Goal: Task Accomplishment & Management: Use online tool/utility

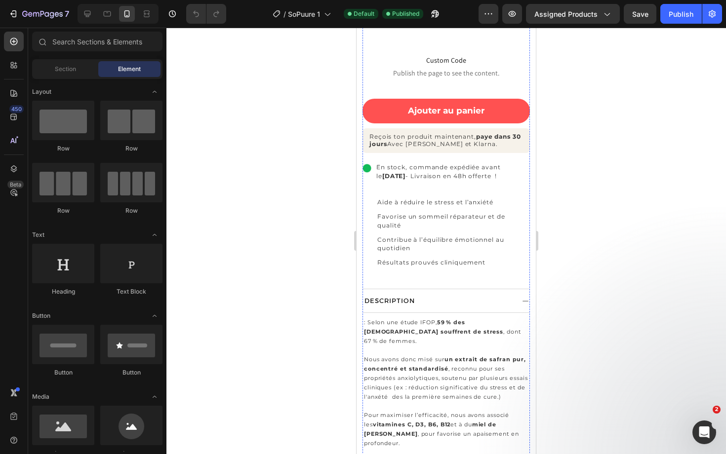
scroll to position [364, 0]
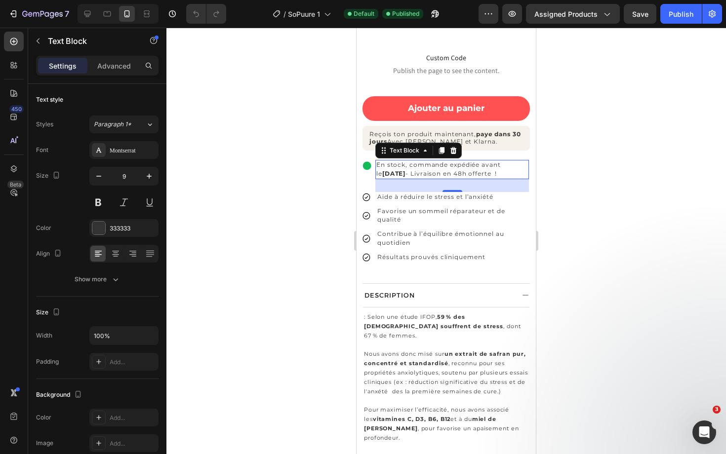
click at [444, 176] on p "En stock, commande expédiée avant le Vendredi 22 Août - Livraison en 48h offert…" at bounding box center [452, 169] width 152 height 17
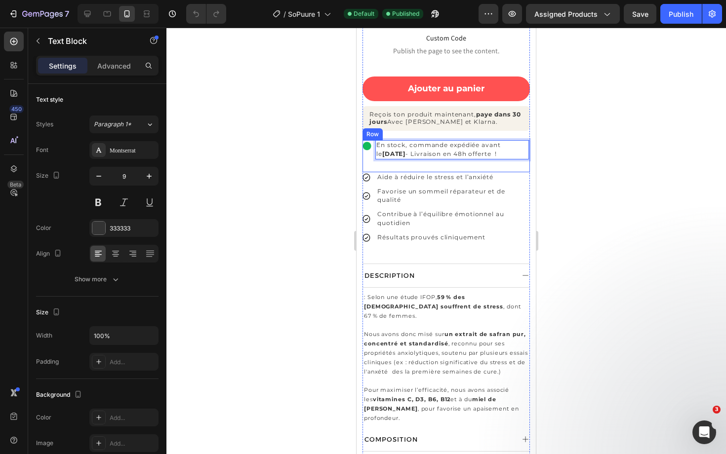
scroll to position [385, 0]
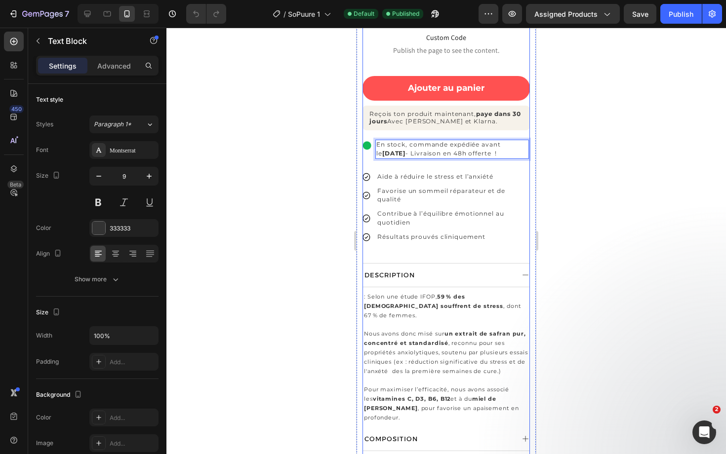
click at [515, 256] on div "ESSENTIELS® Heading Image Row HUMEUR & ANXIÉTÉ Heading 55 avis Text block Row S…" at bounding box center [445, 193] width 167 height 676
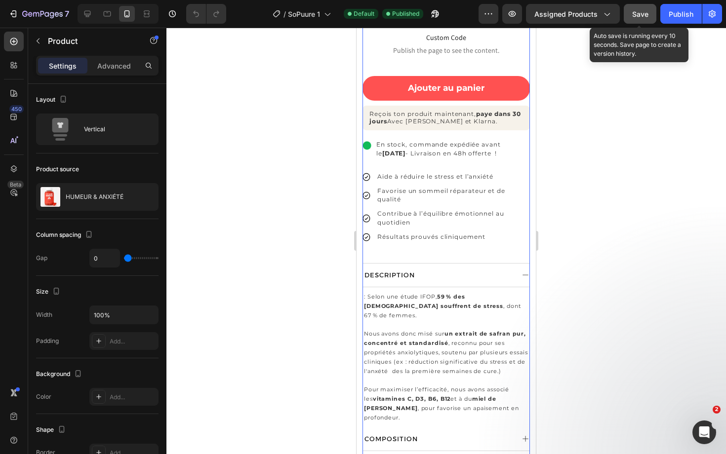
click at [639, 22] on button "Save" at bounding box center [640, 14] width 33 height 20
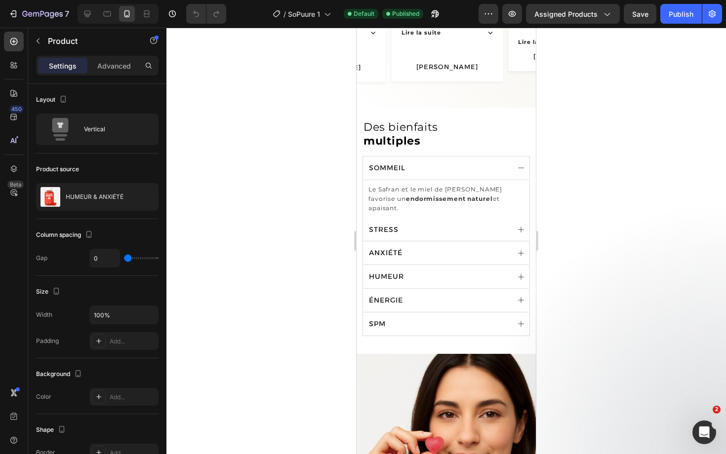
scroll to position [1163, 0]
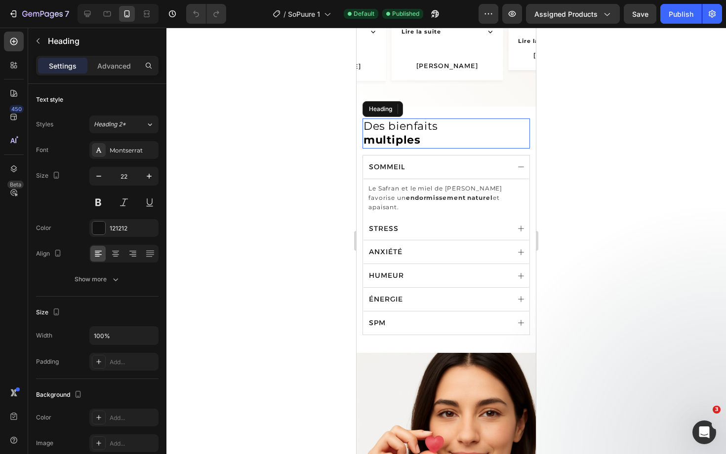
click at [444, 149] on h2 "Des bienfaits multiples" at bounding box center [445, 133] width 167 height 30
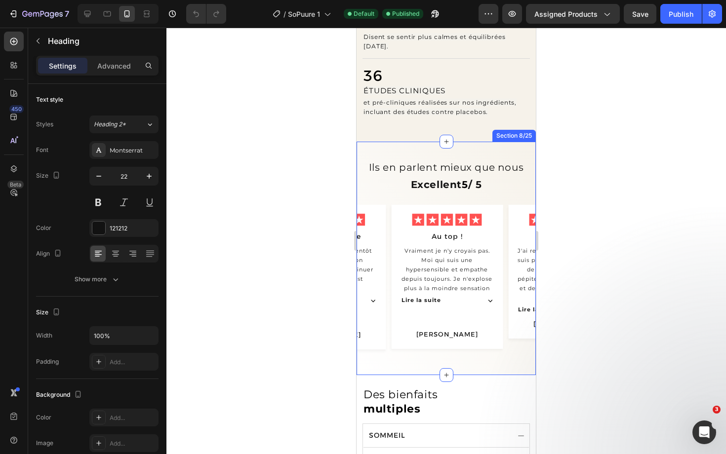
scroll to position [909, 0]
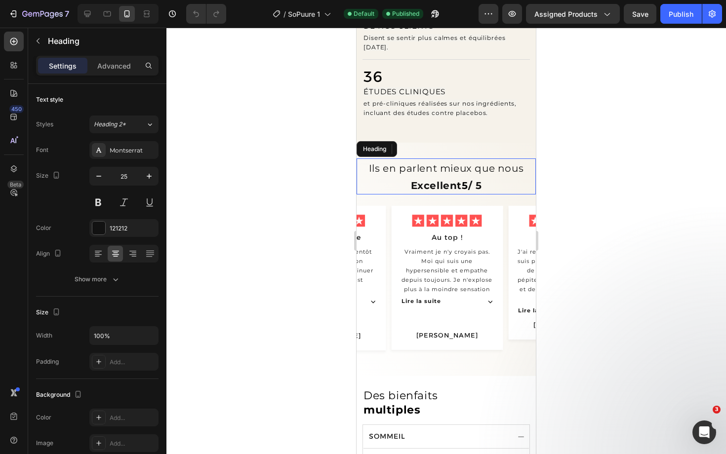
click at [512, 180] on h2 "Ils en parlent mieux que nous Excellent 5 / 5" at bounding box center [445, 176] width 179 height 36
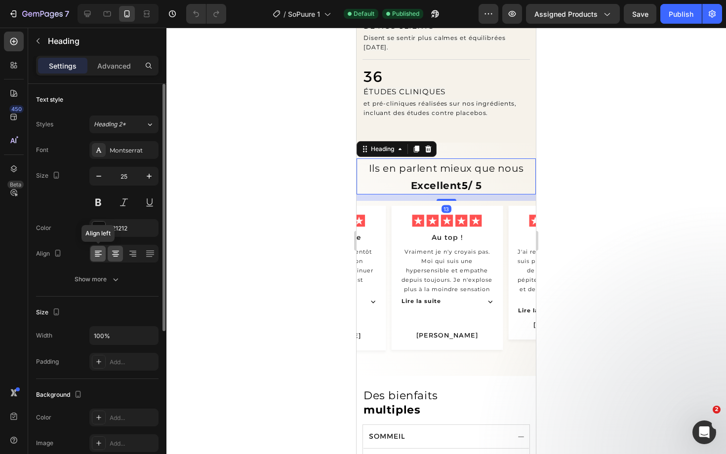
click at [100, 256] on icon at bounding box center [98, 254] width 10 height 10
click at [116, 253] on icon at bounding box center [115, 253] width 5 height 1
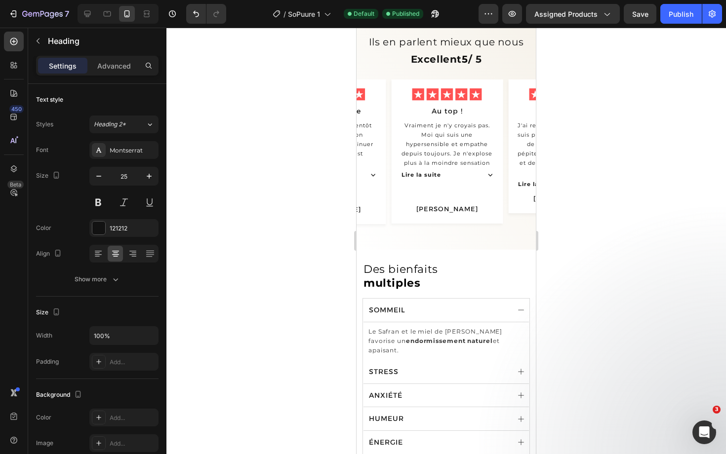
scroll to position [1032, 0]
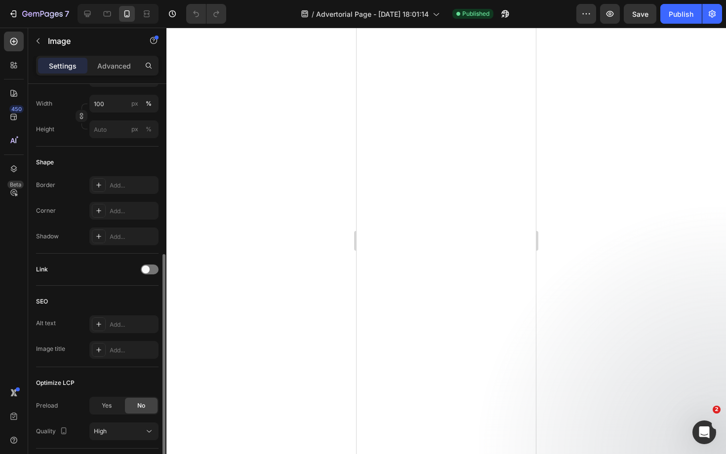
scroll to position [347, 0]
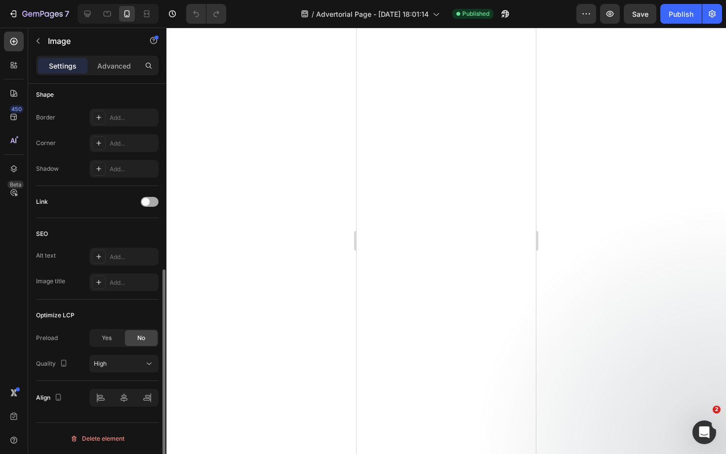
click at [150, 203] on div at bounding box center [150, 202] width 18 height 10
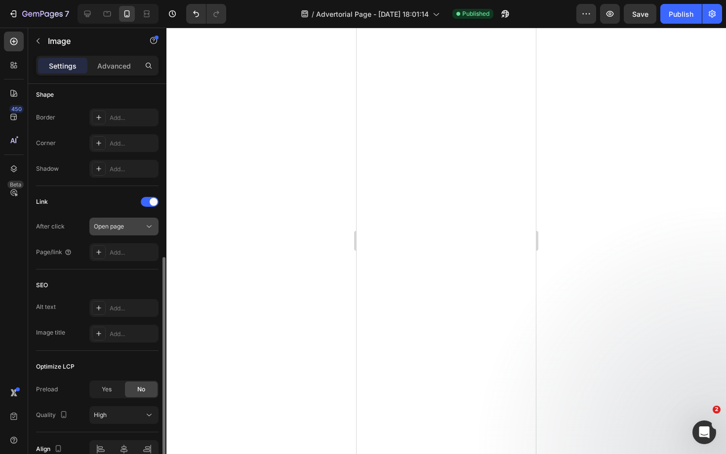
click at [134, 229] on div "Open page" at bounding box center [119, 226] width 50 height 9
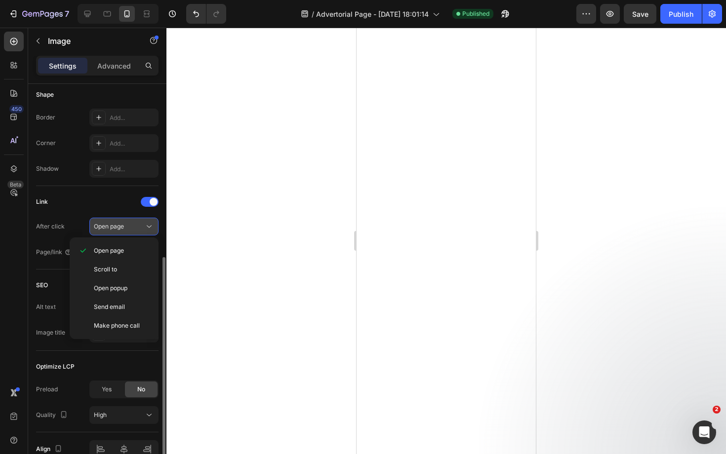
click at [123, 229] on span "Open page" at bounding box center [109, 226] width 30 height 7
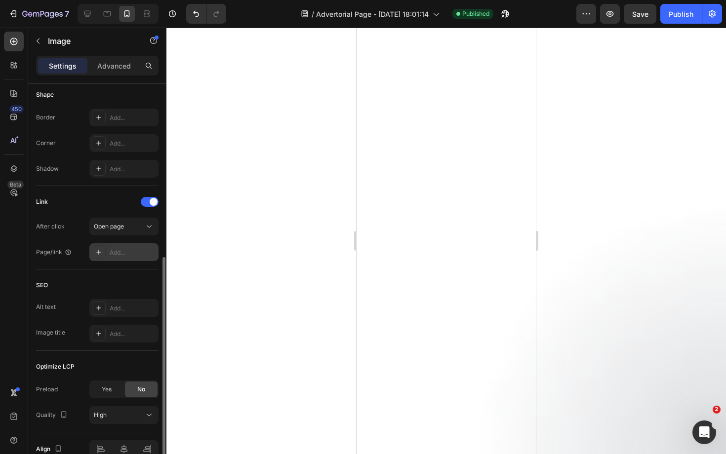
click at [122, 252] on div "Add..." at bounding box center [133, 252] width 46 height 9
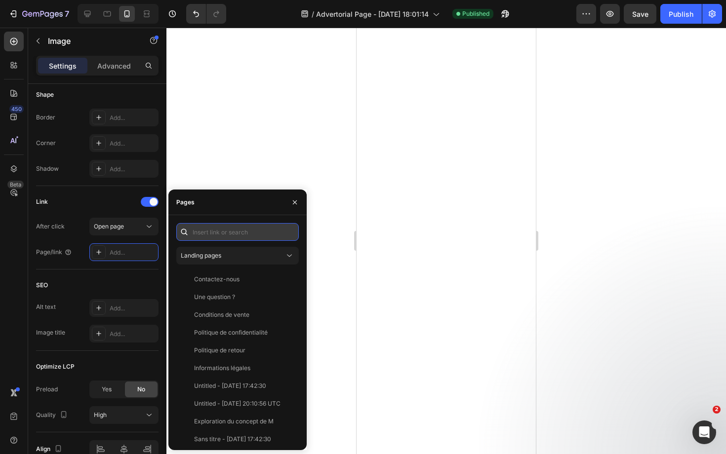
click at [222, 235] on input "text" at bounding box center [237, 232] width 122 height 18
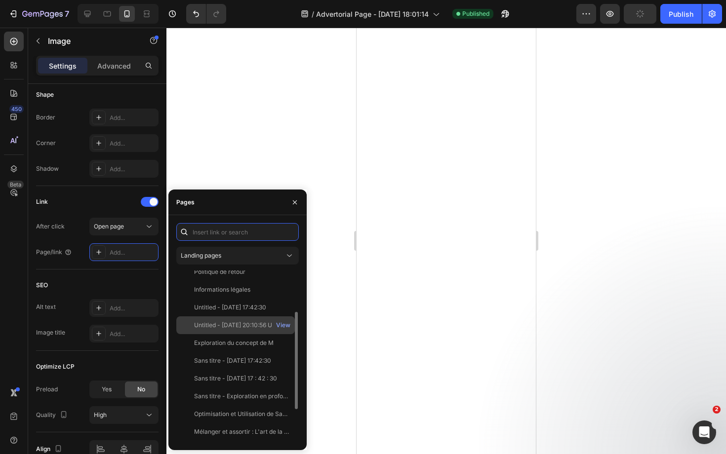
scroll to position [0, 0]
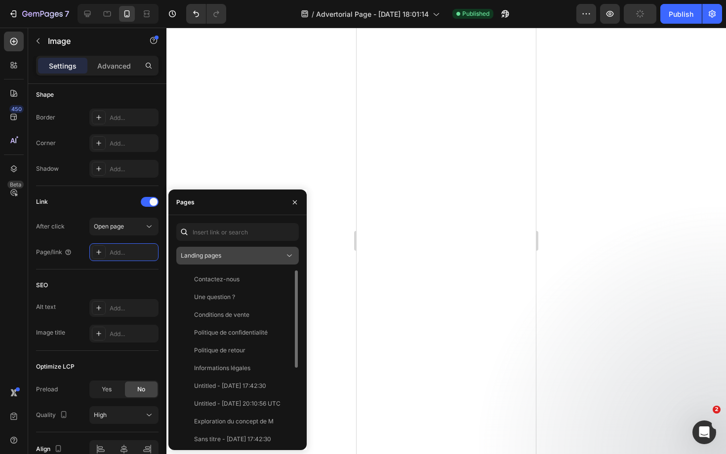
click at [247, 254] on div "Landing pages" at bounding box center [233, 255] width 104 height 9
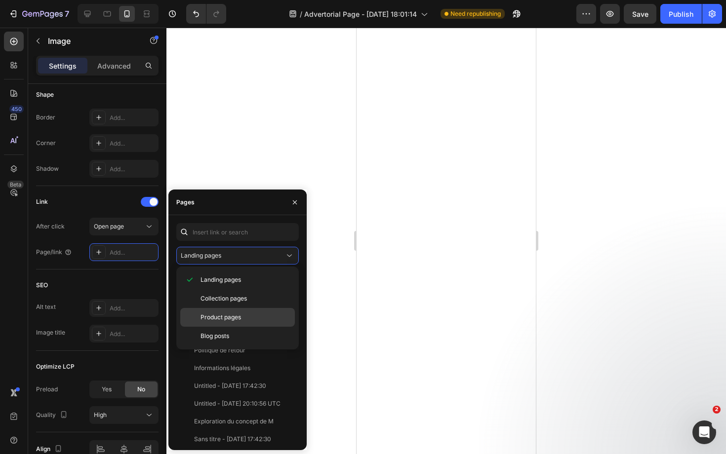
click at [240, 316] on span "Product pages" at bounding box center [220, 317] width 40 height 9
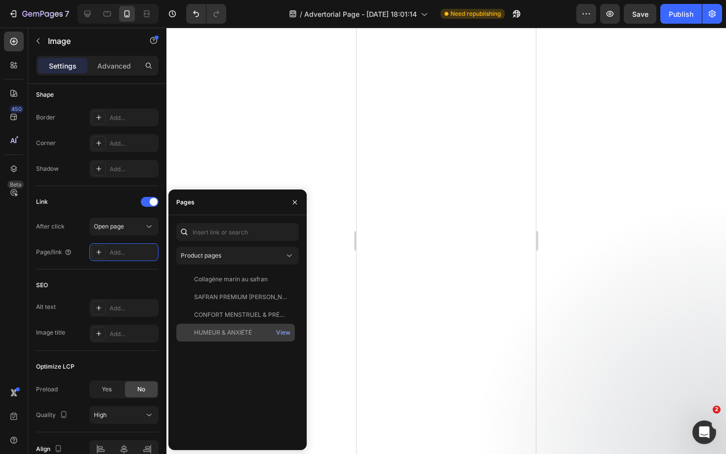
click at [225, 333] on div "HUMEUR & ANXIÉTÉ" at bounding box center [223, 332] width 58 height 9
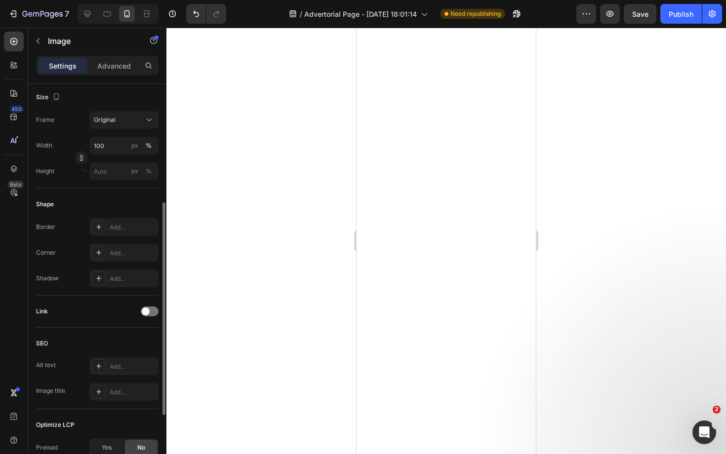
scroll to position [262, 0]
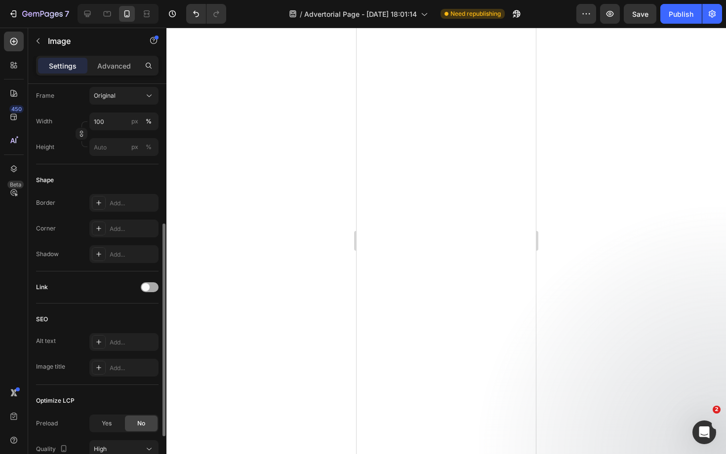
click at [145, 288] on span at bounding box center [146, 287] width 8 height 8
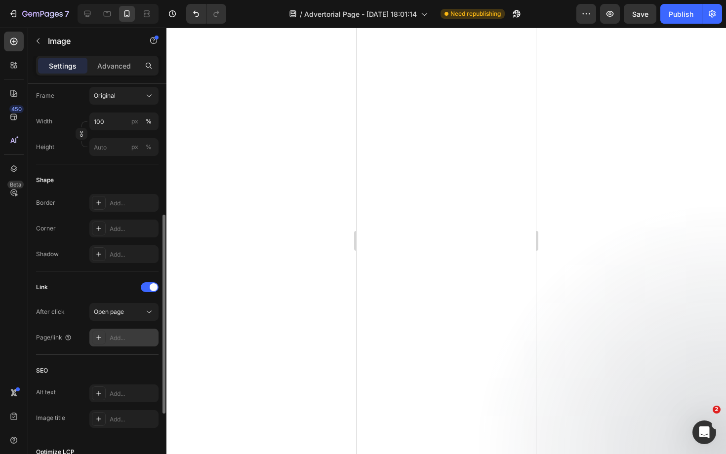
click at [131, 335] on div "Add..." at bounding box center [133, 338] width 46 height 9
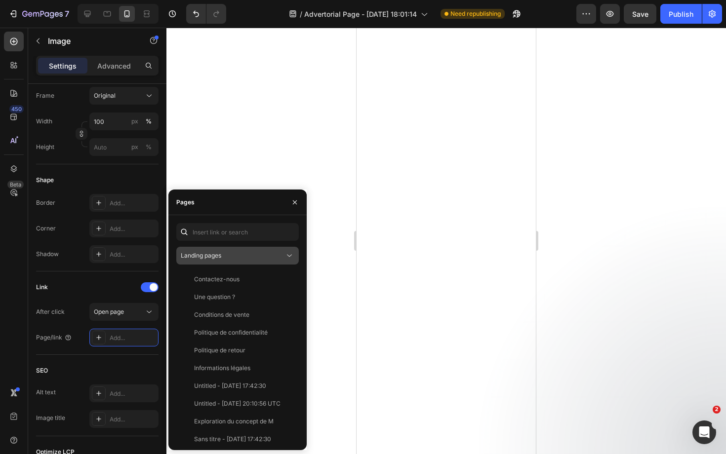
click at [233, 259] on div "Landing pages" at bounding box center [233, 255] width 104 height 9
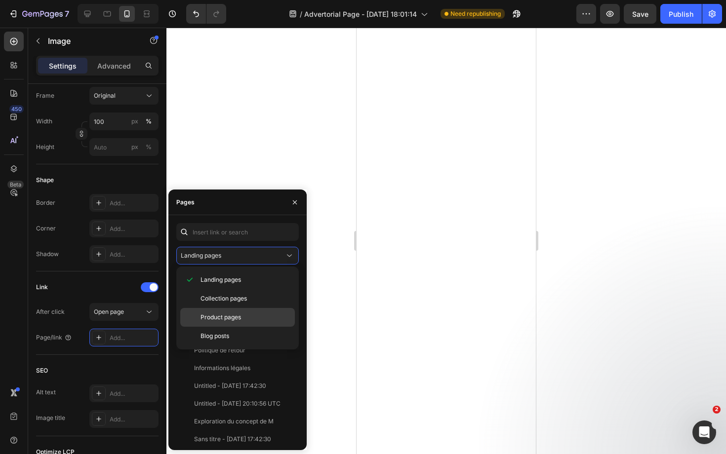
click at [214, 319] on span "Product pages" at bounding box center [220, 317] width 40 height 9
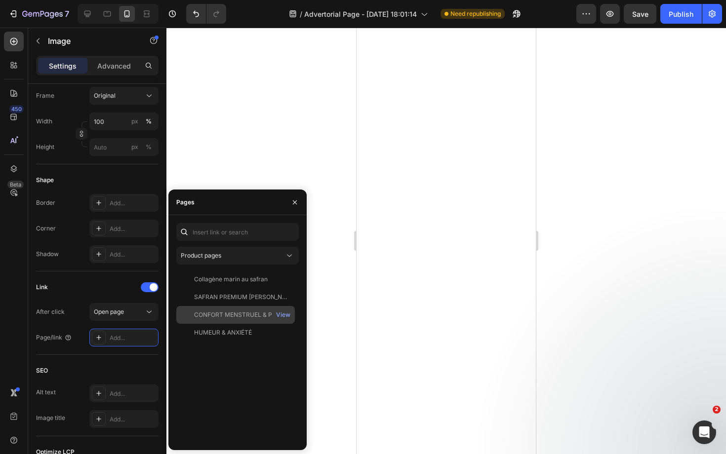
click at [220, 318] on div "CONFORT MENSTRUEL & PRÉMENSTRUEL" at bounding box center [241, 315] width 95 height 9
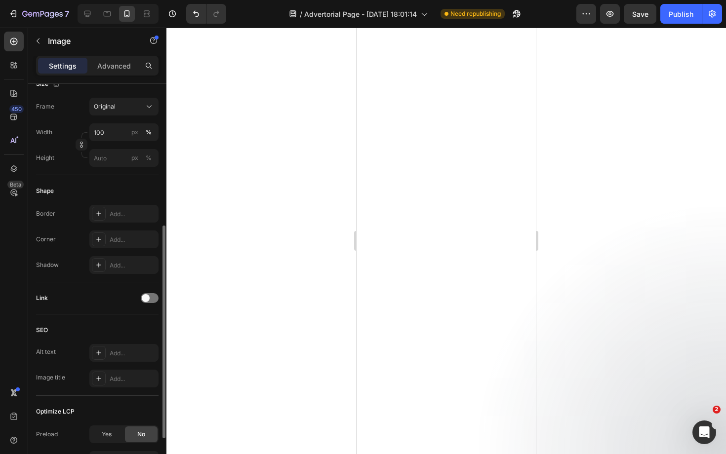
scroll to position [257, 0]
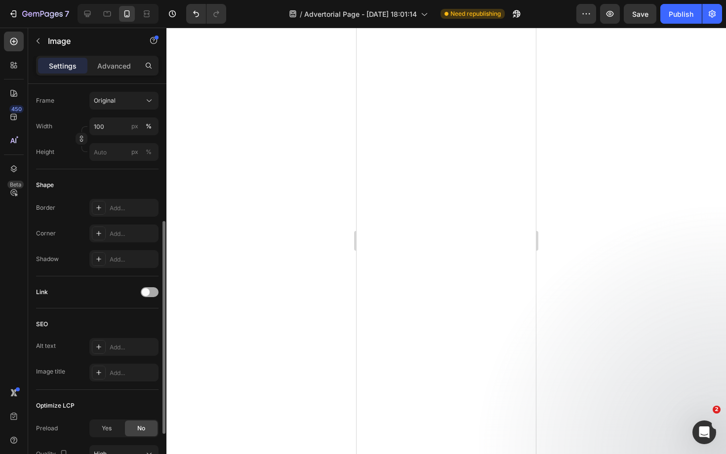
click at [146, 289] on span at bounding box center [146, 292] width 8 height 8
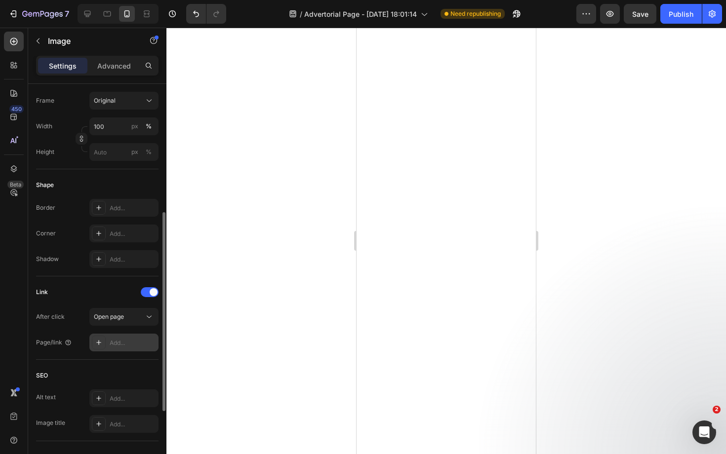
click at [133, 341] on div "Add..." at bounding box center [133, 343] width 46 height 9
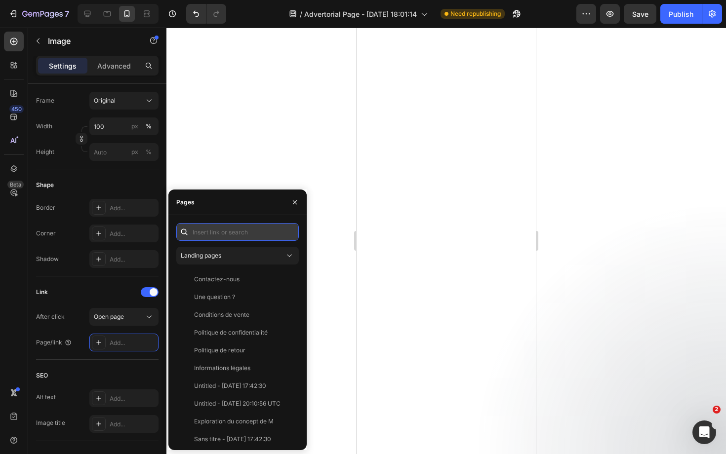
click at [253, 235] on input "text" at bounding box center [237, 232] width 122 height 18
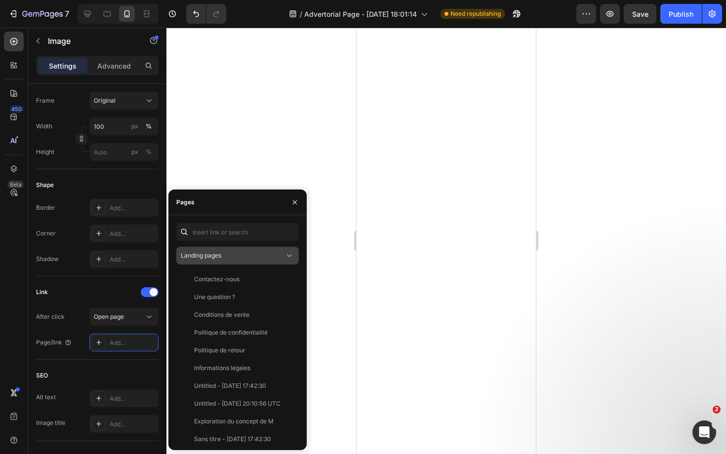
click at [254, 256] on div "Landing pages" at bounding box center [233, 255] width 104 height 9
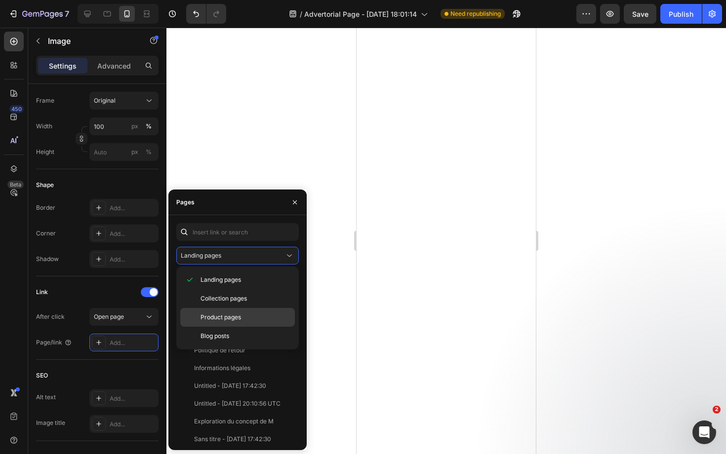
click at [226, 316] on span "Product pages" at bounding box center [220, 317] width 40 height 9
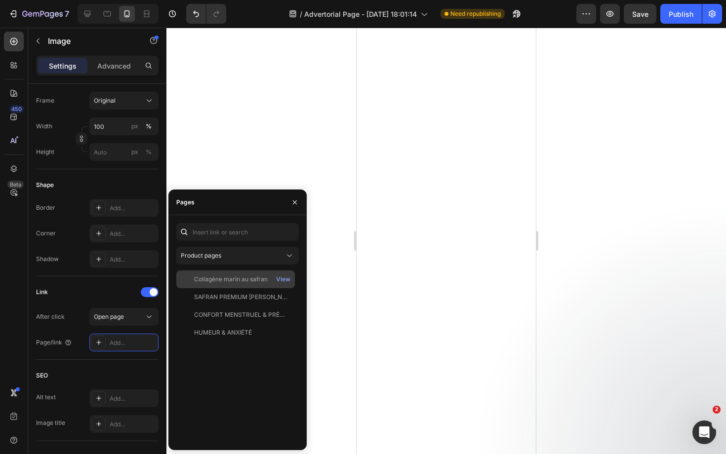
click at [237, 282] on div "Collagène marin au safran" at bounding box center [231, 279] width 74 height 9
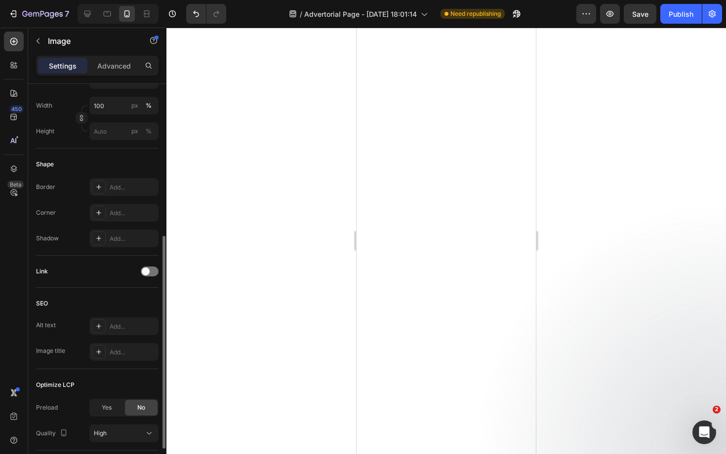
scroll to position [280, 0]
click at [149, 272] on div at bounding box center [150, 269] width 18 height 10
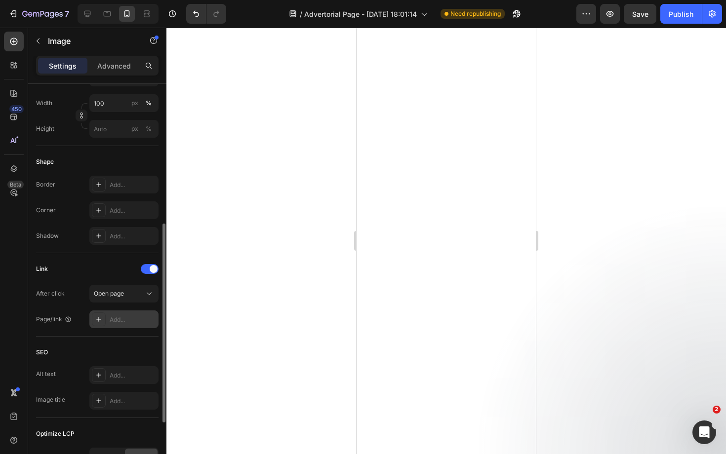
click at [122, 318] on div "Add..." at bounding box center [133, 319] width 46 height 9
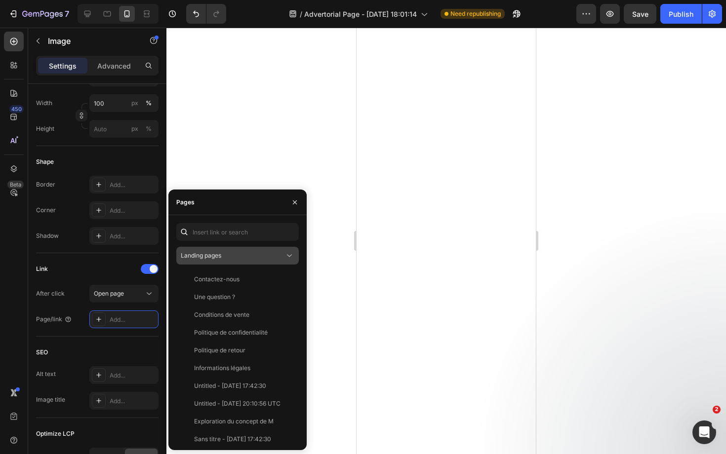
click at [242, 259] on div "Landing pages" at bounding box center [233, 255] width 104 height 9
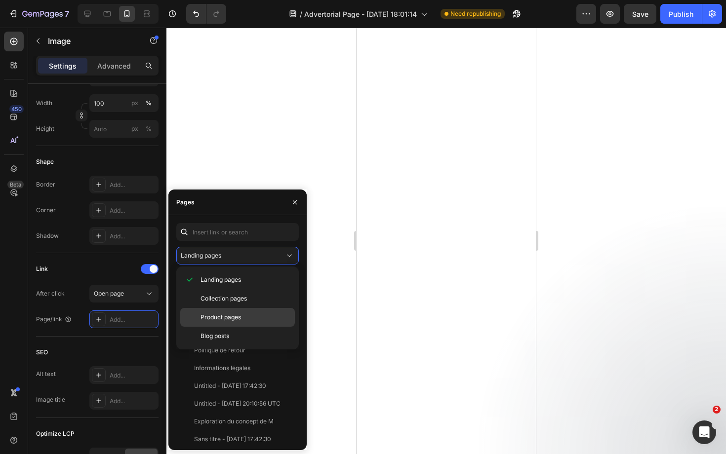
click at [228, 319] on span "Product pages" at bounding box center [220, 317] width 40 height 9
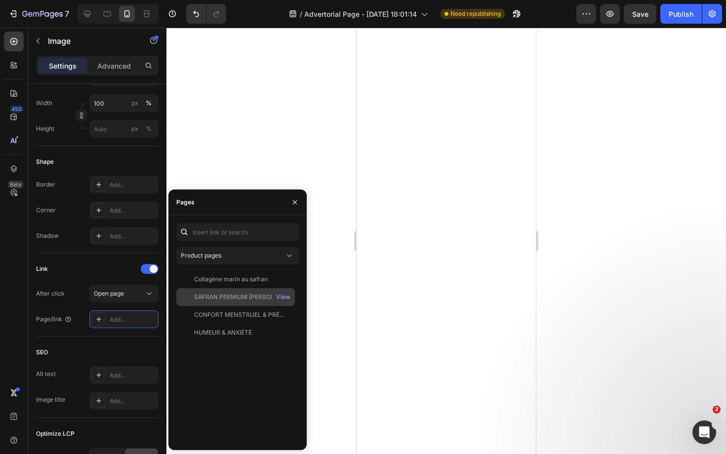
click at [235, 297] on div "SAFRAN PREMIUM NEGIN" at bounding box center [241, 297] width 95 height 9
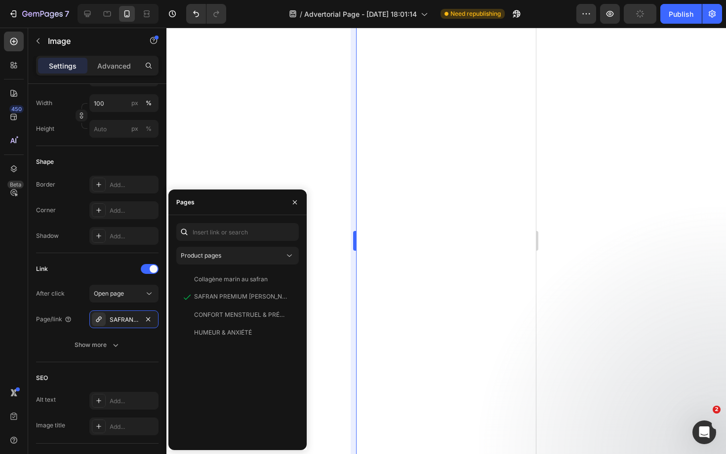
scroll to position [0, 0]
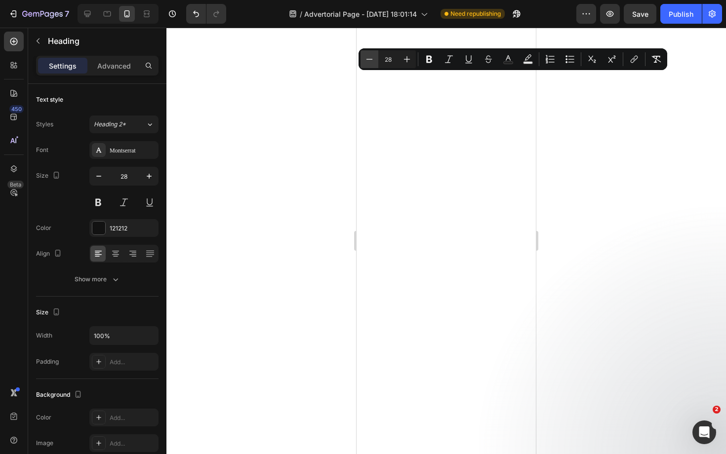
click at [369, 62] on icon "Editor contextual toolbar" at bounding box center [369, 59] width 10 height 10
type input "26"
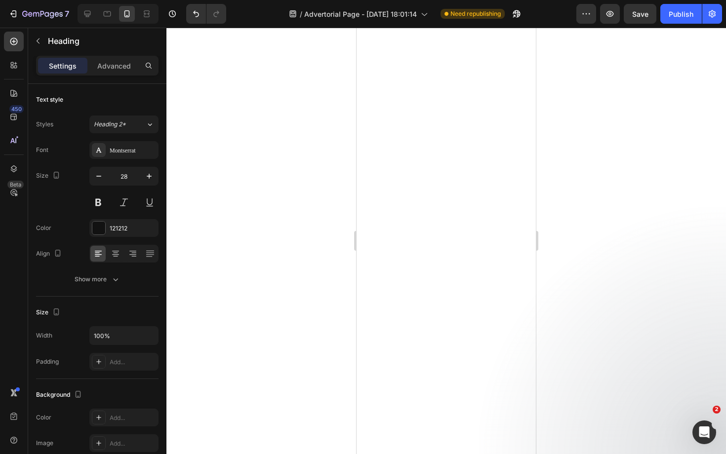
click at [334, 184] on div at bounding box center [445, 241] width 559 height 427
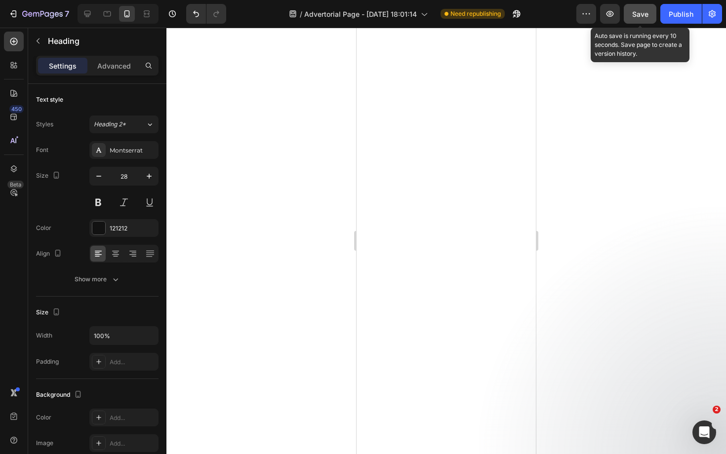
click at [639, 18] on div "Save" at bounding box center [640, 14] width 16 height 10
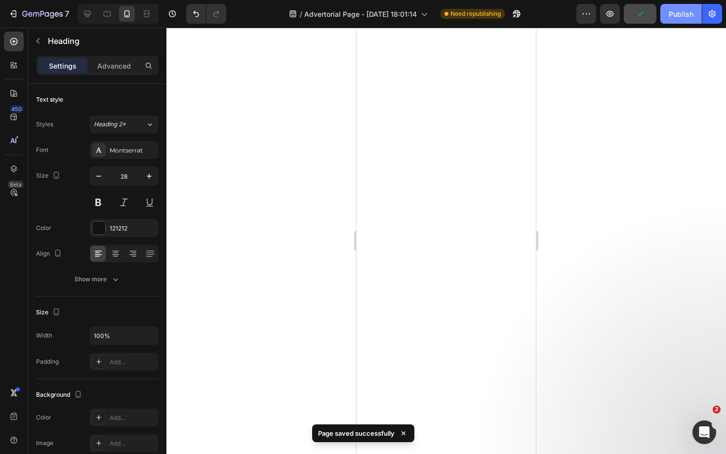
click at [677, 15] on div "Publish" at bounding box center [680, 14] width 25 height 10
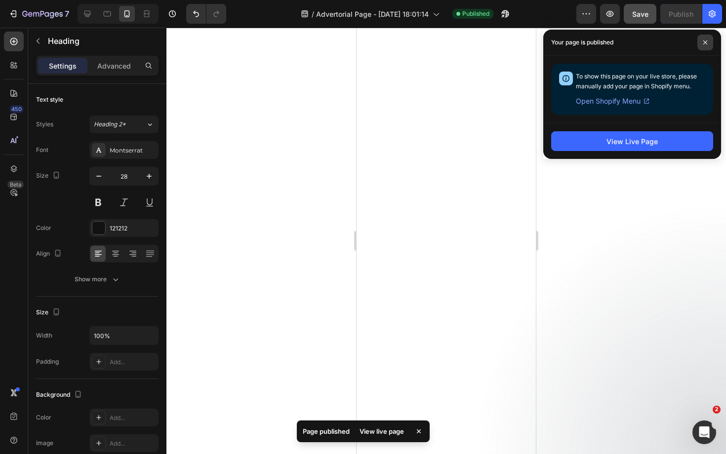
click at [708, 45] on span at bounding box center [705, 43] width 16 height 16
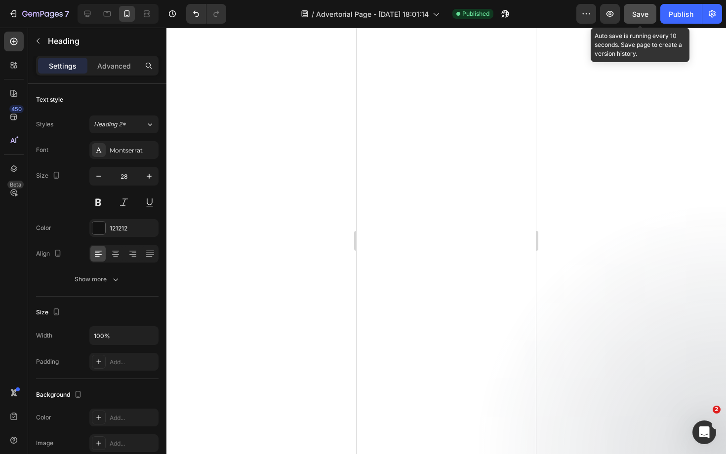
click at [641, 15] on span "Save" at bounding box center [640, 14] width 16 height 8
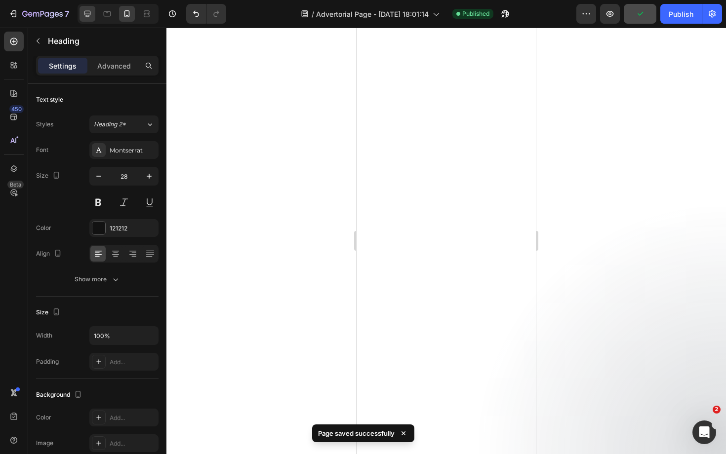
click at [89, 11] on icon at bounding box center [87, 14] width 6 height 6
type input "40"
type input "1200"
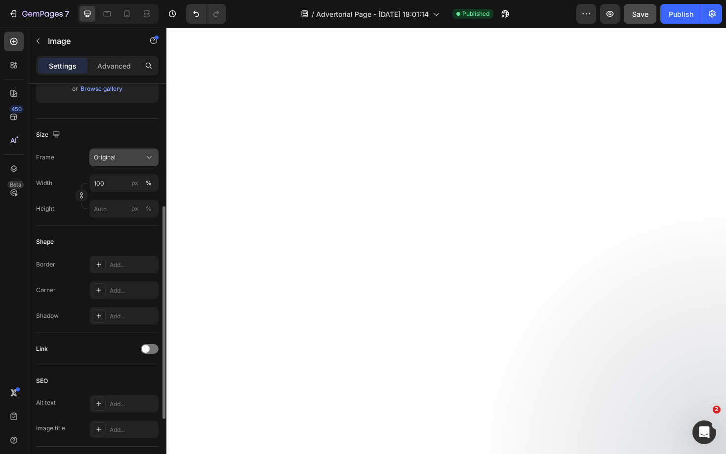
scroll to position [216, 0]
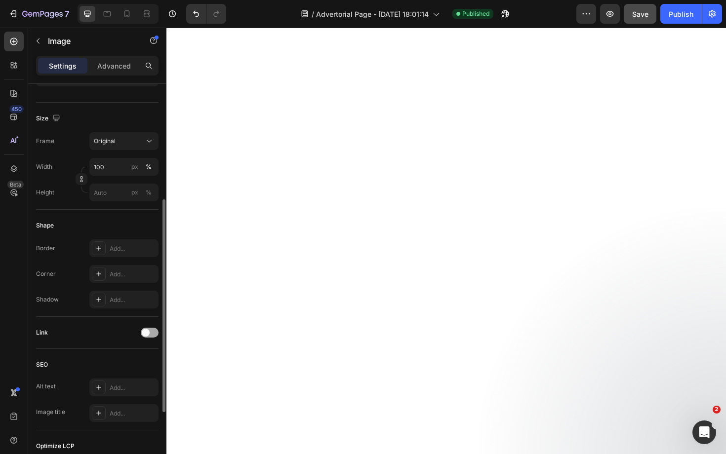
click at [144, 335] on span at bounding box center [146, 333] width 8 height 8
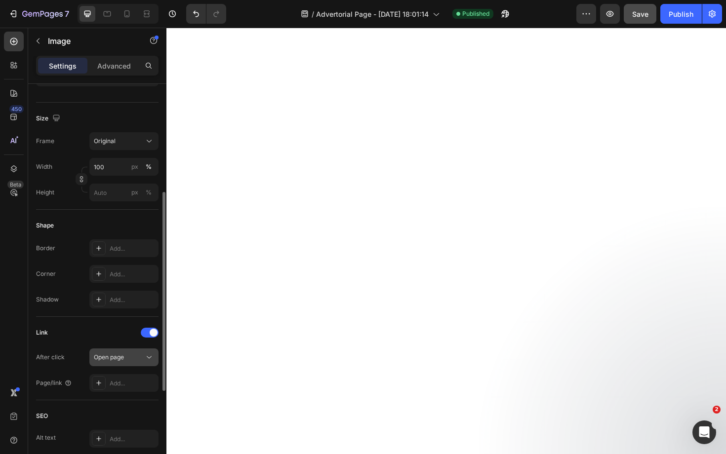
click at [139, 355] on div "Open page" at bounding box center [119, 357] width 50 height 9
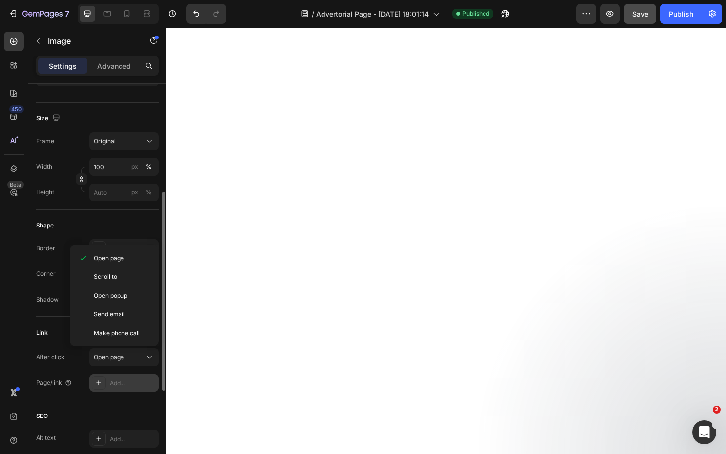
click at [119, 385] on div "Add..." at bounding box center [133, 383] width 46 height 9
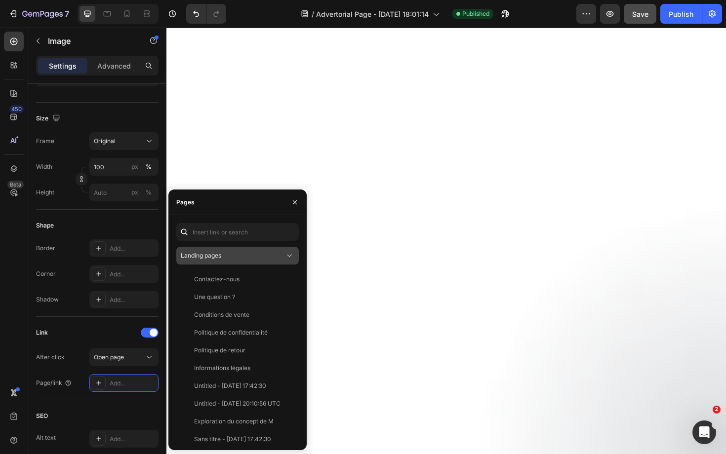
click at [232, 260] on div "Landing pages" at bounding box center [238, 256] width 114 height 10
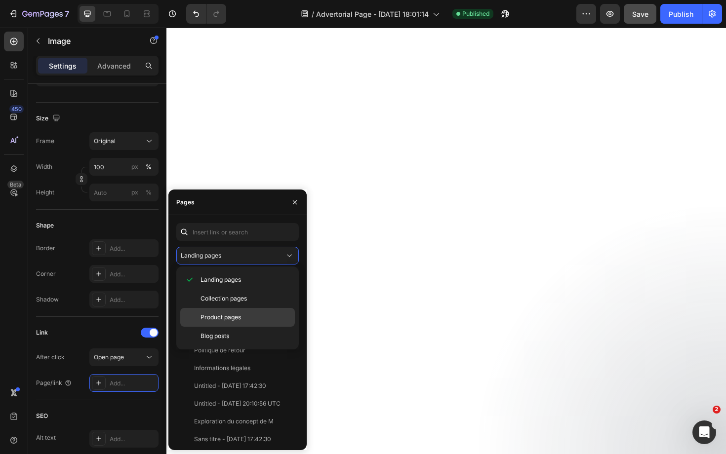
click at [216, 318] on span "Product pages" at bounding box center [220, 317] width 40 height 9
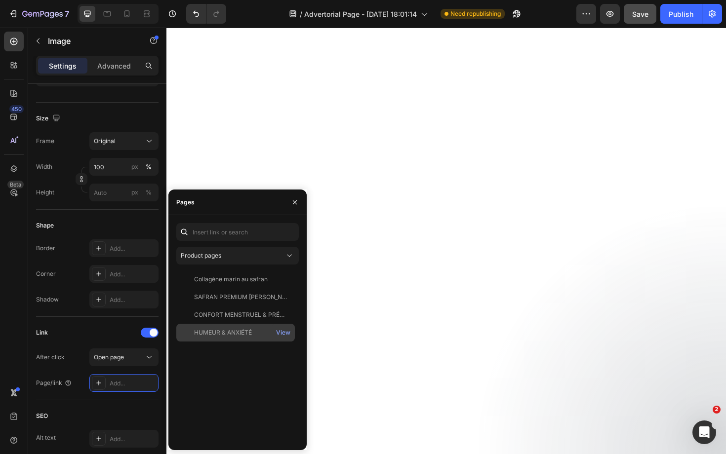
click at [222, 331] on div "HUMEUR & ANXIÉTÉ" at bounding box center [223, 332] width 58 height 9
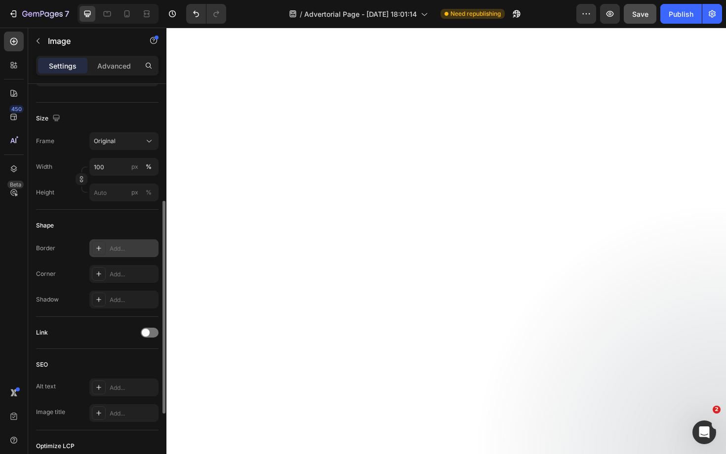
scroll to position [278, 0]
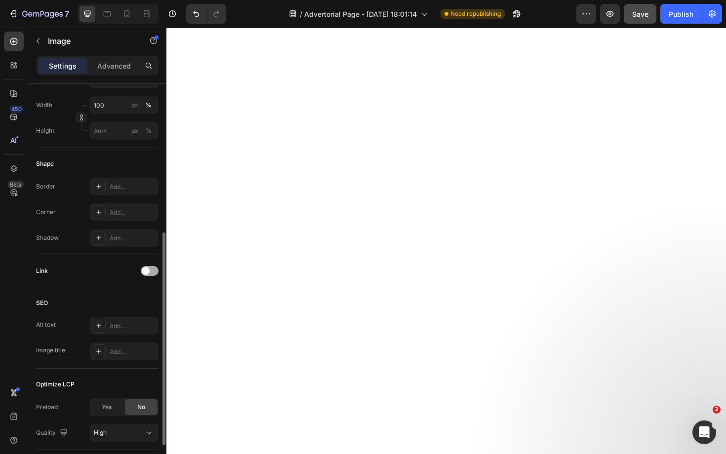
click at [143, 271] on span at bounding box center [146, 271] width 8 height 8
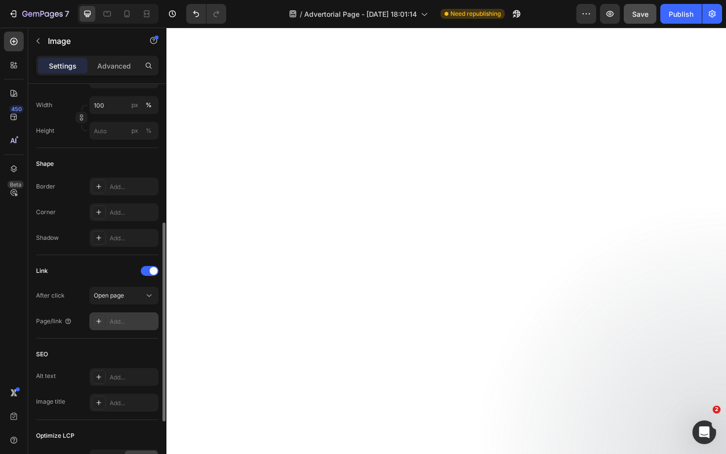
click at [128, 315] on div "Add..." at bounding box center [123, 322] width 69 height 18
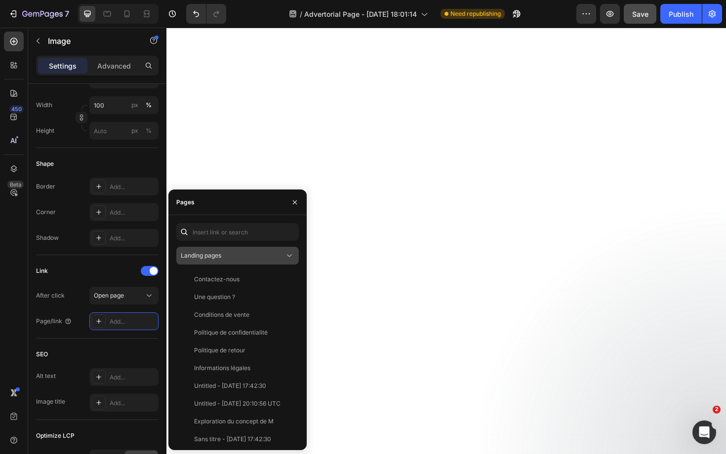
click at [252, 253] on div "Landing pages" at bounding box center [233, 255] width 104 height 9
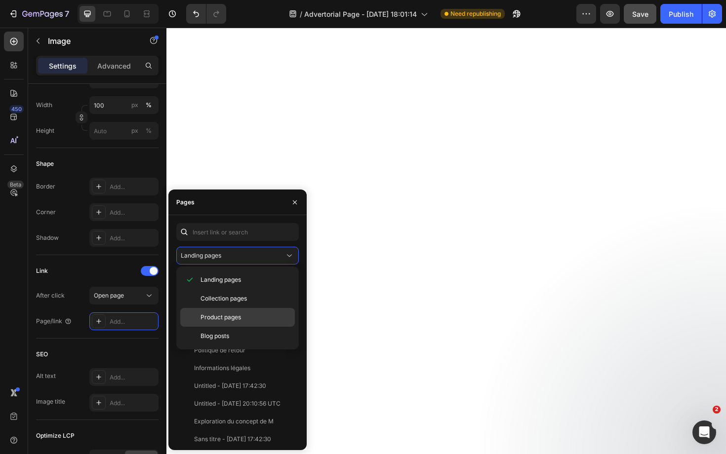
click at [223, 315] on span "Product pages" at bounding box center [220, 317] width 40 height 9
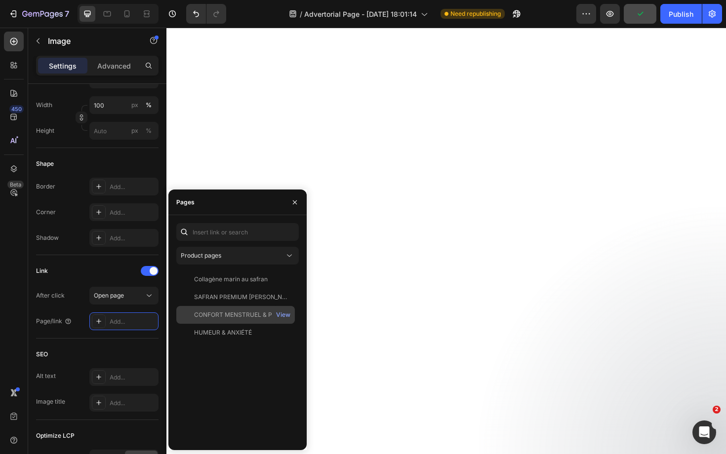
click at [233, 315] on div "CONFORT MENSTRUEL & PRÉMENSTRUEL" at bounding box center [241, 315] width 95 height 9
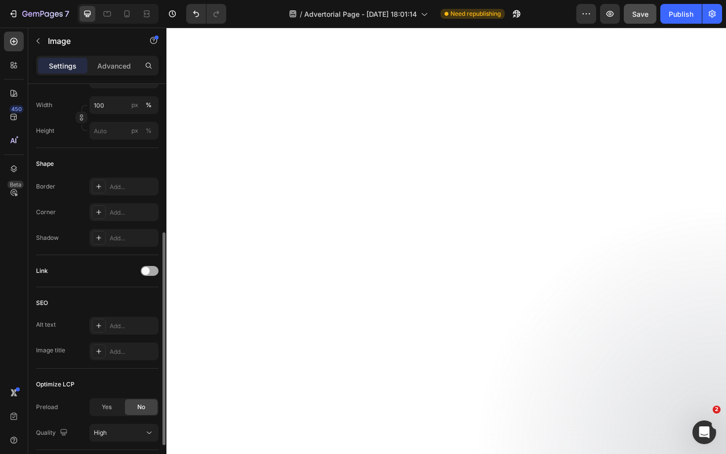
click at [144, 273] on span at bounding box center [146, 271] width 8 height 8
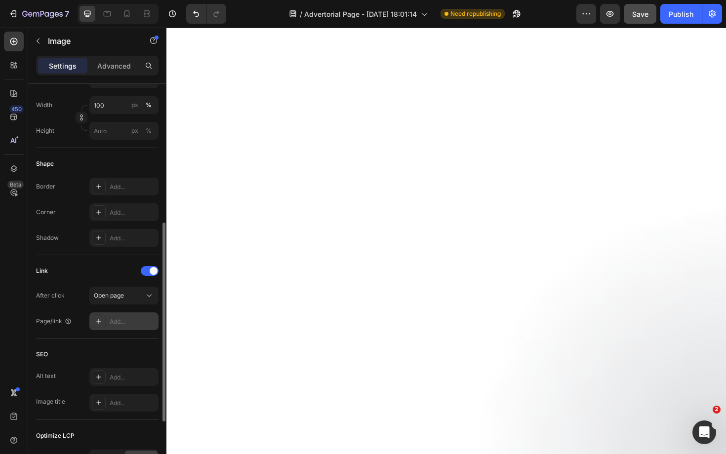
click at [133, 321] on div "Add..." at bounding box center [133, 321] width 46 height 9
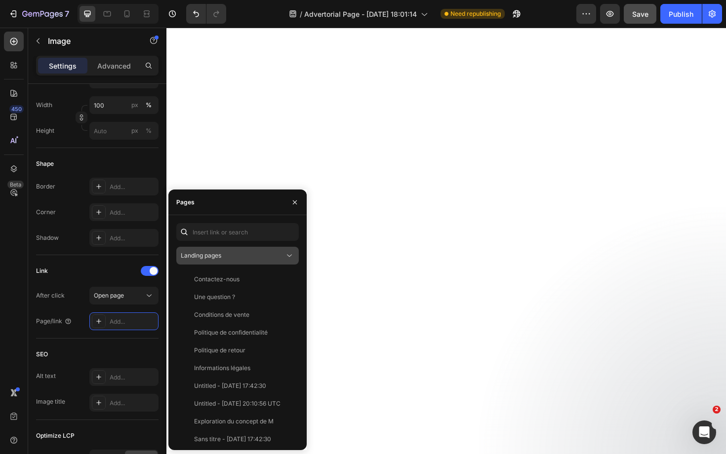
click at [256, 249] on button "Landing pages" at bounding box center [237, 256] width 122 height 18
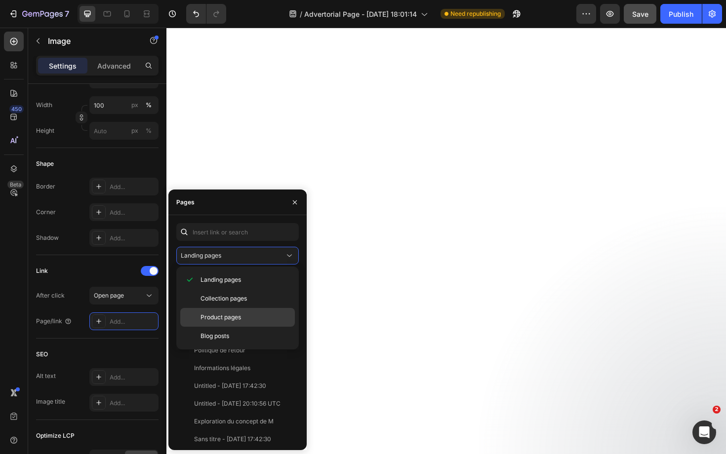
click at [232, 315] on span "Product pages" at bounding box center [220, 317] width 40 height 9
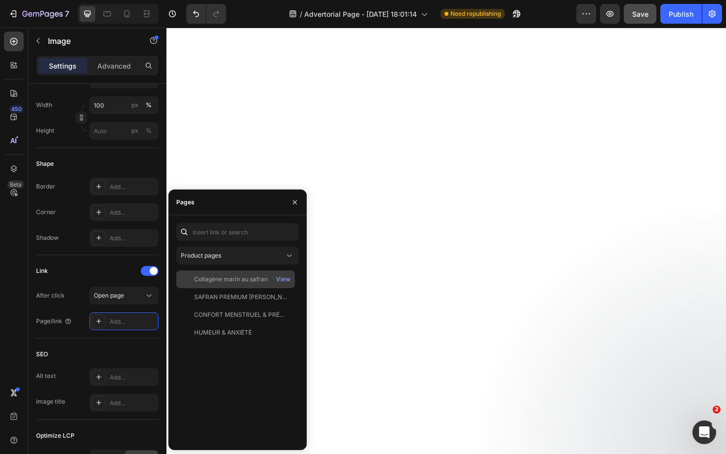
click at [243, 288] on div "Collagène marin au safran View" at bounding box center [235, 297] width 118 height 18
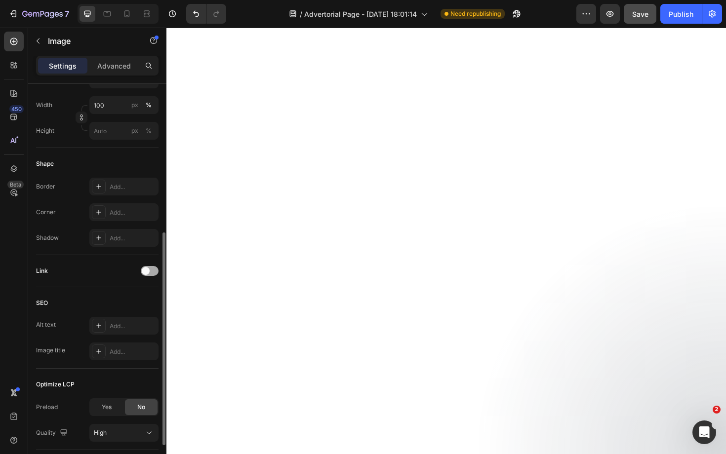
click at [150, 271] on div at bounding box center [150, 271] width 18 height 10
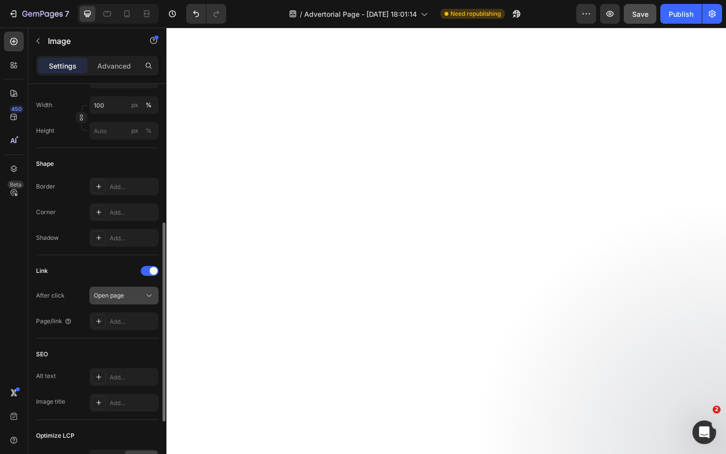
click at [125, 300] on div "Open page" at bounding box center [119, 295] width 50 height 9
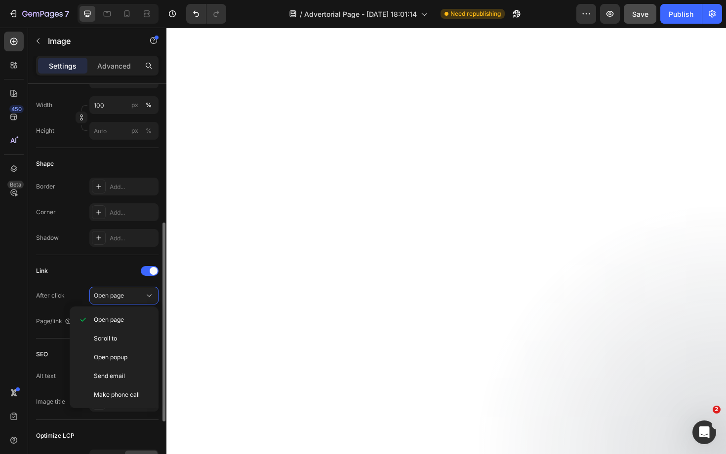
click at [113, 277] on div "Link" at bounding box center [97, 271] width 122 height 16
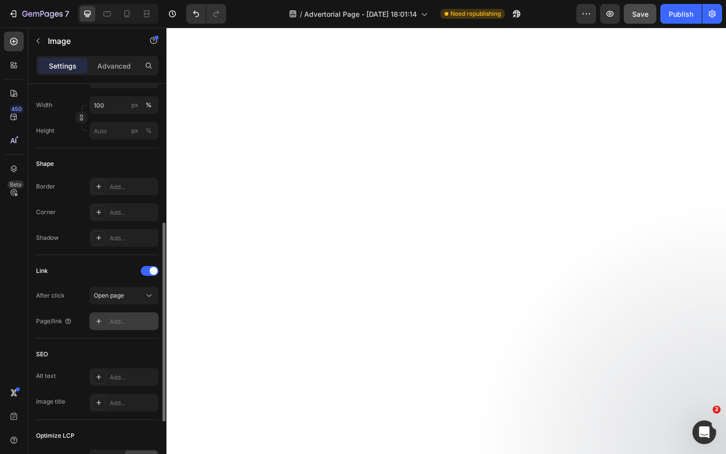
click at [120, 319] on div "Add..." at bounding box center [133, 321] width 46 height 9
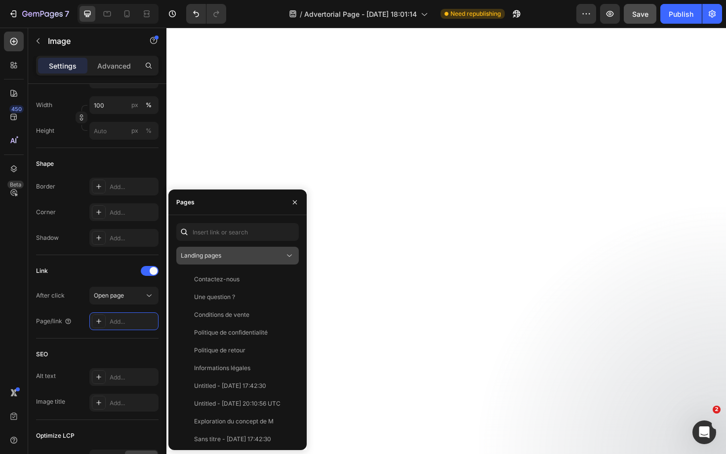
click at [247, 253] on div "Landing pages" at bounding box center [233, 255] width 104 height 9
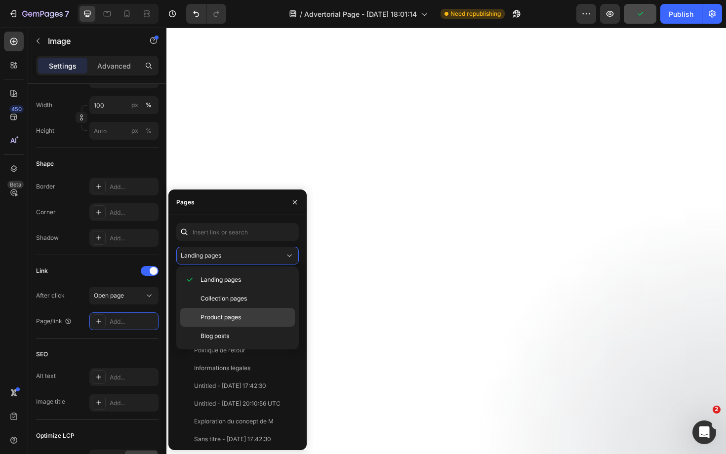
click at [223, 320] on span "Product pages" at bounding box center [220, 317] width 40 height 9
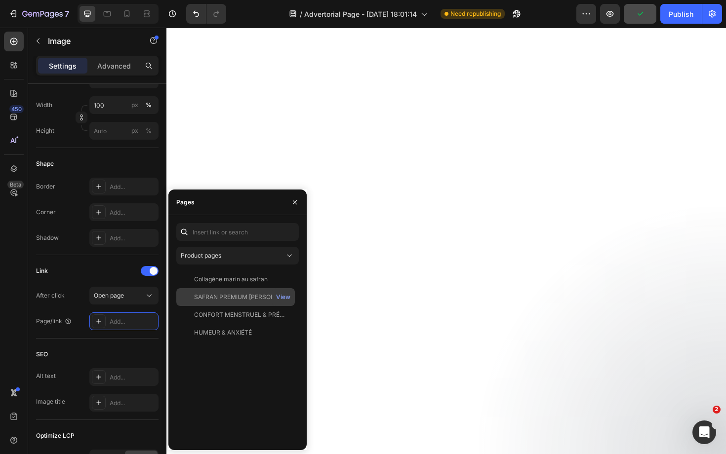
click at [228, 299] on div "SAFRAN PREMIUM NEGIN" at bounding box center [241, 297] width 95 height 9
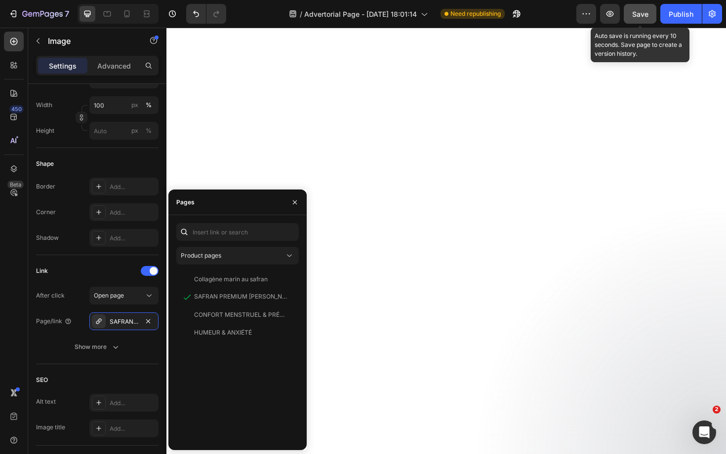
click at [640, 16] on span "Save" at bounding box center [640, 14] width 16 height 8
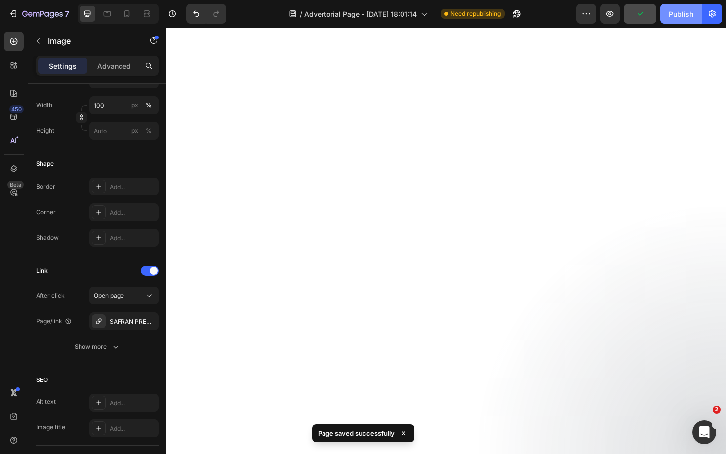
click at [678, 14] on div "Publish" at bounding box center [680, 14] width 25 height 10
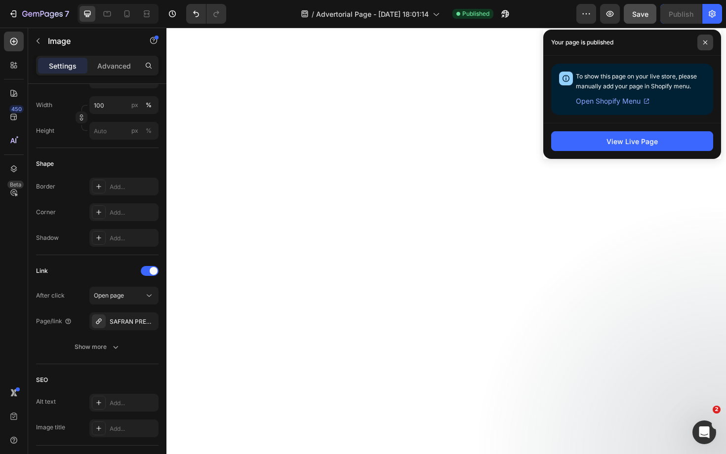
click at [704, 43] on icon at bounding box center [705, 42] width 5 height 5
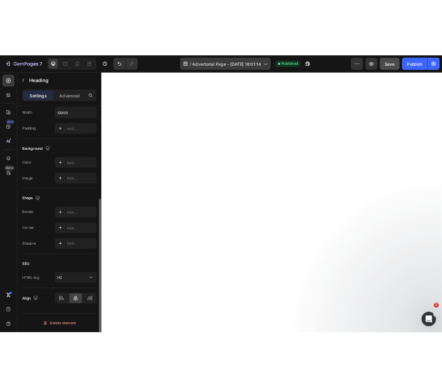
scroll to position [0, 0]
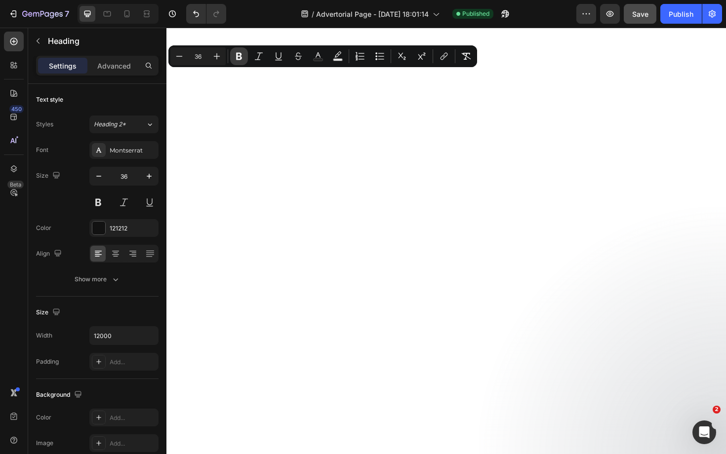
click at [239, 55] on icon "Editor contextual toolbar" at bounding box center [239, 56] width 10 height 10
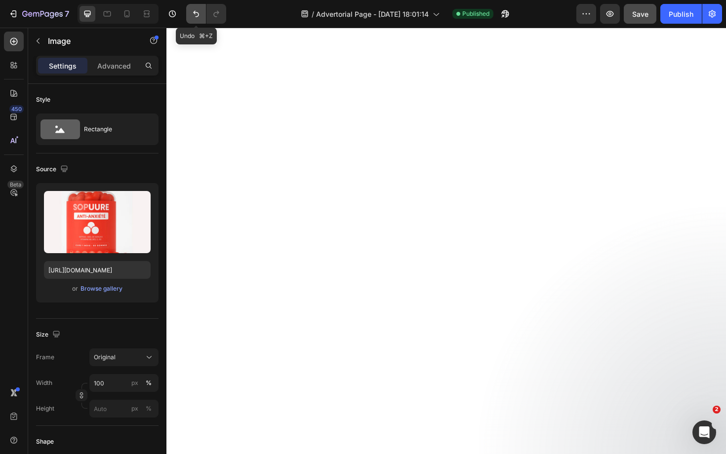
click at [195, 16] on icon "Undo/Redo" at bounding box center [196, 14] width 10 height 10
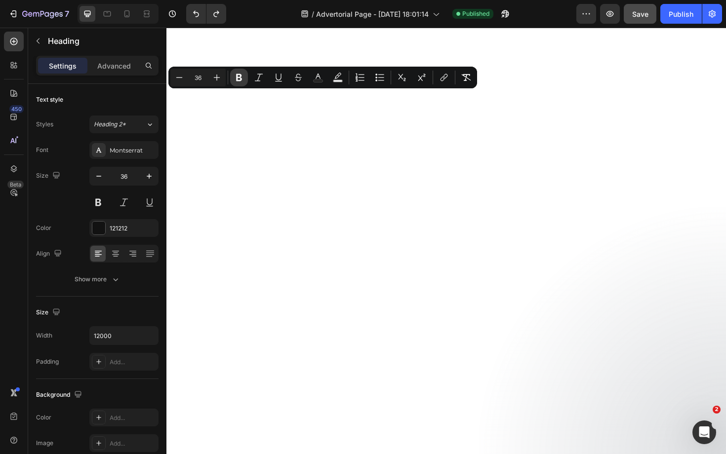
click at [240, 80] on icon "Editor contextual toolbar" at bounding box center [239, 77] width 6 height 7
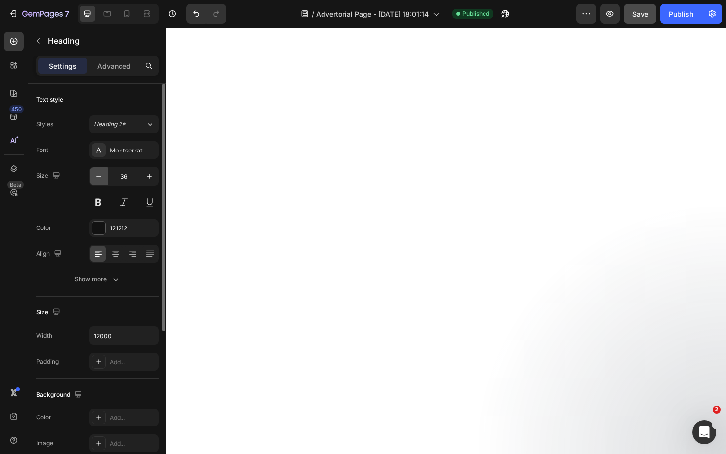
click at [95, 172] on icon "button" at bounding box center [99, 176] width 10 height 10
type input "35"
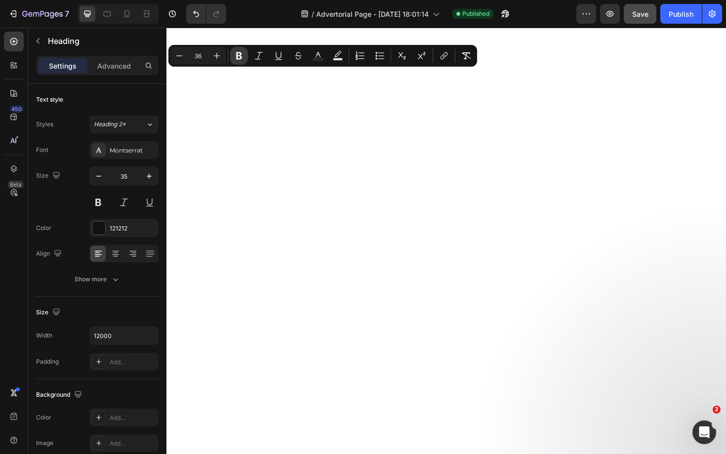
click at [239, 57] on icon "Editor contextual toolbar" at bounding box center [239, 56] width 10 height 10
click at [240, 50] on button "Bold" at bounding box center [239, 56] width 18 height 18
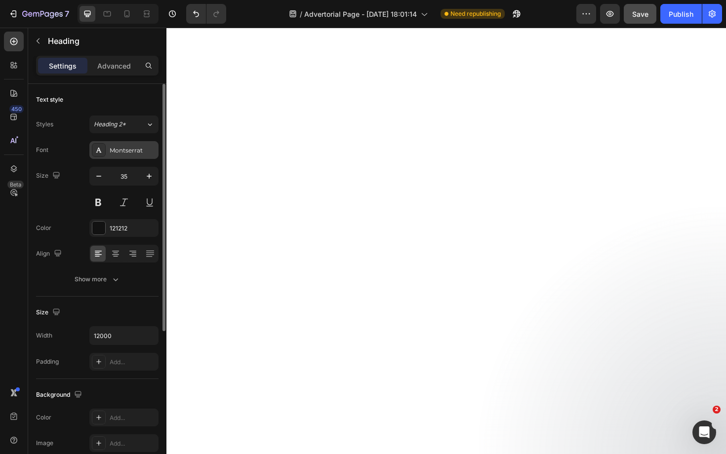
click at [132, 149] on div "Montserrat" at bounding box center [133, 150] width 46 height 9
click at [126, 12] on icon at bounding box center [127, 14] width 10 height 10
type input "28"
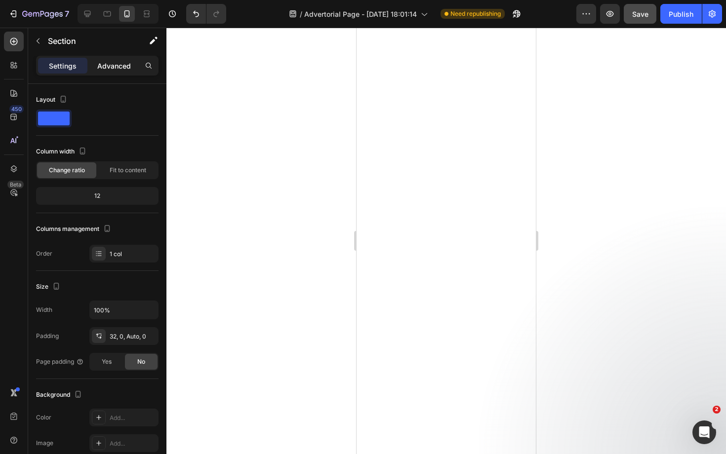
click at [106, 63] on p "Advanced" at bounding box center [114, 66] width 34 height 10
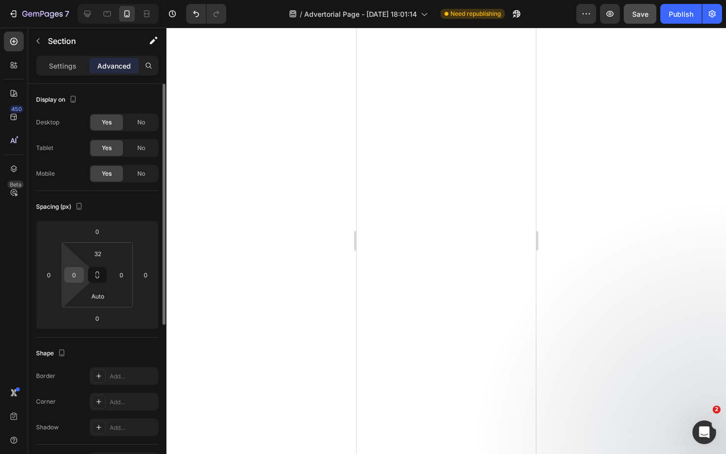
click at [77, 271] on input "0" at bounding box center [74, 275] width 15 height 15
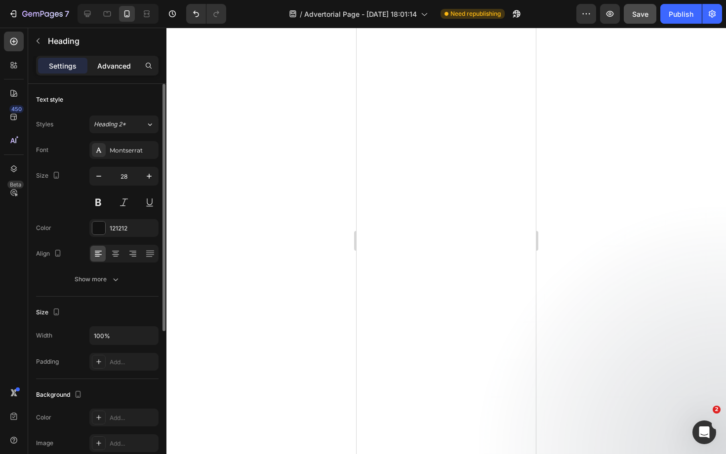
click at [123, 67] on p "Advanced" at bounding box center [114, 66] width 34 height 10
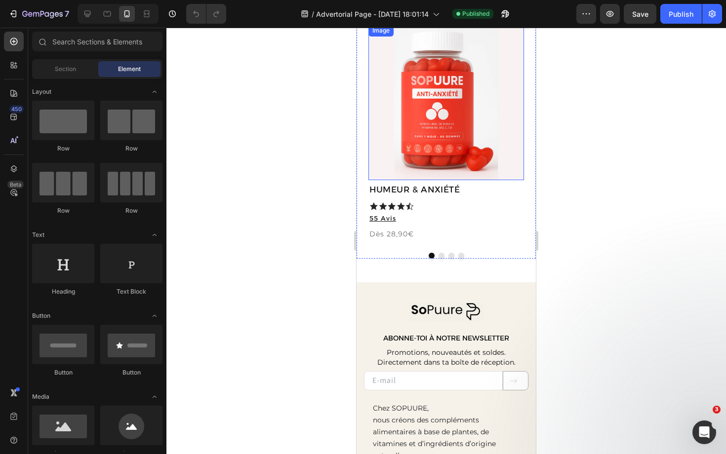
scroll to position [107, 0]
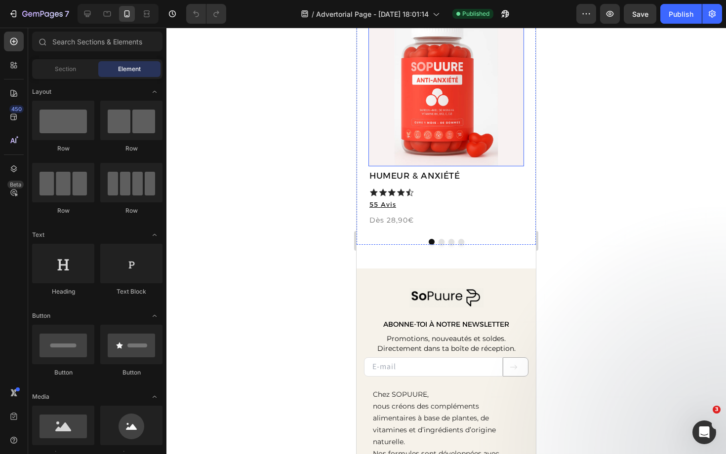
click at [417, 111] on img at bounding box center [446, 89] width 156 height 156
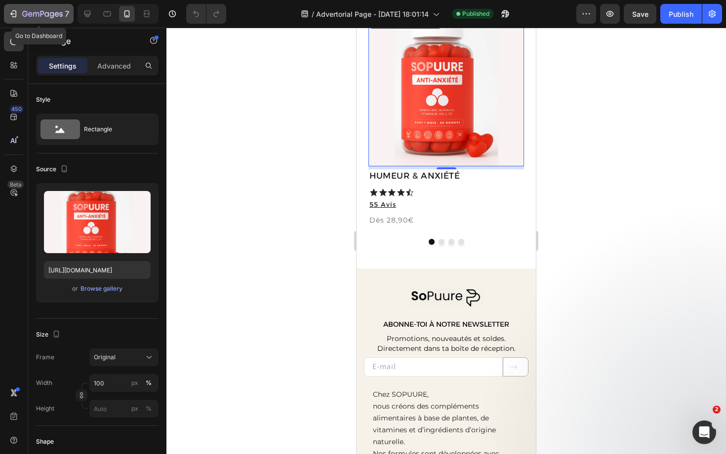
click at [29, 16] on icon "button" at bounding box center [42, 14] width 40 height 8
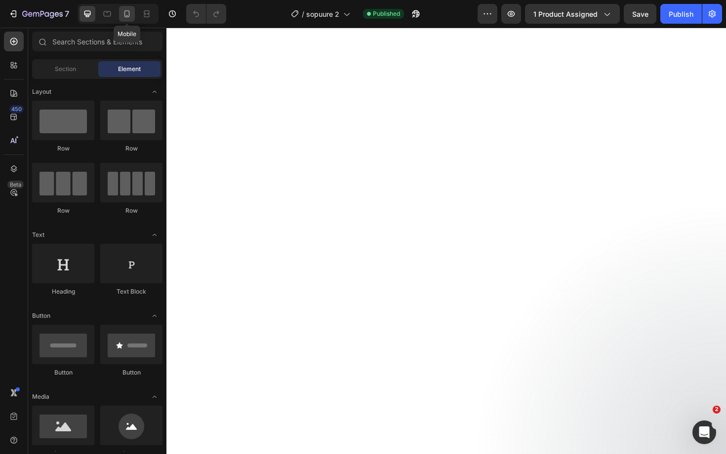
click at [125, 16] on icon at bounding box center [126, 13] width 5 height 7
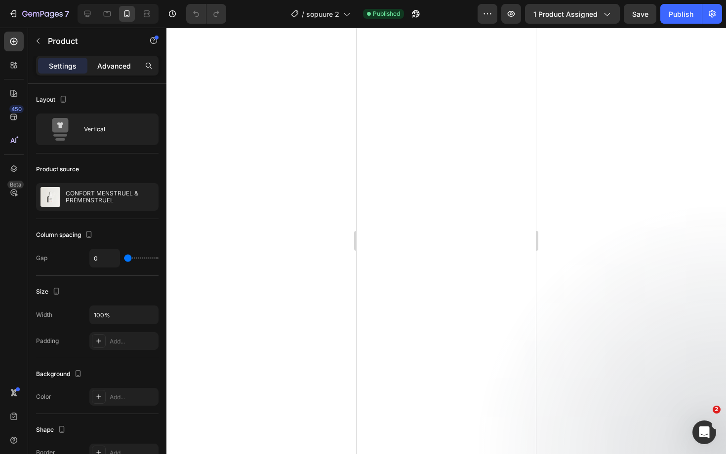
click at [114, 63] on p "Advanced" at bounding box center [114, 66] width 34 height 10
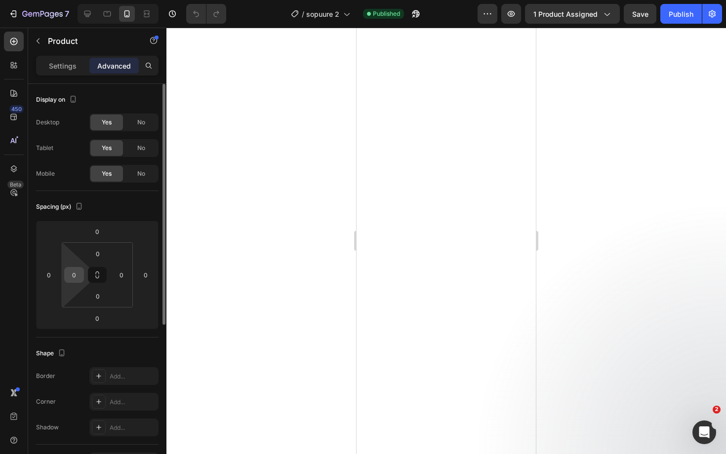
click at [76, 275] on input "0" at bounding box center [74, 275] width 15 height 15
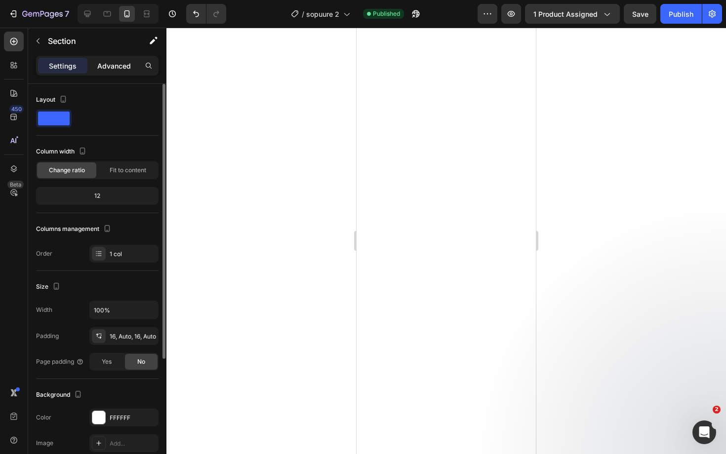
click at [118, 65] on p "Advanced" at bounding box center [114, 66] width 34 height 10
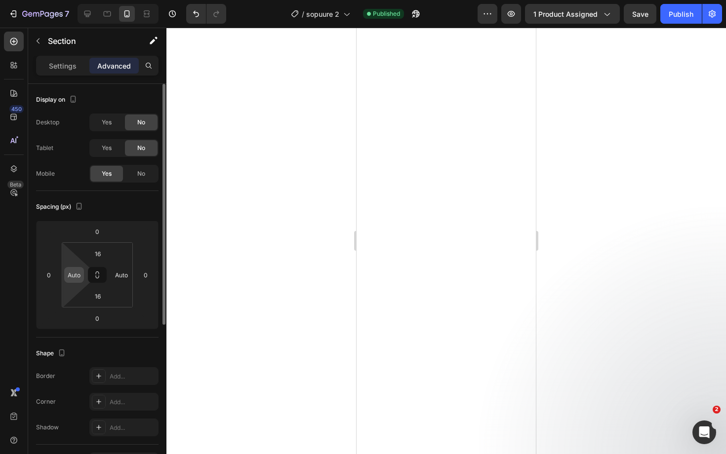
click at [75, 276] on input "Auto" at bounding box center [74, 275] width 15 height 15
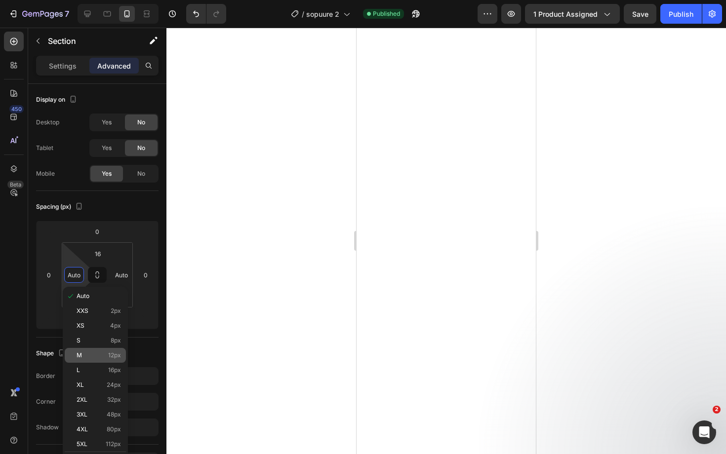
click at [95, 360] on div "M 12px" at bounding box center [95, 355] width 61 height 15
type input "12"
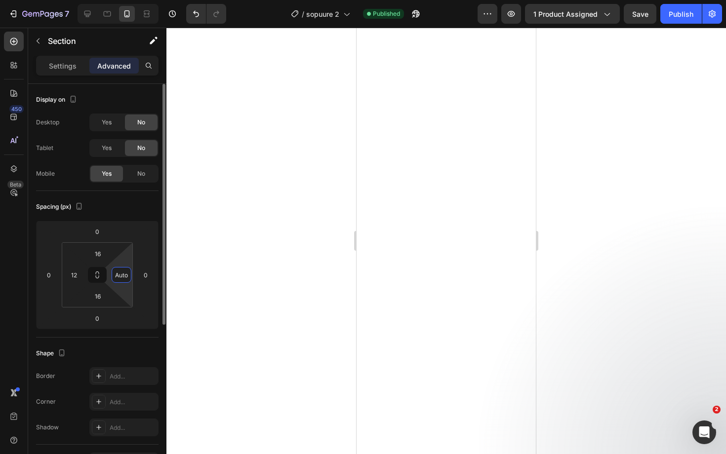
click at [121, 275] on input "Auto" at bounding box center [121, 275] width 15 height 15
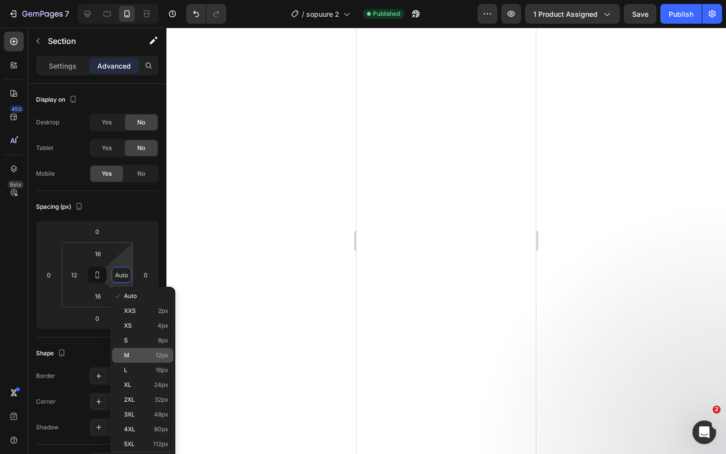
click at [141, 354] on p "M 12px" at bounding box center [146, 355] width 44 height 7
type input "12"
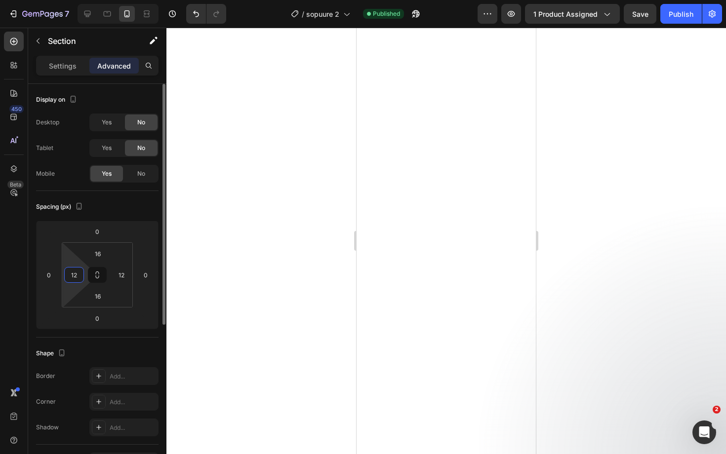
click at [73, 275] on input "12" at bounding box center [74, 275] width 15 height 15
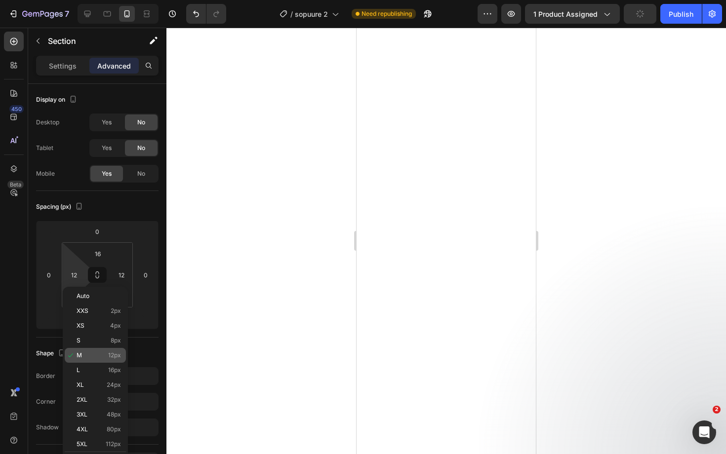
drag, startPoint x: 105, startPoint y: 373, endPoint x: 106, endPoint y: 360, distance: 13.4
click at [105, 373] on p "L 16px" at bounding box center [99, 370] width 44 height 7
type input "16"
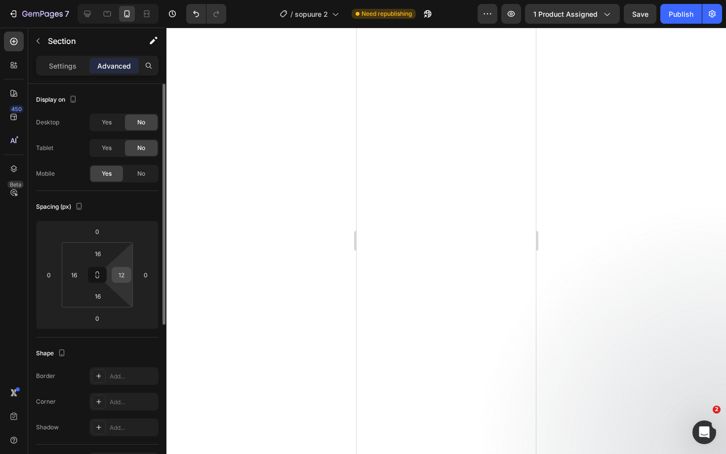
click at [120, 277] on input "12" at bounding box center [121, 275] width 15 height 15
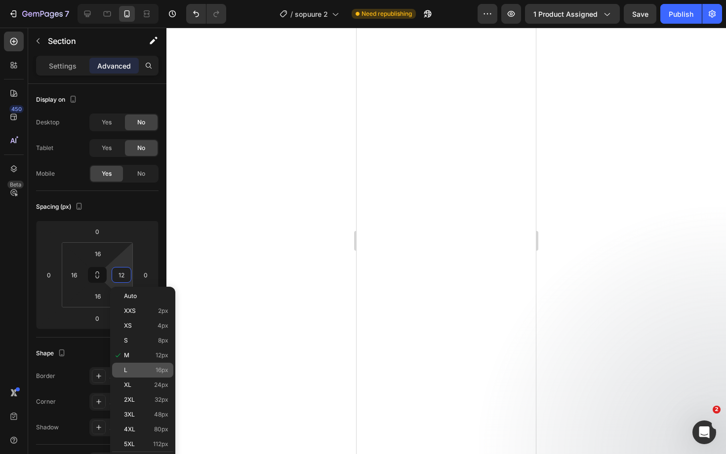
click at [133, 370] on p "L 16px" at bounding box center [146, 370] width 44 height 7
type input "16"
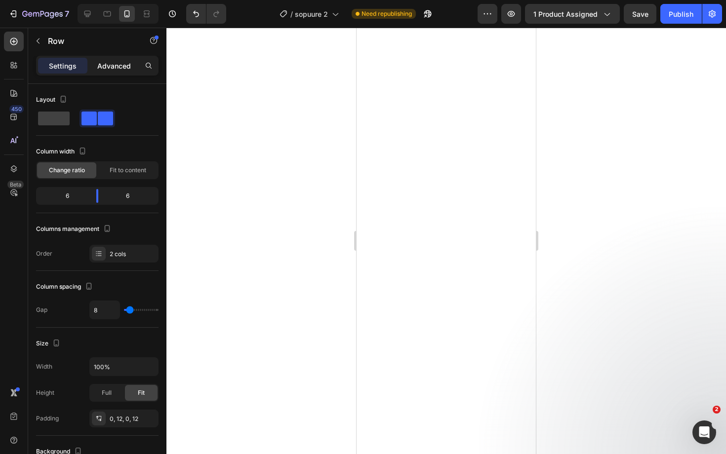
click at [113, 71] on div "Advanced" at bounding box center [113, 66] width 49 height 16
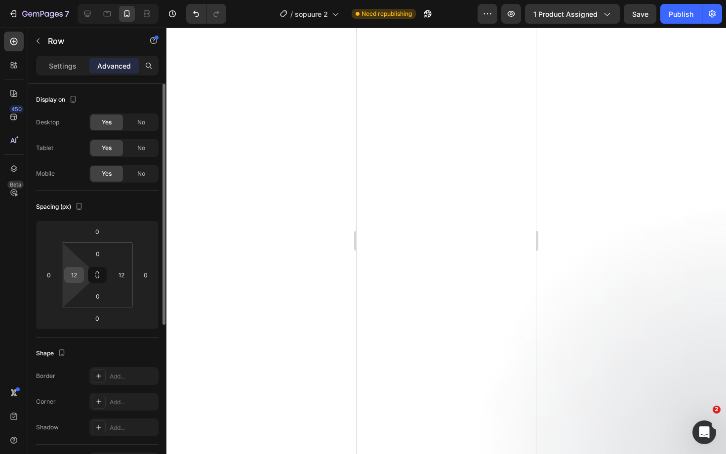
click at [74, 276] on input "12" at bounding box center [74, 275] width 15 height 15
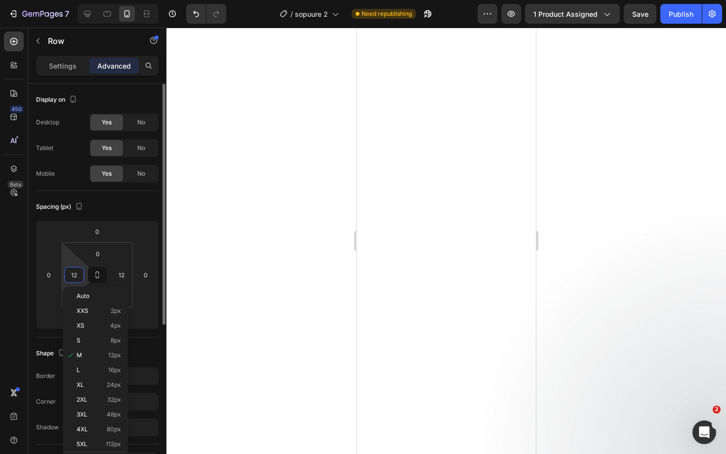
click at [74, 276] on input "12" at bounding box center [74, 275] width 15 height 15
click at [86, 295] on span "Auto" at bounding box center [83, 296] width 13 height 7
type input "Auto"
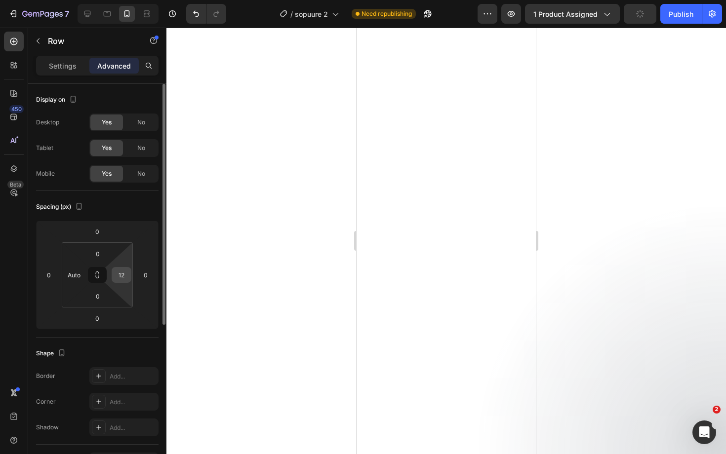
click at [117, 275] on input "12" at bounding box center [121, 275] width 15 height 15
click at [125, 276] on input "12" at bounding box center [121, 275] width 15 height 15
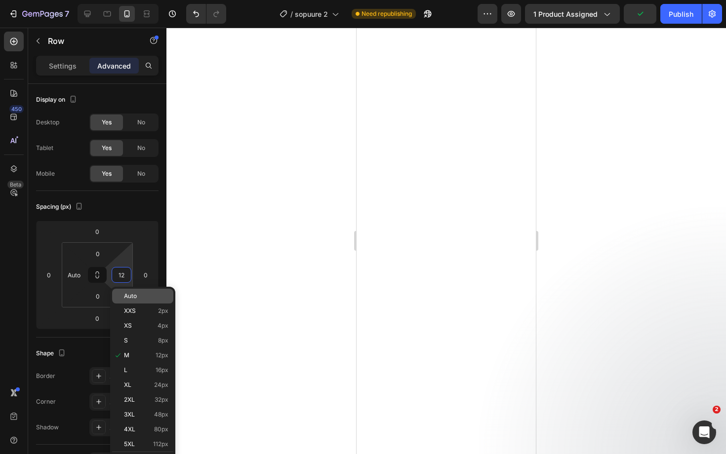
click at [133, 294] on span "Auto" at bounding box center [130, 296] width 13 height 7
type input "Auto"
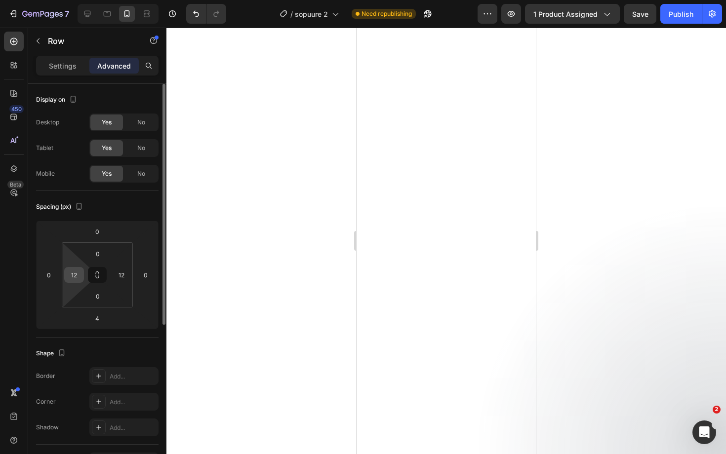
click at [74, 274] on input "12" at bounding box center [74, 275] width 15 height 15
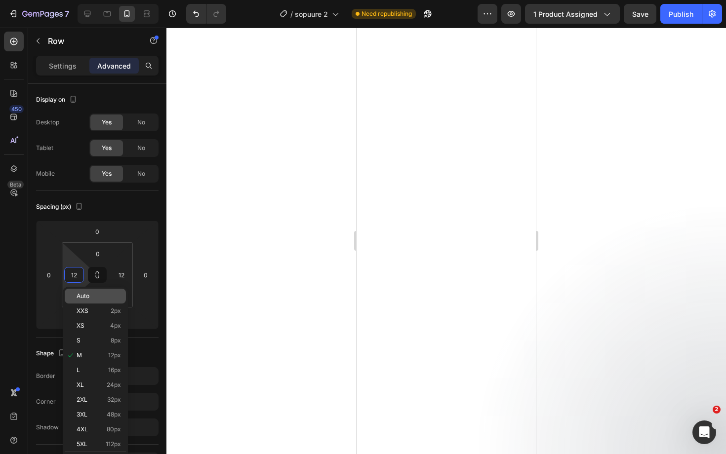
click at [85, 294] on span "Auto" at bounding box center [83, 296] width 13 height 7
type input "Auto"
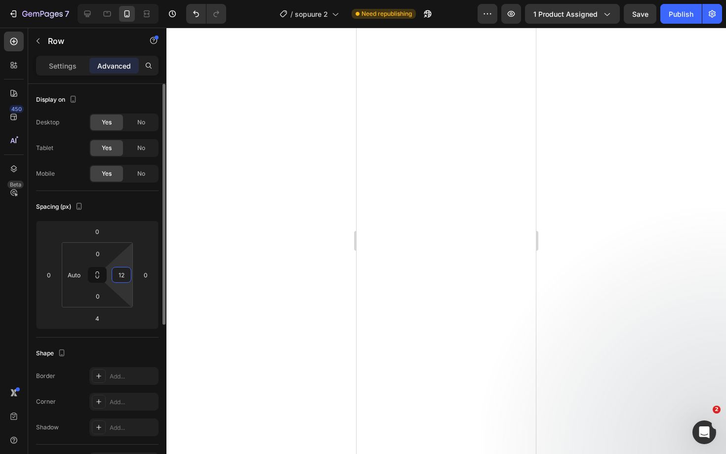
click at [119, 272] on input "12" at bounding box center [121, 275] width 15 height 15
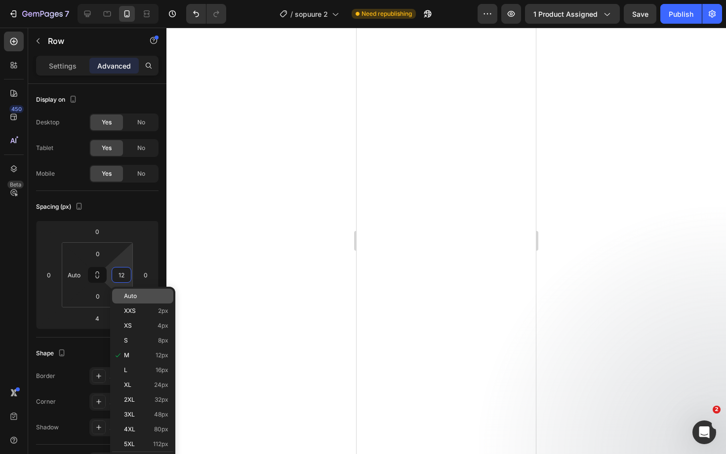
click at [132, 294] on span "Auto" at bounding box center [130, 296] width 13 height 7
type input "Auto"
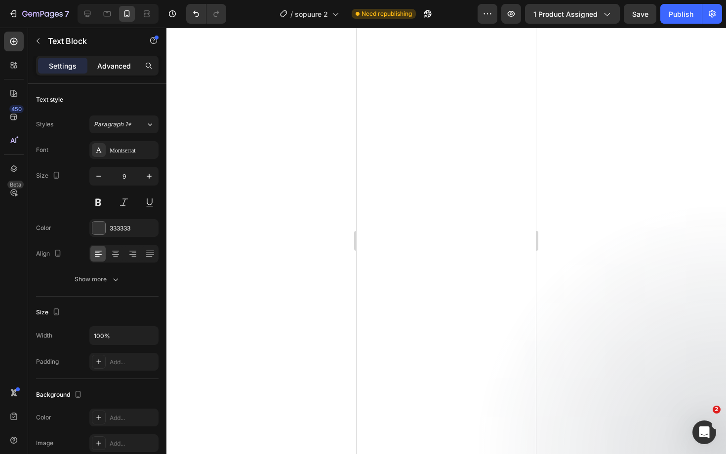
click at [122, 70] on p "Advanced" at bounding box center [114, 66] width 34 height 10
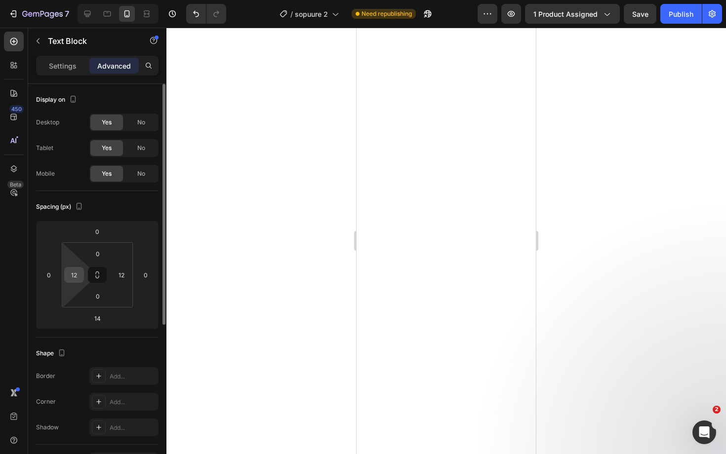
click at [72, 272] on input "12" at bounding box center [74, 275] width 15 height 15
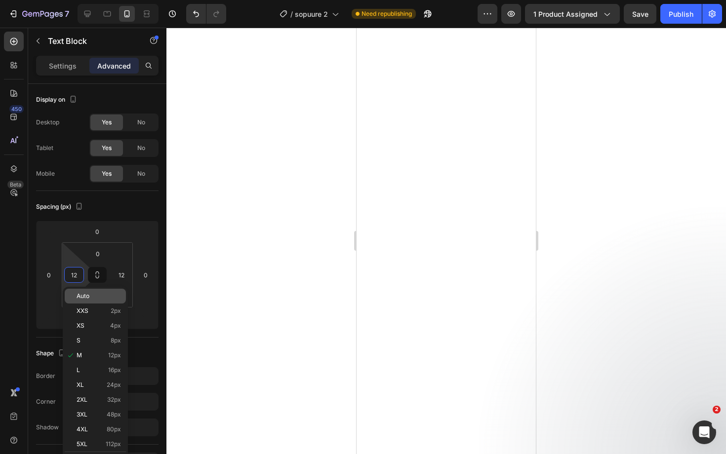
click at [95, 300] on div "Auto" at bounding box center [95, 296] width 61 height 15
type input "Auto"
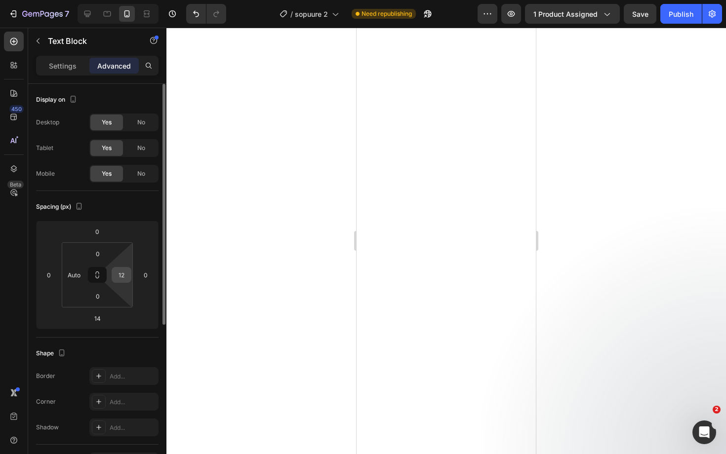
click at [124, 275] on input "12" at bounding box center [121, 275] width 15 height 15
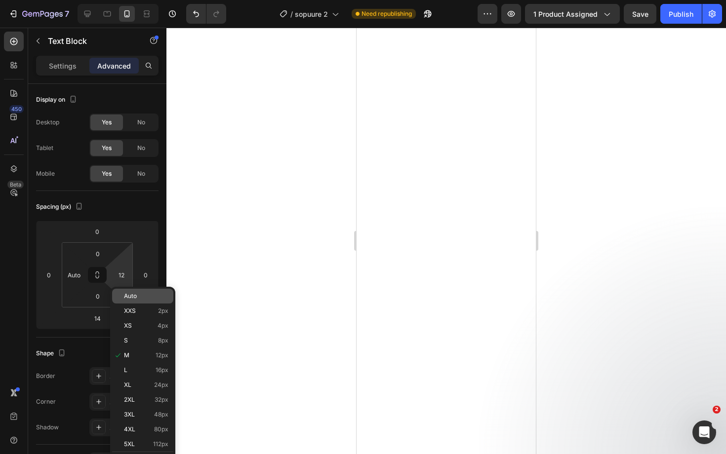
click at [138, 302] on div "Auto" at bounding box center [142, 296] width 61 height 15
type input "Auto"
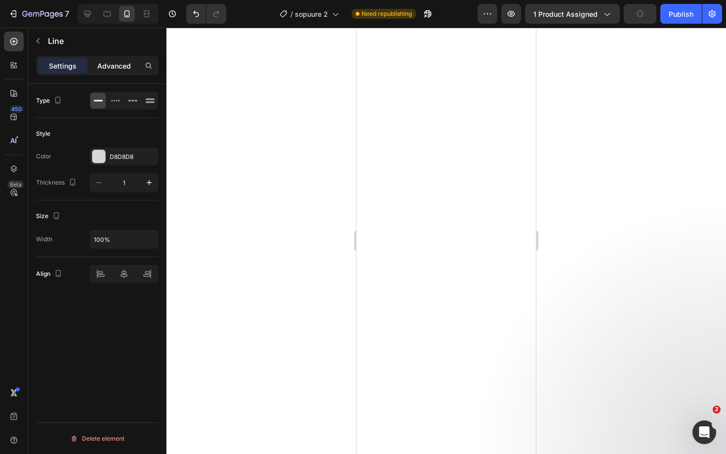
click at [120, 62] on p "Advanced" at bounding box center [114, 66] width 34 height 10
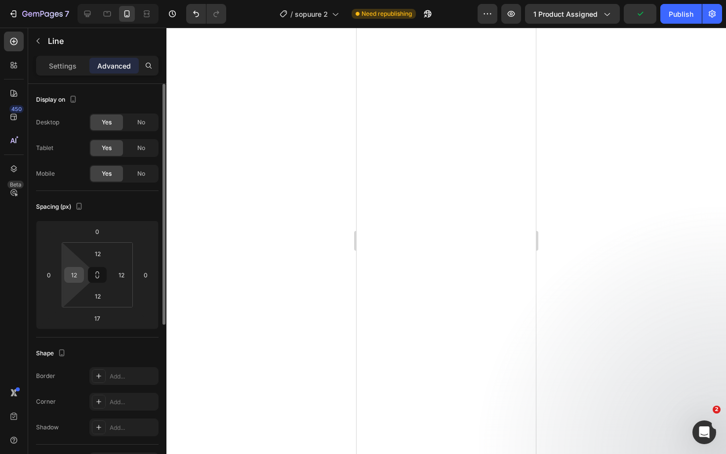
click at [69, 272] on input "12" at bounding box center [74, 275] width 15 height 15
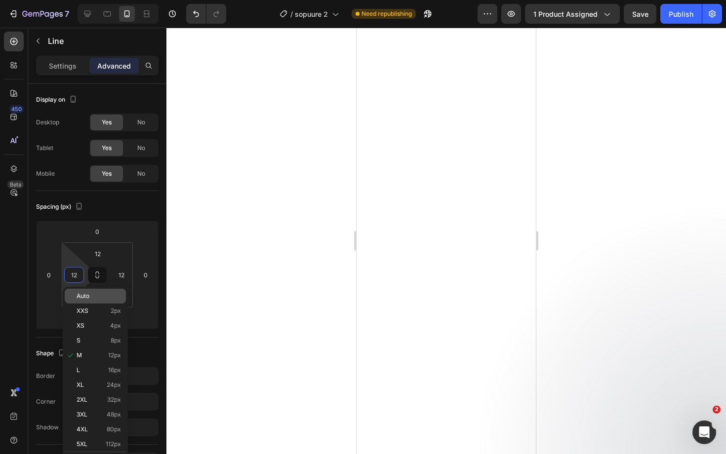
click at [88, 299] on span "Auto" at bounding box center [83, 296] width 13 height 7
type input "Auto"
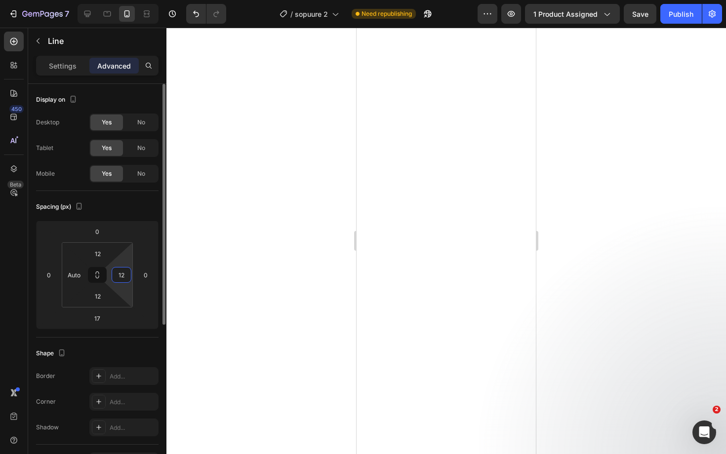
click at [115, 276] on input "12" at bounding box center [121, 275] width 15 height 15
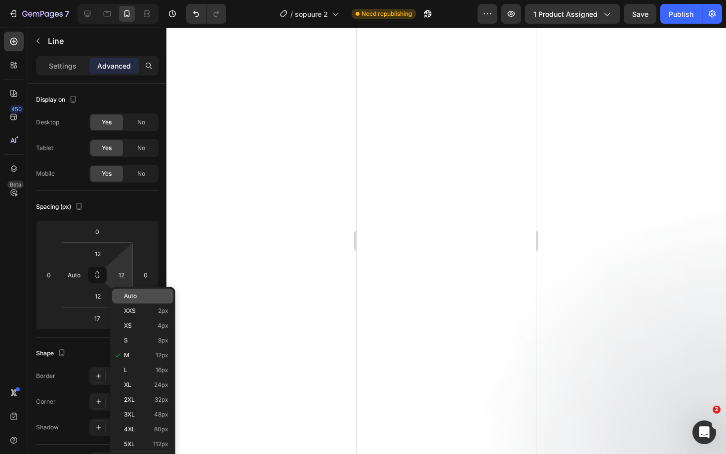
click at [126, 295] on span "Auto" at bounding box center [130, 296] width 13 height 7
type input "Auto"
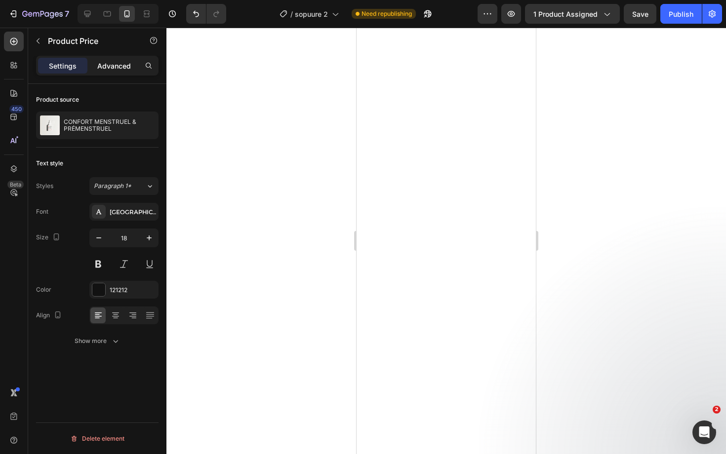
click at [110, 73] on div "Advanced" at bounding box center [113, 66] width 49 height 16
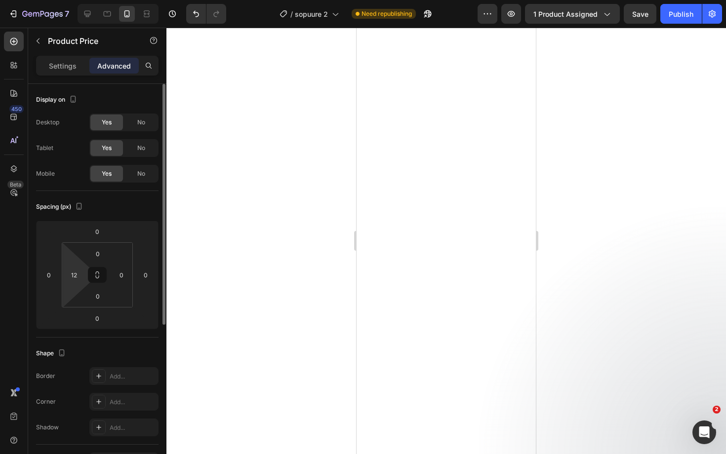
click at [76, 0] on html "7 Version history / sopuure 2 Need republishing Preview 1 product assigned Save…" at bounding box center [363, 0] width 726 height 0
click at [75, 275] on input "12" at bounding box center [74, 275] width 15 height 15
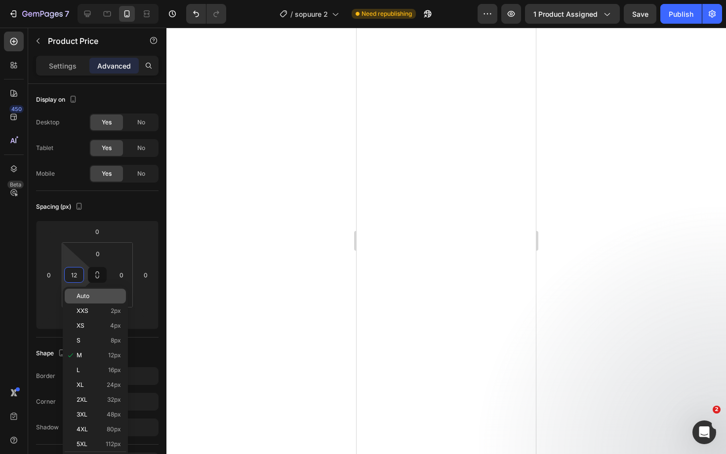
click at [88, 296] on span "Auto" at bounding box center [83, 296] width 13 height 7
type input "Auto"
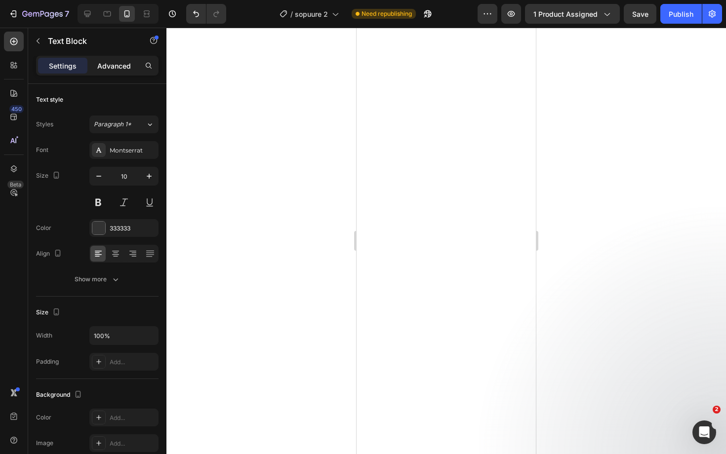
click at [122, 61] on p "Advanced" at bounding box center [114, 66] width 34 height 10
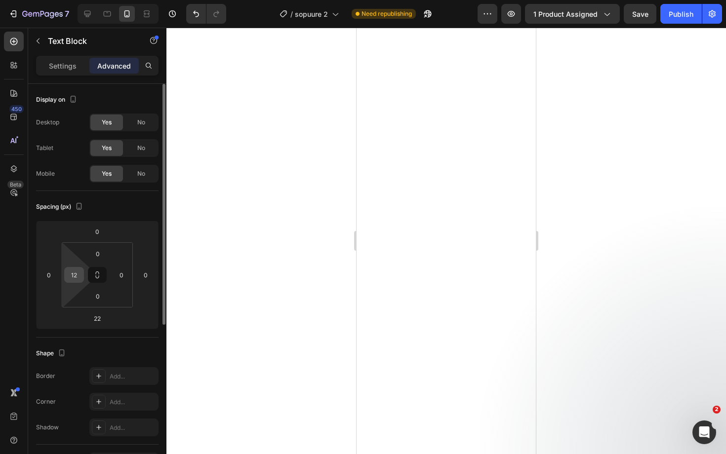
click at [76, 273] on input "12" at bounding box center [74, 275] width 15 height 15
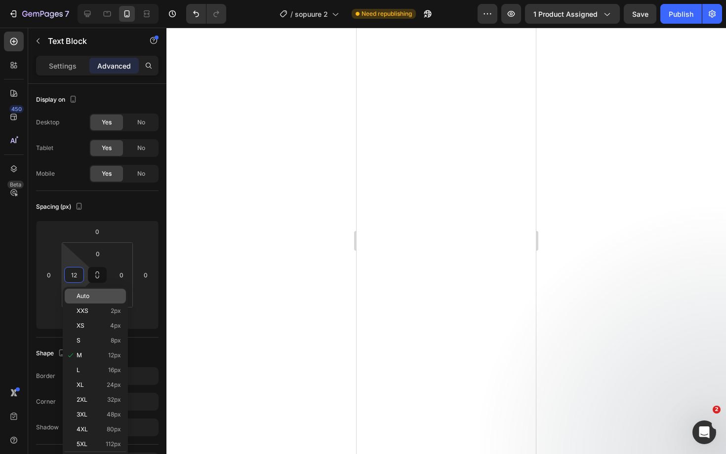
click at [91, 301] on div "Auto" at bounding box center [95, 296] width 61 height 15
type input "Auto"
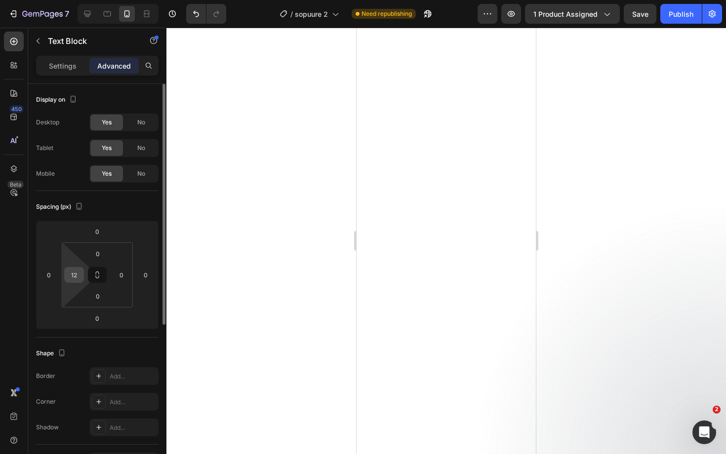
click at [72, 277] on input "12" at bounding box center [74, 275] width 15 height 15
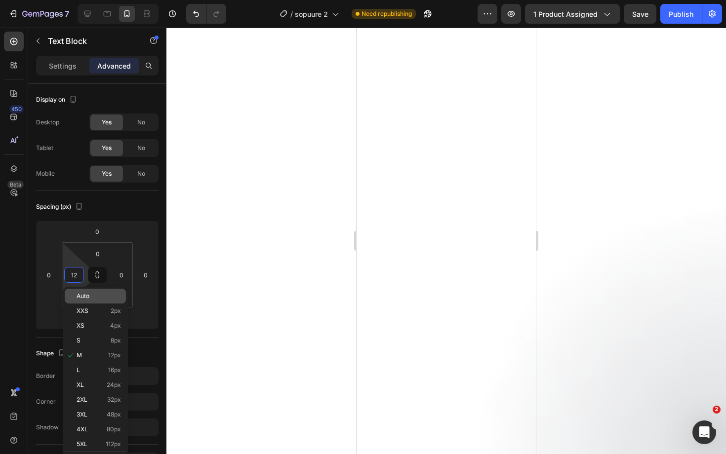
click at [90, 298] on p "Auto" at bounding box center [99, 296] width 44 height 7
type input "Auto"
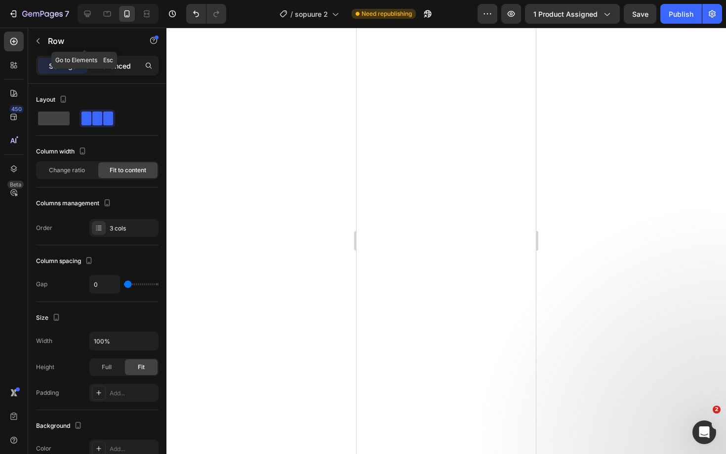
click at [113, 65] on p "Advanced" at bounding box center [114, 66] width 34 height 10
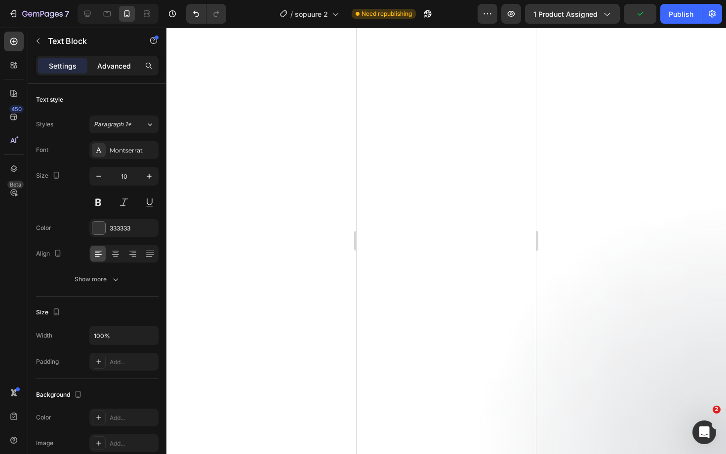
click at [122, 64] on p "Advanced" at bounding box center [114, 66] width 34 height 10
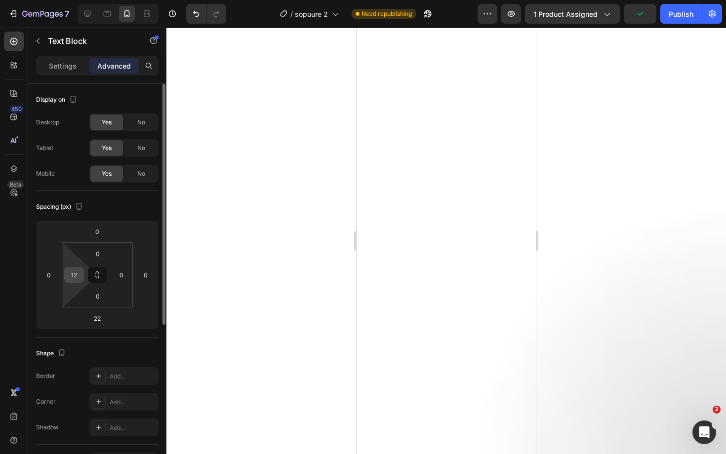
click at [74, 270] on input "12" at bounding box center [74, 275] width 15 height 15
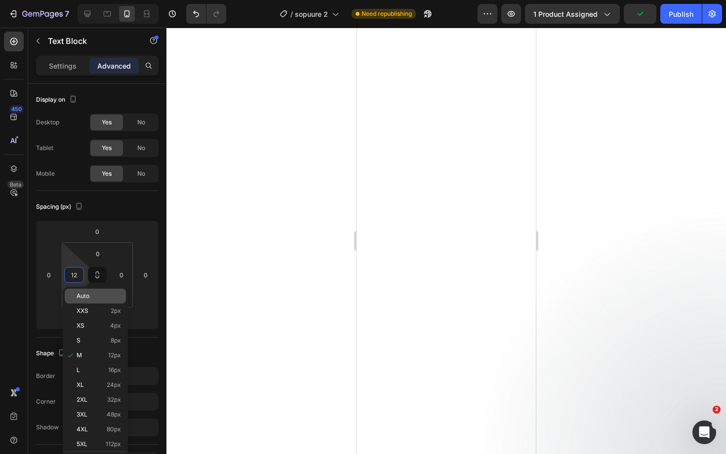
click at [91, 292] on div "Auto" at bounding box center [95, 296] width 61 height 15
type input "Auto"
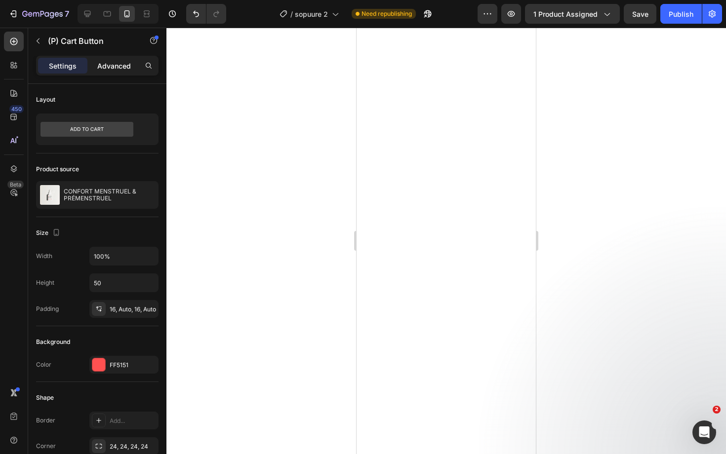
click at [120, 68] on p "Advanced" at bounding box center [114, 66] width 34 height 10
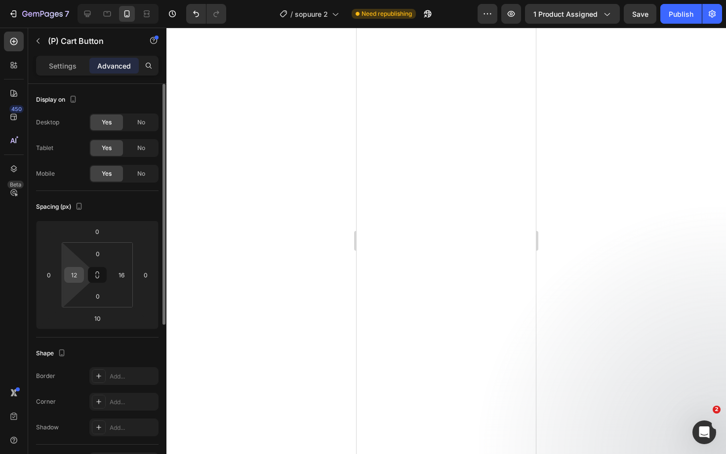
click at [74, 276] on input "12" at bounding box center [74, 275] width 15 height 15
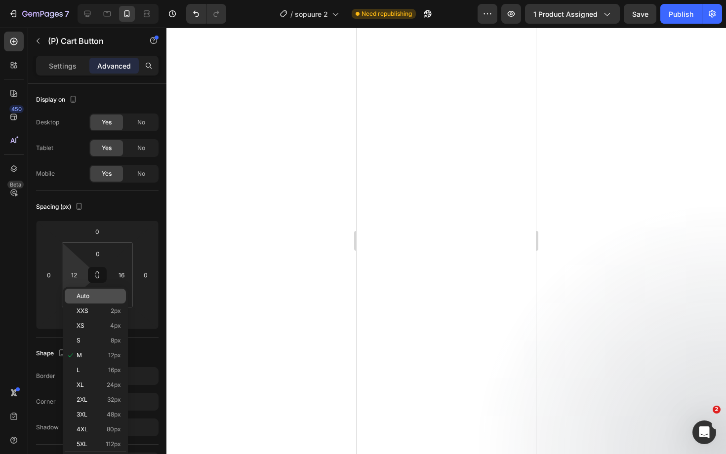
click at [92, 297] on p "Auto" at bounding box center [99, 296] width 44 height 7
type input "Auto"
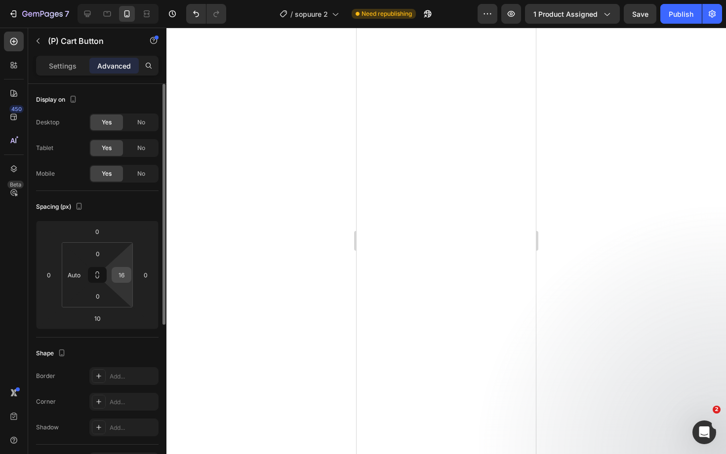
click at [124, 273] on input "16" at bounding box center [121, 275] width 15 height 15
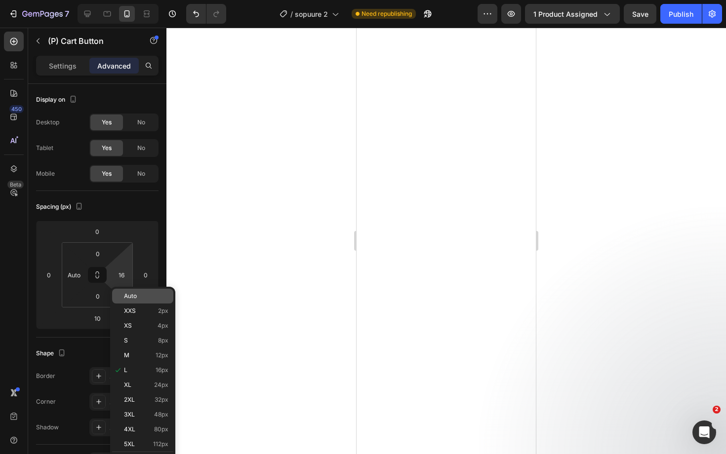
click at [139, 297] on p "Auto" at bounding box center [146, 296] width 44 height 7
type input "Auto"
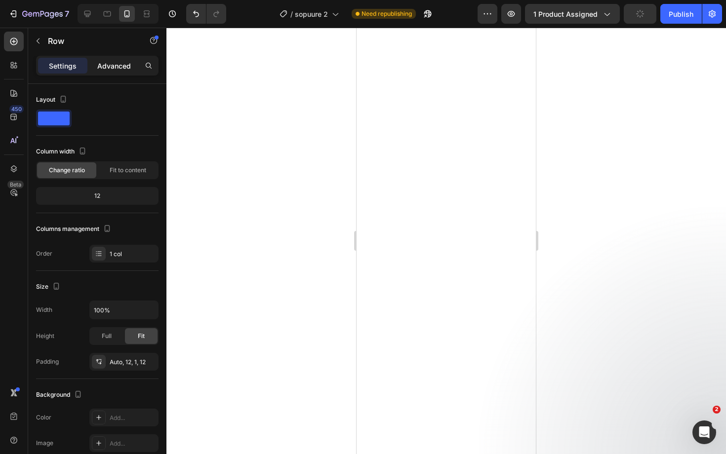
click at [117, 67] on p "Advanced" at bounding box center [114, 66] width 34 height 10
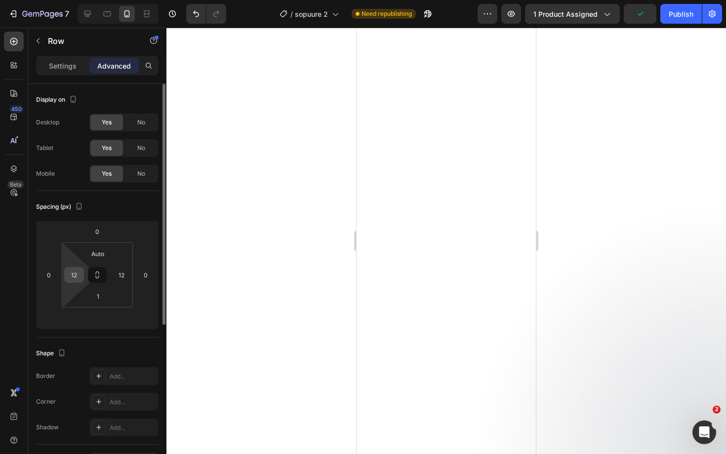
click at [73, 275] on input "12" at bounding box center [74, 275] width 15 height 15
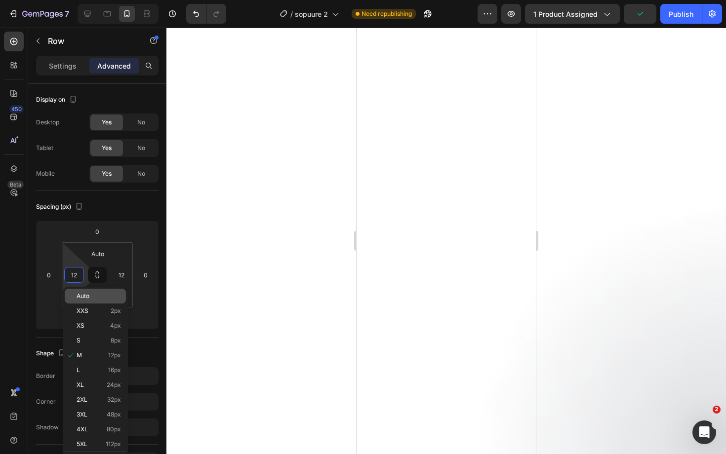
click at [90, 297] on p "Auto" at bounding box center [99, 296] width 44 height 7
type input "Auto"
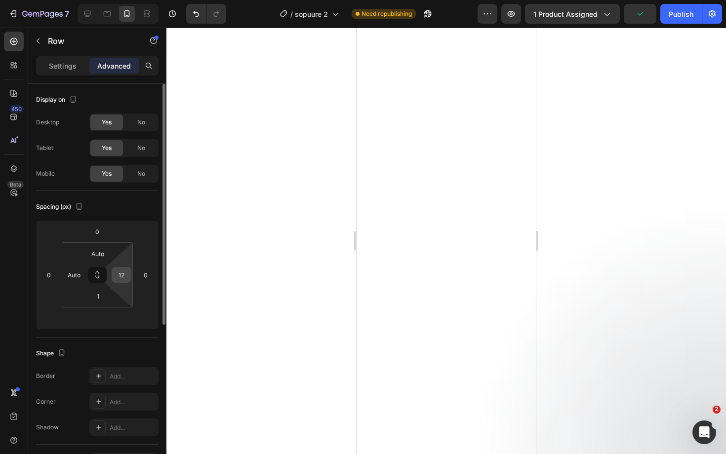
click at [124, 273] on input "12" at bounding box center [121, 275] width 15 height 15
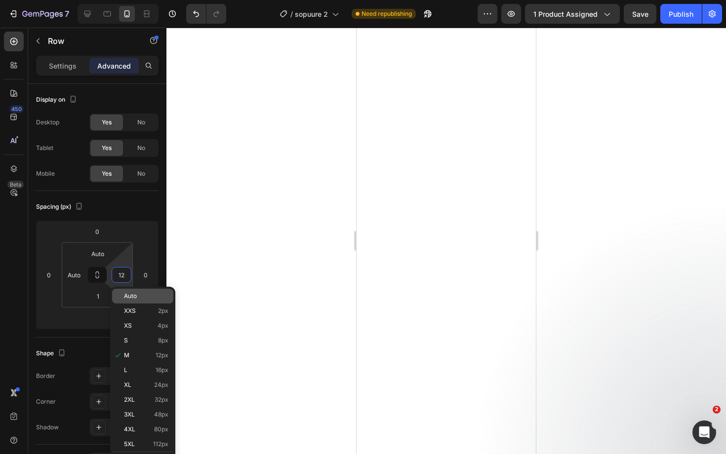
click at [137, 295] on span "Auto" at bounding box center [130, 296] width 13 height 7
type input "Auto"
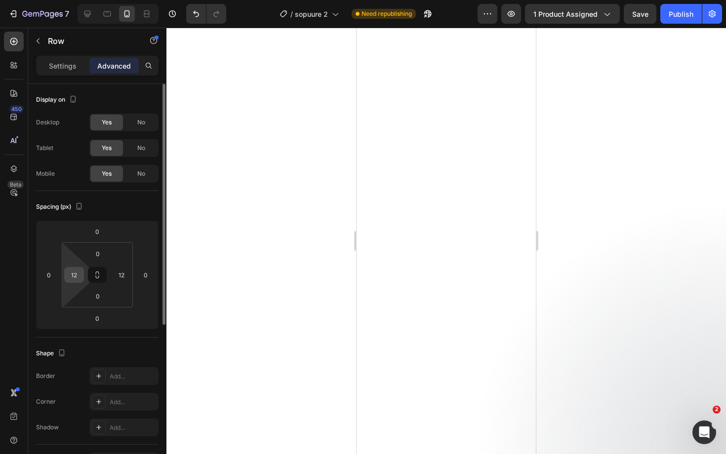
click at [65, 274] on div "12" at bounding box center [74, 275] width 20 height 16
click at [72, 272] on input "12" at bounding box center [74, 275] width 15 height 15
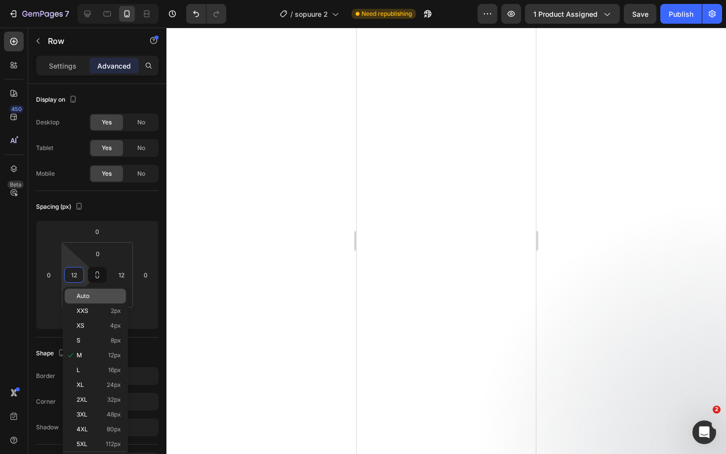
click at [86, 294] on span "Auto" at bounding box center [83, 296] width 13 height 7
type input "Auto"
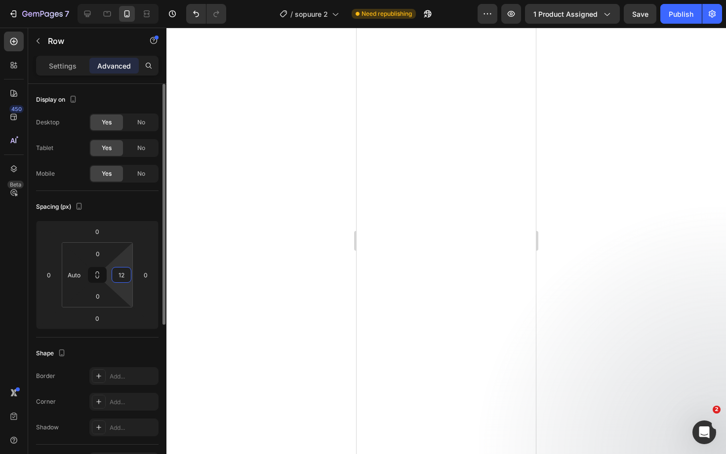
click at [126, 277] on input "12" at bounding box center [121, 275] width 15 height 15
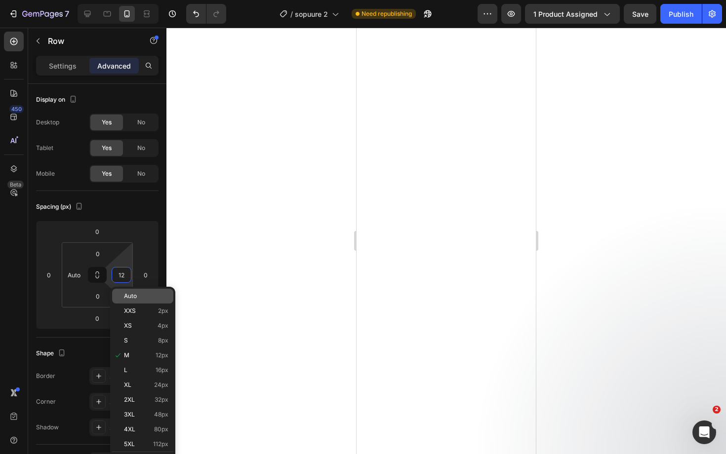
click at [137, 292] on div "Auto" at bounding box center [142, 296] width 61 height 15
type input "Auto"
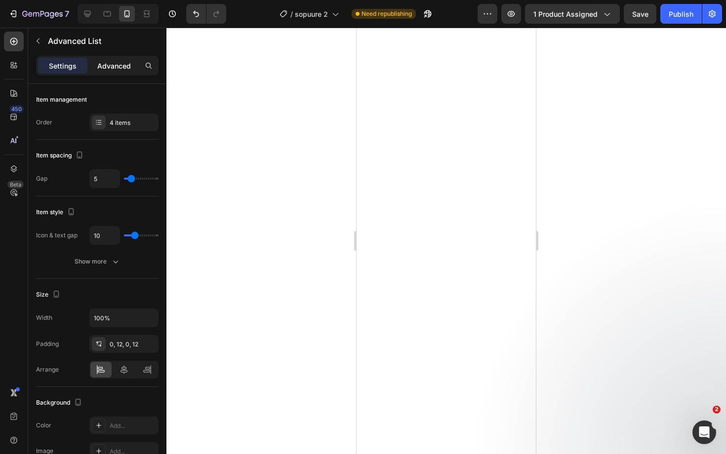
click at [122, 62] on p "Advanced" at bounding box center [114, 66] width 34 height 10
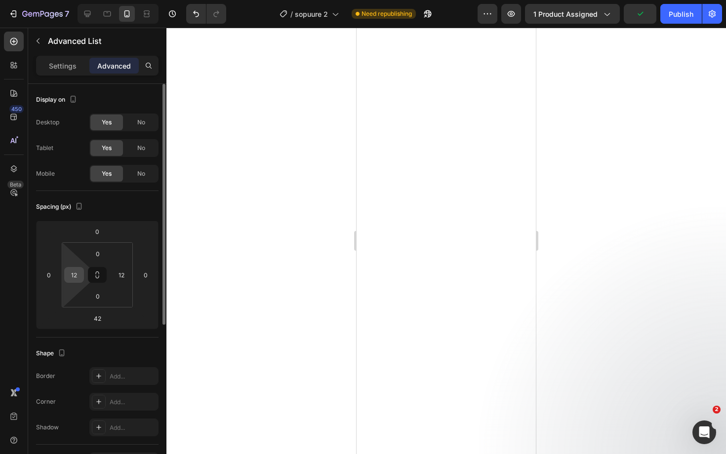
click at [75, 272] on input "12" at bounding box center [74, 275] width 15 height 15
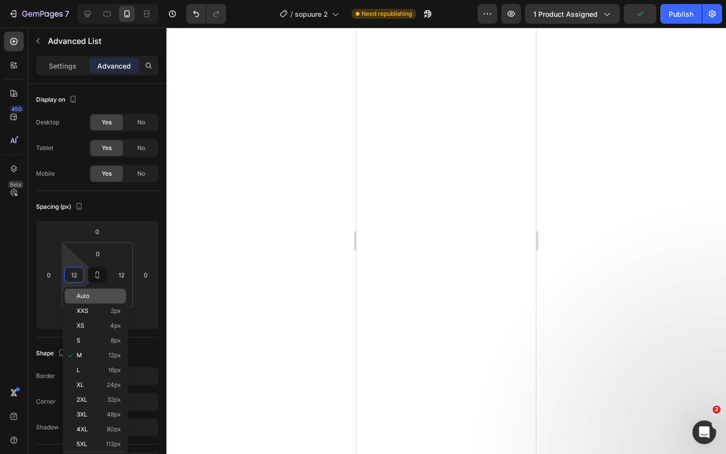
click at [85, 296] on span "Auto" at bounding box center [83, 296] width 13 height 7
type input "Auto"
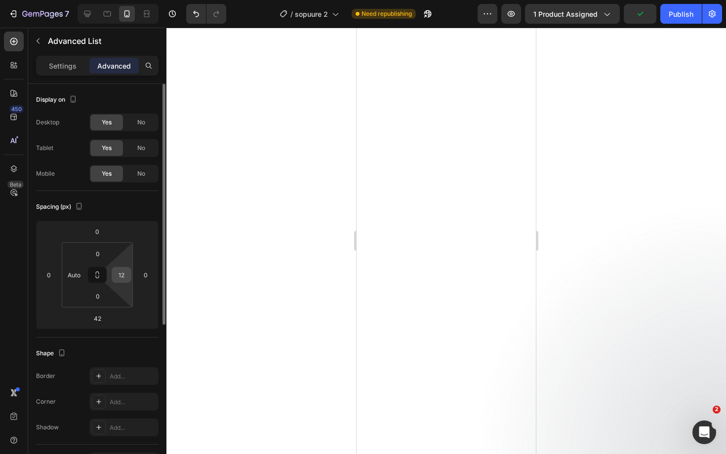
click at [119, 276] on input "12" at bounding box center [121, 275] width 15 height 15
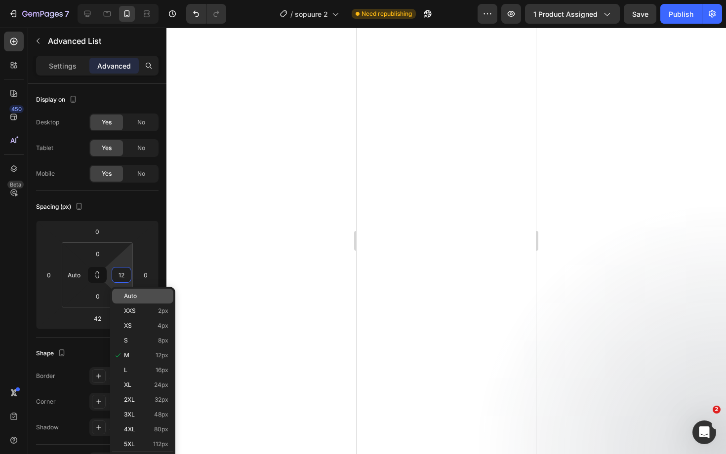
click at [127, 295] on span "Auto" at bounding box center [130, 296] width 13 height 7
type input "Auto"
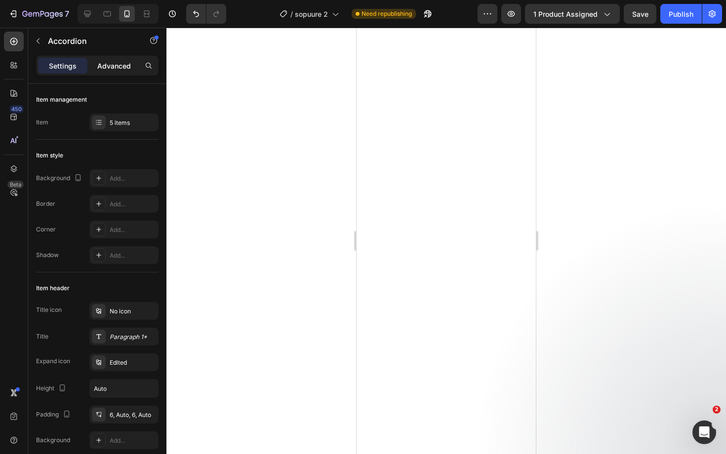
click at [106, 66] on p "Advanced" at bounding box center [114, 66] width 34 height 10
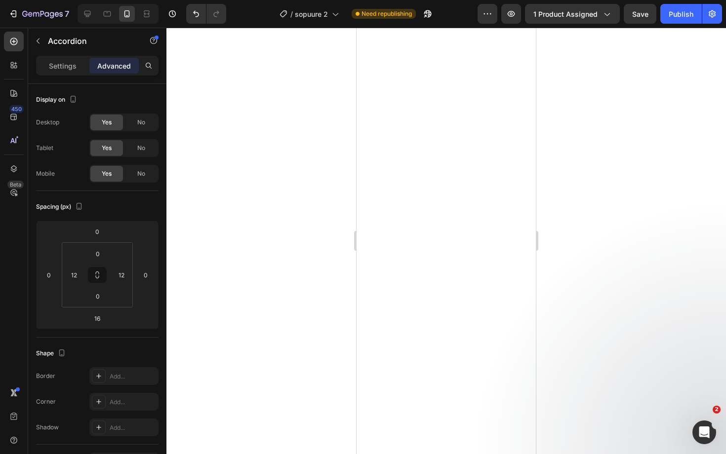
type input "100%"
type input "100"
click at [75, 275] on input "12" at bounding box center [74, 275] width 15 height 15
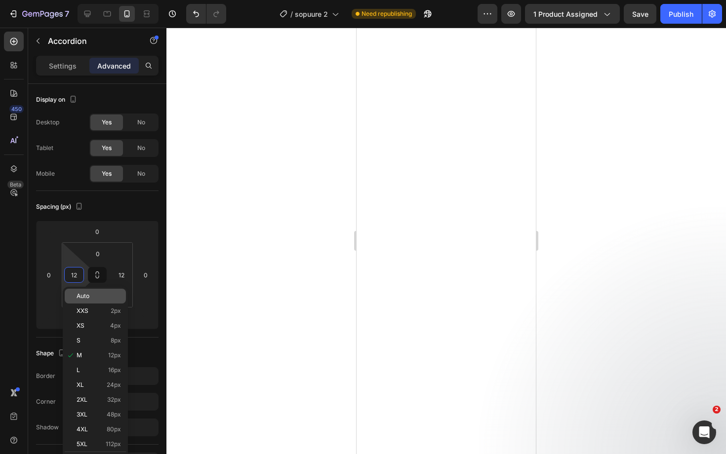
click at [89, 295] on span "Auto" at bounding box center [83, 296] width 13 height 7
type input "Auto"
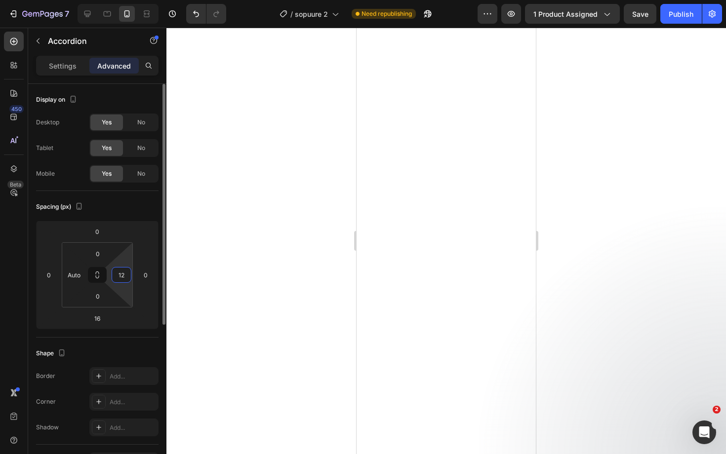
click at [122, 275] on input "12" at bounding box center [121, 275] width 15 height 15
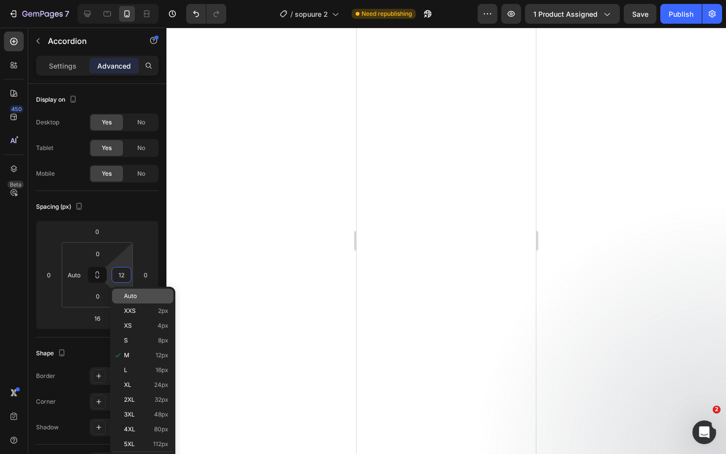
click at [131, 294] on span "Auto" at bounding box center [130, 296] width 13 height 7
type input "Auto"
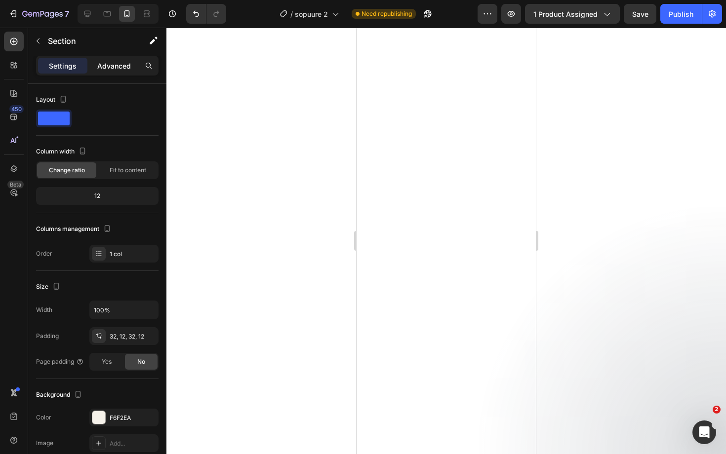
click at [117, 63] on p "Advanced" at bounding box center [114, 66] width 34 height 10
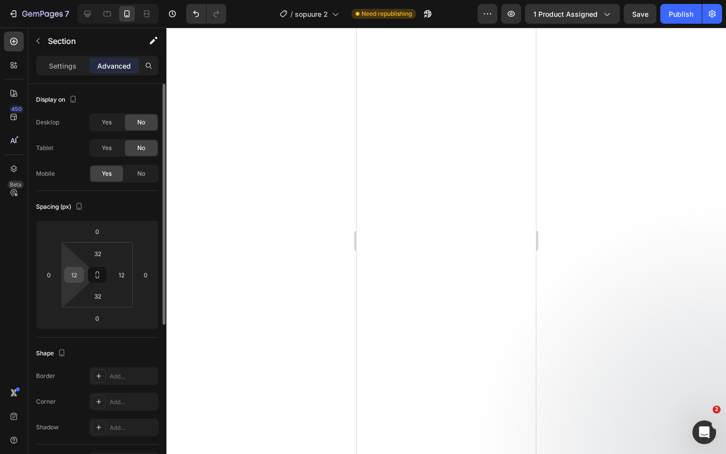
click at [77, 272] on input "12" at bounding box center [74, 275] width 15 height 15
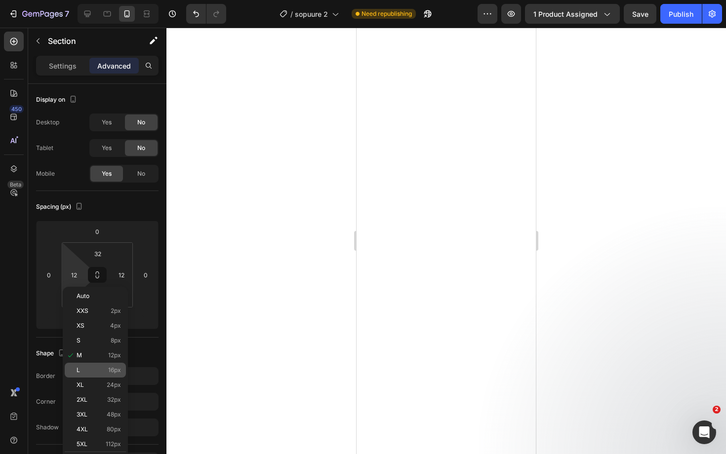
click at [98, 366] on div "L 16px" at bounding box center [95, 370] width 61 height 15
type input "16"
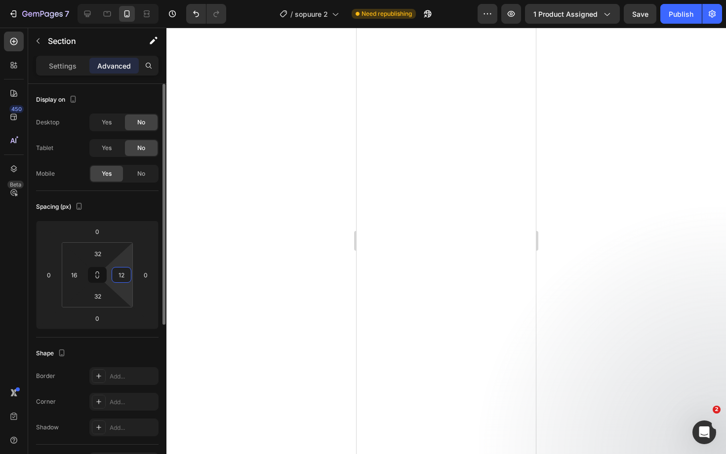
click at [126, 279] on input "12" at bounding box center [121, 275] width 15 height 15
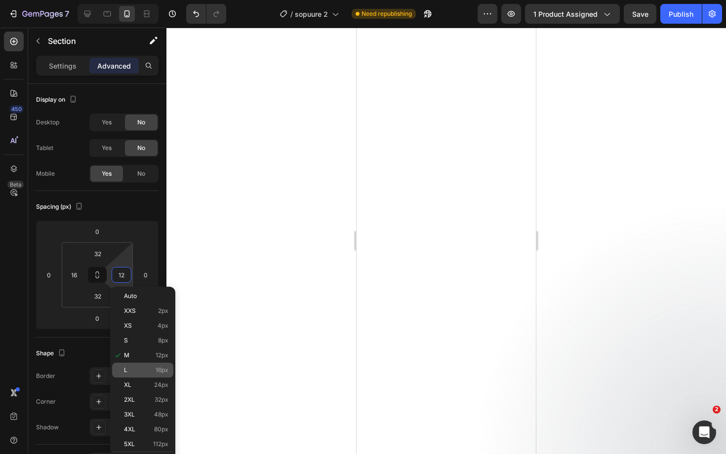
click at [145, 364] on div "L 16px" at bounding box center [142, 370] width 61 height 15
type input "16"
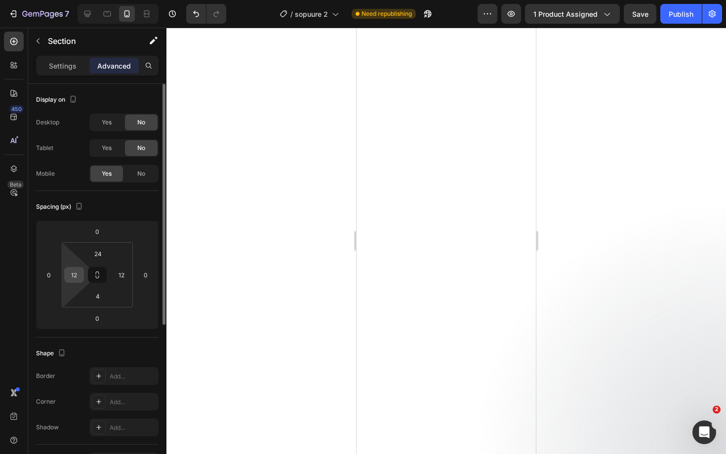
click at [73, 277] on input "12" at bounding box center [74, 275] width 15 height 15
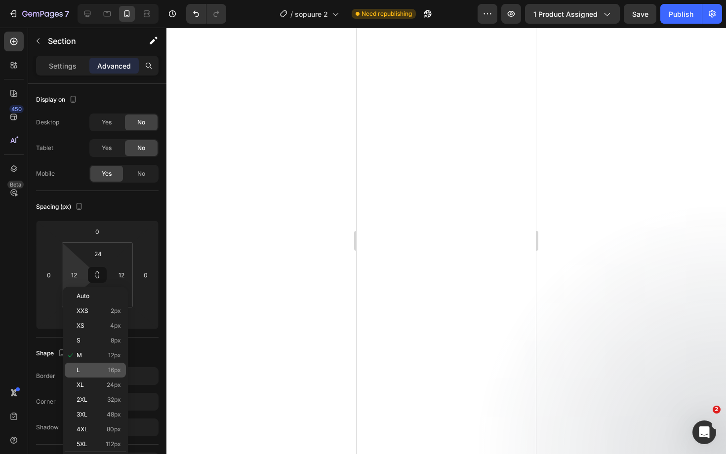
click at [94, 366] on div "L 16px" at bounding box center [95, 370] width 61 height 15
type input "16"
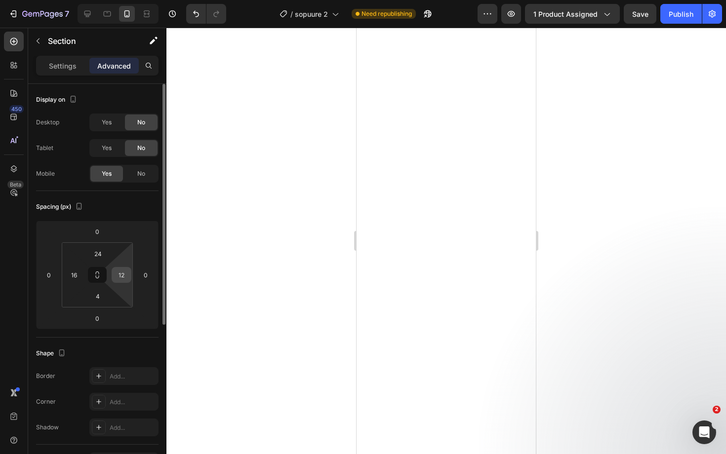
click at [124, 275] on input "12" at bounding box center [121, 275] width 15 height 15
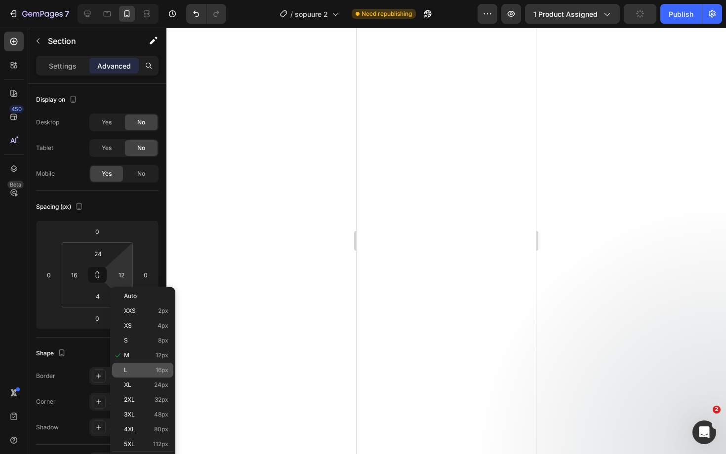
click at [146, 369] on p "L 16px" at bounding box center [146, 370] width 44 height 7
type input "16"
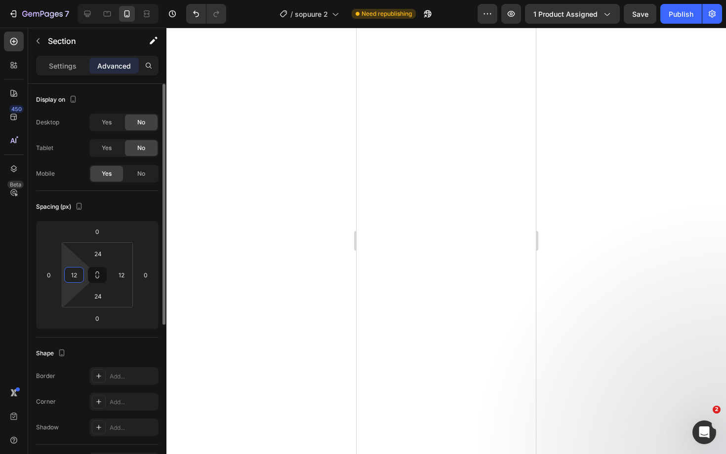
click at [77, 270] on input "12" at bounding box center [74, 275] width 15 height 15
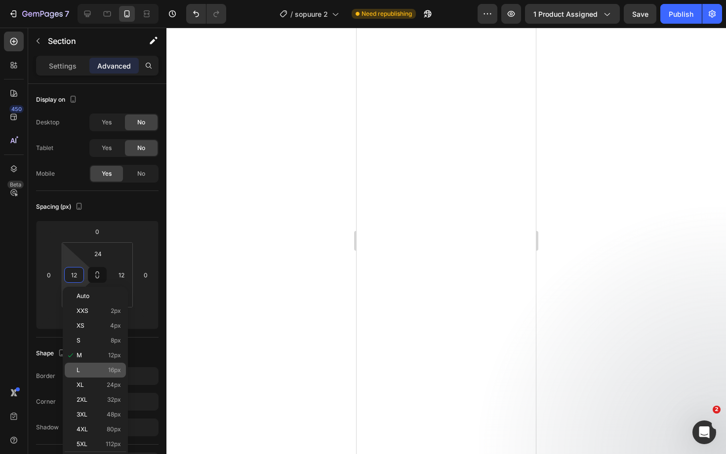
click at [95, 368] on p "L 16px" at bounding box center [99, 370] width 44 height 7
type input "16"
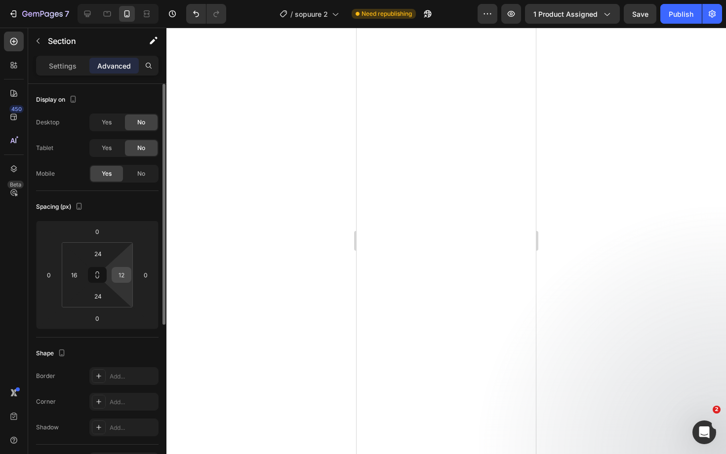
click at [122, 278] on input "12" at bounding box center [121, 275] width 15 height 15
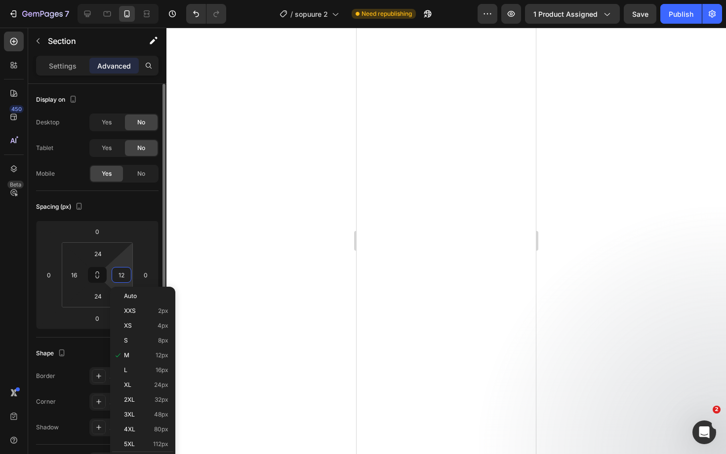
click at [120, 267] on div "12" at bounding box center [122, 275] width 20 height 16
click at [141, 373] on p "L 16px" at bounding box center [146, 370] width 44 height 7
type input "16"
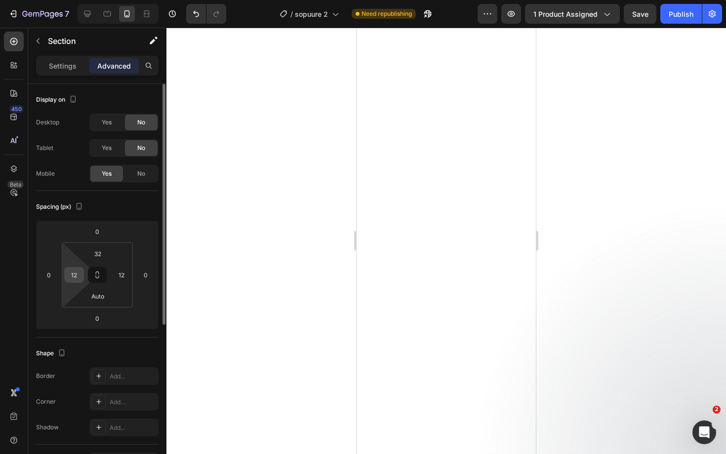
click at [69, 277] on input "12" at bounding box center [74, 275] width 15 height 15
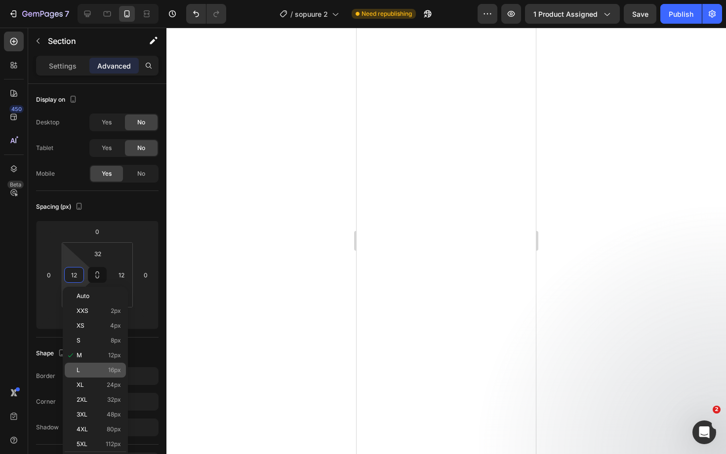
click at [92, 367] on p "L 16px" at bounding box center [99, 370] width 44 height 7
type input "16"
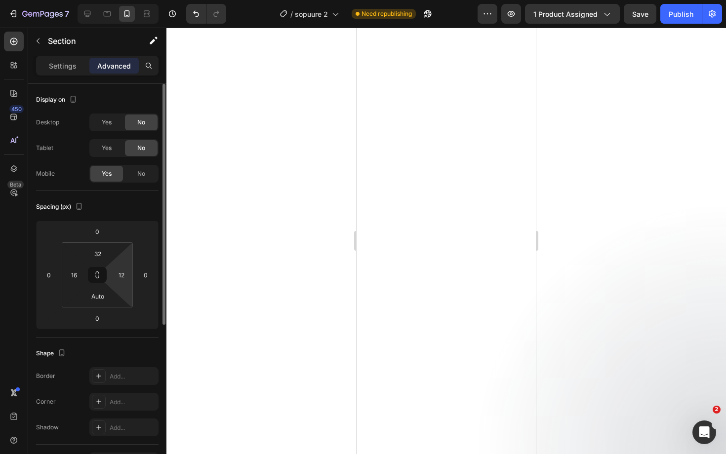
click at [124, 0] on html "7 Version history / sopuure 2 Need republishing Preview 1 product assigned Save…" at bounding box center [363, 0] width 726 height 0
click at [123, 277] on input "12" at bounding box center [121, 275] width 15 height 15
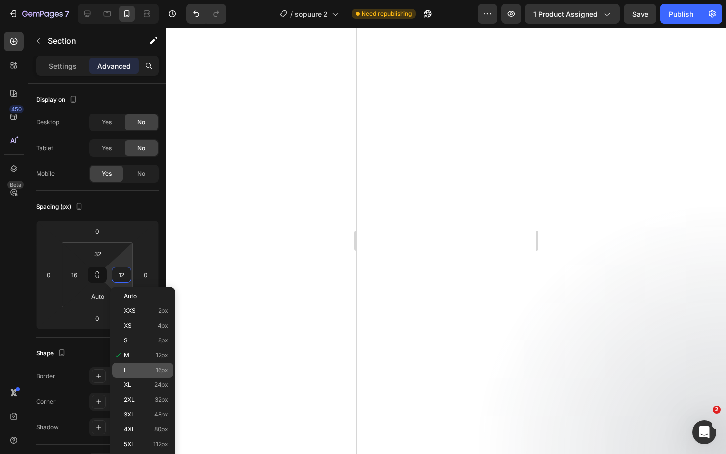
click at [140, 369] on p "L 16px" at bounding box center [146, 370] width 44 height 7
type input "16"
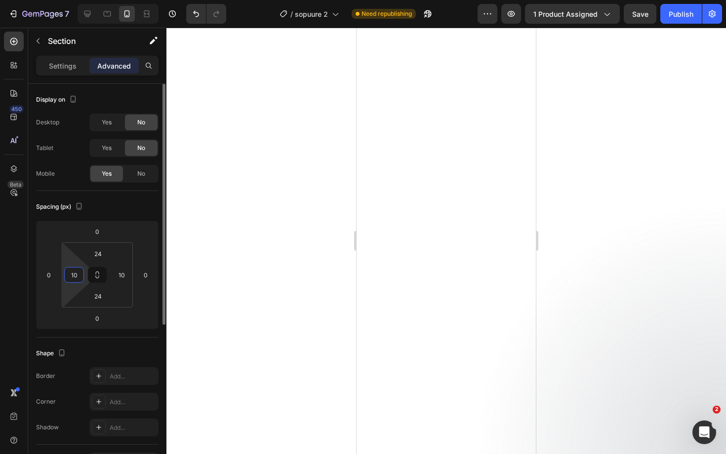
click at [75, 271] on input "10" at bounding box center [74, 275] width 15 height 15
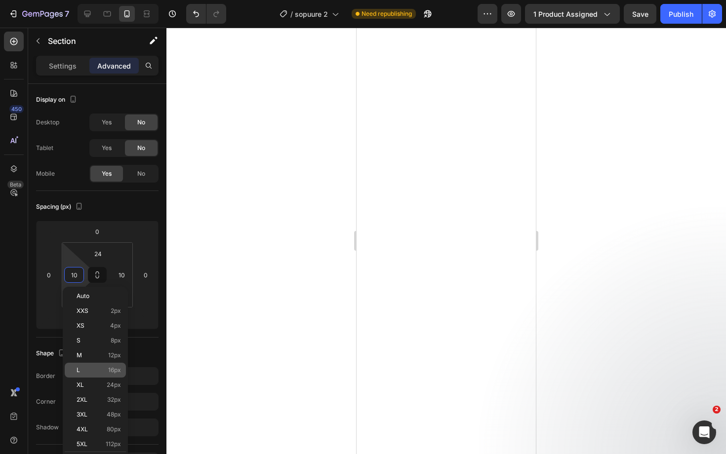
click at [101, 369] on p "L 16px" at bounding box center [99, 370] width 44 height 7
type input "16"
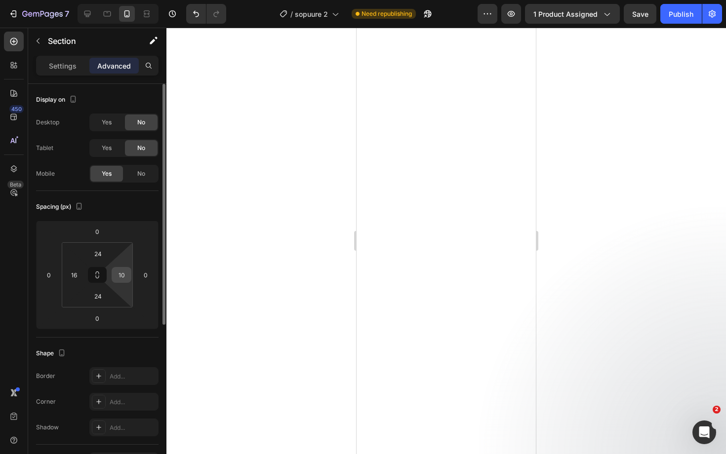
click at [124, 274] on input "10" at bounding box center [121, 275] width 15 height 15
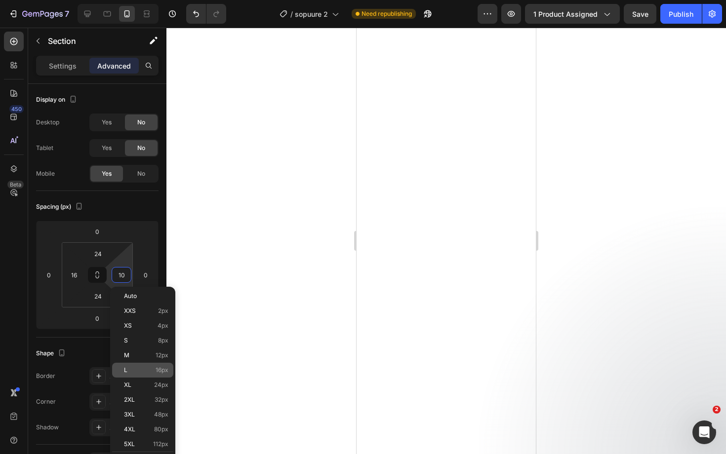
click at [147, 371] on p "L 16px" at bounding box center [146, 370] width 44 height 7
type input "16"
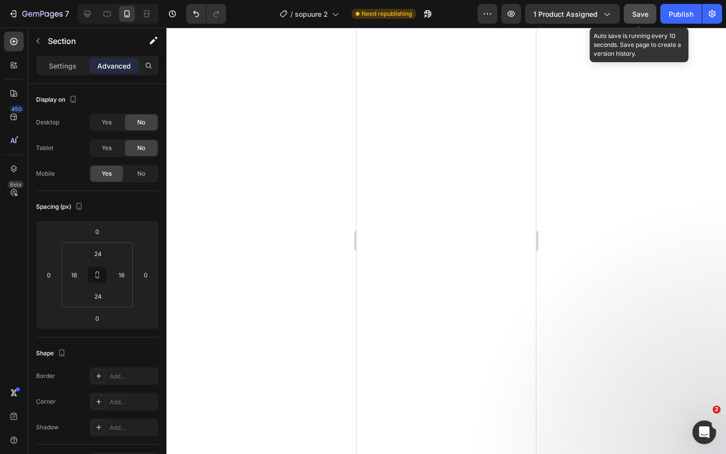
click at [637, 12] on span "Save" at bounding box center [640, 14] width 16 height 8
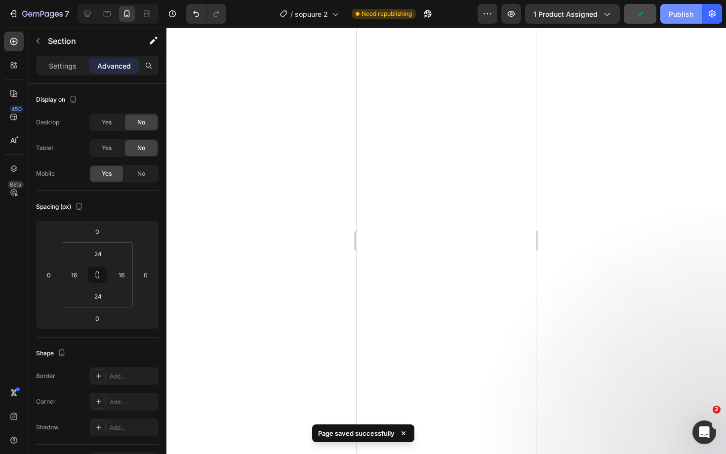
click at [674, 16] on div "Publish" at bounding box center [680, 14] width 25 height 10
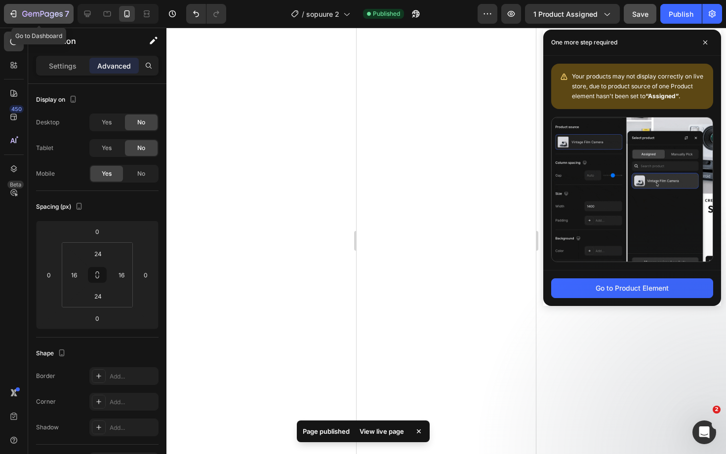
click at [30, 10] on div "7" at bounding box center [45, 14] width 47 height 12
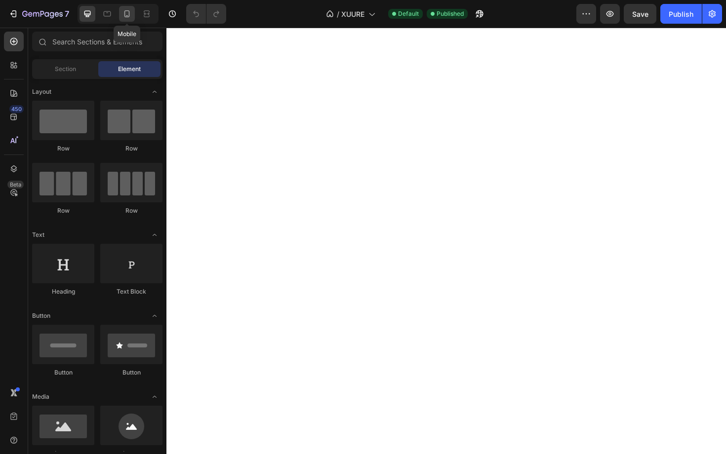
click at [123, 13] on icon at bounding box center [127, 14] width 10 height 10
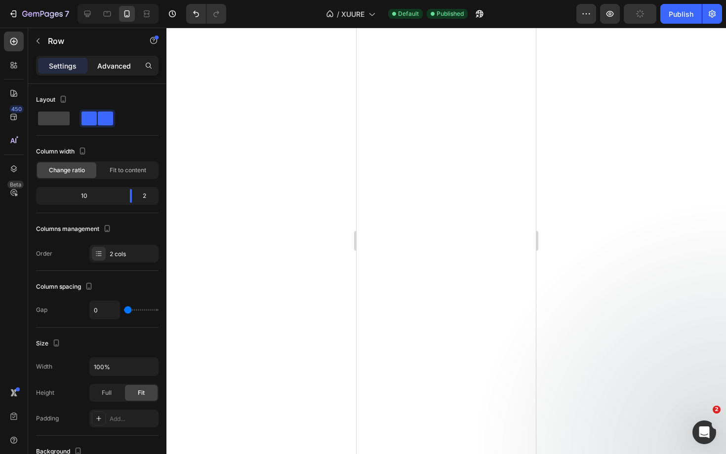
click at [122, 68] on p "Advanced" at bounding box center [114, 66] width 34 height 10
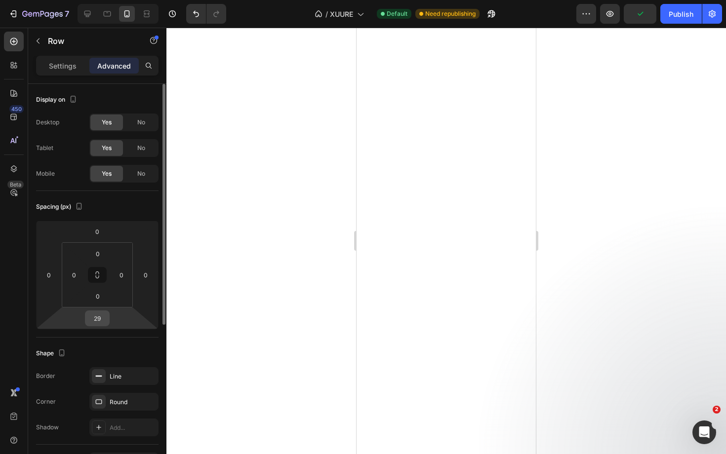
click at [94, 318] on input "29" at bounding box center [97, 318] width 20 height 15
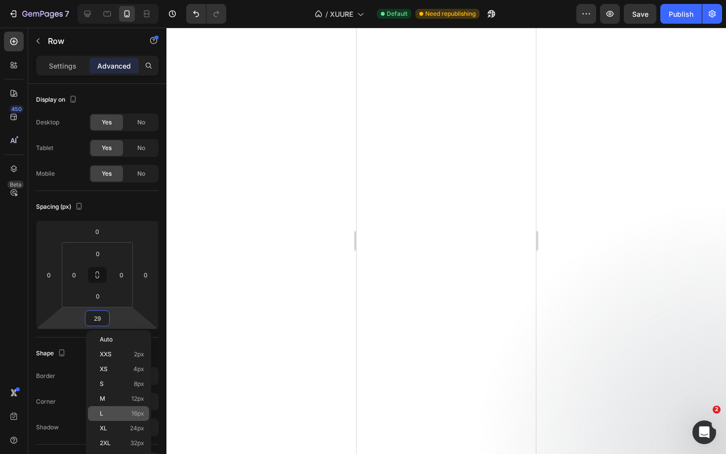
click at [116, 409] on div "L 16px" at bounding box center [118, 413] width 61 height 15
type input "16"
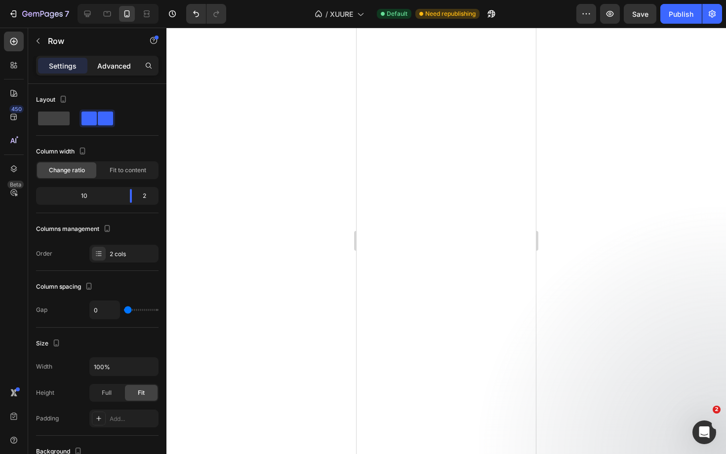
click at [114, 66] on p "Advanced" at bounding box center [114, 66] width 34 height 10
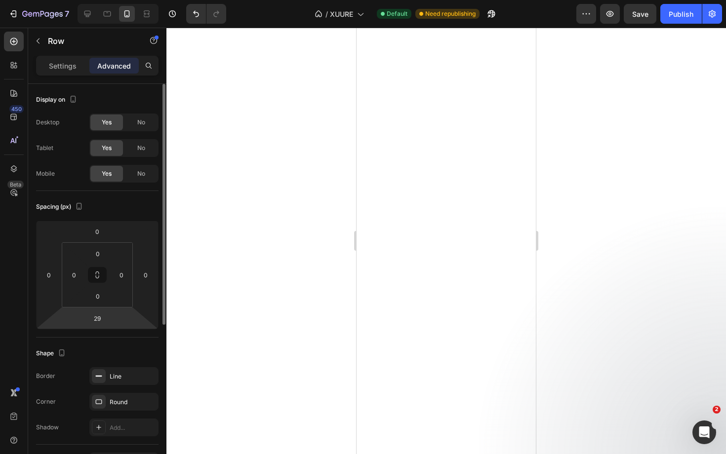
click at [98, 0] on html "7 Version history / XUURE Default Need republishing Preview Save Publish 450 Be…" at bounding box center [363, 0] width 726 height 0
click at [99, 317] on input "29" at bounding box center [97, 318] width 20 height 15
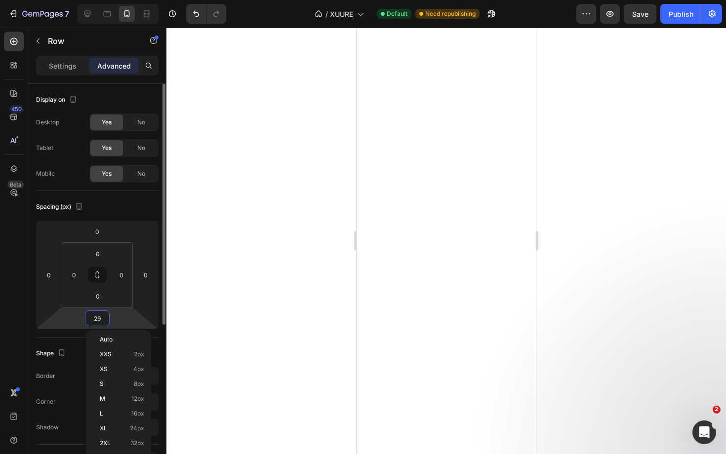
click at [99, 317] on input "29" at bounding box center [97, 318] width 20 height 15
click at [120, 356] on p "XXS 2px" at bounding box center [122, 354] width 44 height 7
type input "2"
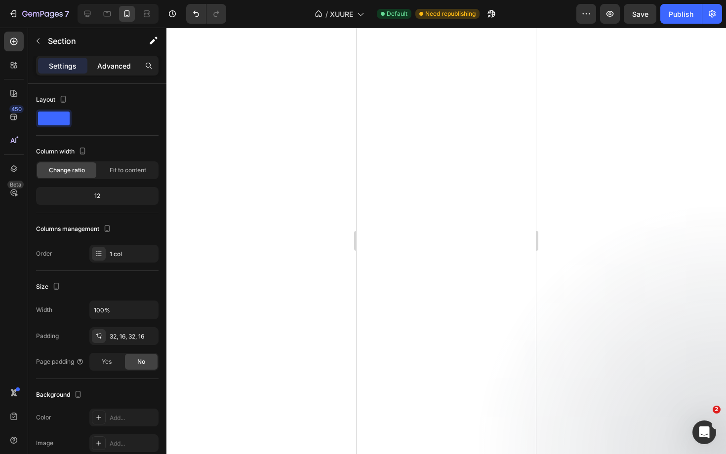
click at [115, 62] on p "Advanced" at bounding box center [114, 66] width 34 height 10
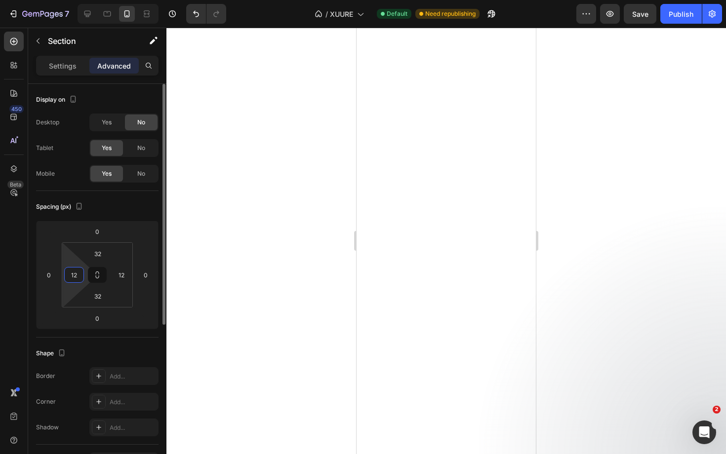
click at [77, 277] on input "12" at bounding box center [74, 275] width 15 height 15
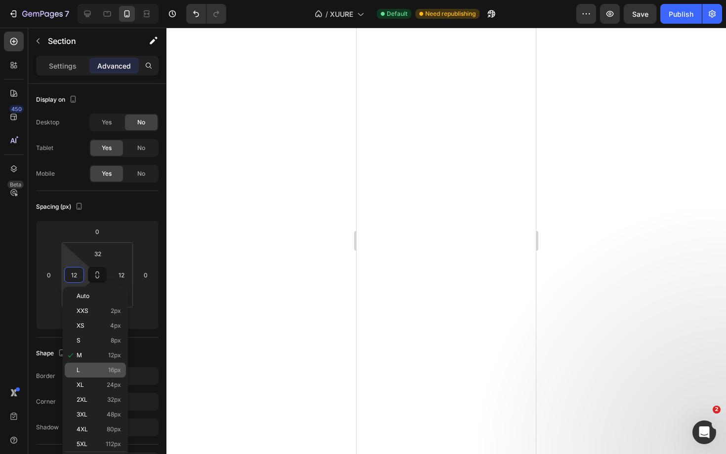
click at [97, 369] on p "L 16px" at bounding box center [99, 370] width 44 height 7
type input "16"
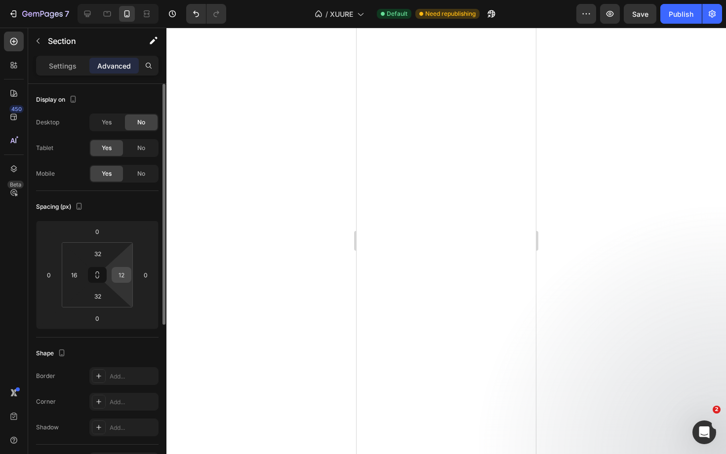
click at [118, 272] on input "12" at bounding box center [121, 275] width 15 height 15
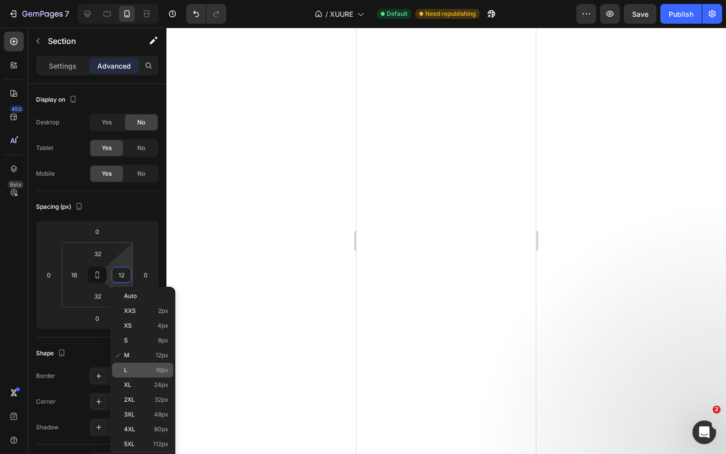
click at [147, 371] on p "L 16px" at bounding box center [146, 370] width 44 height 7
type input "16"
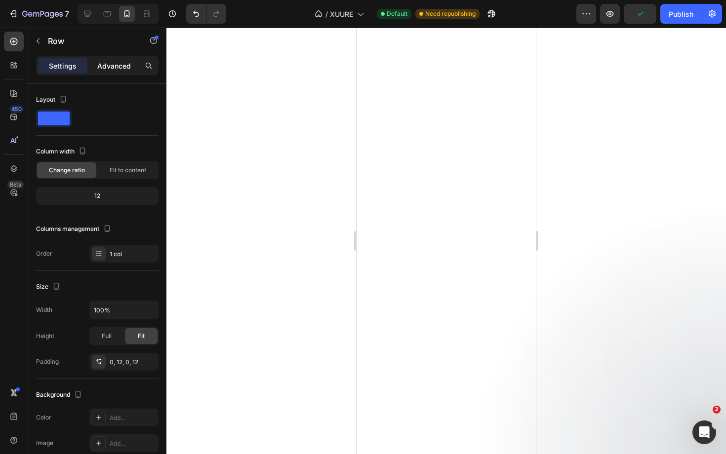
click at [118, 65] on p "Advanced" at bounding box center [114, 66] width 34 height 10
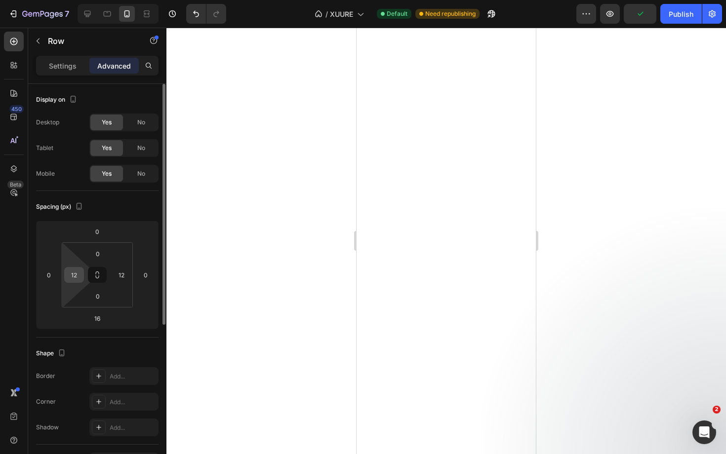
click at [74, 278] on input "12" at bounding box center [74, 275] width 15 height 15
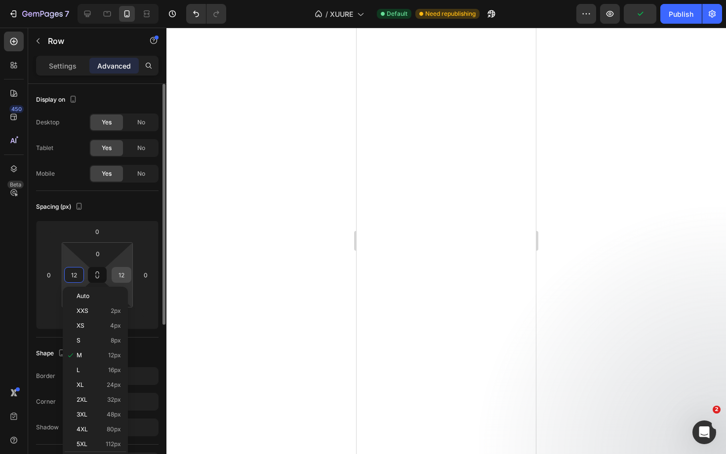
click at [122, 273] on input "12" at bounding box center [121, 275] width 15 height 15
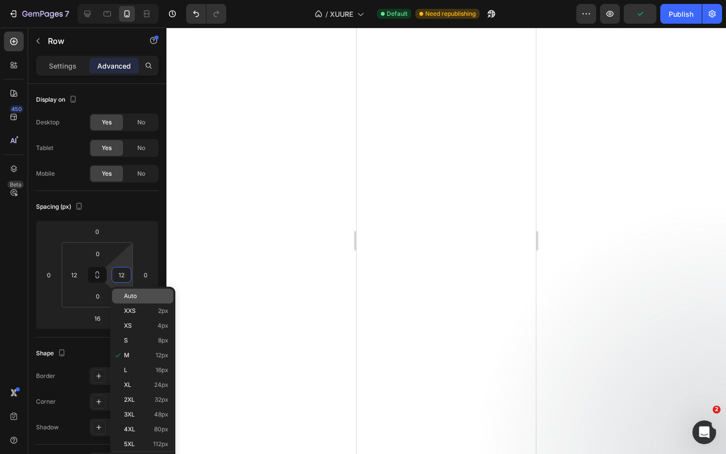
click at [133, 293] on span "Auto" at bounding box center [130, 296] width 13 height 7
type input "Auto"
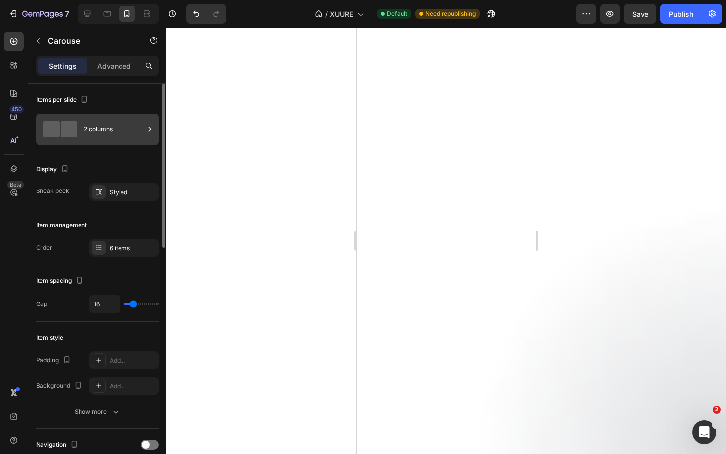
click at [108, 119] on div "2 columns" at bounding box center [114, 129] width 60 height 23
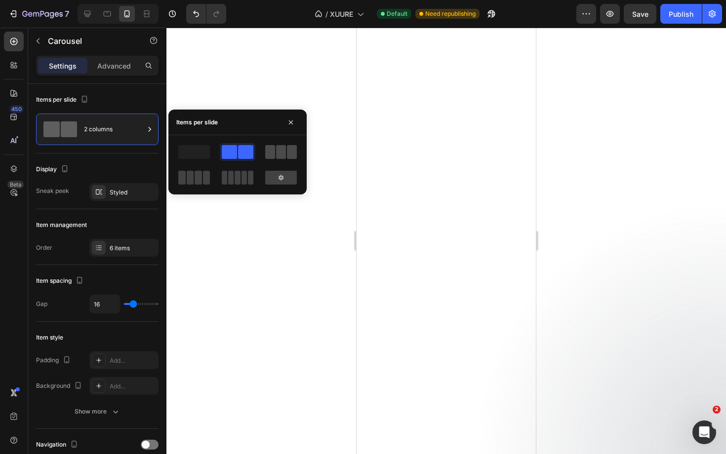
click at [279, 154] on span at bounding box center [281, 152] width 10 height 14
click at [241, 153] on span at bounding box center [245, 152] width 15 height 14
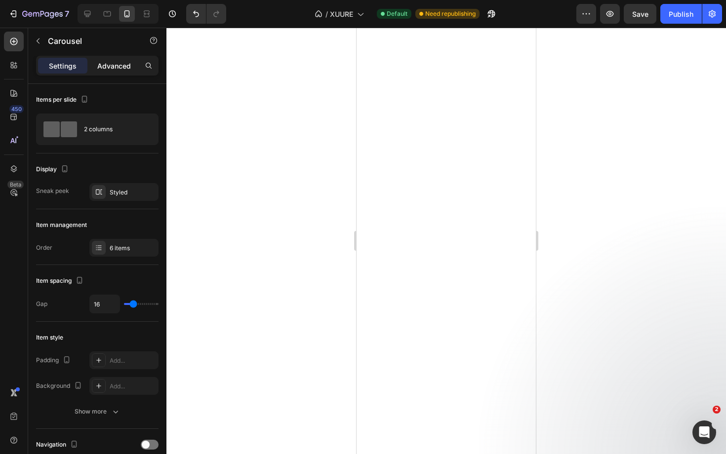
click at [120, 66] on p "Advanced" at bounding box center [114, 66] width 34 height 10
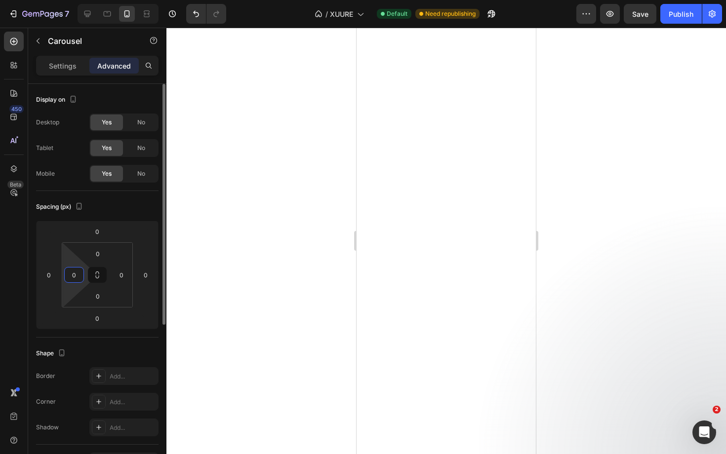
click at [73, 278] on input "0" at bounding box center [74, 275] width 15 height 15
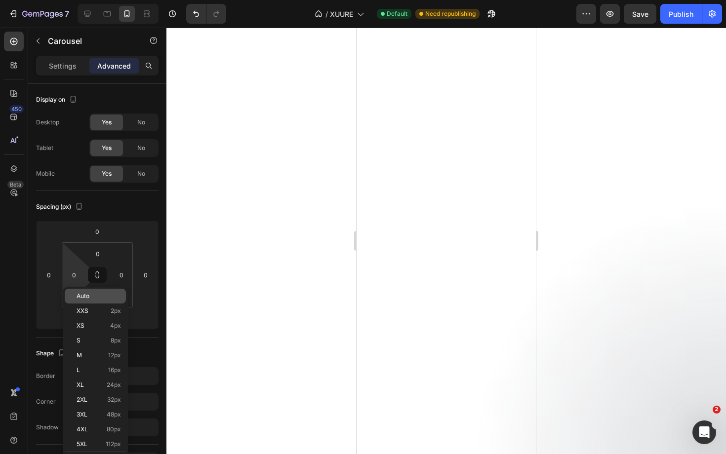
click at [94, 297] on p "Auto" at bounding box center [99, 296] width 44 height 7
type input "Auto"
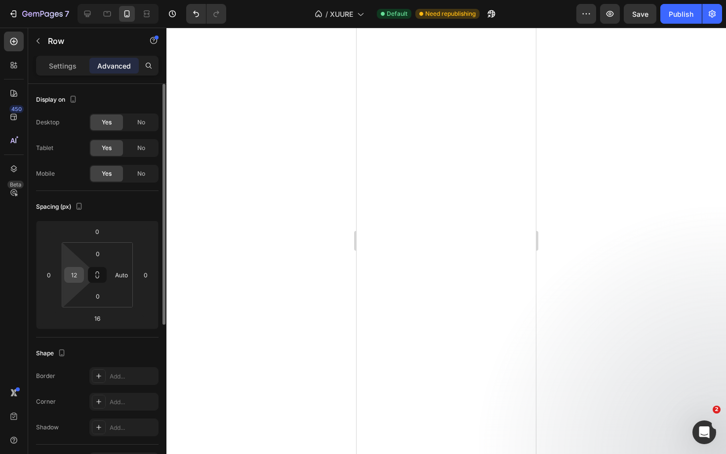
click at [69, 275] on input "12" at bounding box center [74, 275] width 15 height 15
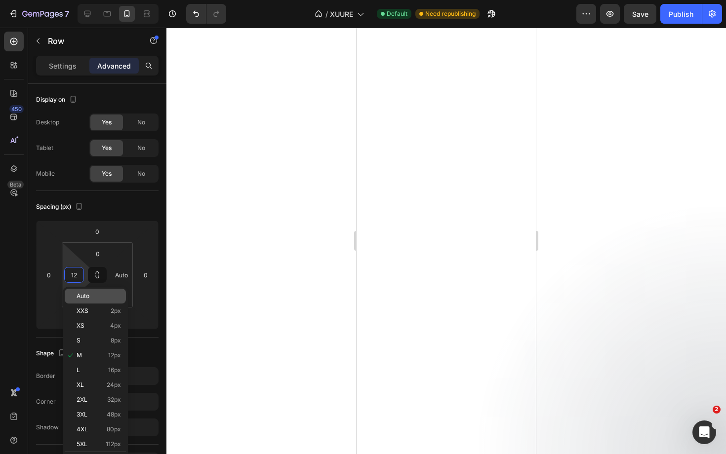
click at [87, 291] on div "Auto" at bounding box center [95, 296] width 61 height 15
type input "Auto"
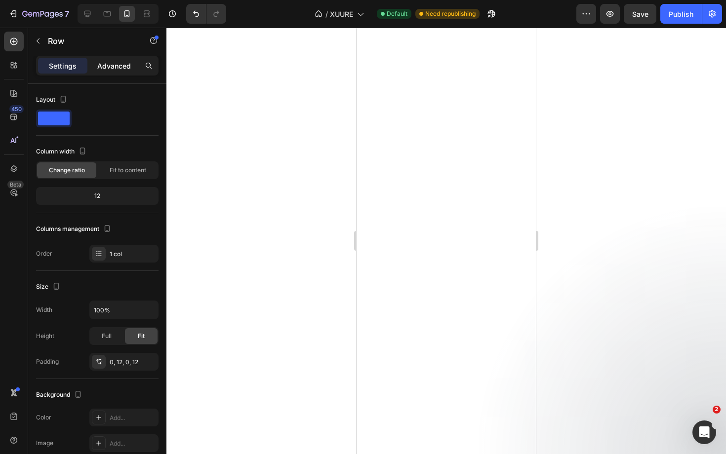
click at [123, 67] on p "Advanced" at bounding box center [114, 66] width 34 height 10
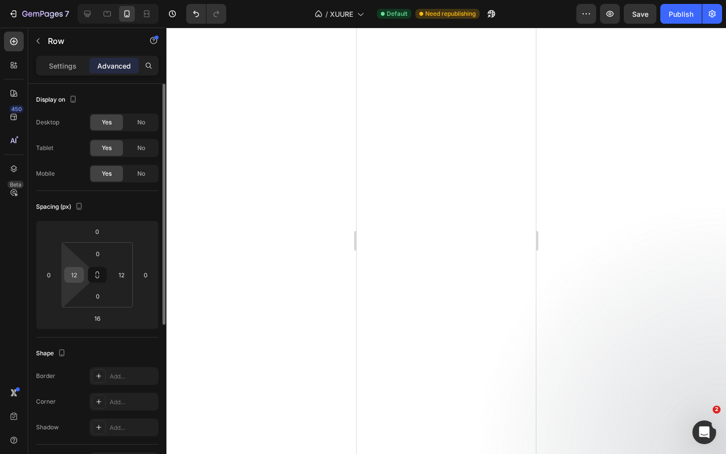
click at [75, 276] on input "12" at bounding box center [74, 275] width 15 height 15
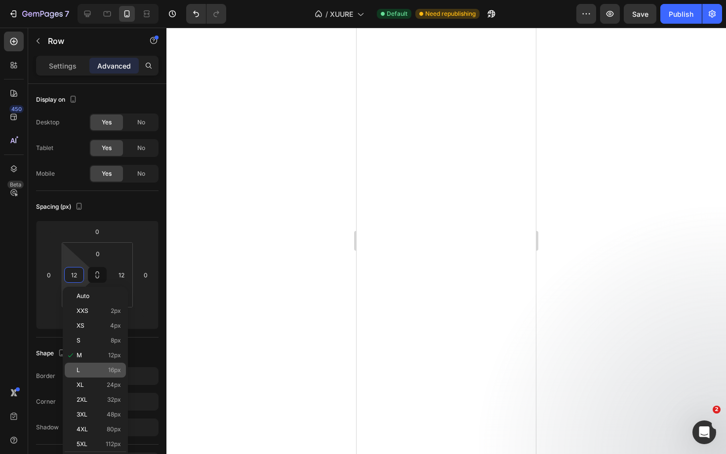
click at [91, 370] on p "L 16px" at bounding box center [99, 370] width 44 height 7
type input "16"
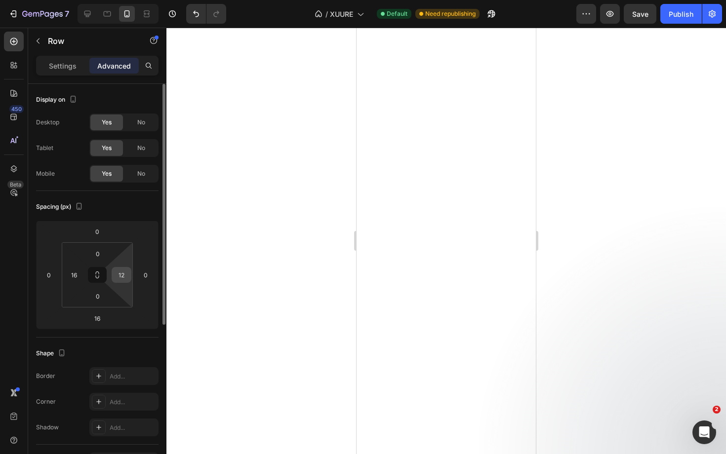
click at [120, 274] on input "12" at bounding box center [121, 275] width 15 height 15
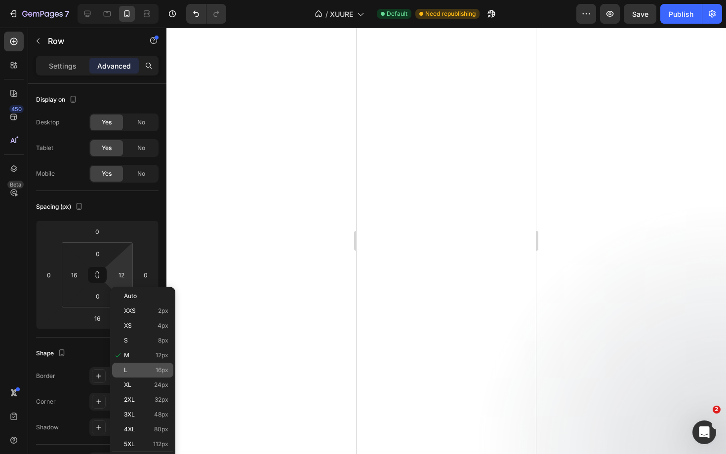
click at [140, 372] on p "L 16px" at bounding box center [146, 370] width 44 height 7
type input "16"
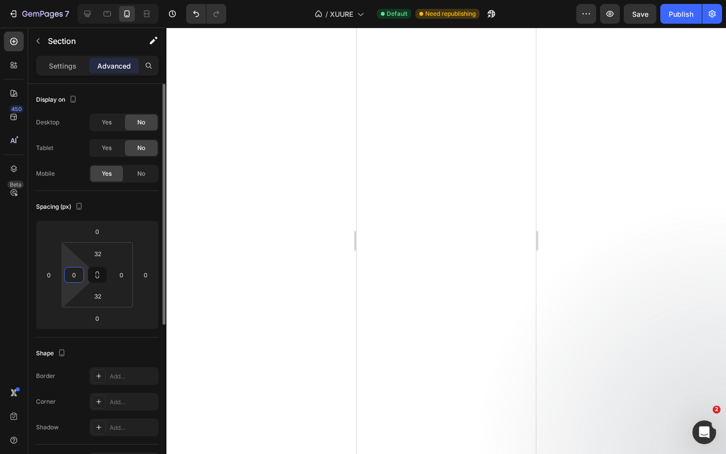
click at [69, 279] on input "0" at bounding box center [74, 275] width 15 height 15
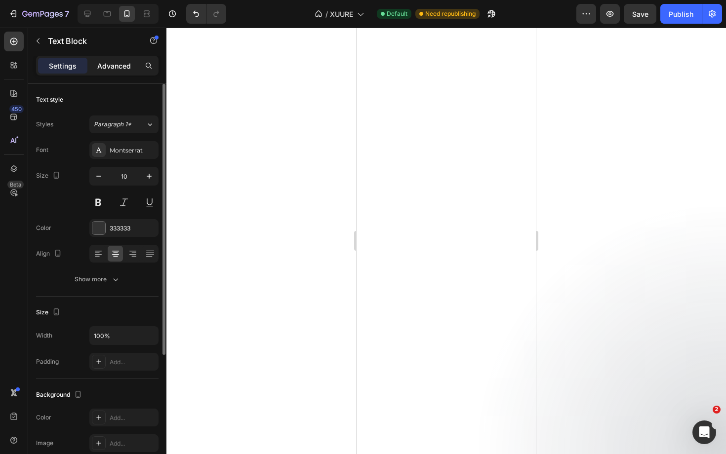
click at [121, 60] on div "Advanced" at bounding box center [113, 66] width 49 height 16
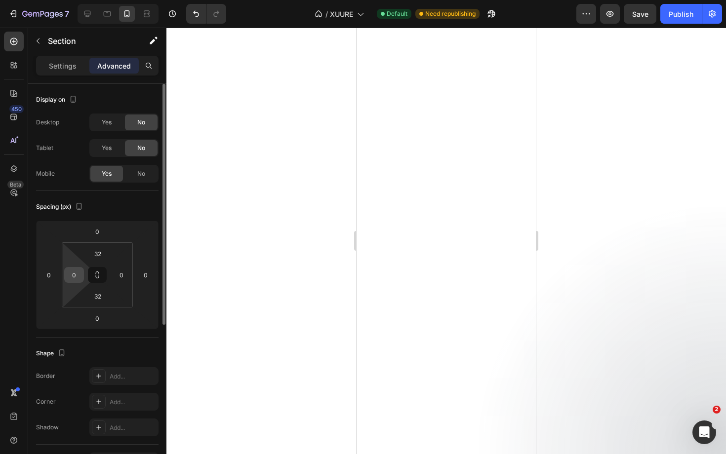
click at [73, 273] on input "0" at bounding box center [74, 275] width 15 height 15
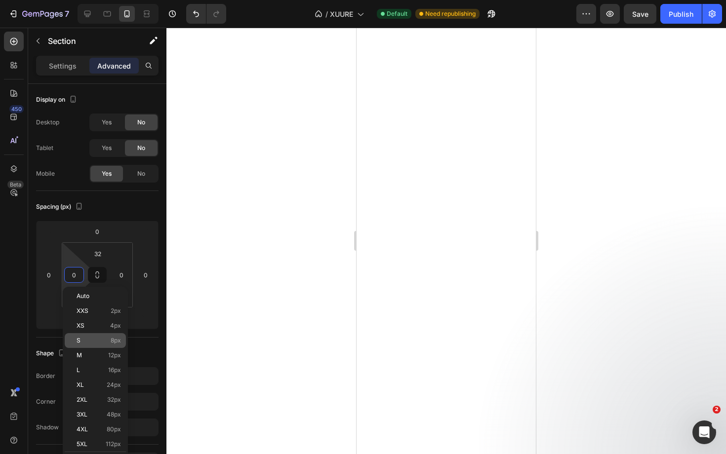
click at [98, 346] on div "S 8px" at bounding box center [95, 340] width 61 height 15
type input "8"
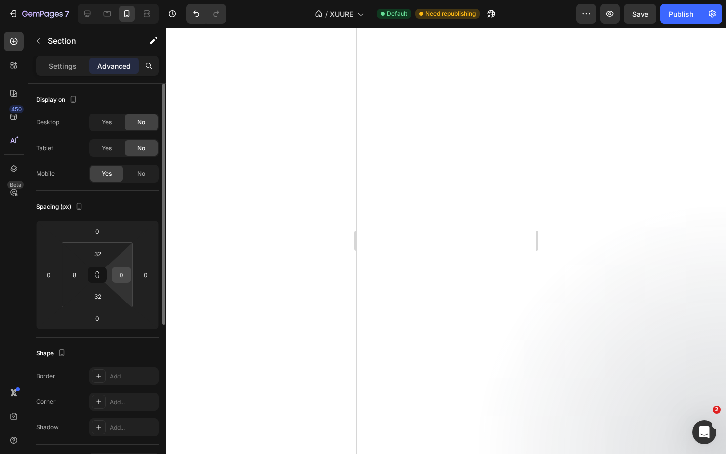
click at [122, 275] on input "0" at bounding box center [121, 275] width 15 height 15
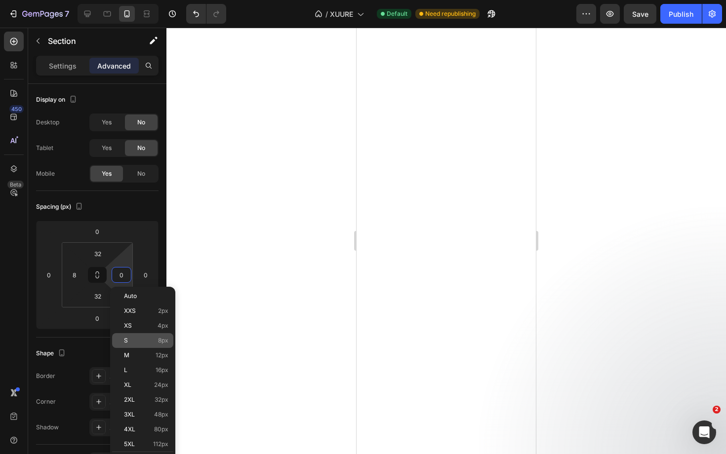
click at [149, 339] on p "S 8px" at bounding box center [146, 340] width 44 height 7
type input "8"
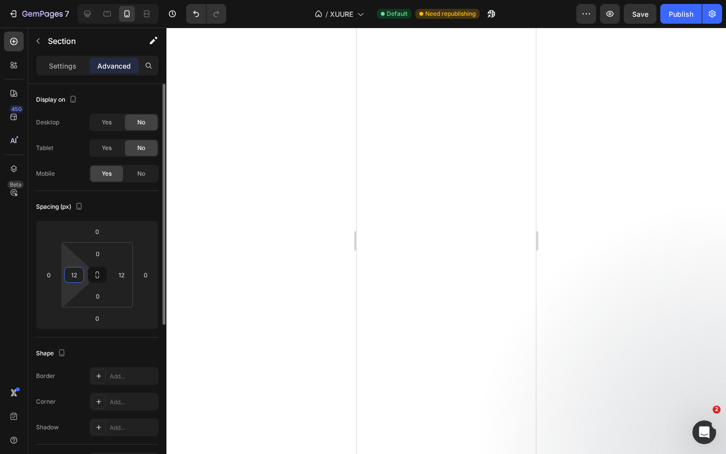
click at [76, 282] on input "12" at bounding box center [74, 275] width 15 height 15
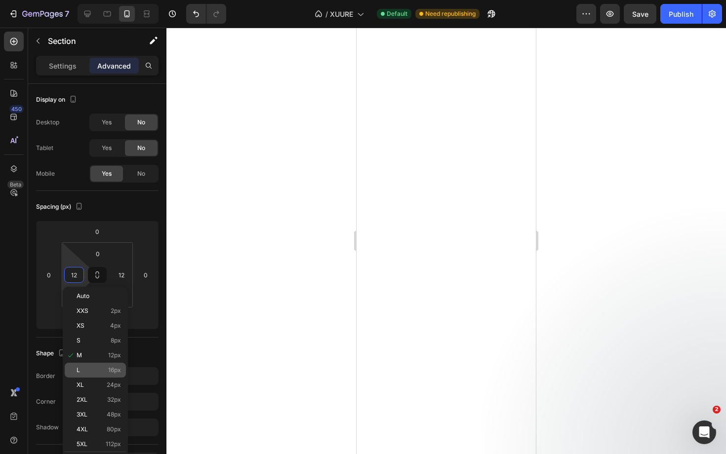
click at [107, 372] on p "L 16px" at bounding box center [99, 370] width 44 height 7
type input "16"
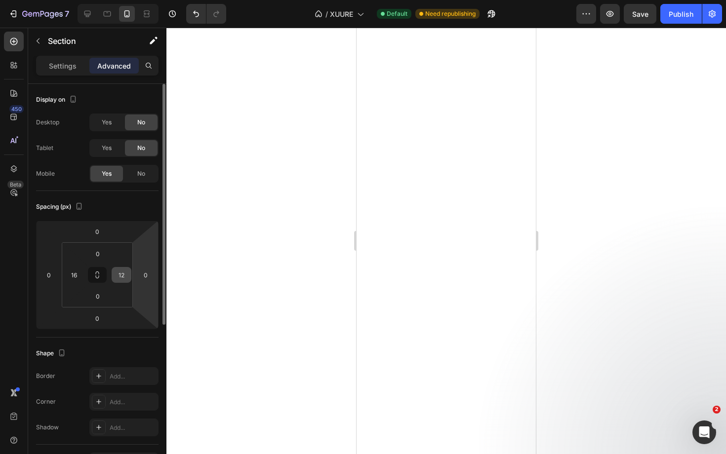
click at [123, 276] on input "12" at bounding box center [121, 275] width 15 height 15
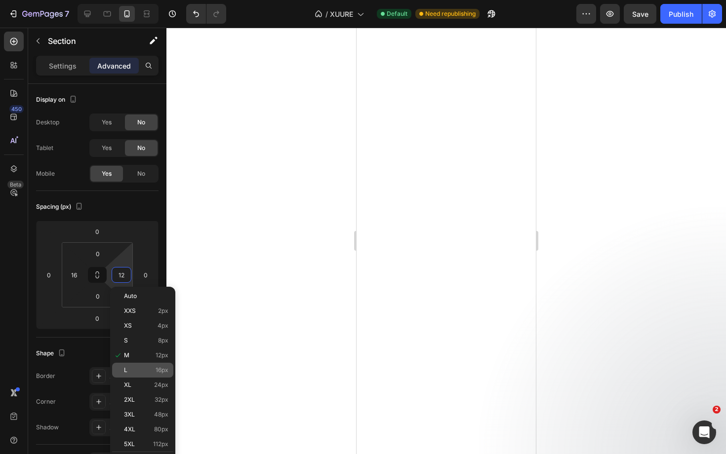
click at [141, 374] on div "L 16px" at bounding box center [142, 370] width 61 height 15
type input "16"
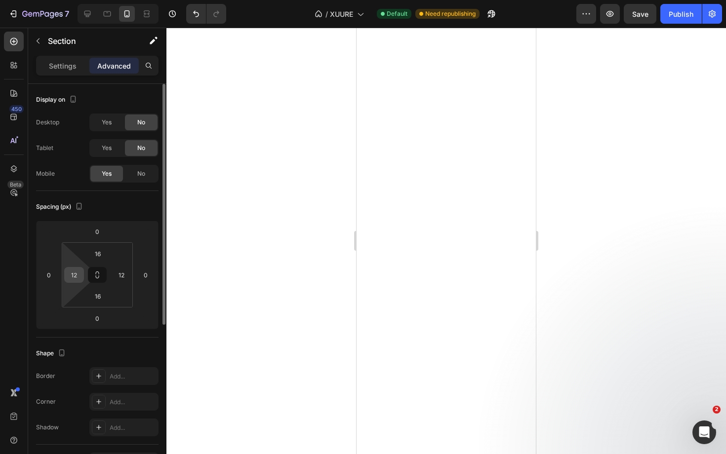
click at [73, 275] on input "12" at bounding box center [74, 275] width 15 height 15
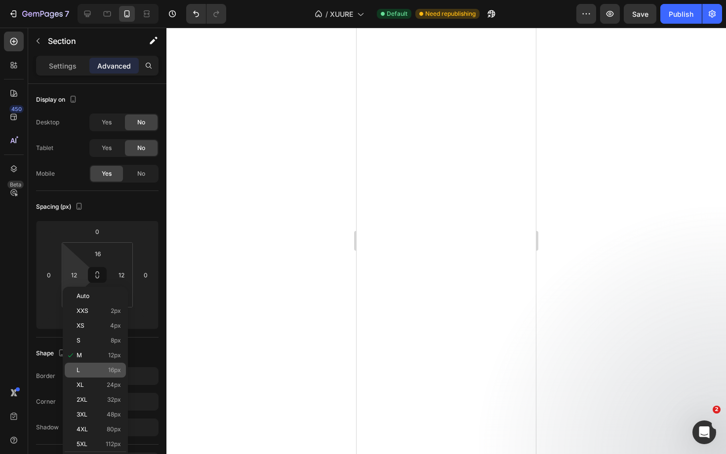
click at [89, 369] on p "L 16px" at bounding box center [99, 370] width 44 height 7
type input "16"
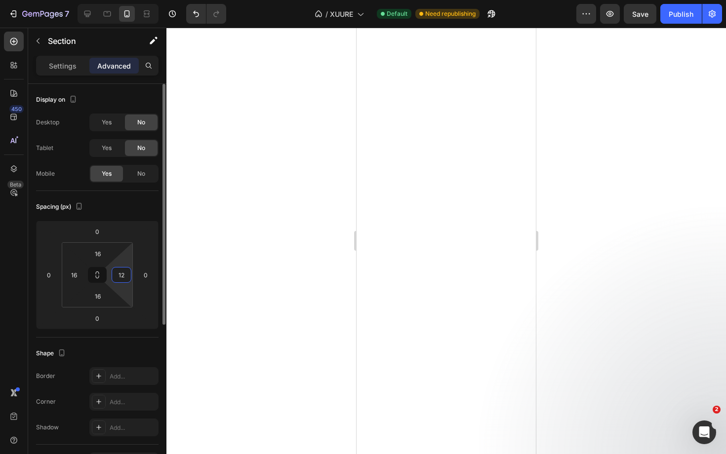
click at [120, 276] on input "12" at bounding box center [121, 275] width 15 height 15
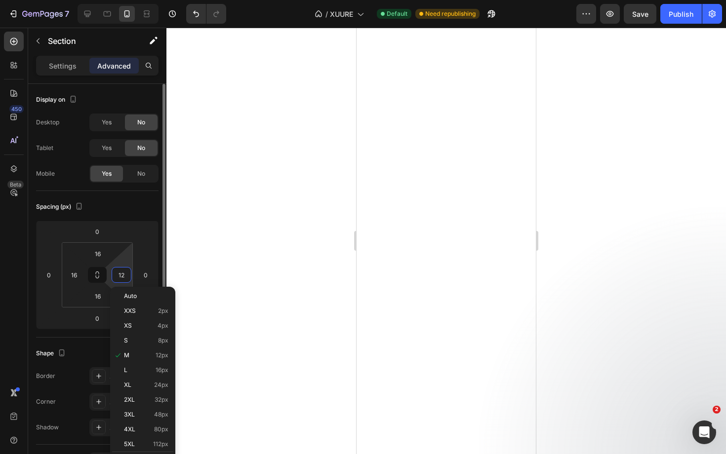
click at [118, 273] on input "12" at bounding box center [121, 275] width 15 height 15
click at [146, 373] on p "L 16px" at bounding box center [146, 370] width 44 height 7
type input "16"
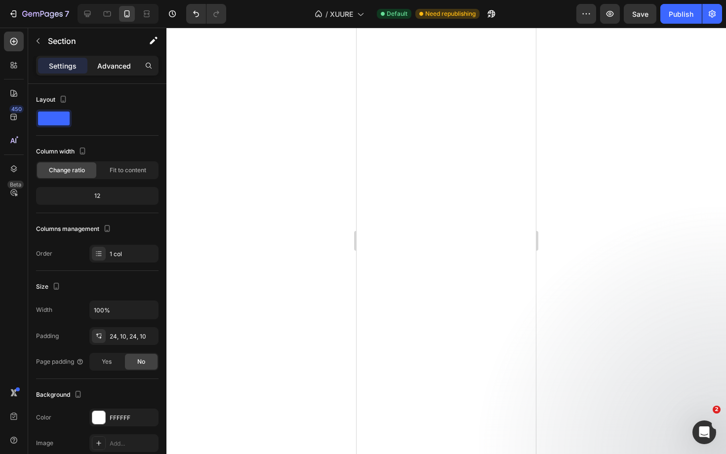
click at [116, 72] on div "Advanced" at bounding box center [113, 66] width 49 height 16
click at [110, 68] on p "Advanced" at bounding box center [114, 66] width 34 height 10
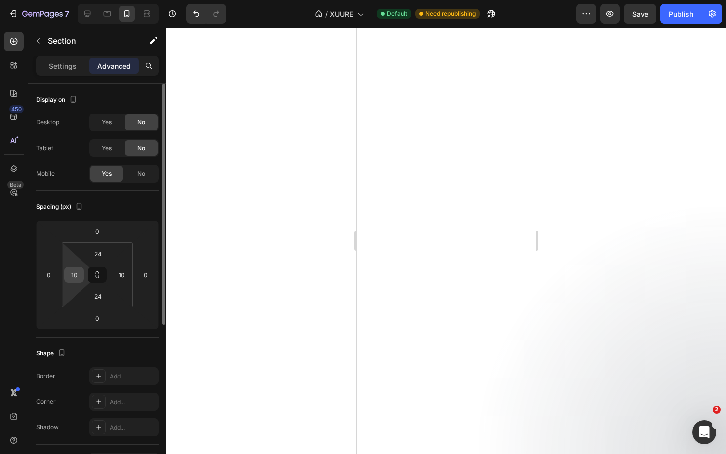
click at [75, 274] on input "10" at bounding box center [74, 275] width 15 height 15
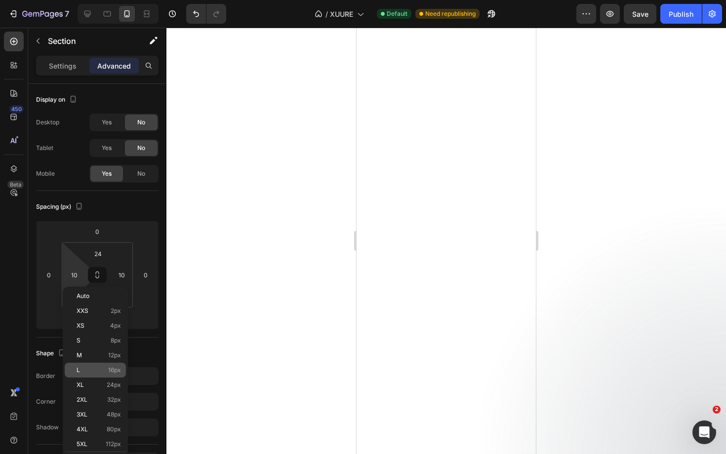
click at [101, 365] on div "L 16px" at bounding box center [95, 370] width 61 height 15
type input "16"
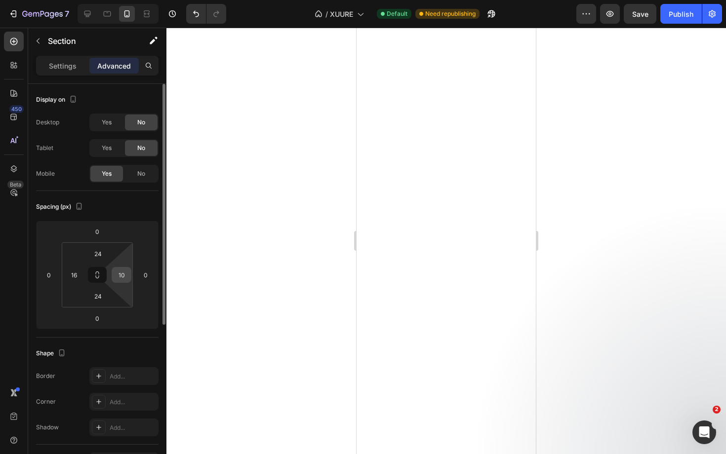
click at [120, 273] on input "10" at bounding box center [121, 275] width 15 height 15
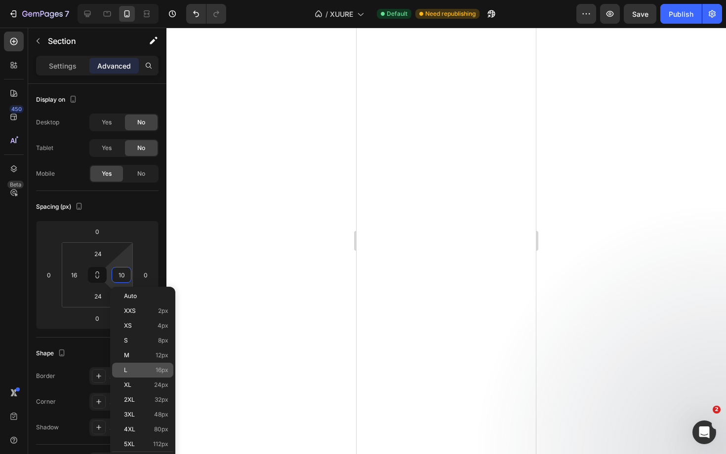
click at [144, 369] on p "L 16px" at bounding box center [146, 370] width 44 height 7
type input "16"
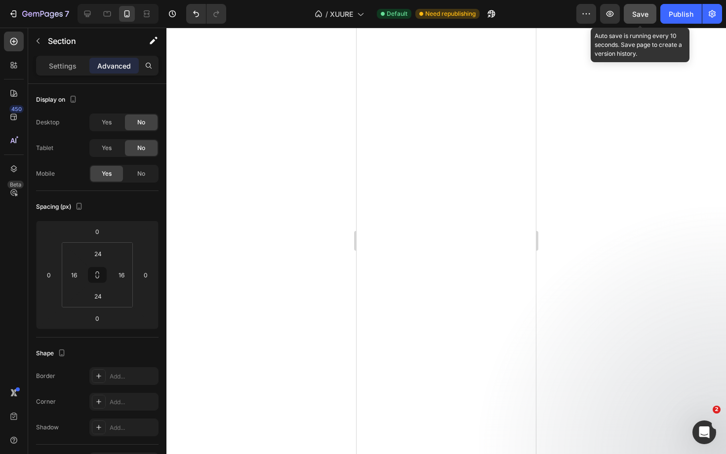
click at [639, 18] on div "Save" at bounding box center [640, 14] width 16 height 10
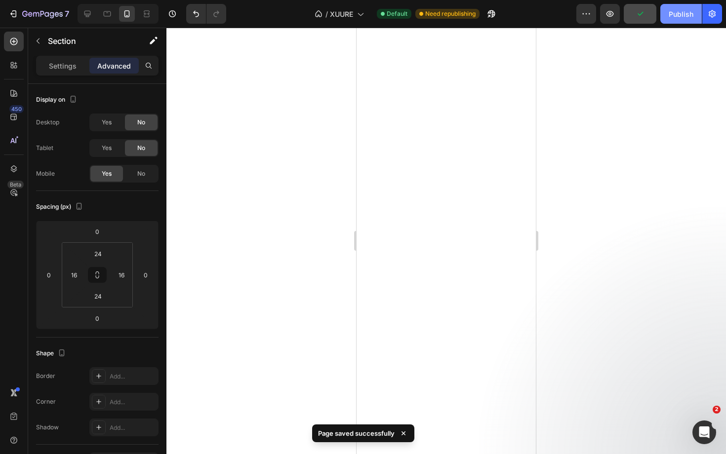
click at [674, 15] on div "Publish" at bounding box center [680, 14] width 25 height 10
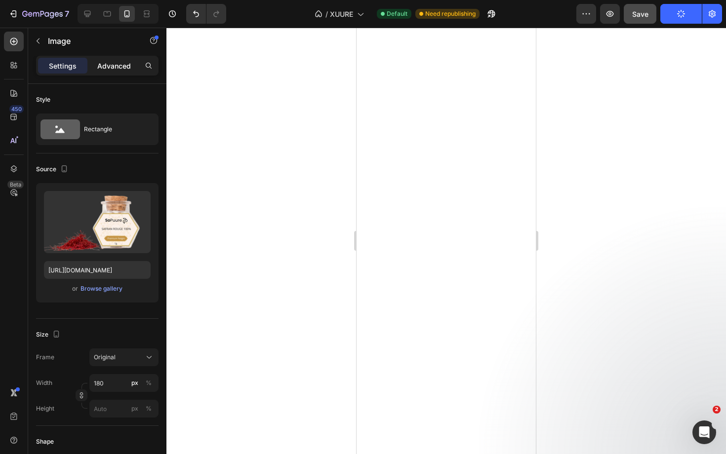
click at [112, 64] on p "Advanced" at bounding box center [114, 66] width 34 height 10
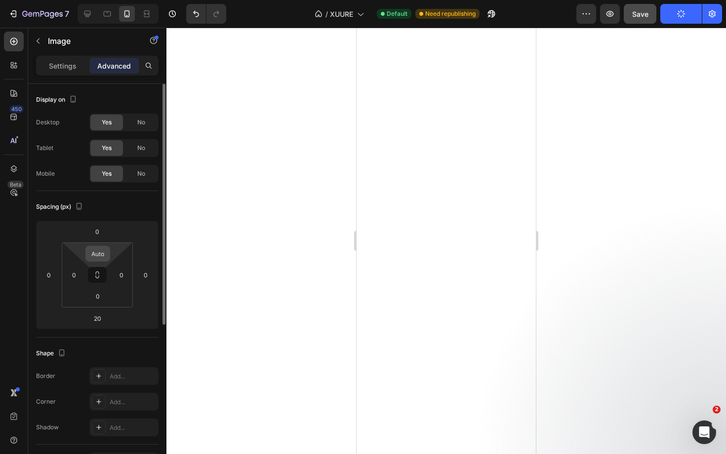
click at [102, 251] on input "Auto" at bounding box center [98, 253] width 20 height 15
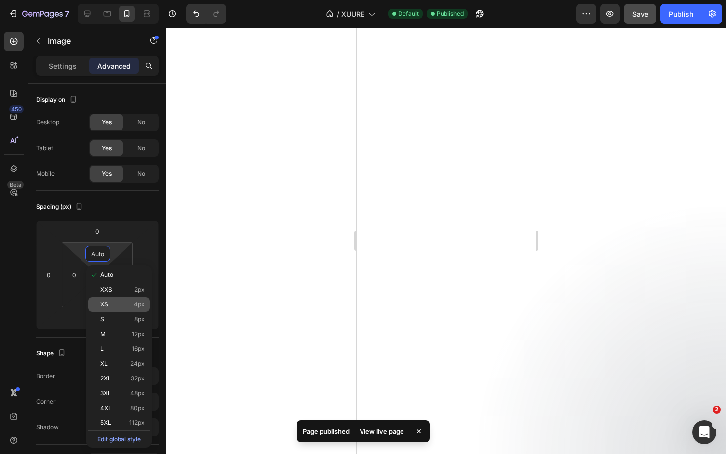
click at [125, 306] on p "XS 4px" at bounding box center [122, 304] width 44 height 7
type input "4"
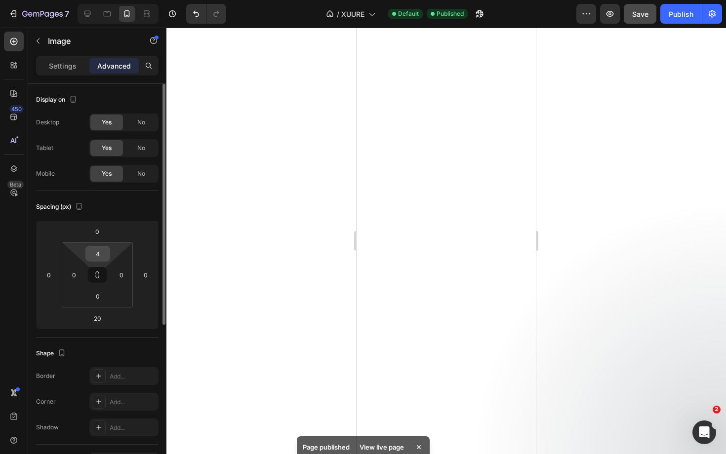
click at [101, 256] on input "4" at bounding box center [98, 253] width 20 height 15
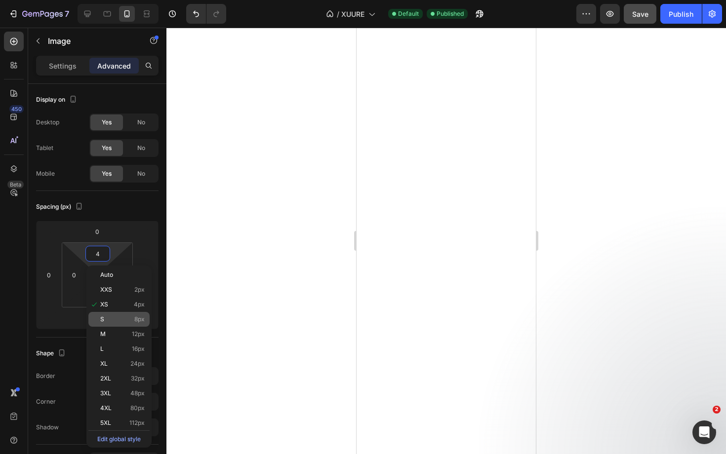
click at [109, 316] on p "S 8px" at bounding box center [122, 319] width 44 height 7
type input "8"
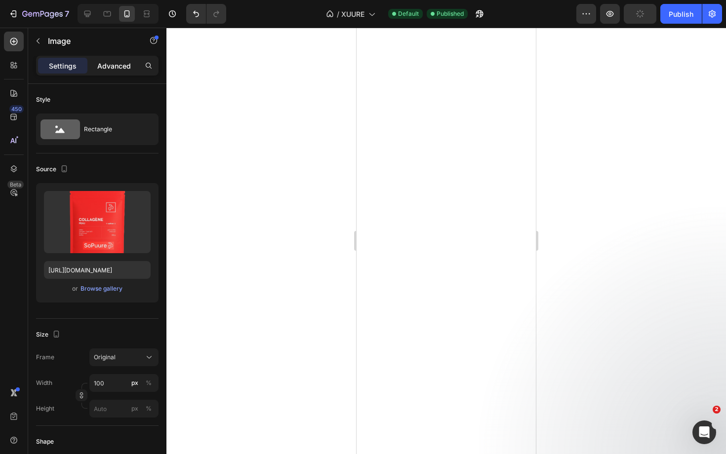
click at [119, 69] on p "Advanced" at bounding box center [114, 66] width 34 height 10
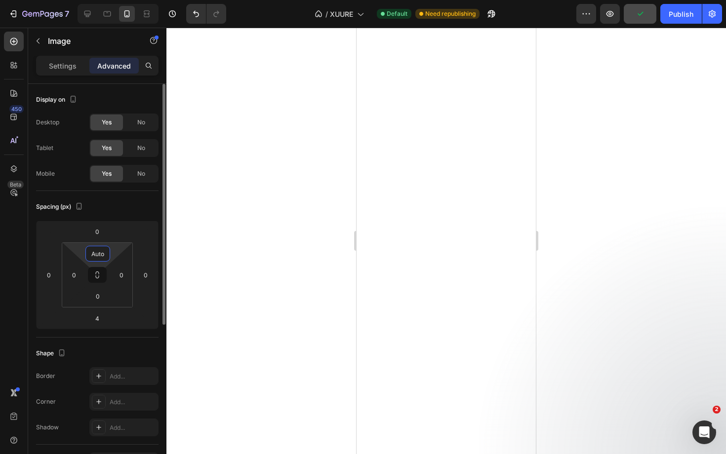
click at [99, 256] on input "Auto" at bounding box center [98, 253] width 20 height 15
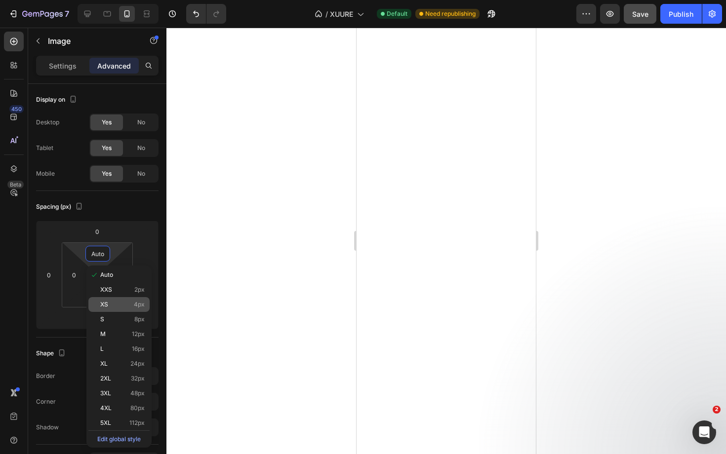
click at [123, 303] on p "XS 4px" at bounding box center [122, 304] width 44 height 7
type input "4"
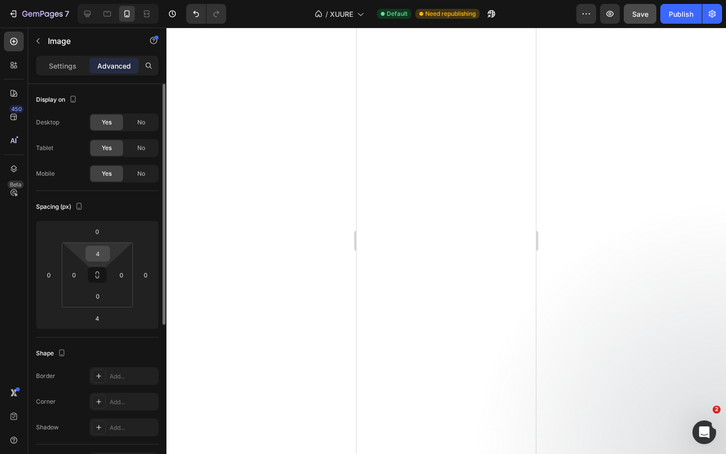
click at [98, 251] on input "4" at bounding box center [98, 253] width 20 height 15
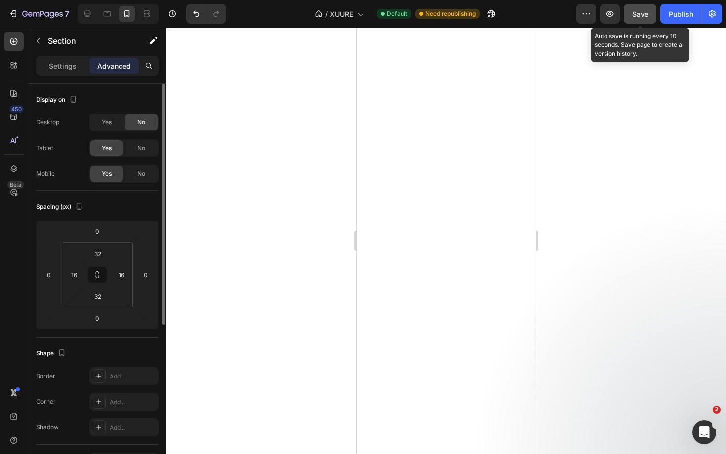
click at [644, 14] on span "Save" at bounding box center [640, 14] width 16 height 8
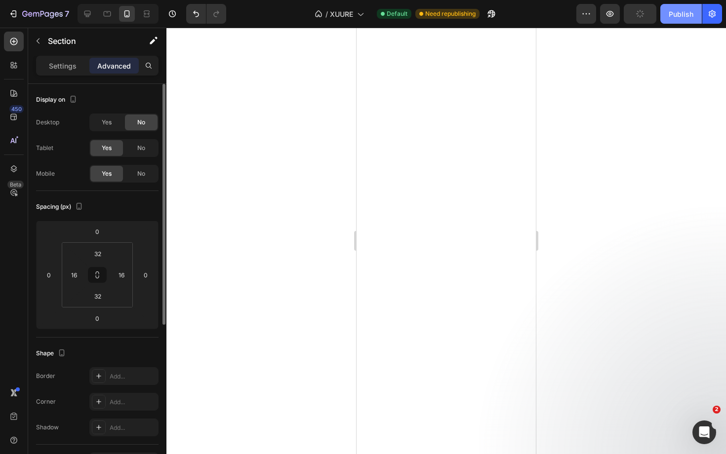
click at [679, 18] on div "Publish" at bounding box center [680, 14] width 25 height 10
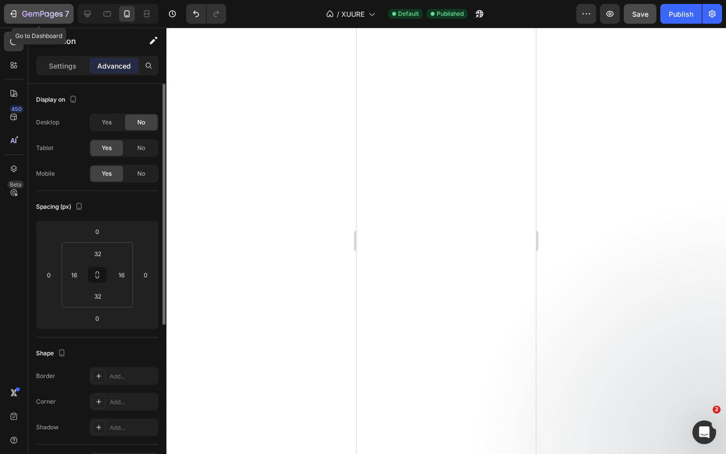
click at [27, 15] on icon "button" at bounding box center [24, 14] width 5 height 6
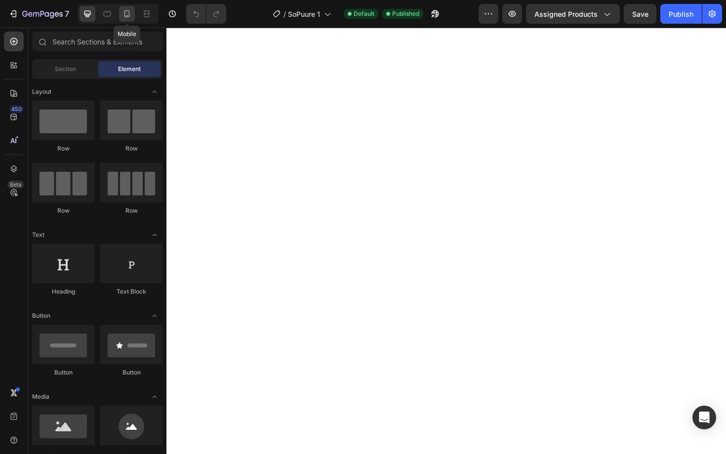
click at [129, 15] on icon at bounding box center [126, 13] width 5 height 7
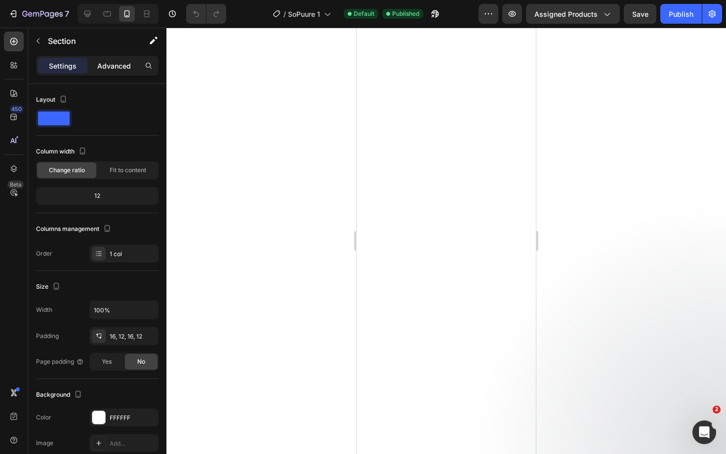
click at [117, 70] on p "Advanced" at bounding box center [114, 66] width 34 height 10
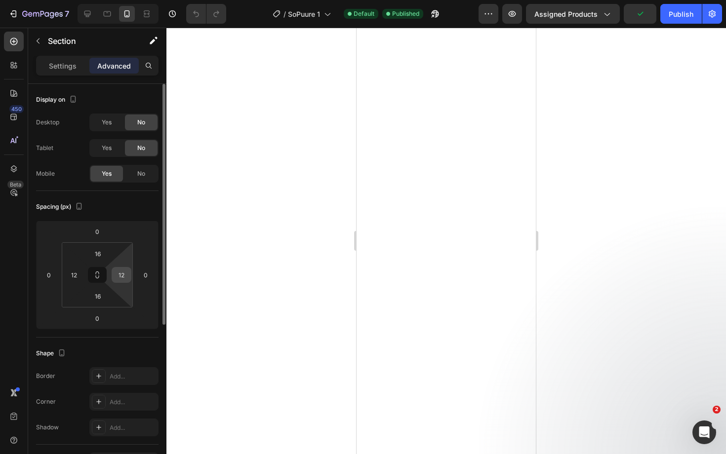
click at [121, 272] on input "12" at bounding box center [121, 275] width 15 height 15
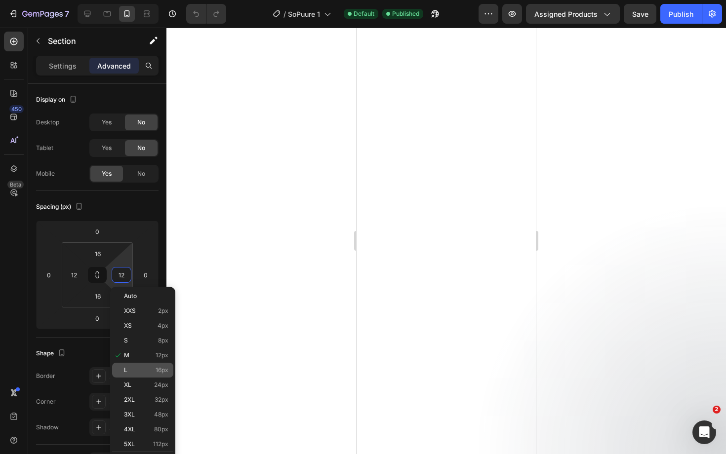
click at [135, 368] on p "L 16px" at bounding box center [146, 370] width 44 height 7
type input "16"
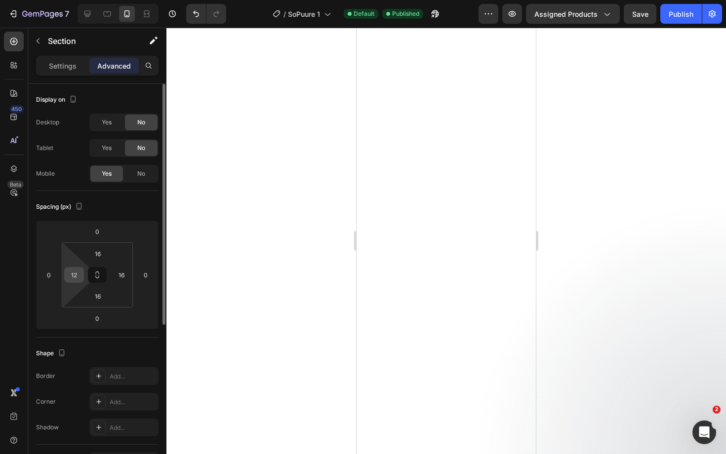
click at [77, 278] on input "12" at bounding box center [74, 275] width 15 height 15
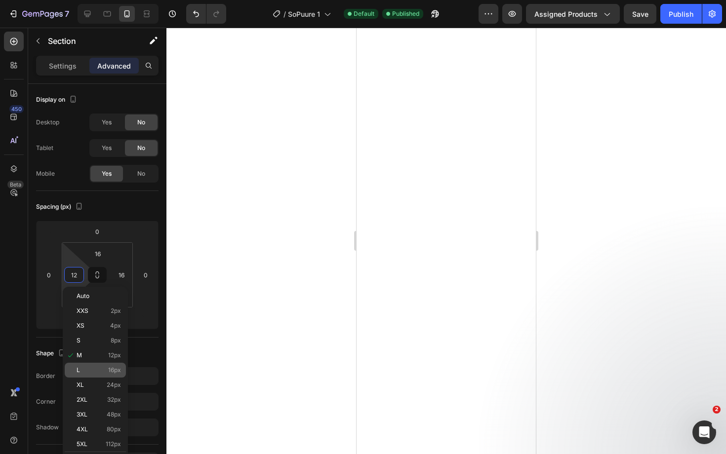
click at [93, 366] on div "L 16px" at bounding box center [95, 370] width 61 height 15
type input "16"
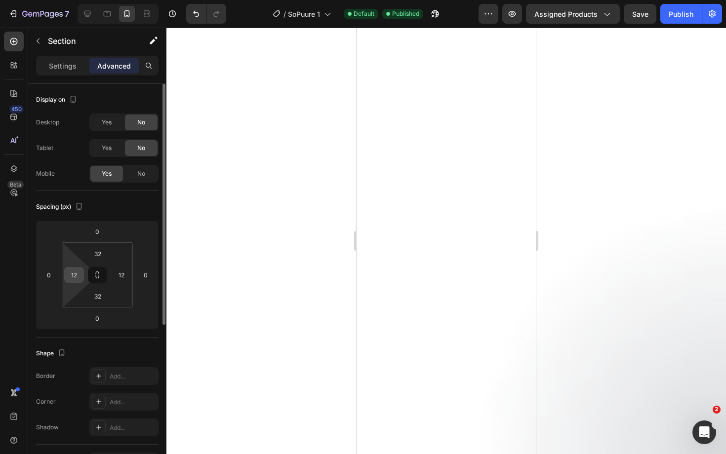
click at [75, 278] on input "12" at bounding box center [74, 275] width 15 height 15
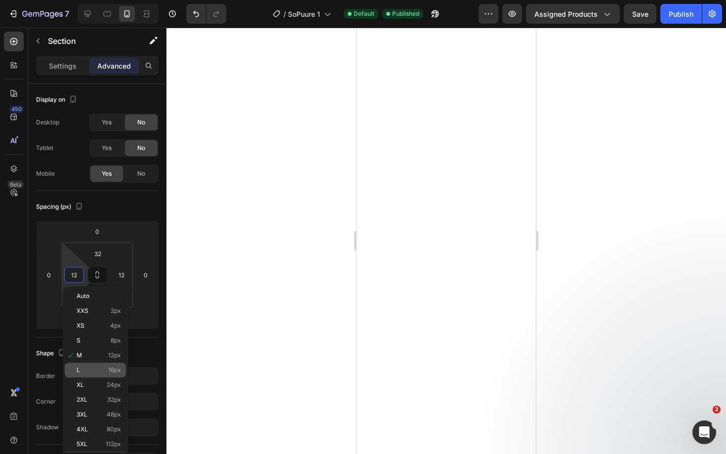
click at [93, 370] on p "L 16px" at bounding box center [99, 370] width 44 height 7
type input "16"
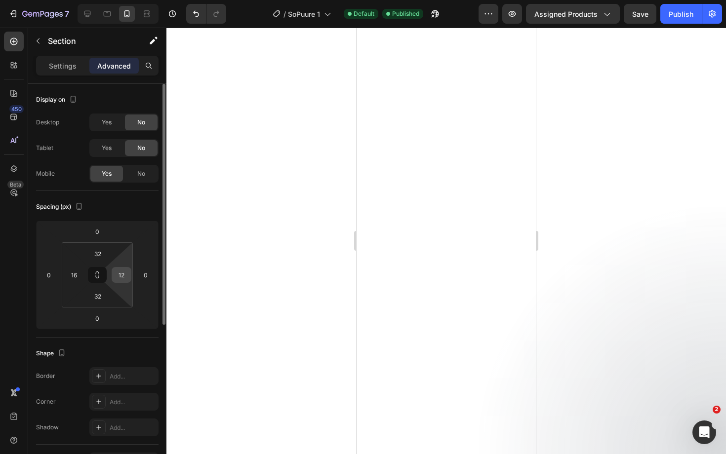
click at [125, 275] on input "12" at bounding box center [121, 275] width 15 height 15
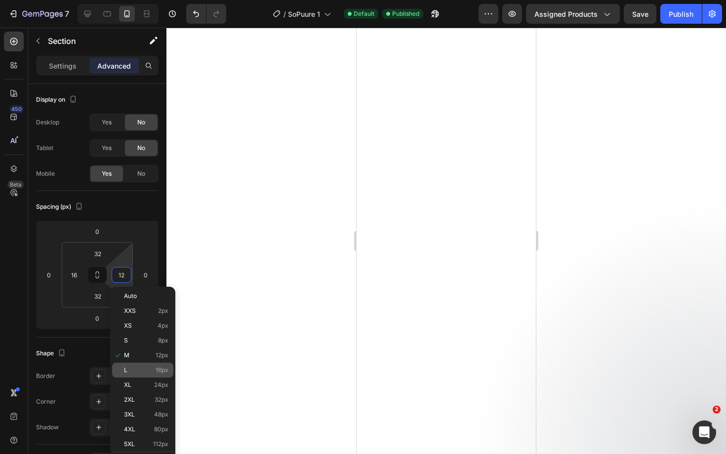
click at [140, 370] on p "L 16px" at bounding box center [146, 370] width 44 height 7
type input "16"
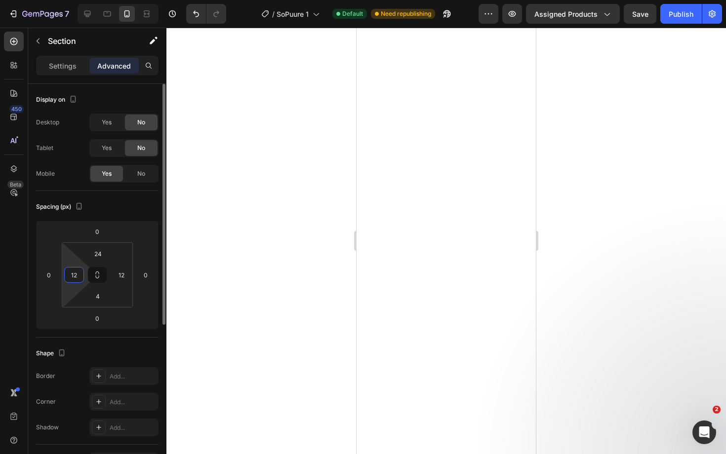
click at [79, 274] on input "12" at bounding box center [74, 275] width 15 height 15
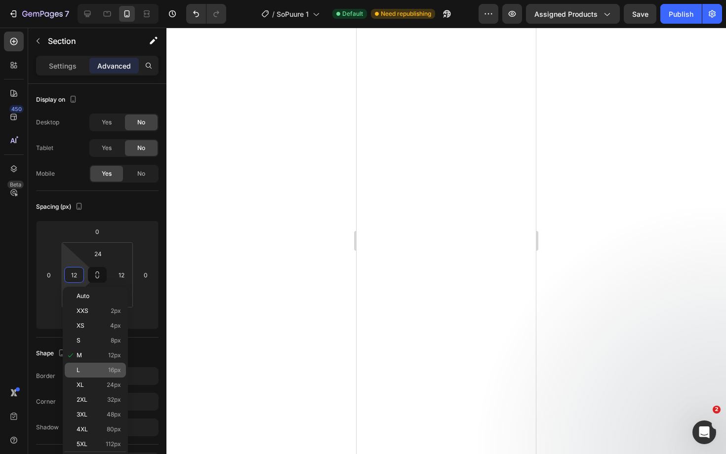
click at [94, 367] on p "L 16px" at bounding box center [99, 370] width 44 height 7
type input "16"
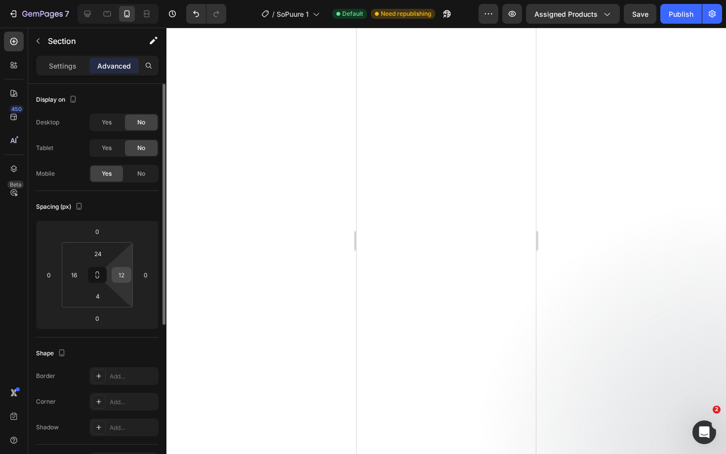
click at [122, 273] on input "12" at bounding box center [121, 275] width 15 height 15
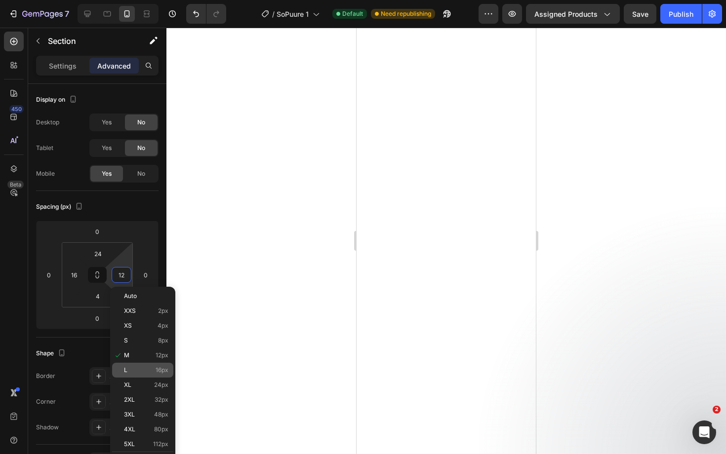
click at [150, 369] on p "L 16px" at bounding box center [146, 370] width 44 height 7
type input "16"
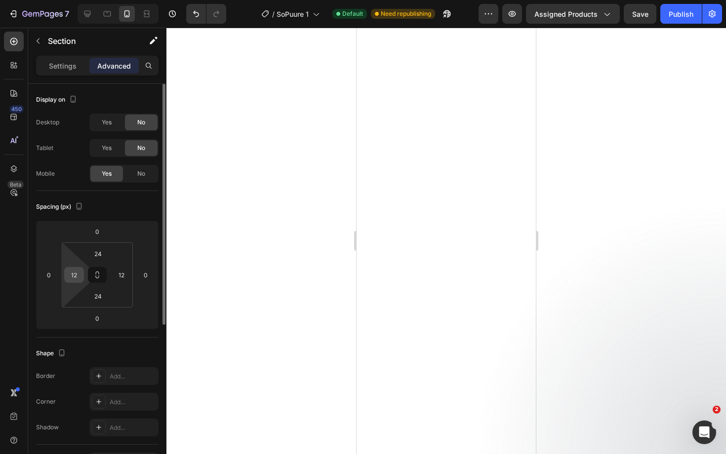
click at [78, 271] on input "12" at bounding box center [74, 275] width 15 height 15
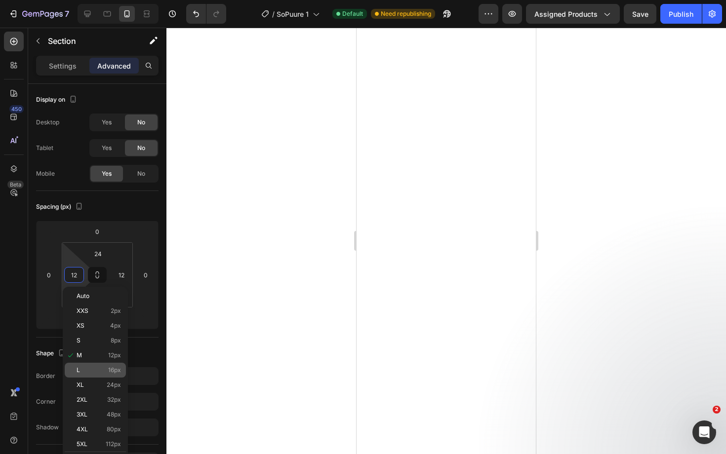
click at [93, 371] on p "L 16px" at bounding box center [99, 370] width 44 height 7
type input "16"
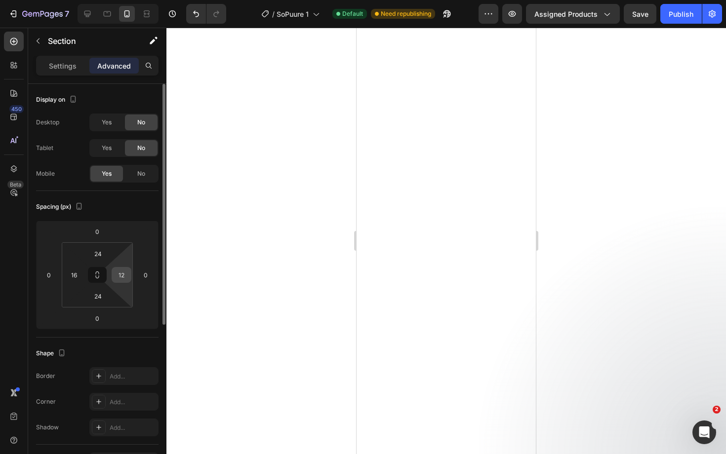
click at [119, 275] on input "12" at bounding box center [121, 275] width 15 height 15
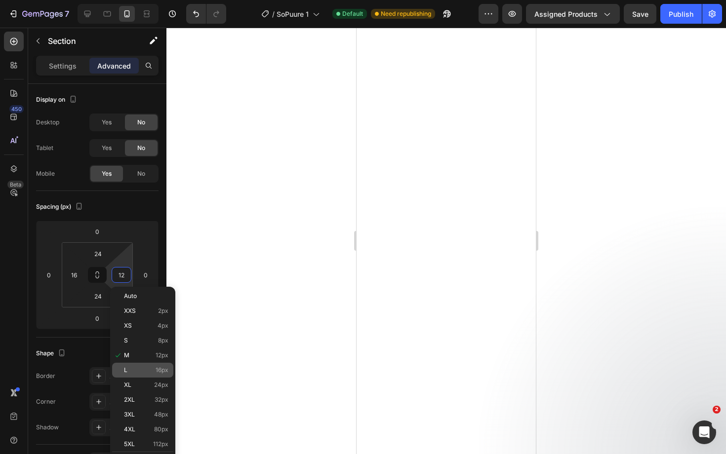
click at [148, 366] on div "L 16px" at bounding box center [142, 370] width 61 height 15
type input "16"
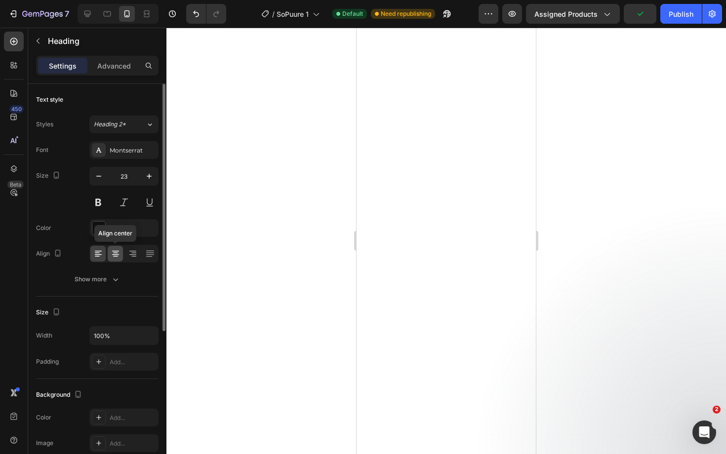
click at [115, 251] on icon at bounding box center [115, 251] width 7 height 1
click at [97, 253] on icon at bounding box center [97, 253] width 5 height 1
click at [97, 254] on icon at bounding box center [98, 254] width 10 height 10
click at [116, 255] on icon at bounding box center [115, 254] width 7 height 1
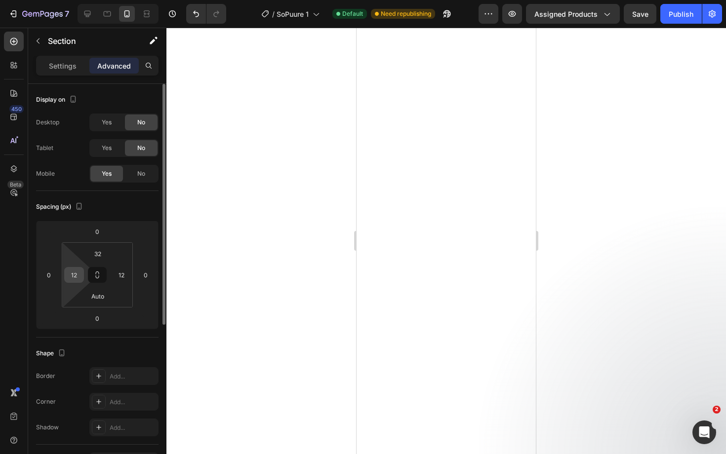
click at [73, 274] on input "12" at bounding box center [74, 275] width 15 height 15
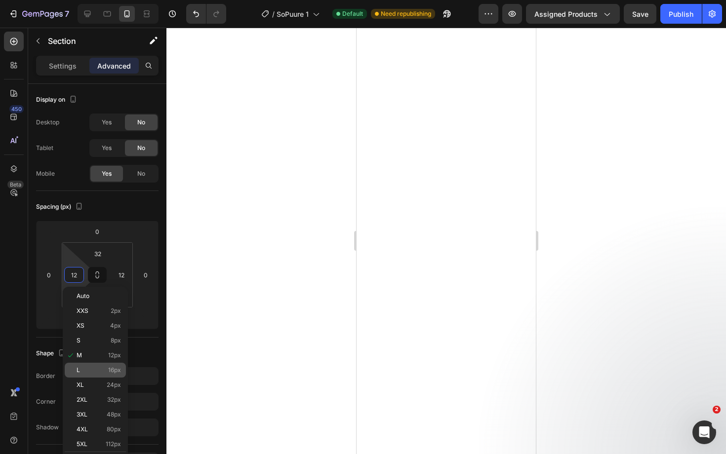
click at [91, 371] on p "L 16px" at bounding box center [99, 370] width 44 height 7
type input "16"
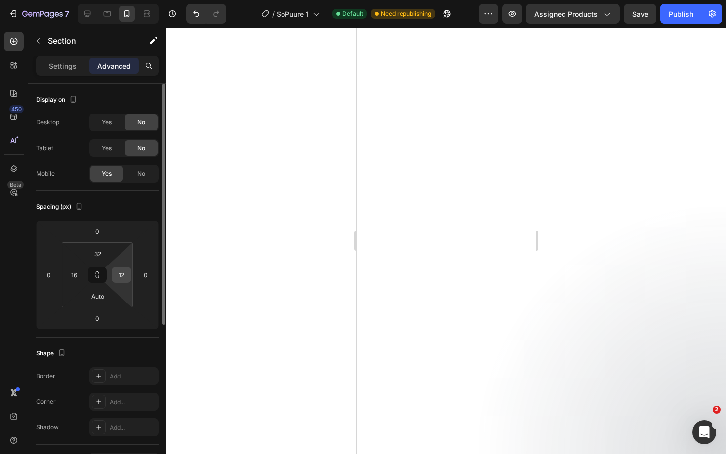
click at [122, 275] on input "12" at bounding box center [121, 275] width 15 height 15
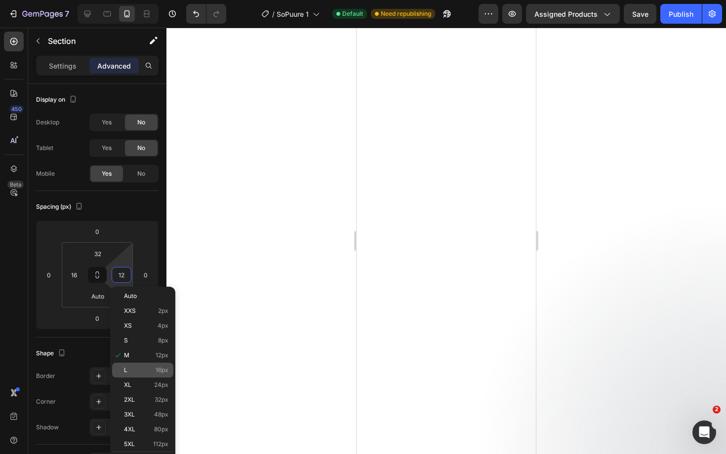
click at [144, 367] on p "L 16px" at bounding box center [146, 370] width 44 height 7
type input "16"
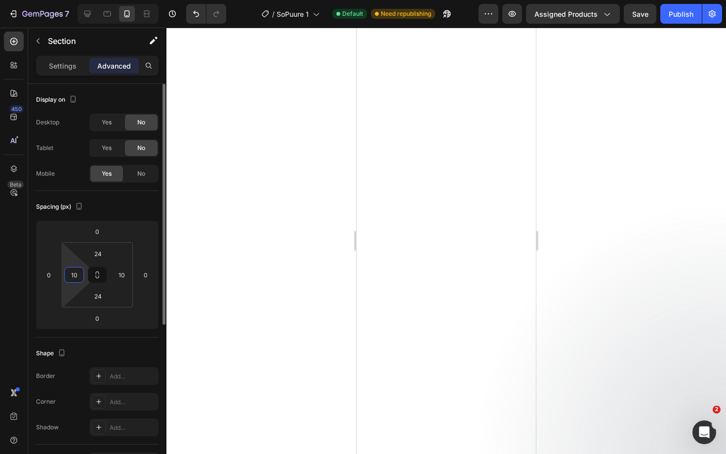
click at [76, 278] on input "10" at bounding box center [74, 275] width 15 height 15
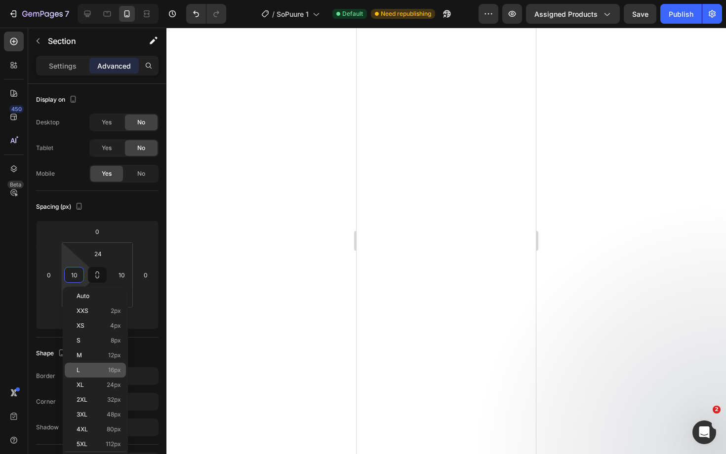
click at [102, 375] on div "L 16px" at bounding box center [95, 370] width 61 height 15
type input "16"
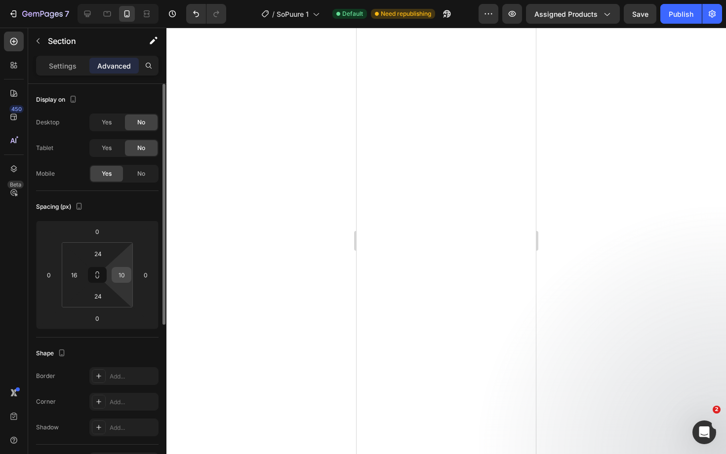
click at [123, 276] on input "10" at bounding box center [121, 275] width 15 height 15
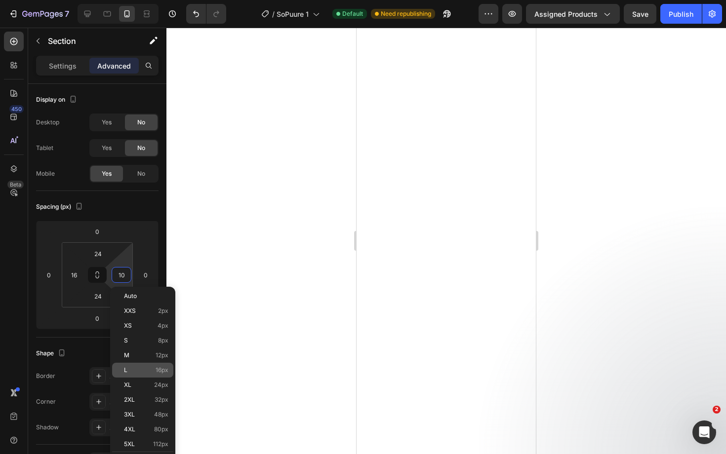
click at [145, 367] on p "L 16px" at bounding box center [146, 370] width 44 height 7
type input "16"
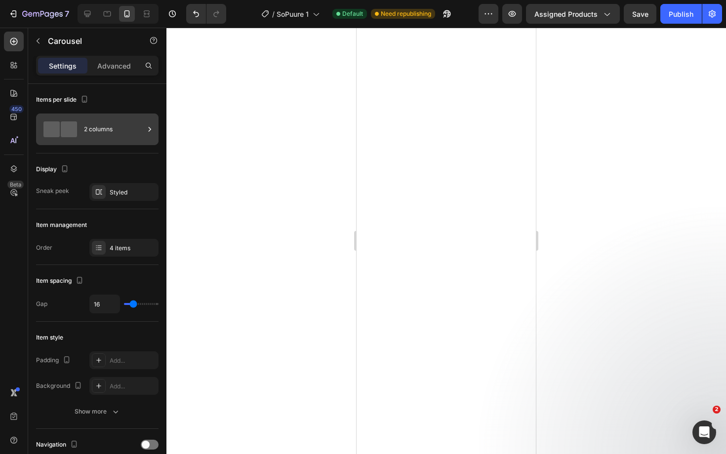
click at [101, 126] on div "2 columns" at bounding box center [114, 129] width 60 height 23
click at [128, 194] on div "Styled" at bounding box center [124, 192] width 29 height 9
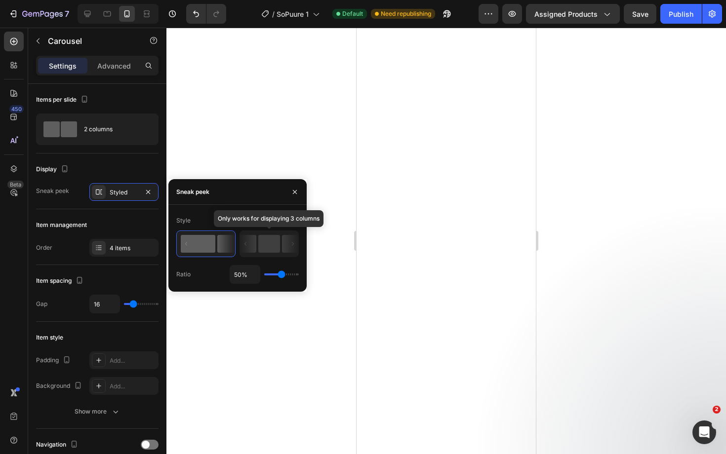
click at [271, 242] on rect at bounding box center [269, 244] width 22 height 18
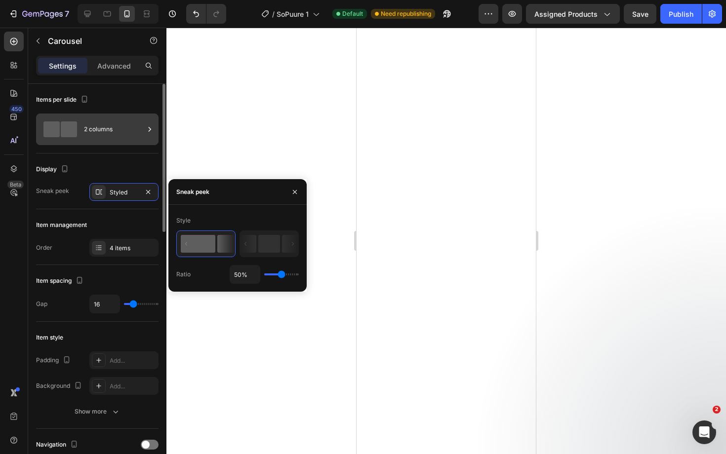
click at [120, 130] on div "2 columns" at bounding box center [114, 129] width 60 height 23
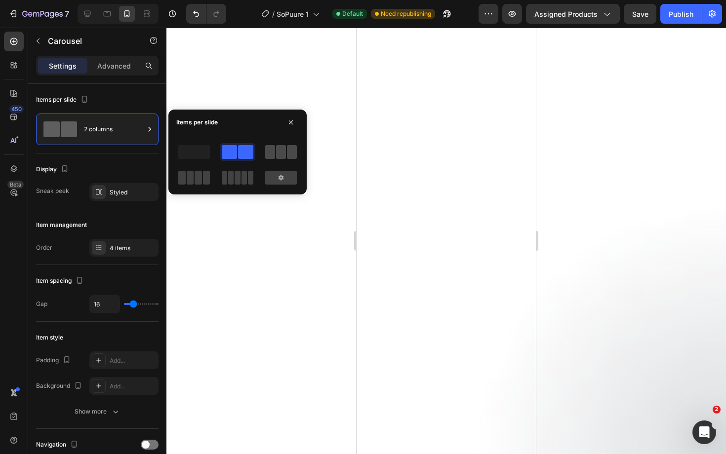
click at [273, 151] on span at bounding box center [270, 152] width 10 height 14
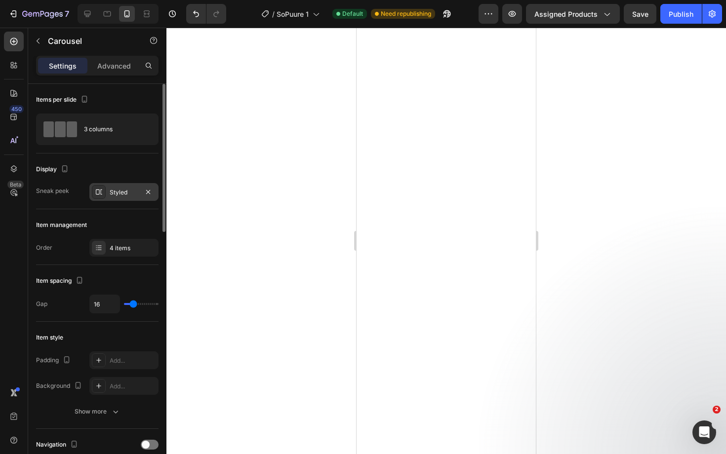
click at [116, 197] on div "Styled" at bounding box center [123, 192] width 69 height 18
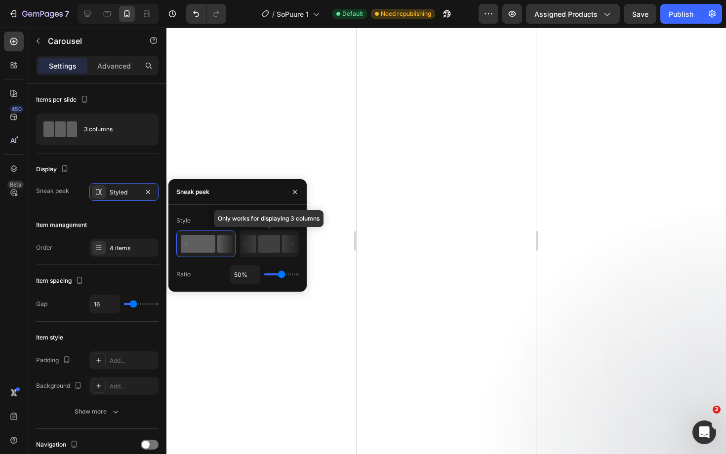
click at [246, 245] on icon at bounding box center [245, 243] width 2 height 3
click at [272, 242] on rect at bounding box center [269, 244] width 22 height 18
click at [274, 246] on rect at bounding box center [269, 244] width 22 height 18
click at [272, 249] on rect at bounding box center [269, 244] width 22 height 18
click at [253, 245] on icon at bounding box center [248, 244] width 16 height 18
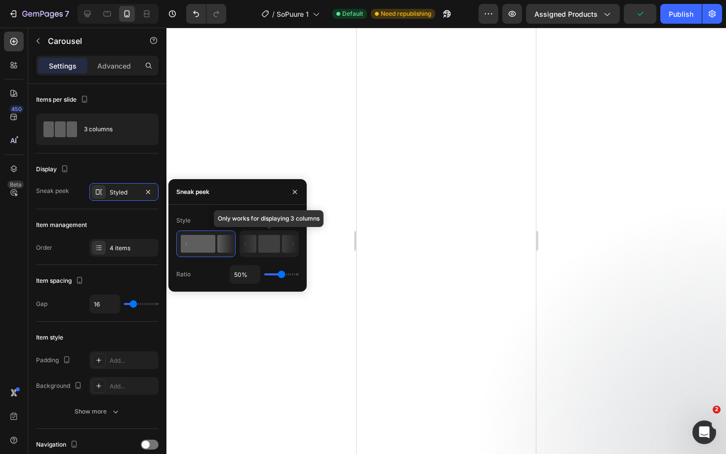
click at [253, 245] on icon at bounding box center [248, 244] width 16 height 18
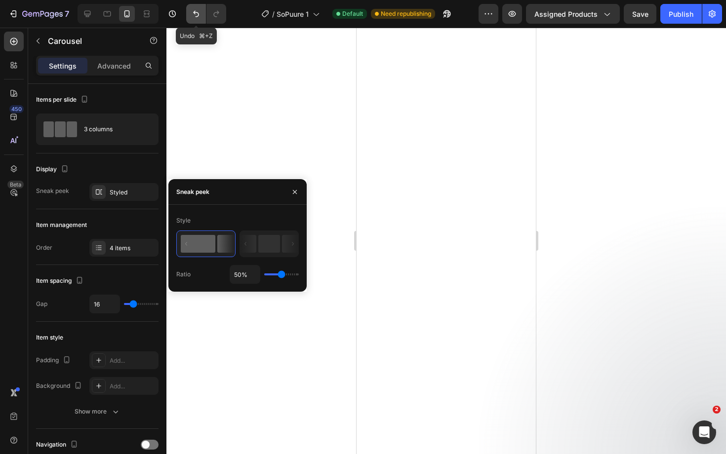
click at [196, 13] on icon "Undo/Redo" at bounding box center [196, 14] width 6 height 6
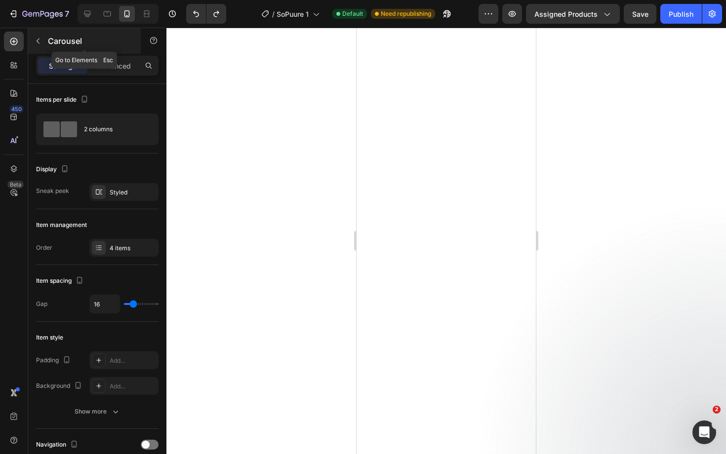
click at [39, 38] on icon "button" at bounding box center [38, 41] width 8 height 8
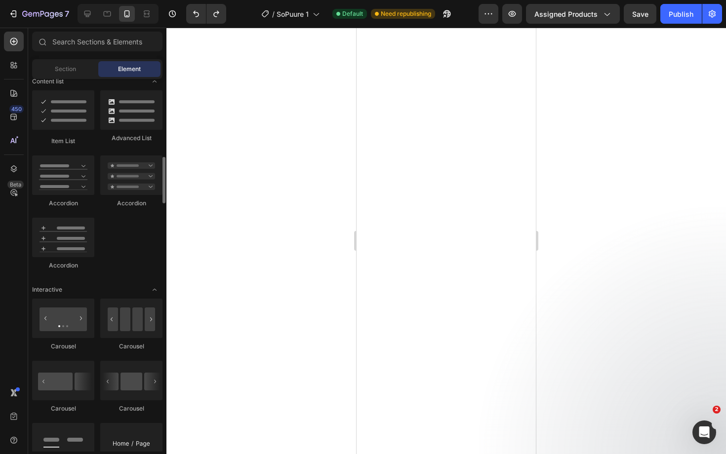
scroll to position [822, 0]
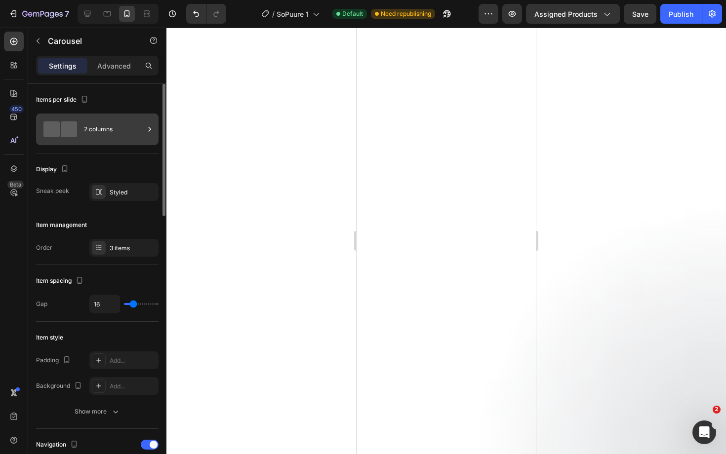
click at [102, 122] on div "2 columns" at bounding box center [114, 129] width 60 height 23
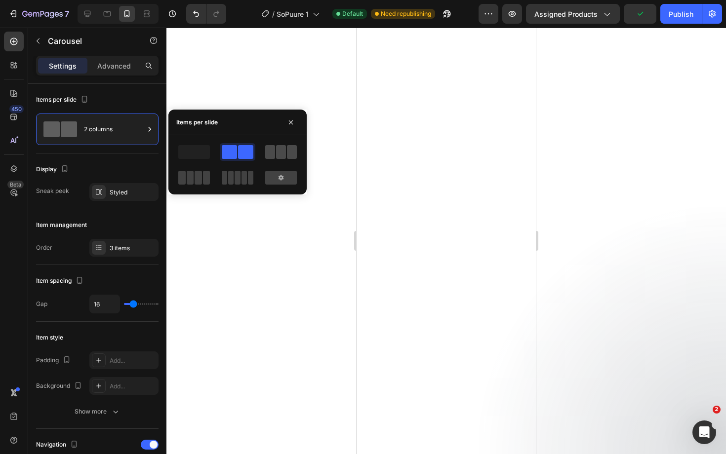
click at [282, 154] on span at bounding box center [281, 152] width 10 height 14
click at [122, 245] on div "3 items" at bounding box center [133, 248] width 46 height 9
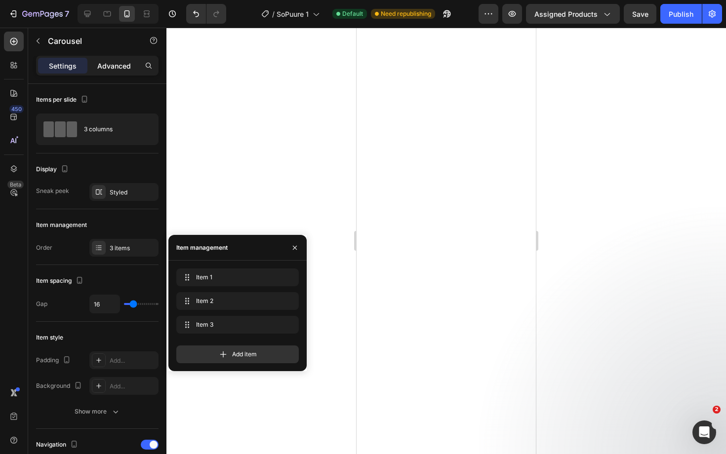
click at [121, 64] on p "Advanced" at bounding box center [114, 66] width 34 height 10
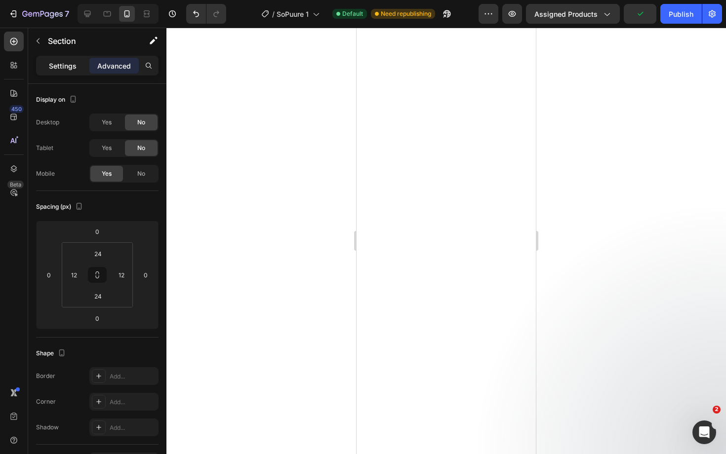
click at [59, 58] on div "Settings" at bounding box center [62, 66] width 49 height 16
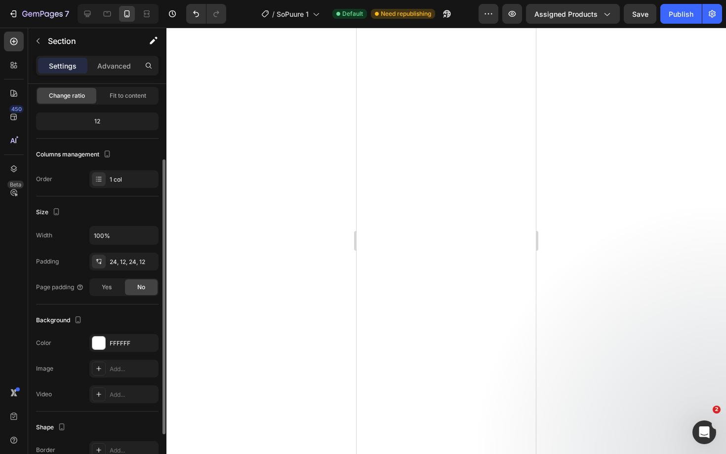
scroll to position [89, 0]
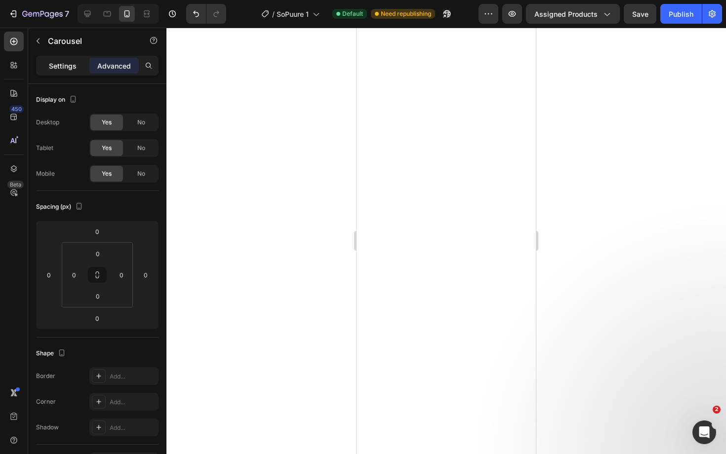
click at [63, 64] on p "Settings" at bounding box center [63, 66] width 28 height 10
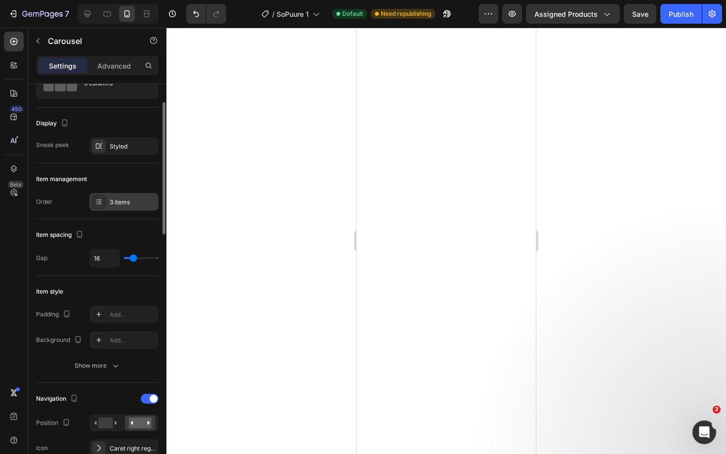
scroll to position [48, 0]
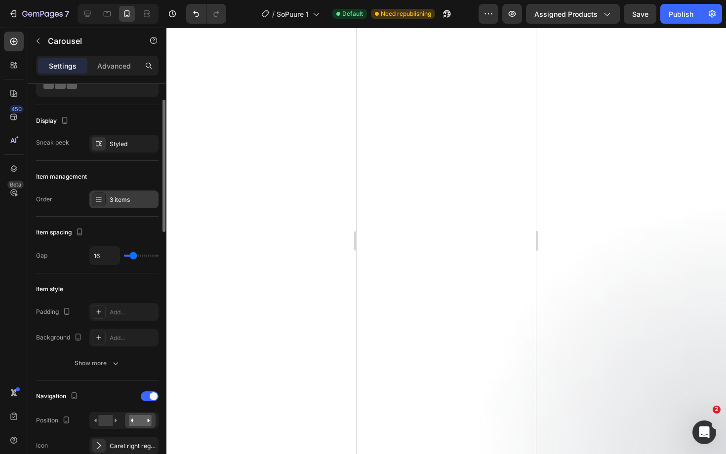
click at [129, 202] on div "3 items" at bounding box center [133, 200] width 46 height 9
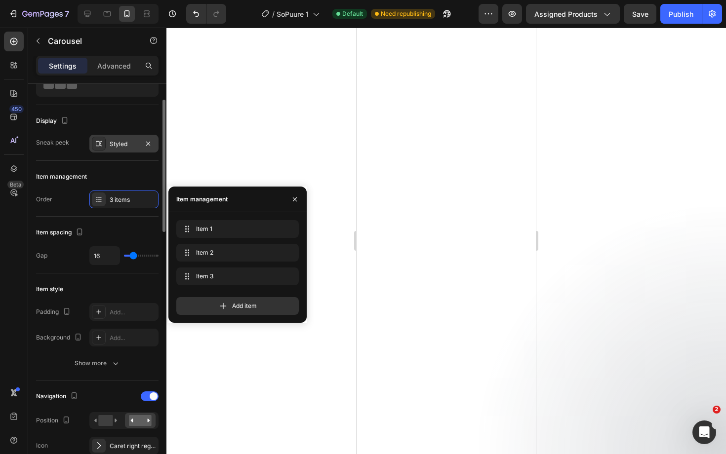
click at [135, 140] on div "Styled" at bounding box center [124, 144] width 29 height 9
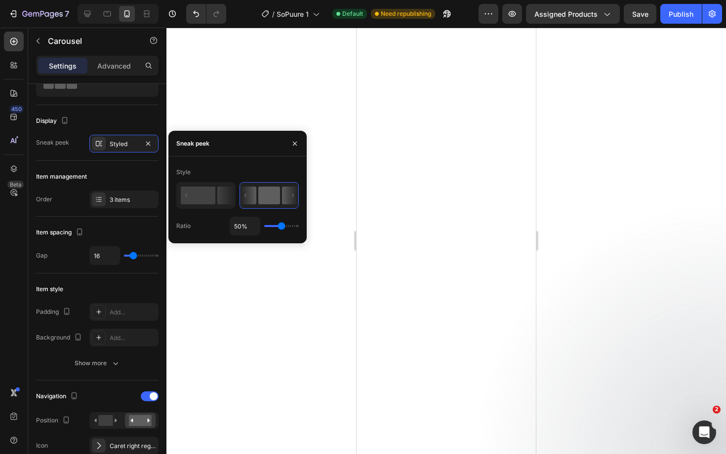
drag, startPoint x: 274, startPoint y: 223, endPoint x: 258, endPoint y: 223, distance: 15.8
click at [258, 223] on div "50%" at bounding box center [264, 226] width 69 height 19
type input "47%"
type input "47"
type input "44%"
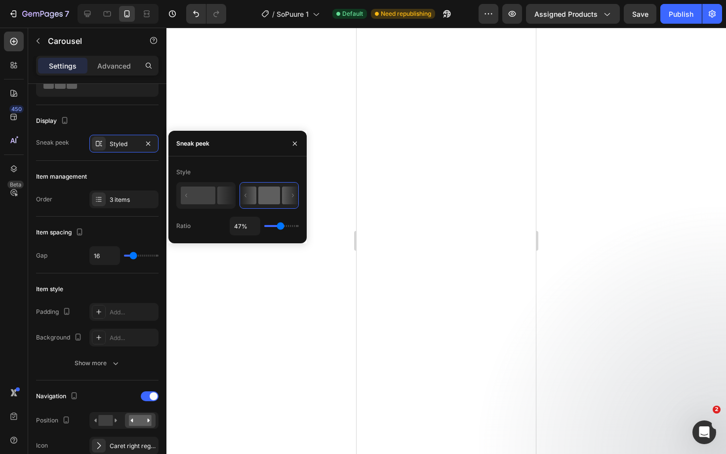
type input "44"
type input "35%"
type input "35"
type input "31%"
type input "31"
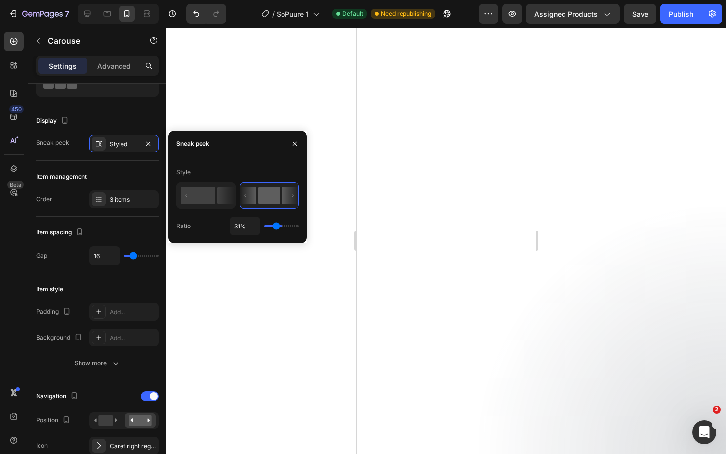
type input "26%"
type input "26"
type input "23%"
type input "23"
type input "19%"
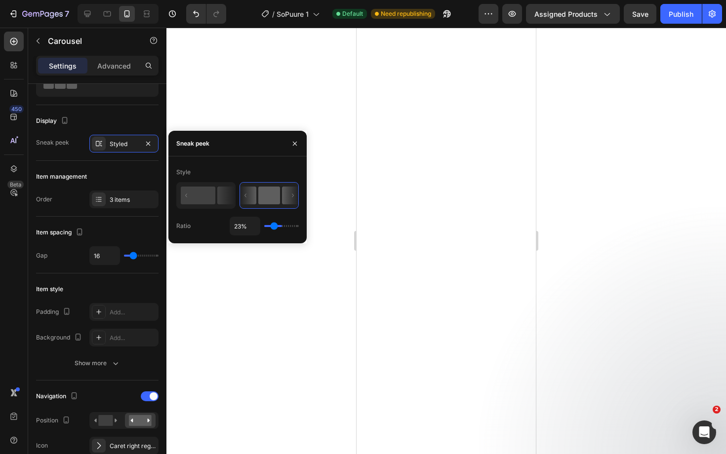
type input "19"
type input "17%"
type input "17"
type input "19%"
type input "19"
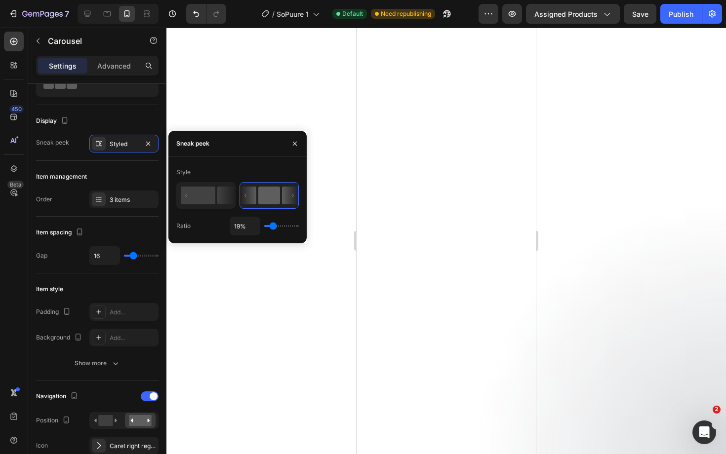
type input "26%"
type input "26"
type input "31%"
type input "31"
type input "35%"
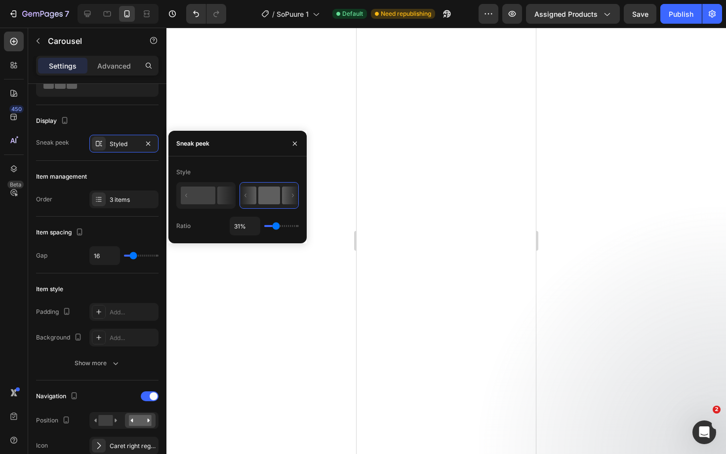
type input "35"
type input "42%"
type input "42"
type input "44%"
type input "44"
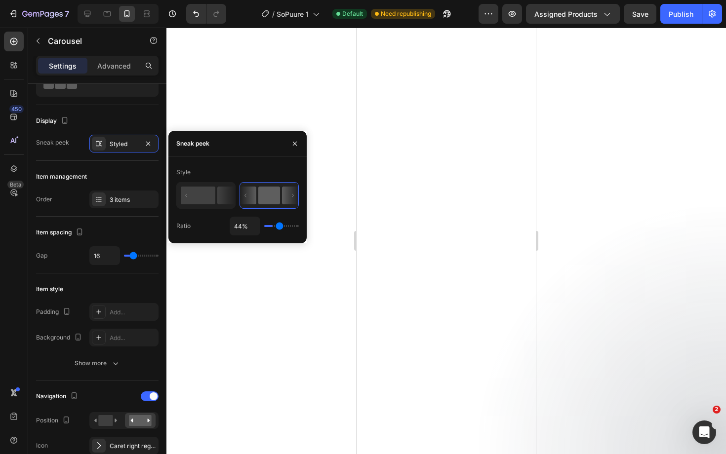
type input "47%"
type input "47"
type input "49%"
type input "49"
type input "51%"
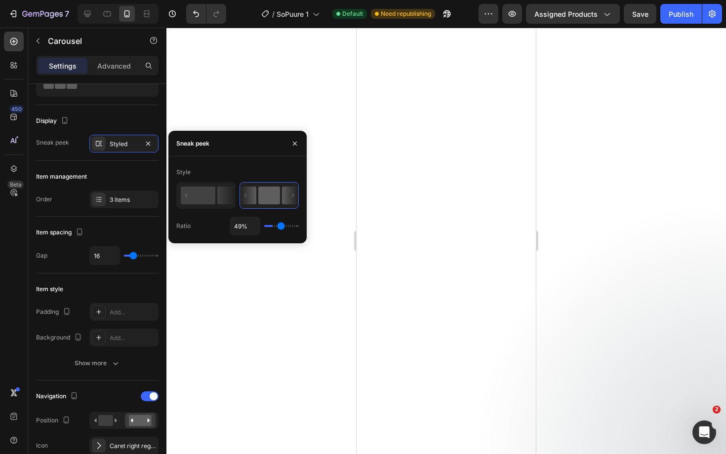
type input "51"
type input "56%"
type input "56"
type input "59%"
type input "59"
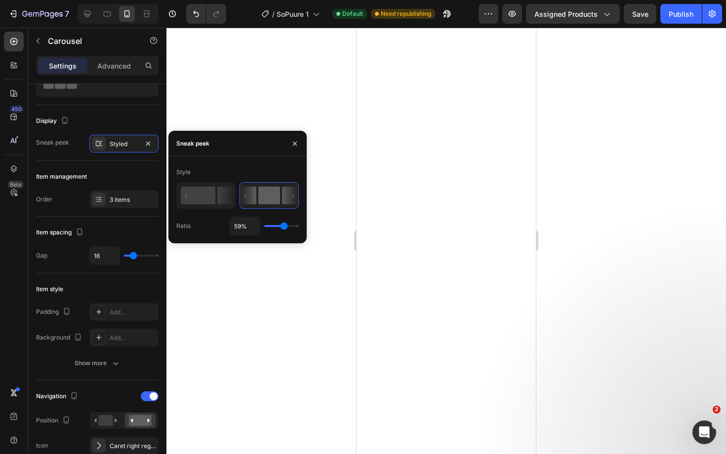
type input "61%"
type input "61"
type input "64%"
type input "64"
type input "70%"
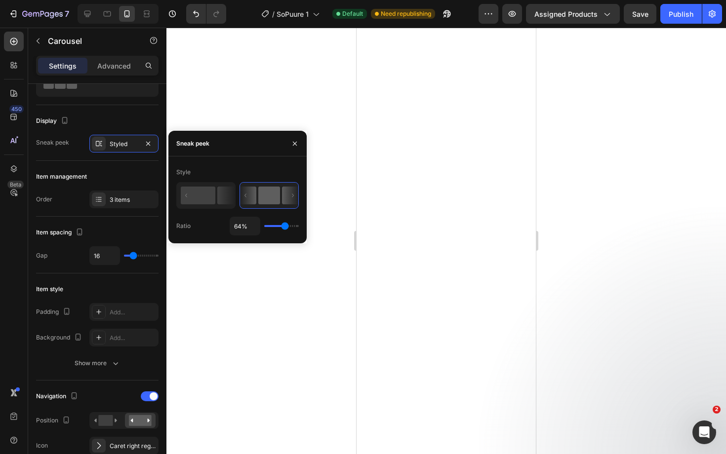
type input "70"
type input "73%"
type input "73"
type input "78%"
type input "78"
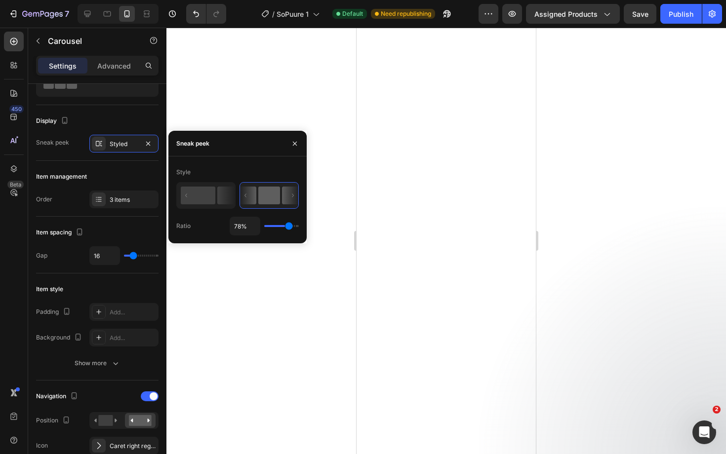
type input "82%"
type input "82"
type input "84%"
type input "84"
type input "87%"
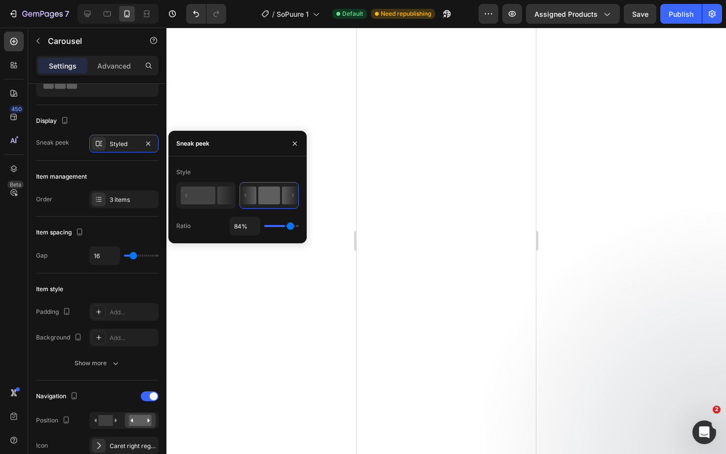
type input "87"
type input "89%"
type input "89"
type input "90%"
type input "90"
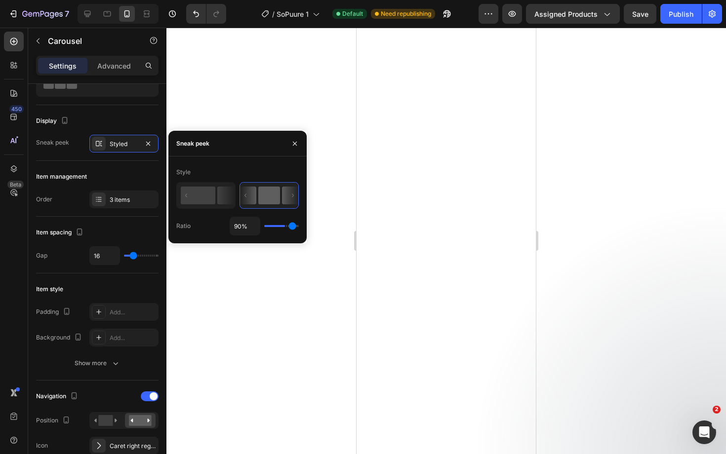
type input "92%"
type input "92"
type input "94%"
type input "94"
type input "96%"
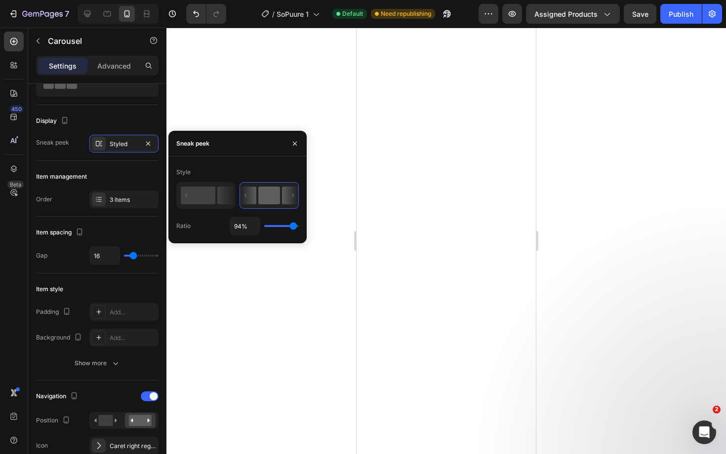
type input "96"
type input "97%"
type input "97"
type input "99%"
type input "99"
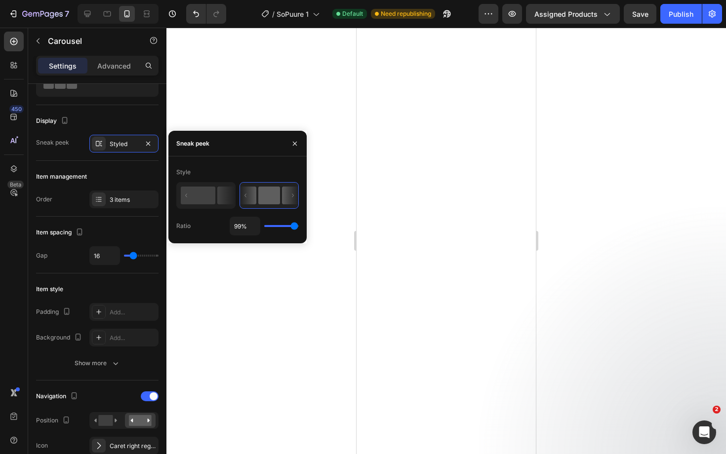
type input "100%"
type input "100"
type input "99%"
type input "99"
type input "97%"
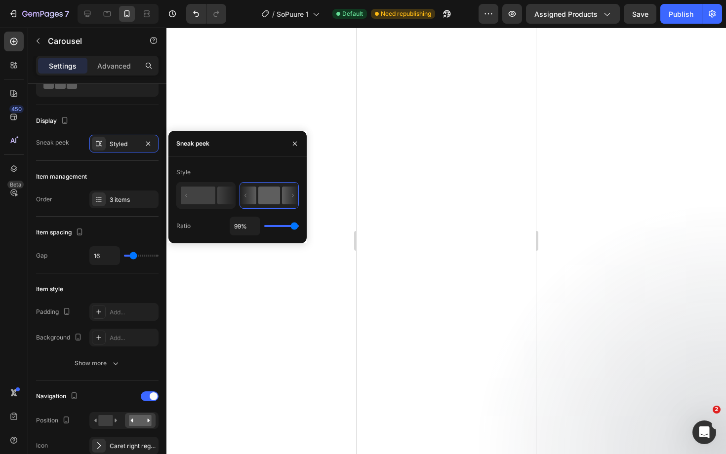
type input "97"
type input "96%"
type input "96"
type input "94%"
type input "94"
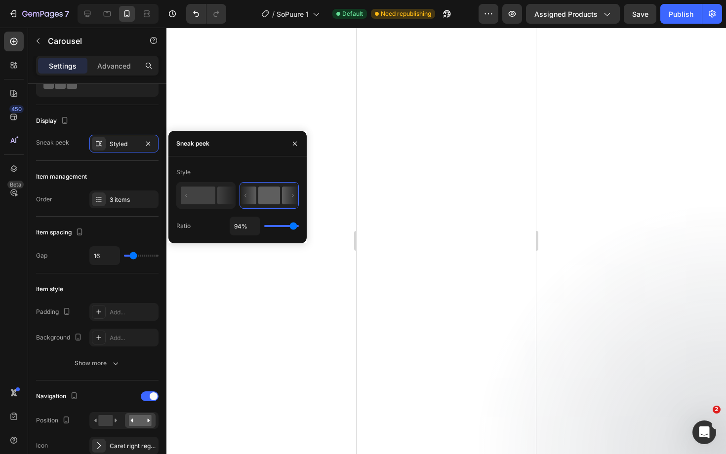
type input "92%"
type input "92"
type input "90%"
type input "90"
type input "89%"
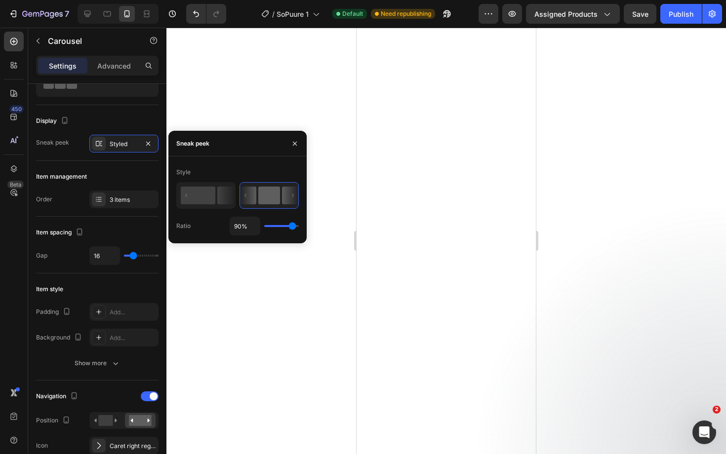
type input "89"
type input "87%"
type input "87"
type input "85%"
type input "85"
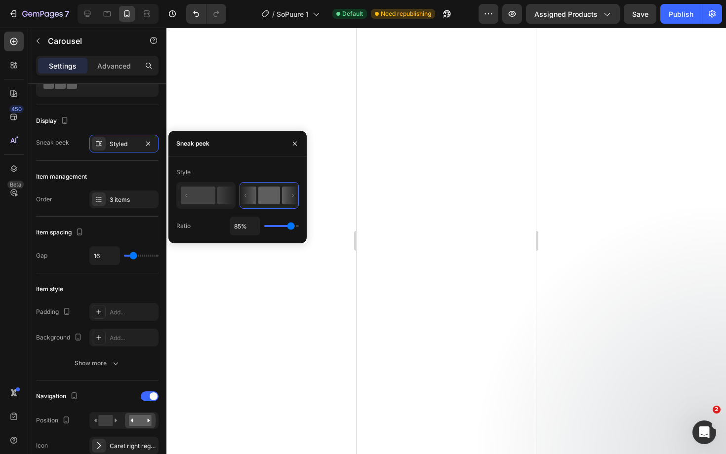
type input "87%"
drag, startPoint x: 279, startPoint y: 225, endPoint x: 291, endPoint y: 227, distance: 11.6
type input "87"
click at [291, 227] on input "range" at bounding box center [281, 226] width 35 height 2
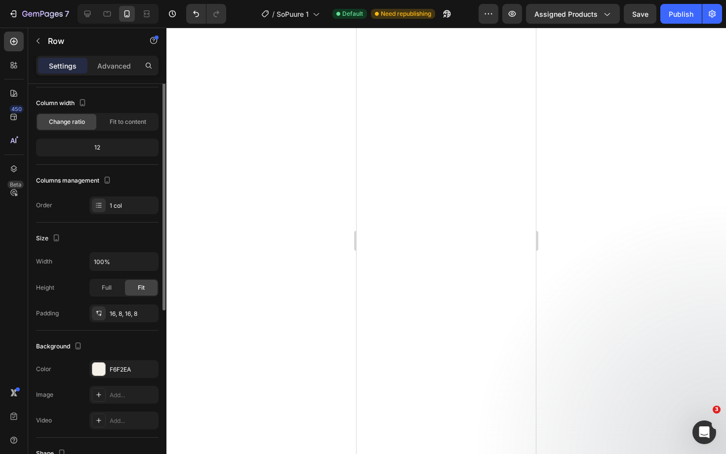
scroll to position [0, 0]
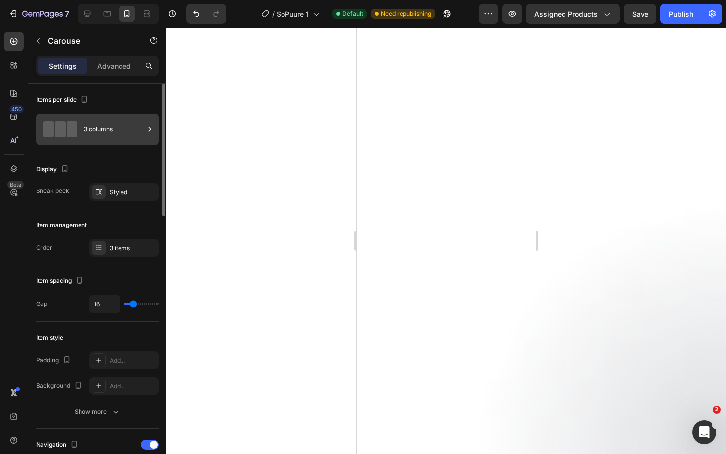
click at [105, 132] on div "3 columns" at bounding box center [114, 129] width 60 height 23
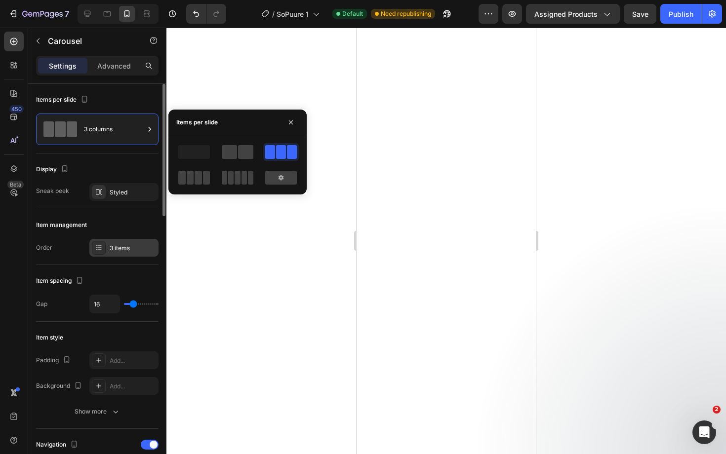
click at [123, 247] on div "3 items" at bounding box center [133, 248] width 46 height 9
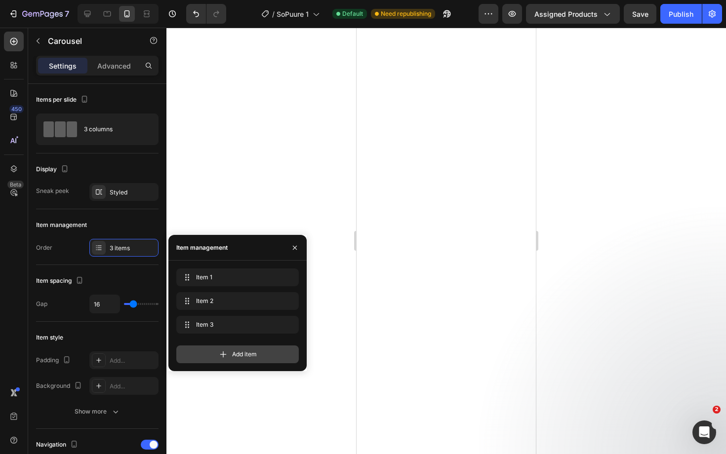
click at [223, 355] on icon at bounding box center [223, 355] width 10 height 10
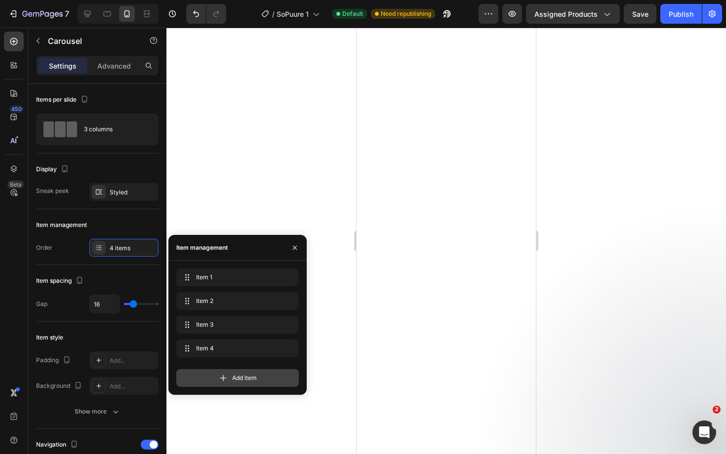
click at [237, 381] on span "Add item" at bounding box center [244, 378] width 25 height 9
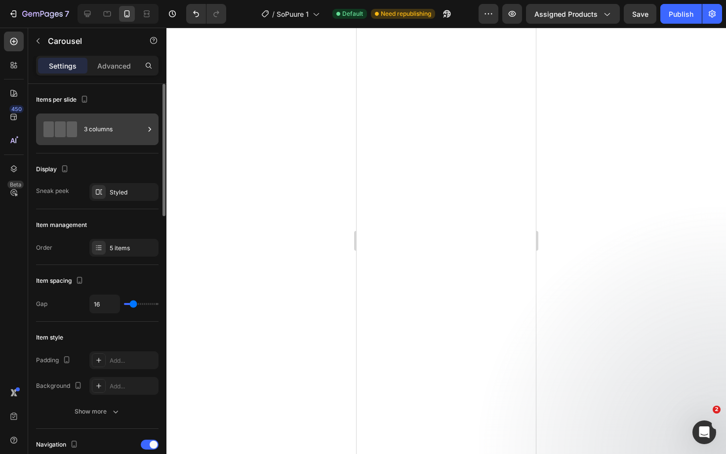
click at [126, 131] on div "3 columns" at bounding box center [114, 129] width 60 height 23
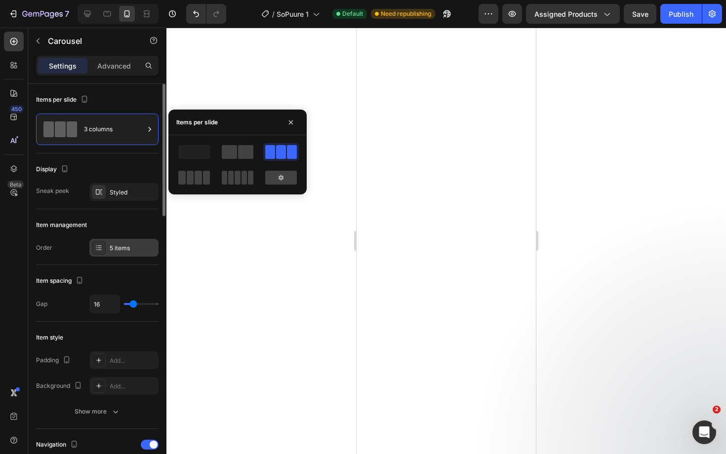
click at [128, 254] on div "5 items" at bounding box center [123, 248] width 69 height 18
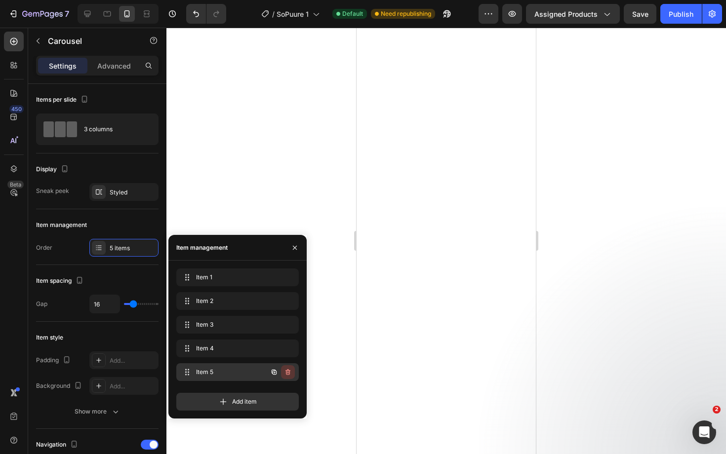
click at [285, 370] on icon "button" at bounding box center [288, 372] width 8 height 8
click at [285, 370] on div "Delete" at bounding box center [281, 372] width 18 height 9
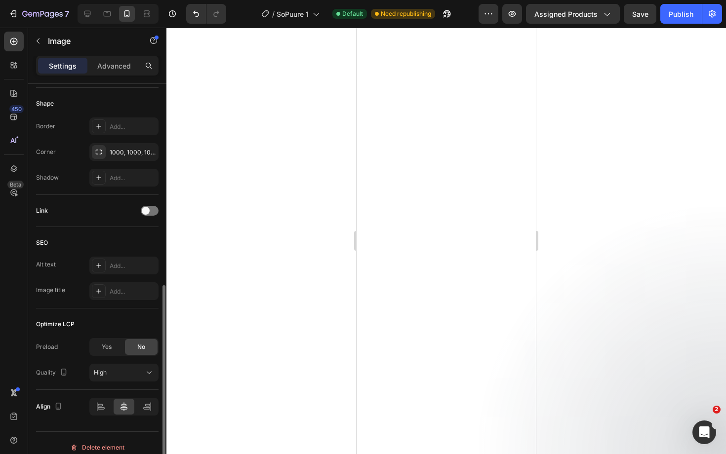
scroll to position [372, 0]
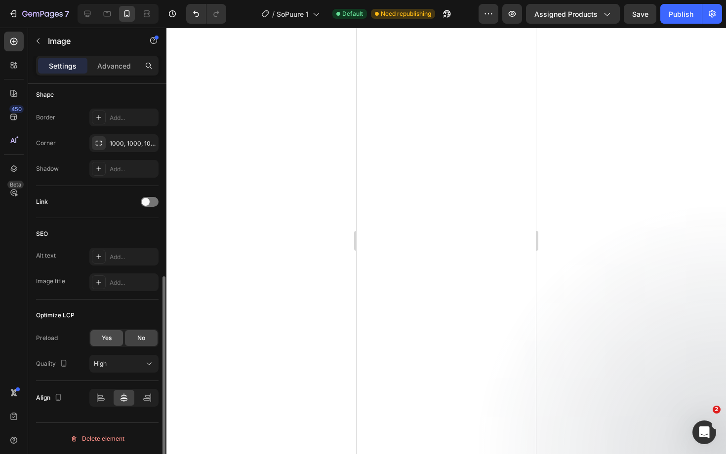
click at [115, 338] on div "Yes" at bounding box center [106, 338] width 33 height 16
click at [104, 344] on div "Yes" at bounding box center [106, 338] width 33 height 16
click at [108, 337] on span "Yes" at bounding box center [107, 338] width 10 height 9
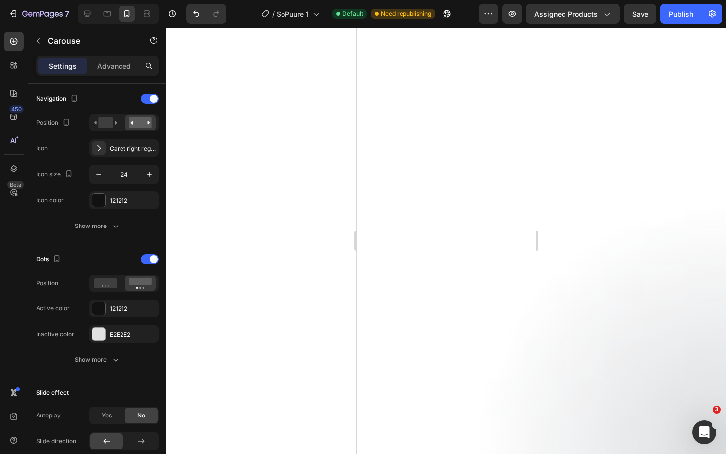
scroll to position [0, 0]
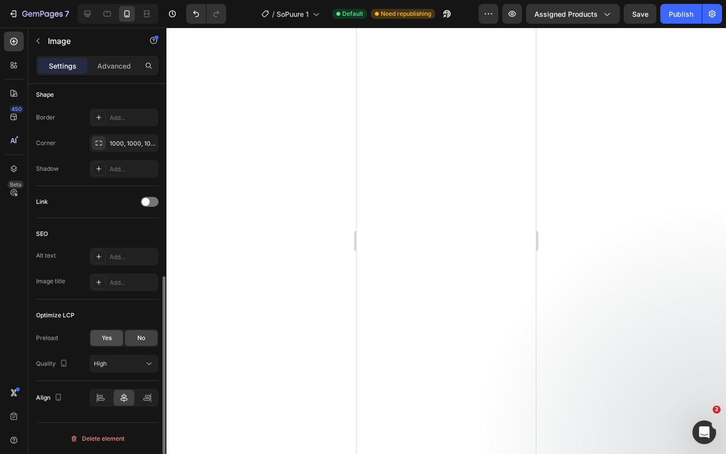
click at [104, 343] on span "Yes" at bounding box center [107, 338] width 10 height 9
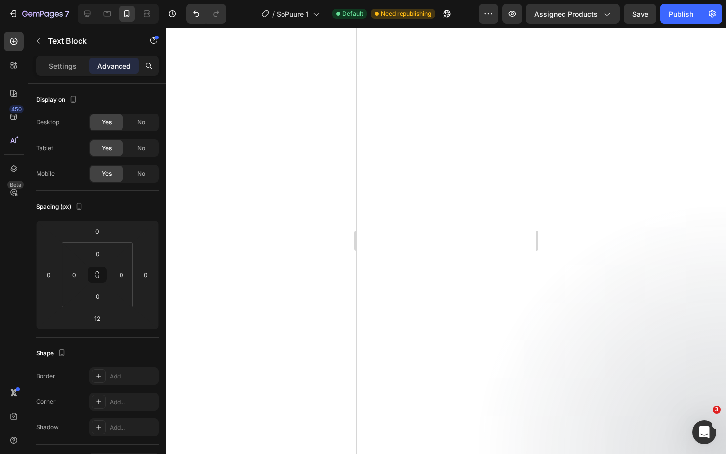
type input "15"
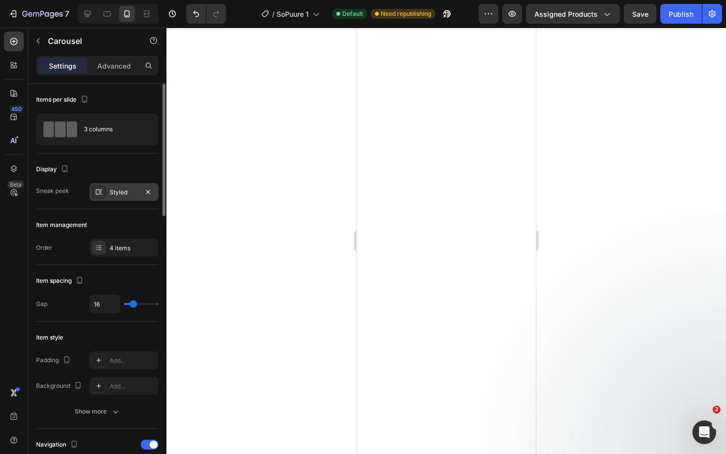
click at [125, 191] on div "Styled" at bounding box center [124, 192] width 29 height 9
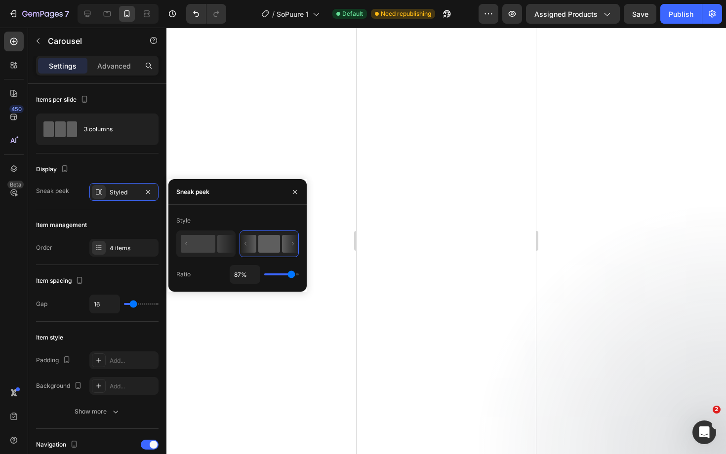
type input "85%"
type input "85"
type input "75%"
type input "75"
type input "73%"
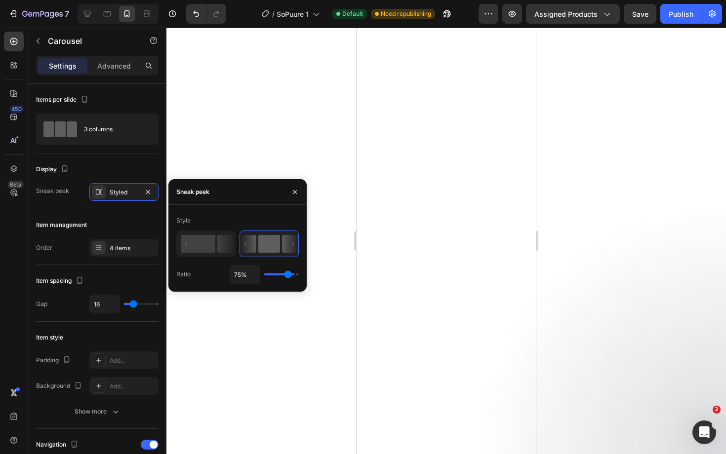
type input "73"
type input "71%"
type input "71"
type input "70%"
type input "70"
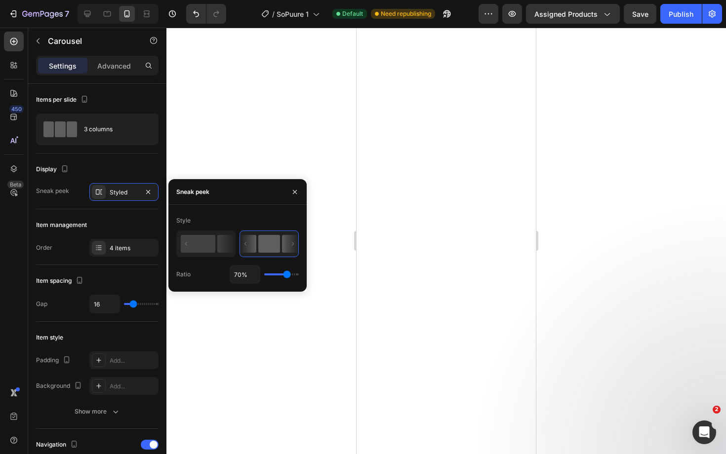
type input "71%"
type input "71"
type input "73%"
type input "73"
type input "75%"
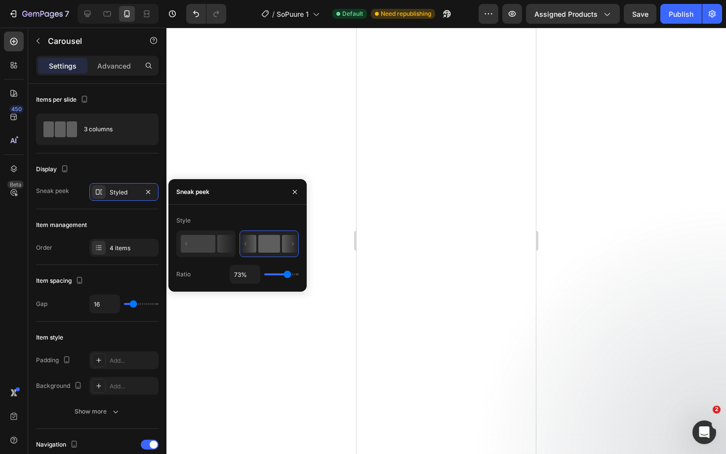
type input "75"
type input "77%"
type input "77"
type input "78%"
type input "78"
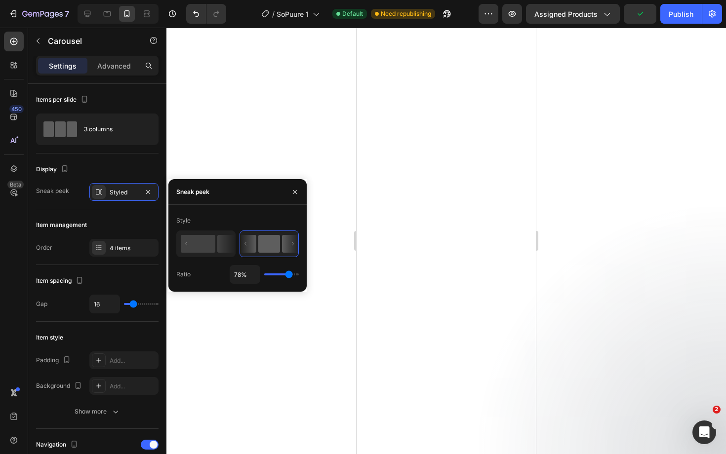
type input "80%"
type input "80"
type input "82%"
type input "82"
type input "84%"
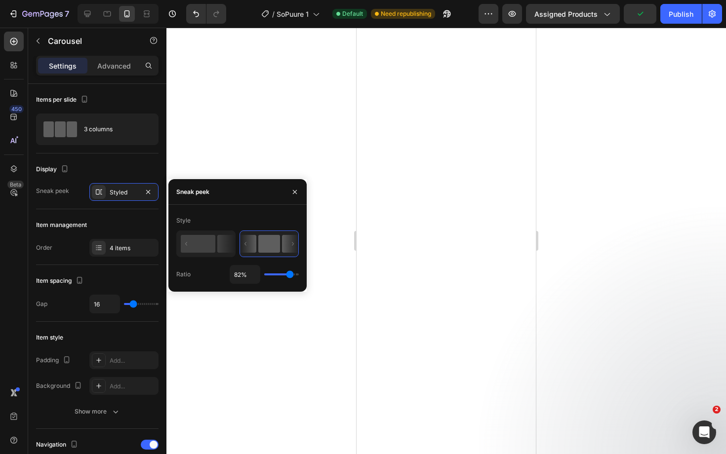
type input "84"
type input "85%"
type input "85"
type input "89%"
type input "89"
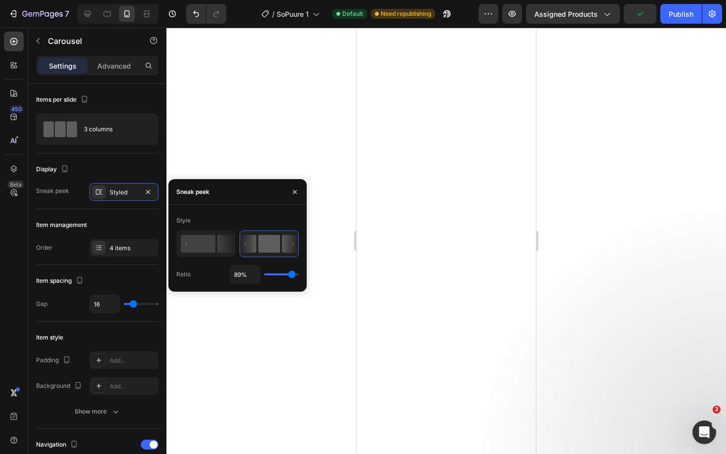
type input "90%"
type input "90"
type input "92%"
type input "92"
type input "94%"
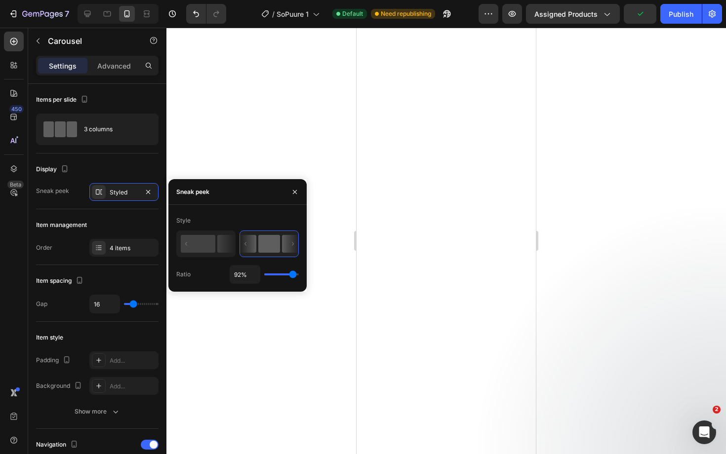
type input "94"
type input "92%"
type input "92"
type input "90%"
type input "90"
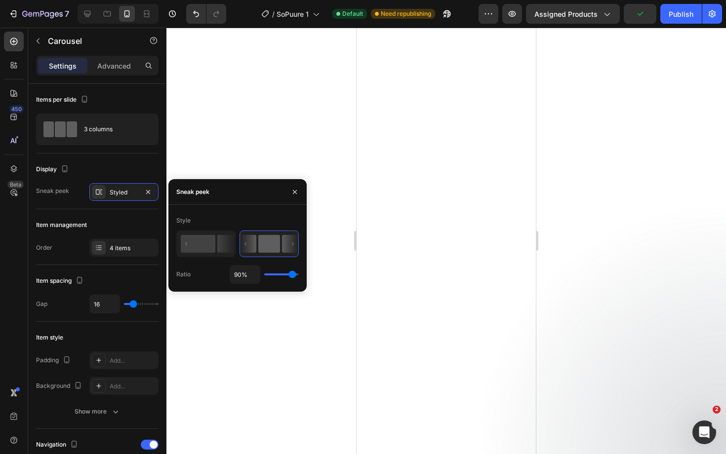
type input "89%"
type input "89"
type input "87%"
type input "87"
type input "85%"
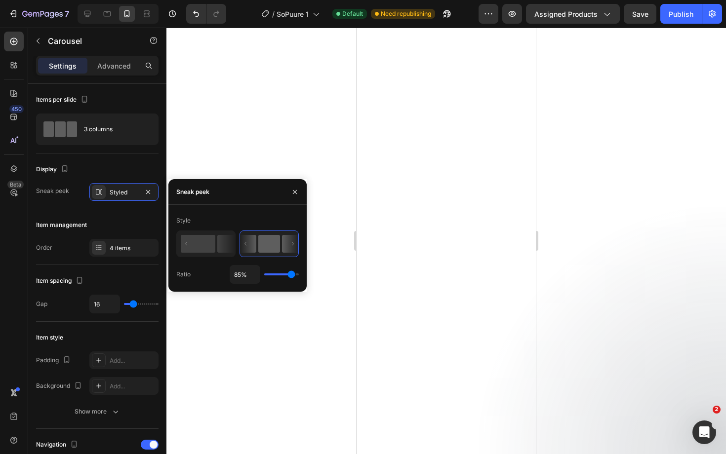
type input "85"
type input "84%"
type input "84"
type input "82%"
type input "82"
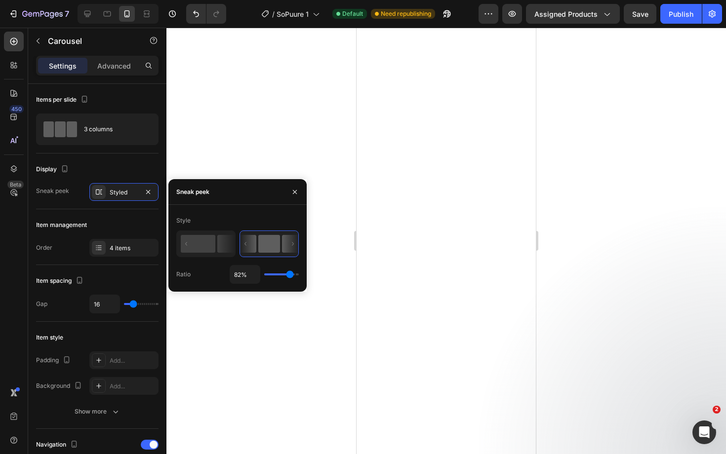
type input "80%"
type input "80"
type input "78%"
type input "78"
type input "77%"
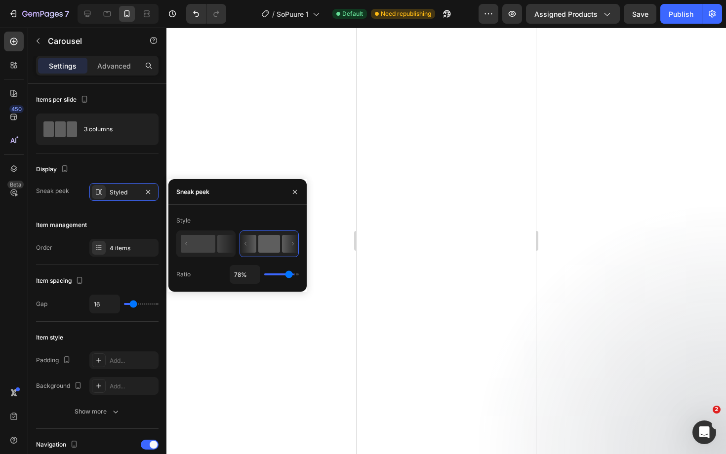
type input "77"
type input "75%"
type input "75"
type input "73%"
type input "73"
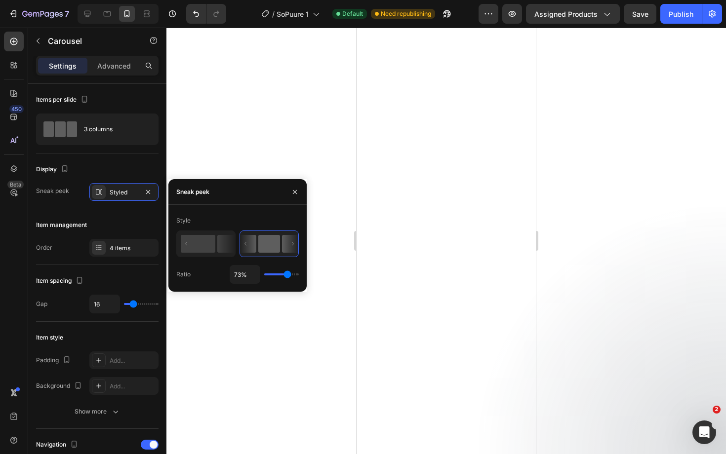
type input "71%"
type input "71"
type input "70%"
type input "70"
type input "68%"
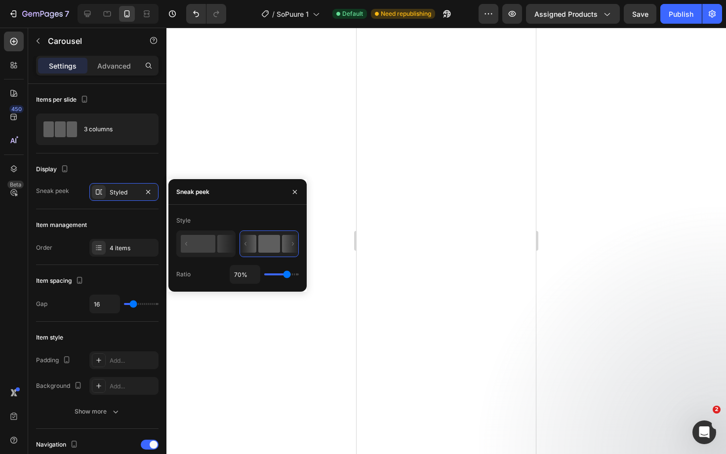
type input "68"
type input "70%"
type input "70"
type input "71%"
type input "71"
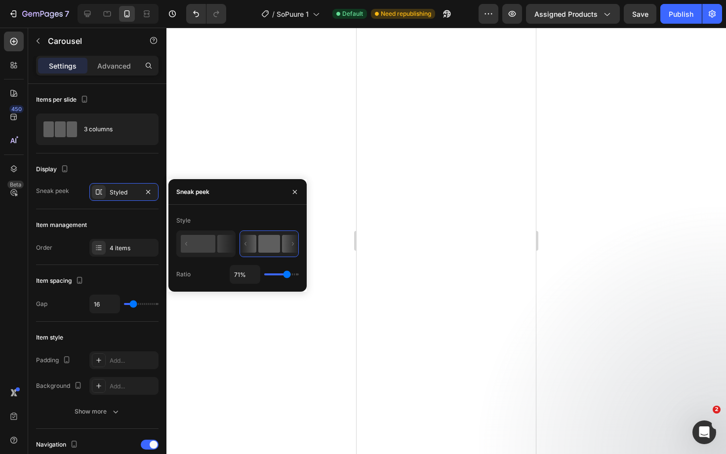
type input "73%"
type input "73"
type input "75%"
type input "75"
type input "77%"
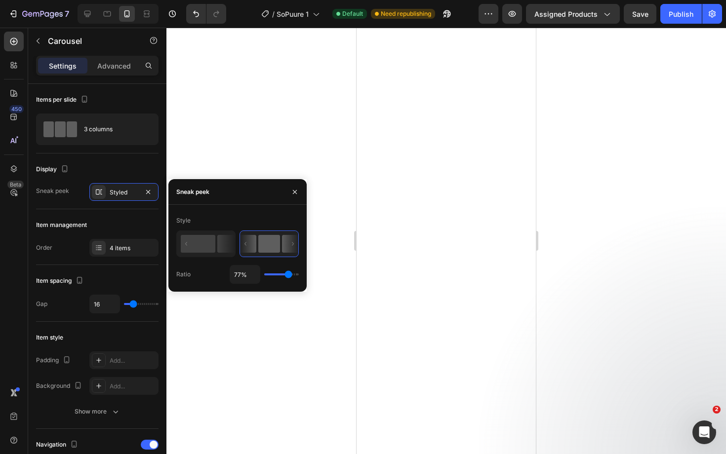
type input "77"
click at [288, 275] on input "range" at bounding box center [281, 275] width 35 height 2
type input "89%"
type input "89"
type input "90%"
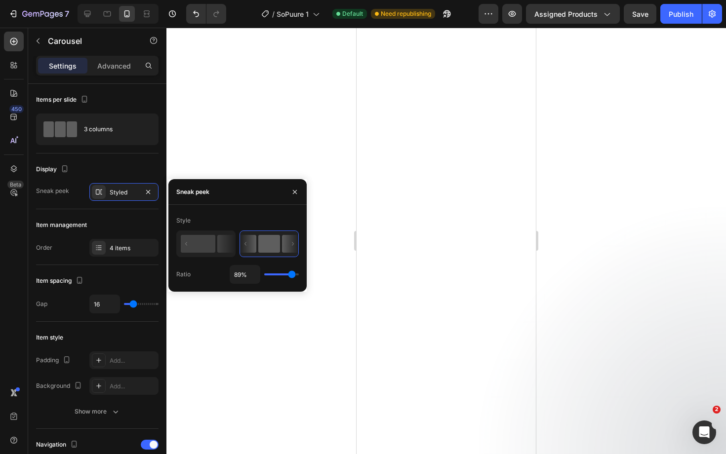
type input "90"
type input "92%"
type input "92"
type input "94%"
type input "94"
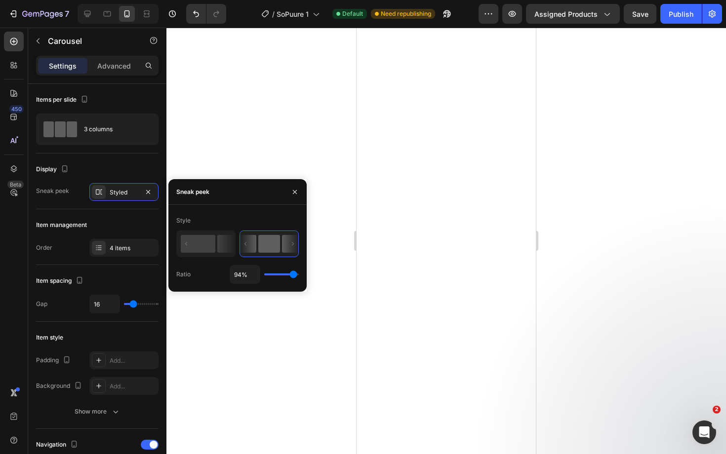
type input "92%"
type input "92"
type input "89%"
type input "89"
type input "87%"
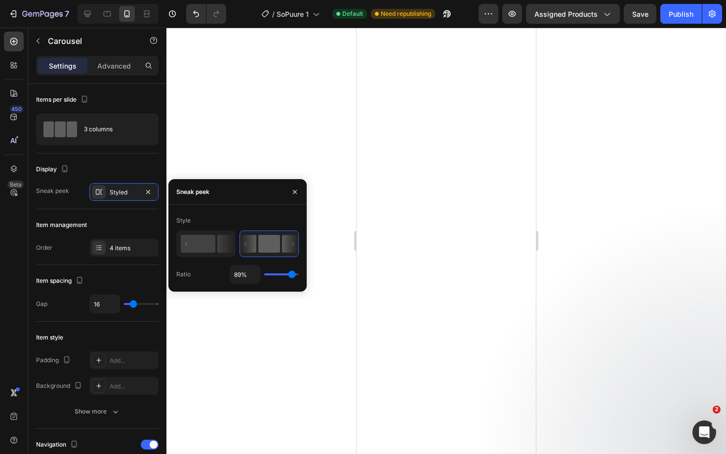
type input "87"
type input "85%"
type input "85"
type input "84%"
type input "84"
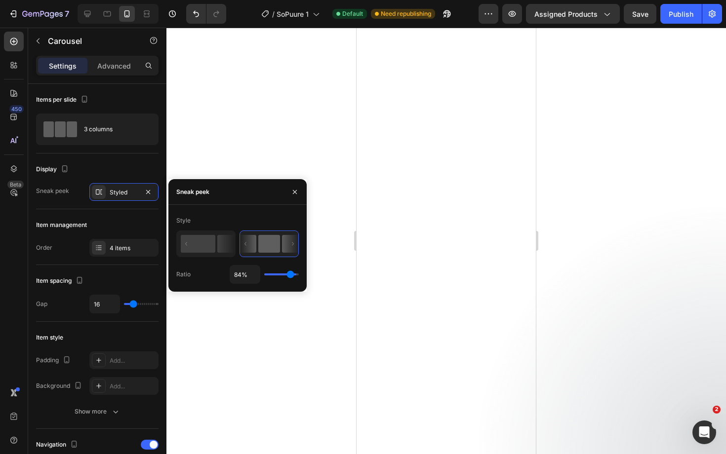
type input "82%"
type input "82"
type input "80%"
click at [288, 274] on input "range" at bounding box center [281, 275] width 35 height 2
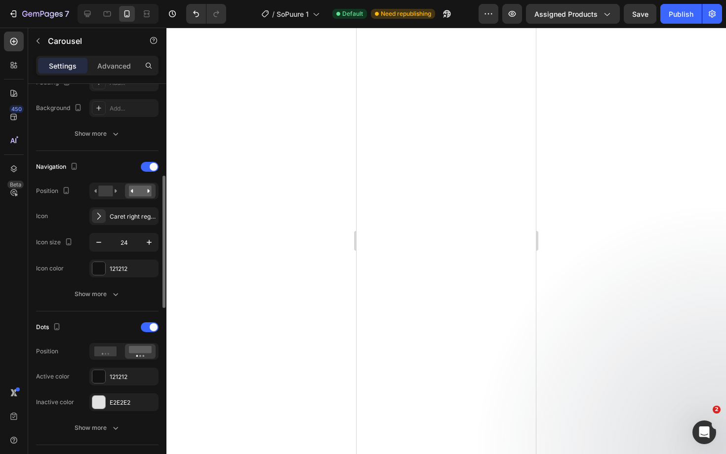
scroll to position [279, 0]
click at [149, 164] on div at bounding box center [150, 166] width 18 height 10
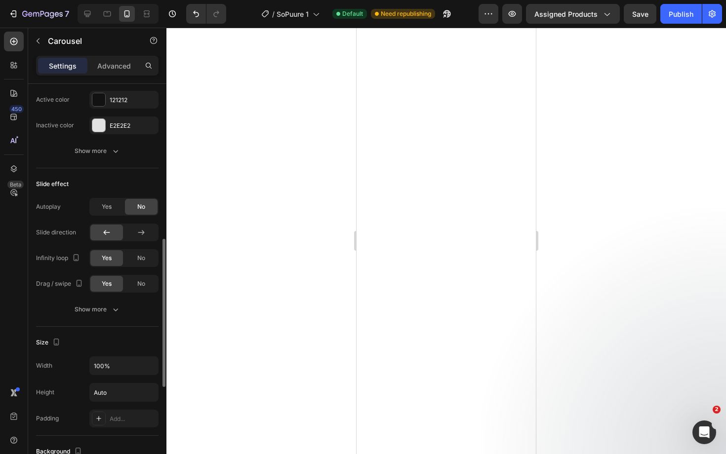
scroll to position [432, 0]
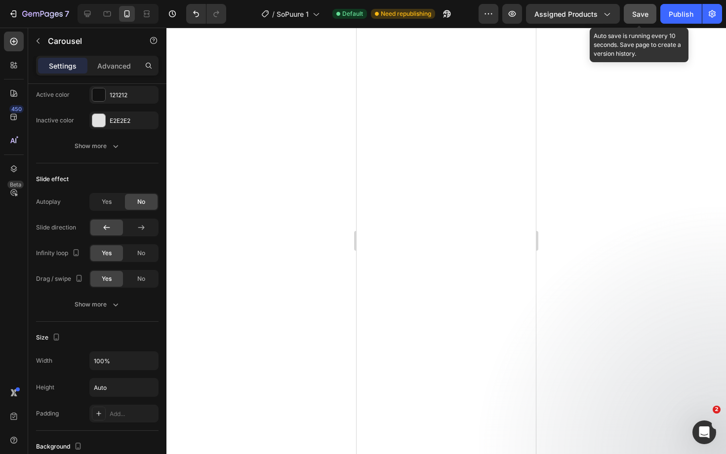
click at [643, 12] on span "Save" at bounding box center [640, 14] width 16 height 8
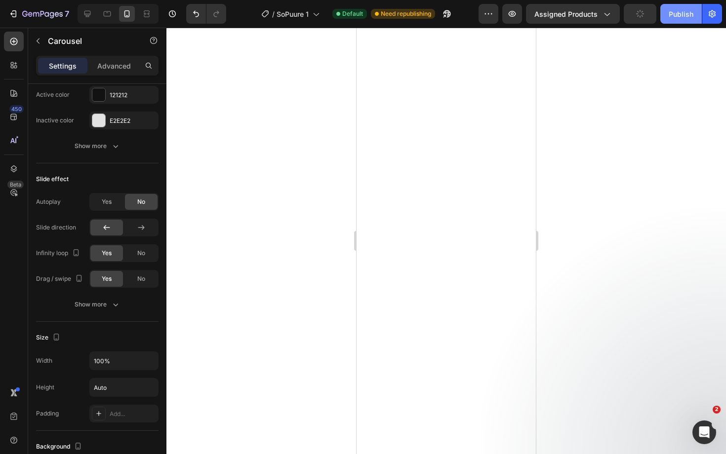
click at [678, 13] on div "Publish" at bounding box center [680, 14] width 25 height 10
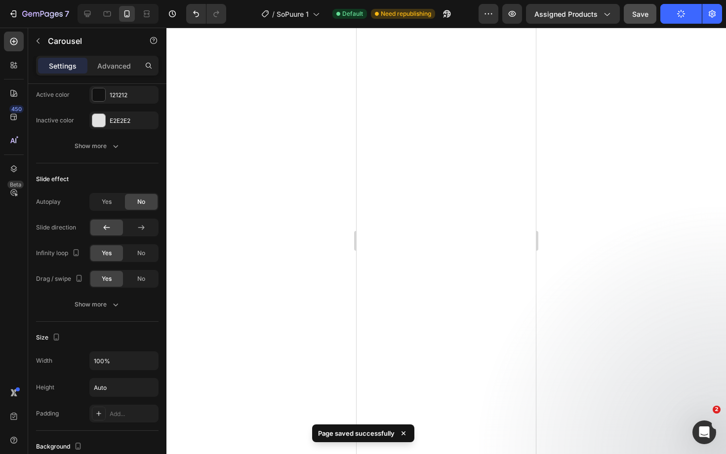
scroll to position [0, 0]
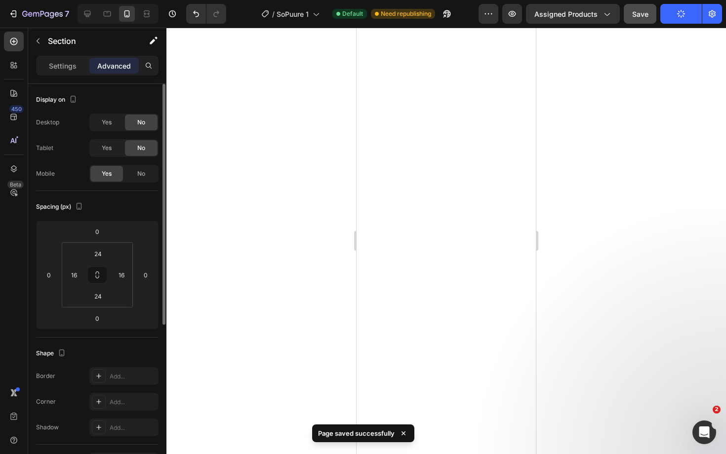
click at [117, 64] on p "Advanced" at bounding box center [114, 66] width 34 height 10
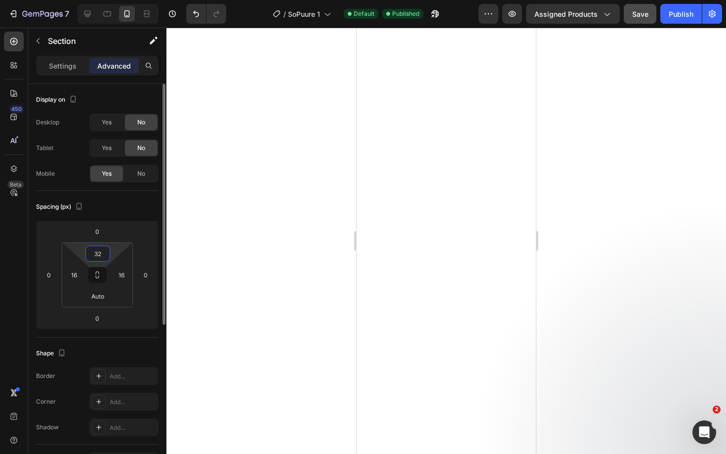
click at [99, 258] on input "32" at bounding box center [98, 253] width 20 height 15
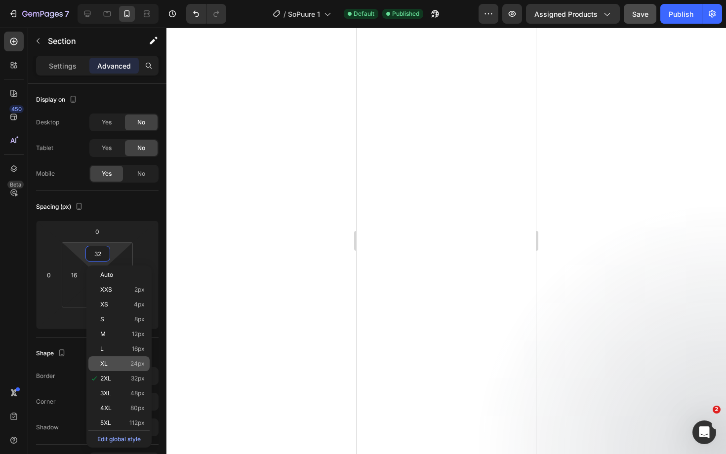
click at [118, 359] on div "XL 24px" at bounding box center [118, 363] width 61 height 15
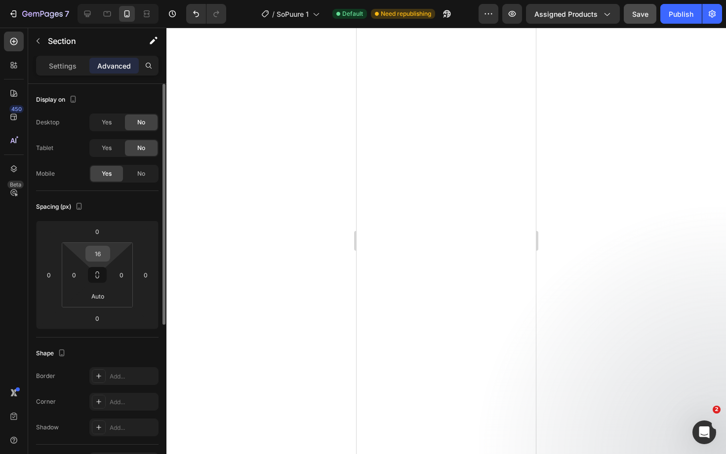
click at [100, 254] on input "16" at bounding box center [98, 253] width 20 height 15
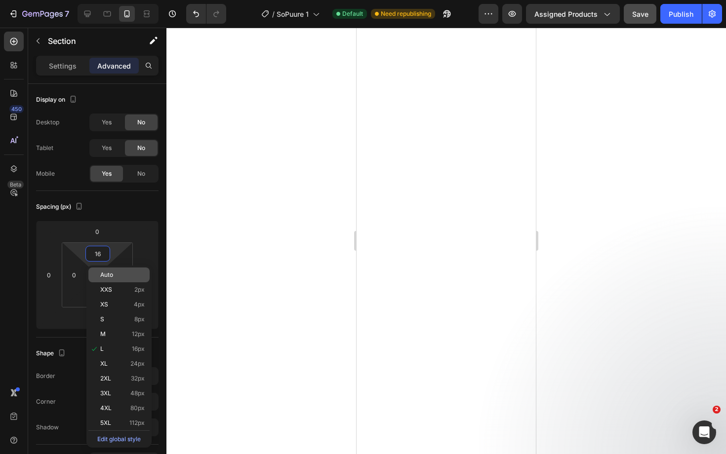
click at [115, 274] on p "Auto" at bounding box center [122, 275] width 44 height 7
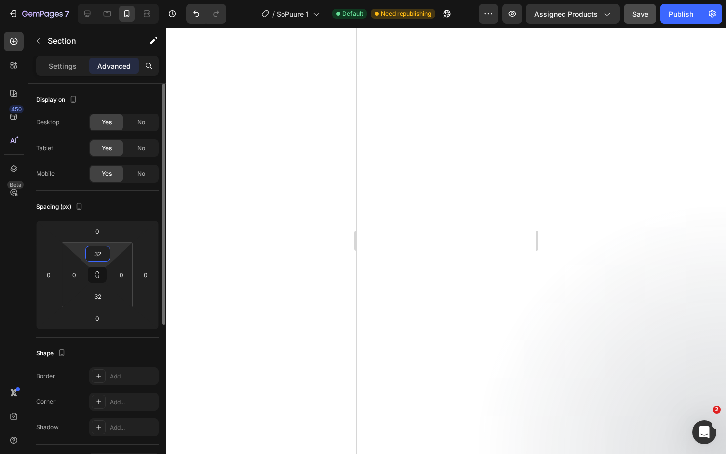
click at [103, 256] on input "32" at bounding box center [98, 253] width 20 height 15
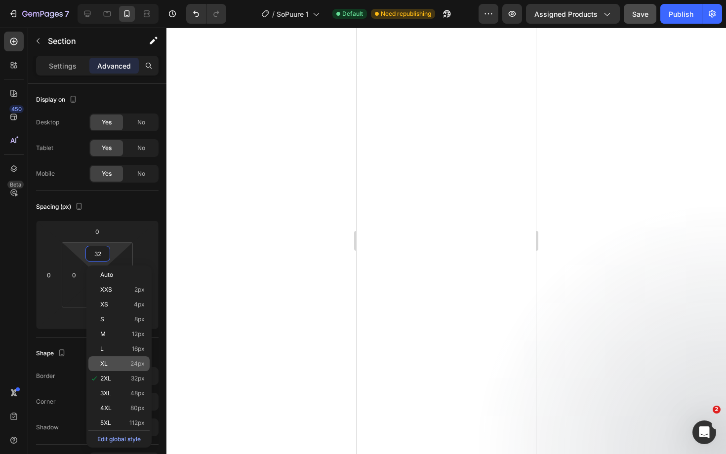
click at [114, 362] on p "XL 24px" at bounding box center [122, 363] width 44 height 7
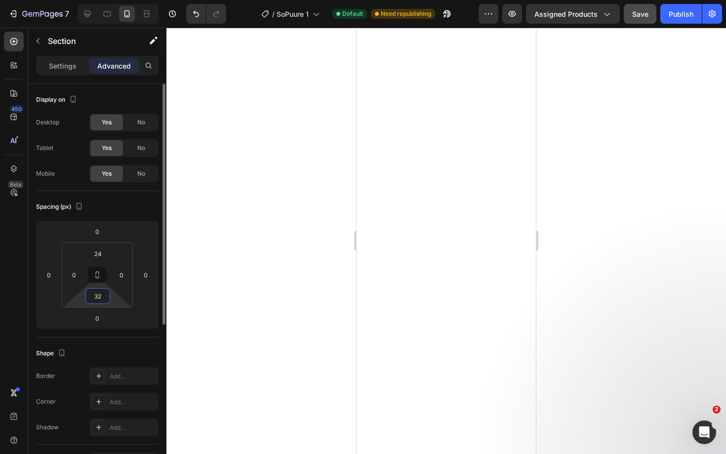
click at [97, 302] on input "32" at bounding box center [98, 296] width 20 height 15
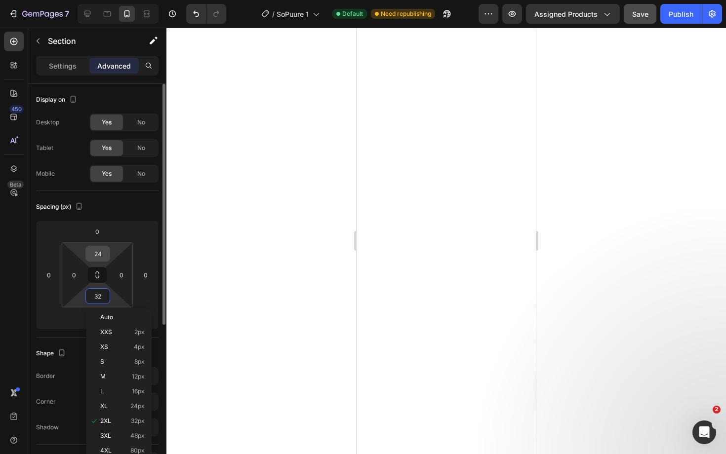
click at [96, 251] on input "24" at bounding box center [98, 253] width 20 height 15
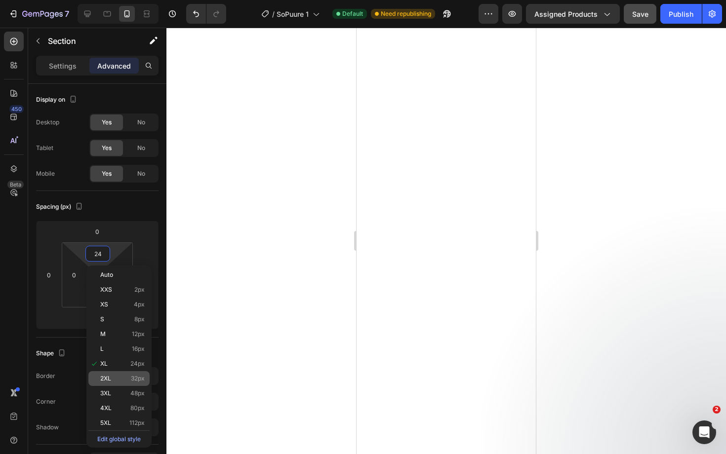
click at [128, 379] on p "2XL 32px" at bounding box center [122, 378] width 44 height 7
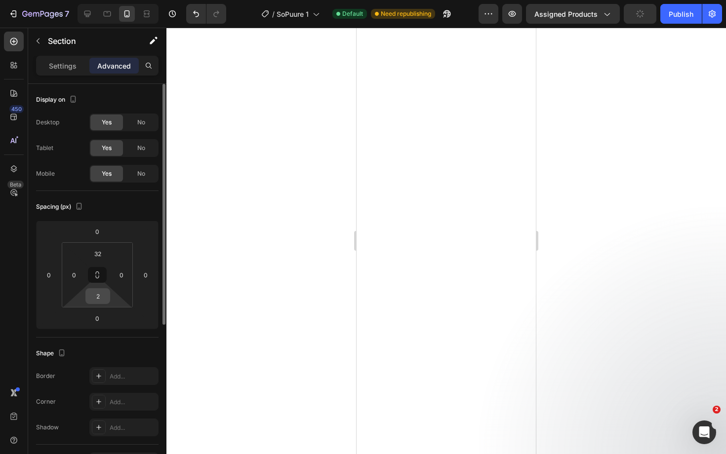
click at [98, 295] on input "2" at bounding box center [98, 296] width 20 height 15
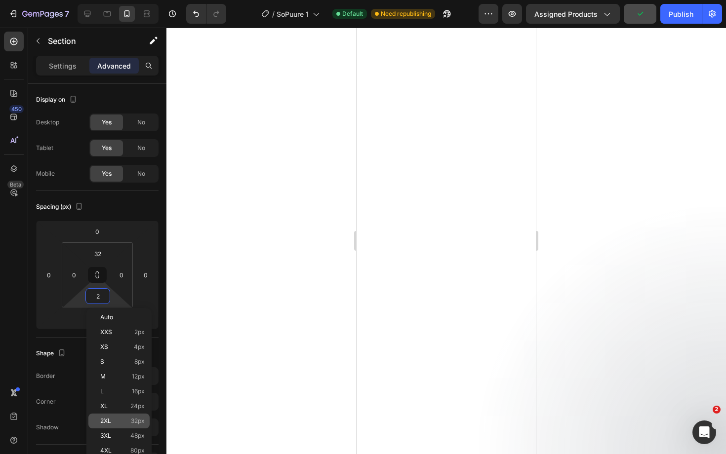
click at [122, 415] on div "2XL 32px" at bounding box center [118, 421] width 61 height 15
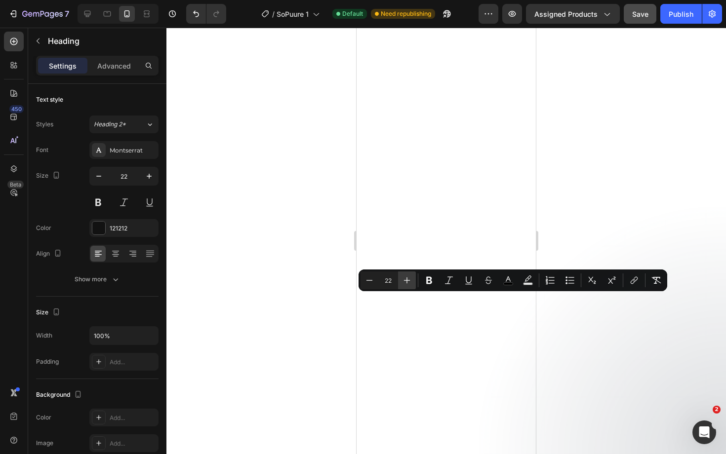
click at [407, 278] on icon "Editor contextual toolbar" at bounding box center [407, 280] width 6 height 6
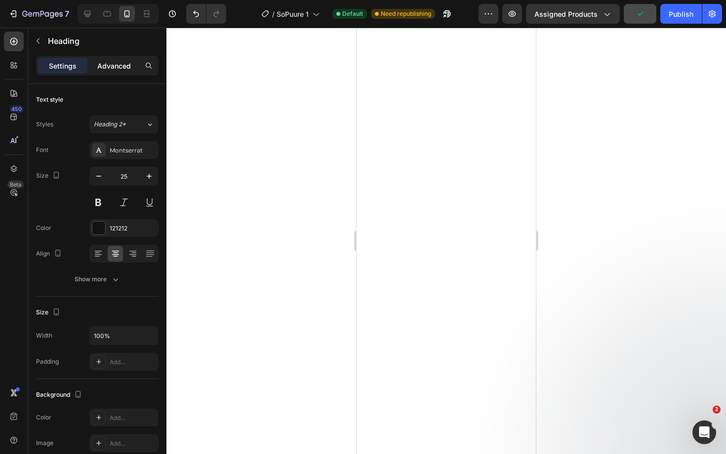
click at [121, 68] on p "Advanced" at bounding box center [114, 66] width 34 height 10
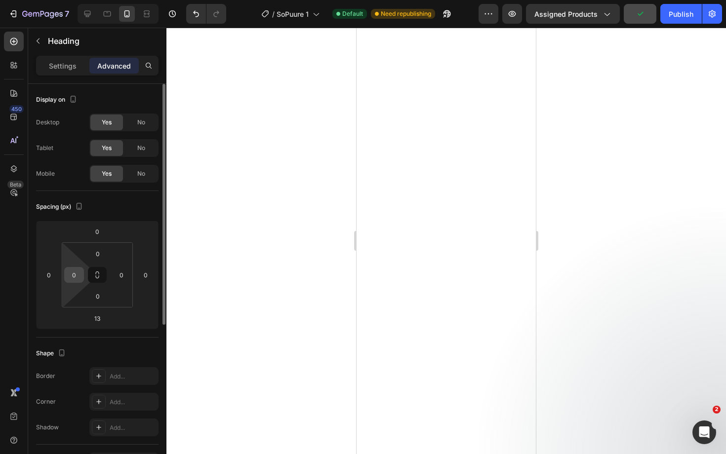
click at [76, 274] on input "0" at bounding box center [74, 275] width 15 height 15
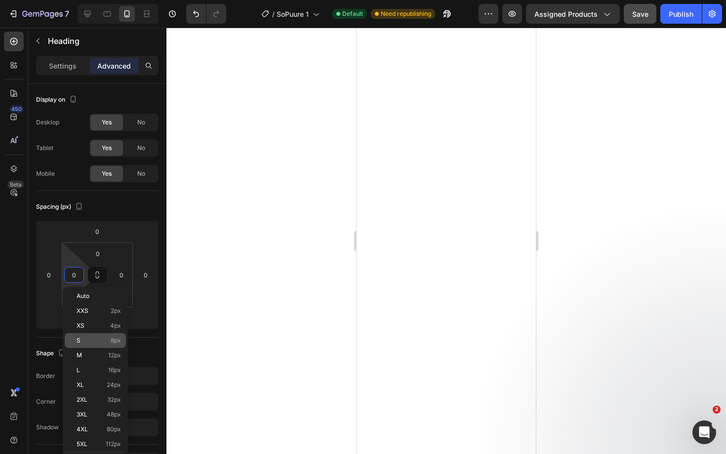
click at [102, 342] on p "S 8px" at bounding box center [99, 340] width 44 height 7
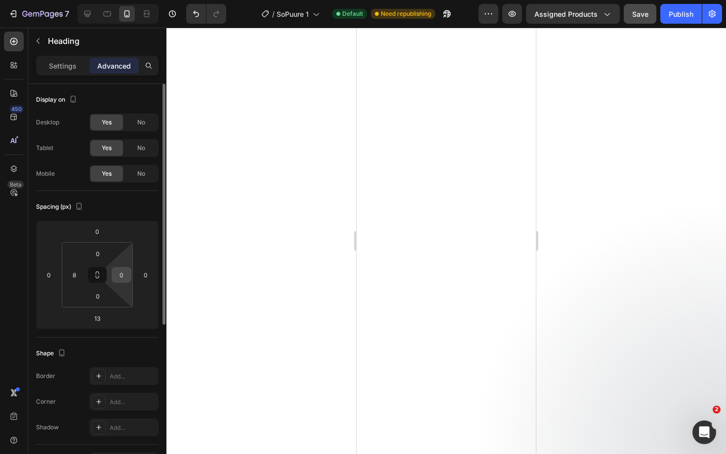
click at [122, 275] on input "0" at bounding box center [121, 275] width 15 height 15
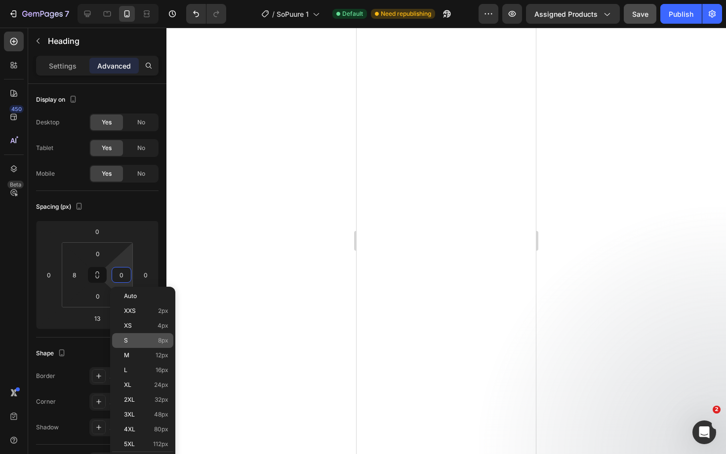
click at [142, 339] on p "S 8px" at bounding box center [146, 340] width 44 height 7
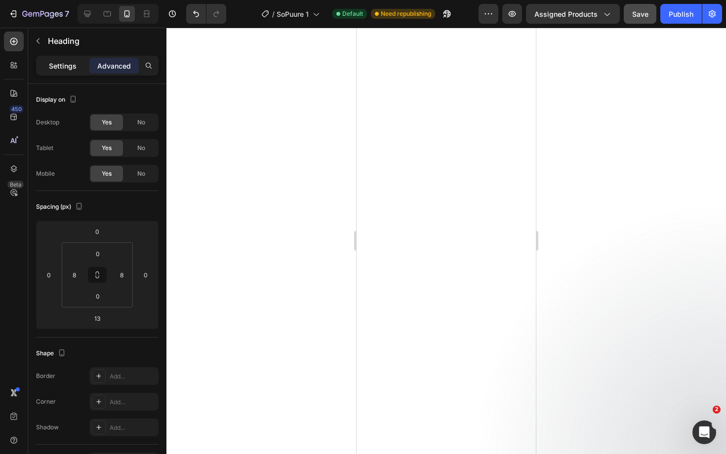
click at [66, 67] on p "Settings" at bounding box center [63, 66] width 28 height 10
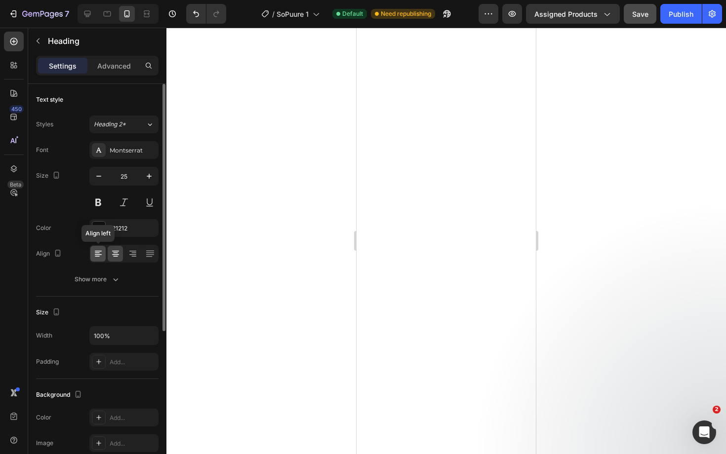
click at [96, 255] on icon at bounding box center [98, 254] width 10 height 10
click at [95, 251] on icon at bounding box center [98, 251] width 7 height 1
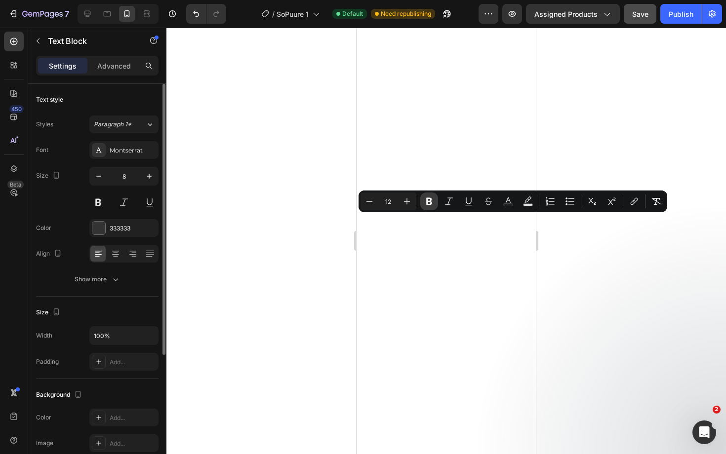
click at [433, 204] on icon "Editor contextual toolbar" at bounding box center [429, 202] width 10 height 10
click at [430, 202] on icon "Editor contextual toolbar" at bounding box center [429, 201] width 6 height 7
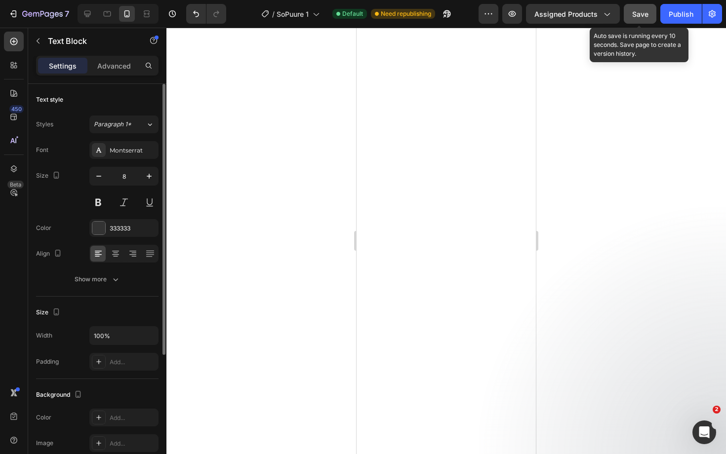
click at [634, 13] on span "Save" at bounding box center [640, 14] width 16 height 8
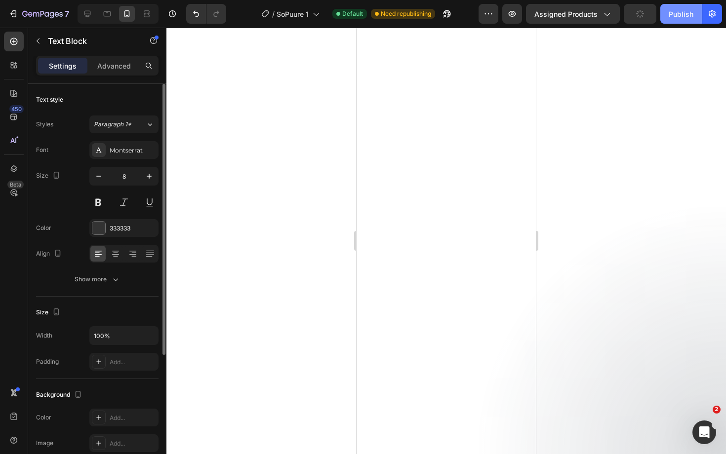
click at [675, 11] on div "Publish" at bounding box center [680, 14] width 25 height 10
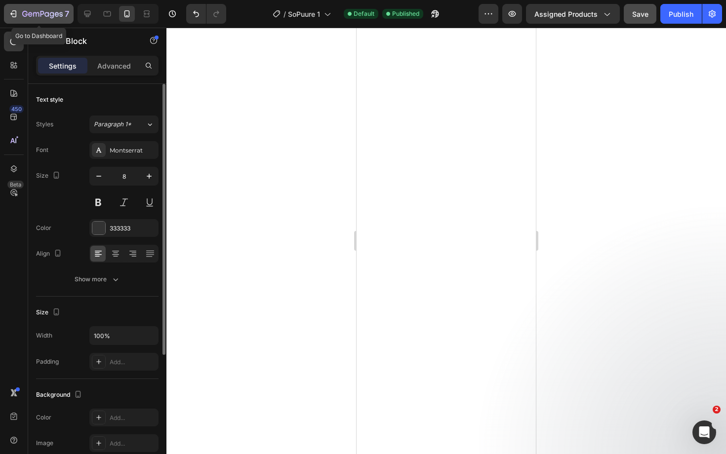
click at [41, 15] on icon "button" at bounding box center [42, 14] width 4 height 6
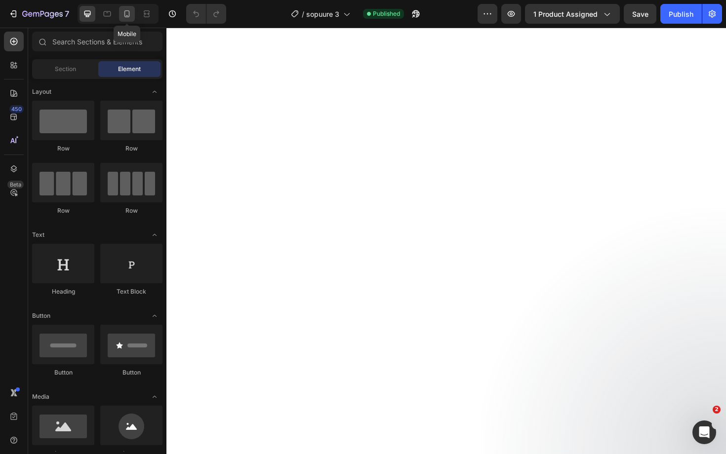
click at [128, 14] on icon at bounding box center [127, 14] width 10 height 10
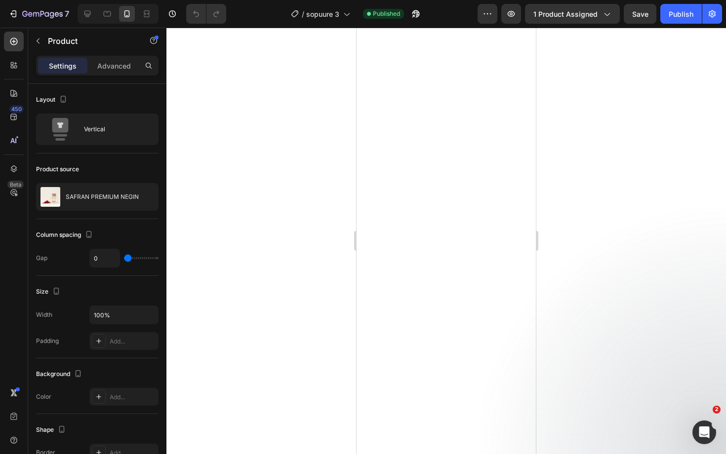
click at [103, 57] on div "Settings Advanced" at bounding box center [97, 66] width 122 height 20
click at [111, 66] on p "Advanced" at bounding box center [114, 66] width 34 height 10
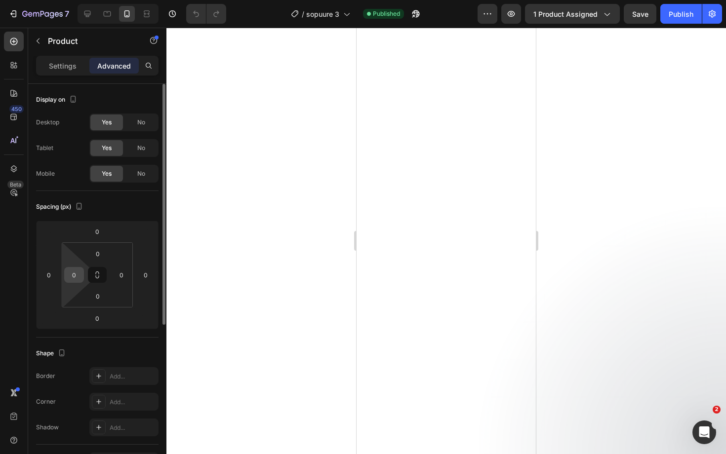
click at [81, 282] on div "0" at bounding box center [74, 275] width 20 height 16
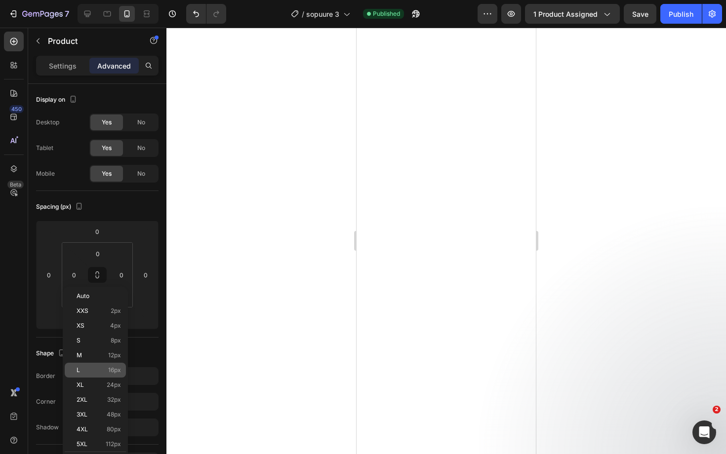
click at [94, 374] on div "L 16px" at bounding box center [95, 370] width 61 height 15
type input "16"
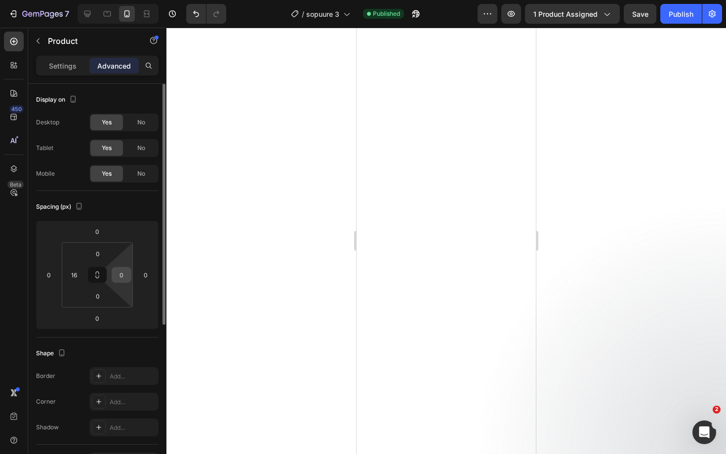
click at [122, 275] on input "0" at bounding box center [121, 275] width 15 height 15
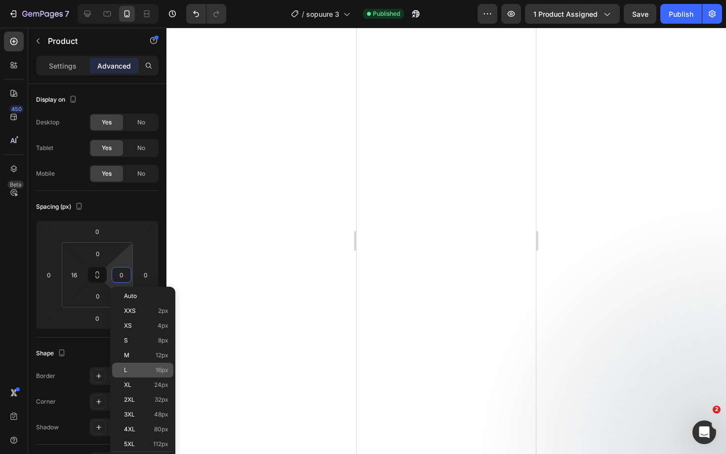
click at [145, 366] on div "L 16px" at bounding box center [142, 370] width 61 height 15
type input "16"
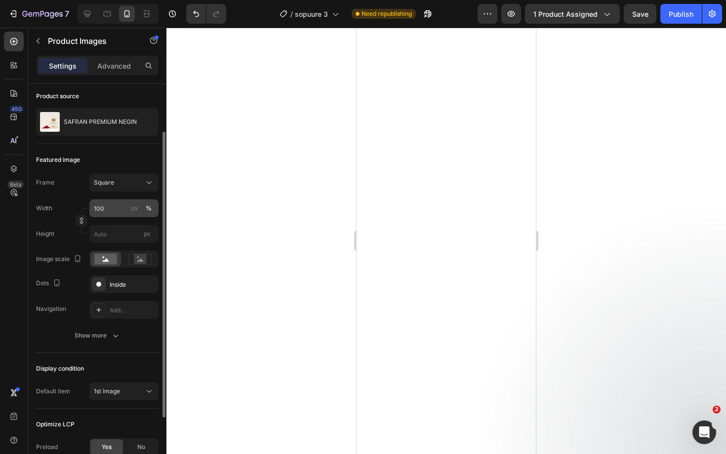
scroll to position [71, 0]
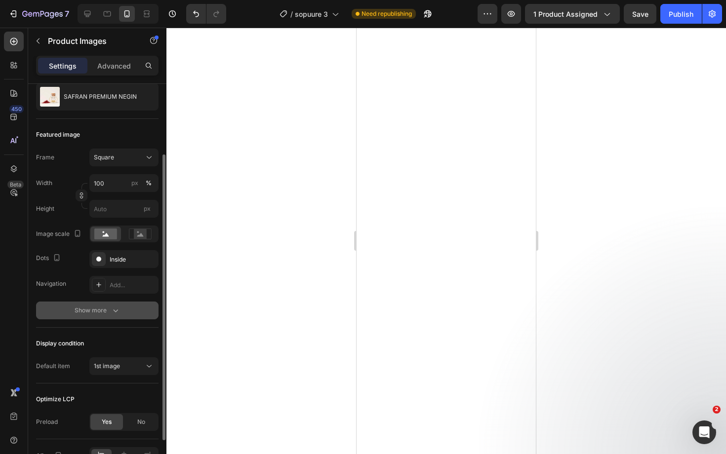
click at [110, 314] on div "Show more" at bounding box center [98, 311] width 46 height 10
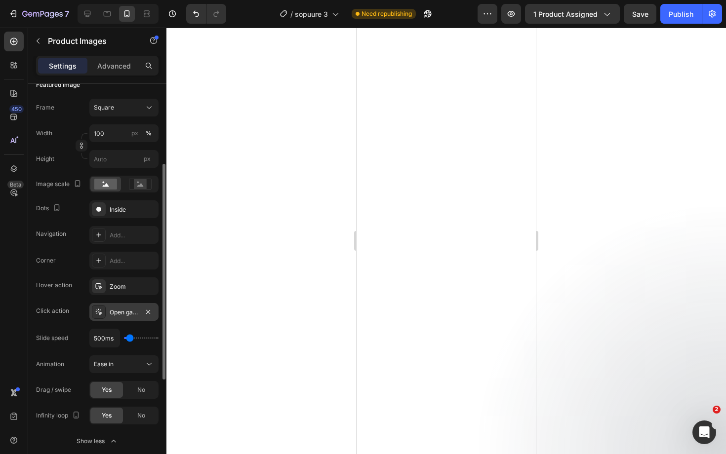
scroll to position [153, 0]
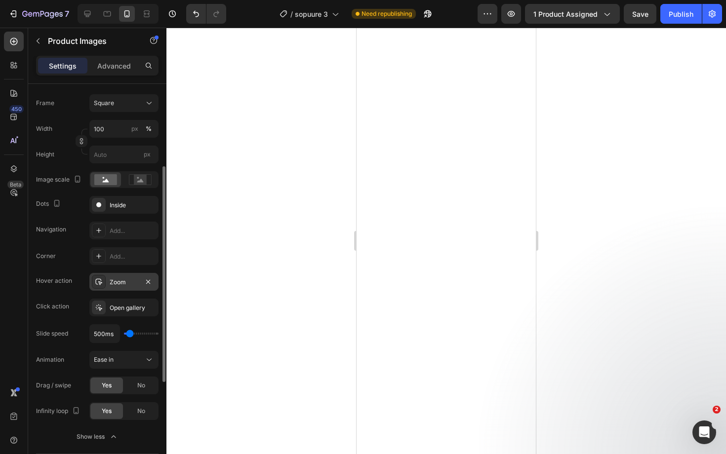
click at [121, 285] on div "Zoom" at bounding box center [124, 282] width 29 height 9
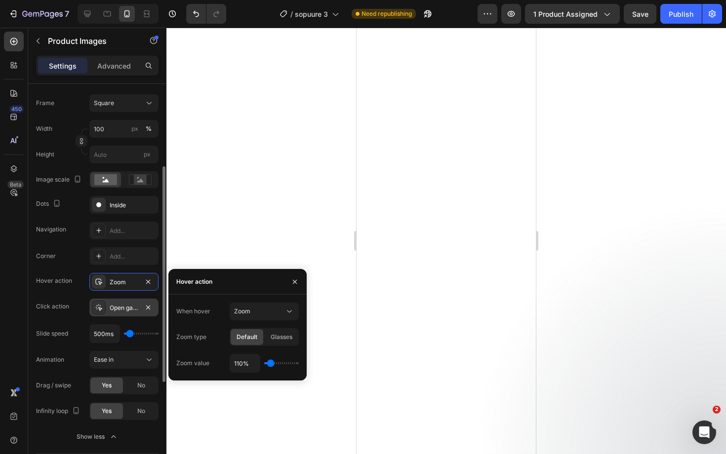
click at [126, 313] on div "Open gallery" at bounding box center [123, 308] width 69 height 18
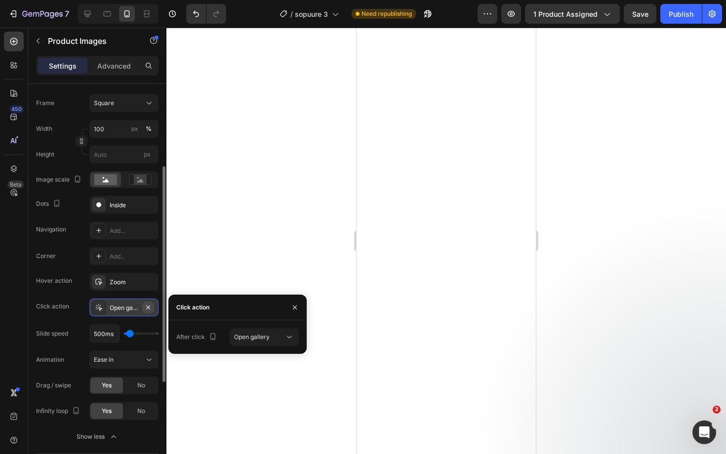
click at [147, 307] on icon "button" at bounding box center [148, 308] width 8 height 8
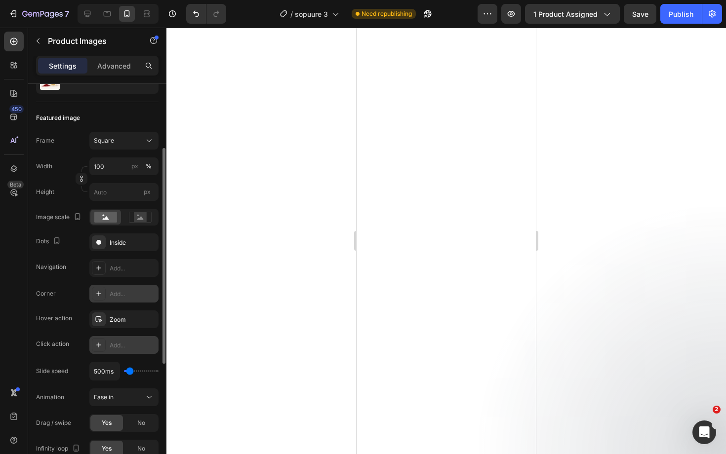
scroll to position [111, 0]
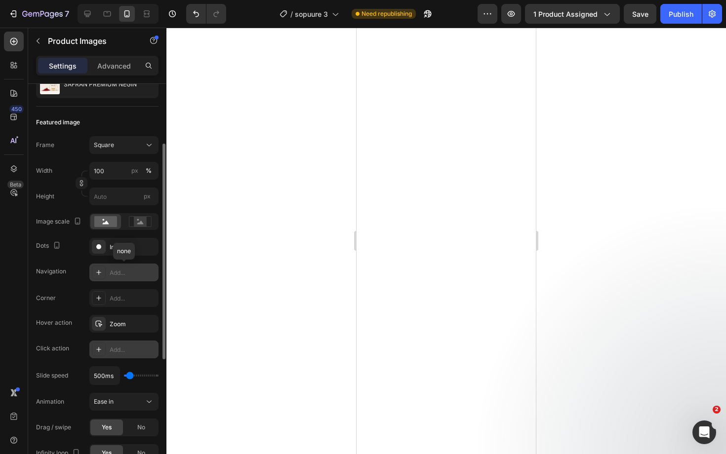
click at [134, 273] on div "Add..." at bounding box center [133, 273] width 46 height 9
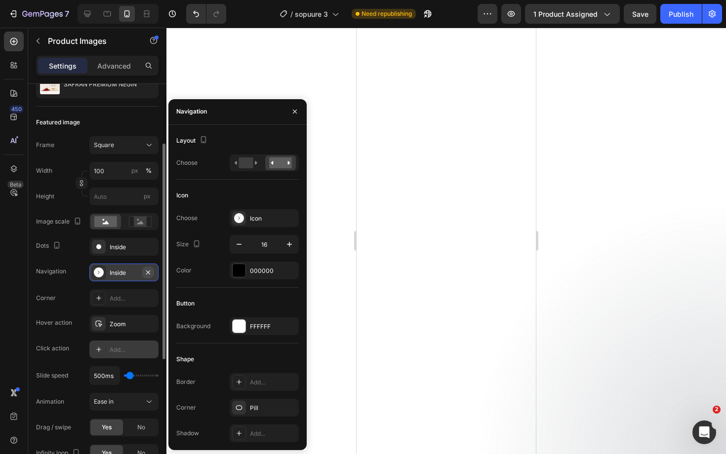
click at [152, 272] on button "button" at bounding box center [148, 273] width 12 height 12
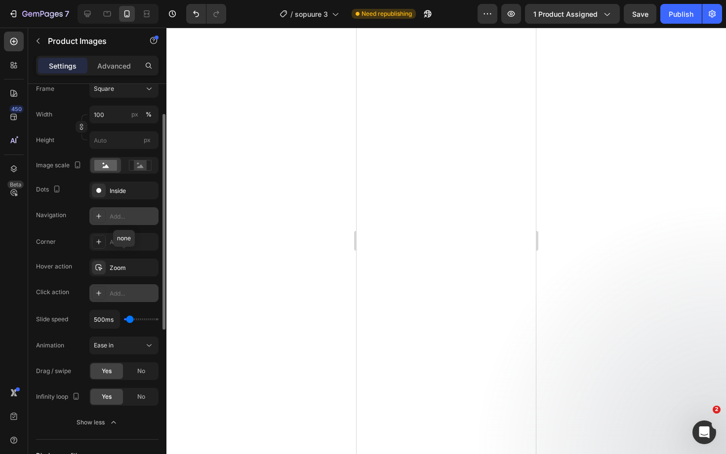
scroll to position [178, 0]
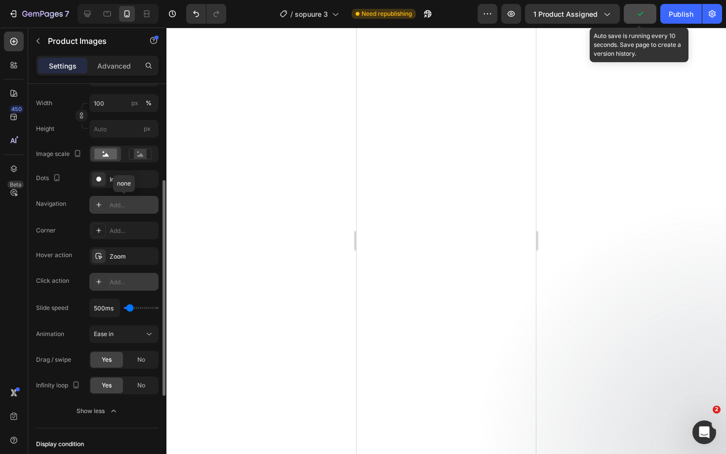
click at [643, 14] on icon "button" at bounding box center [640, 14] width 10 height 10
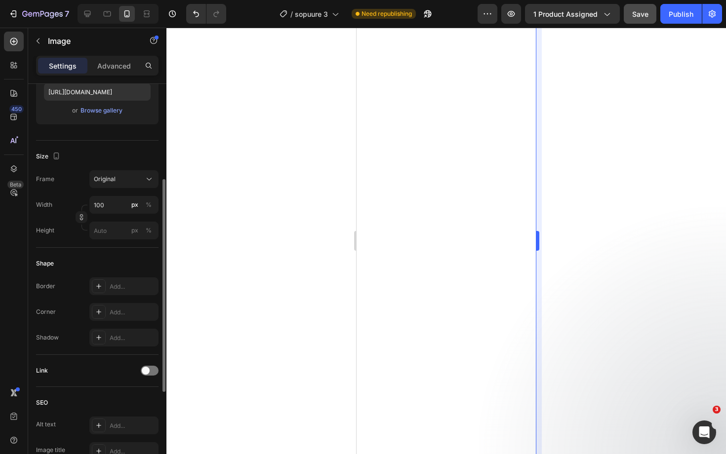
scroll to position [0, 0]
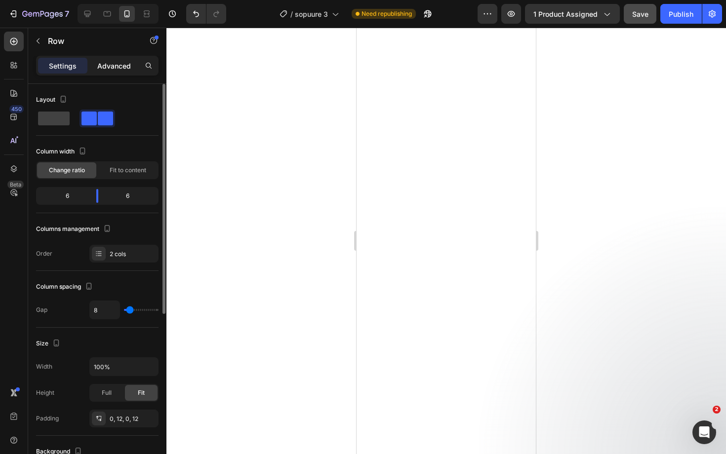
click at [122, 65] on p "Advanced" at bounding box center [114, 66] width 34 height 10
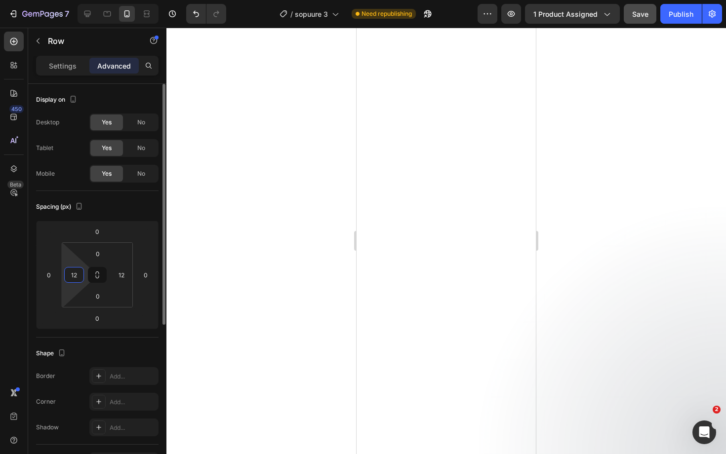
click at [74, 273] on input "12" at bounding box center [74, 275] width 15 height 15
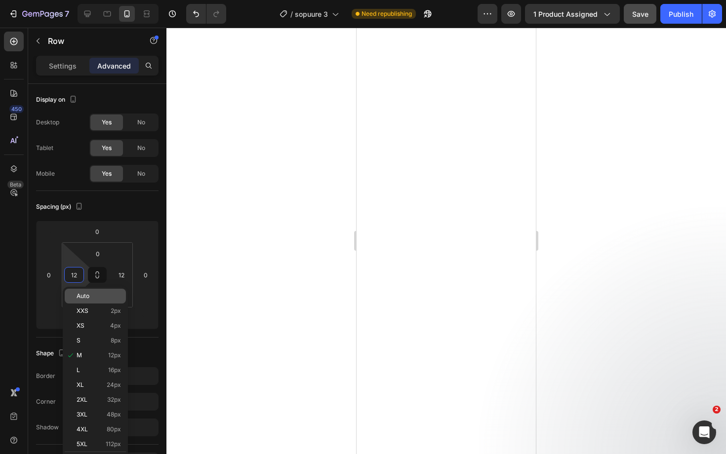
click at [87, 297] on span "Auto" at bounding box center [83, 296] width 13 height 7
type input "Auto"
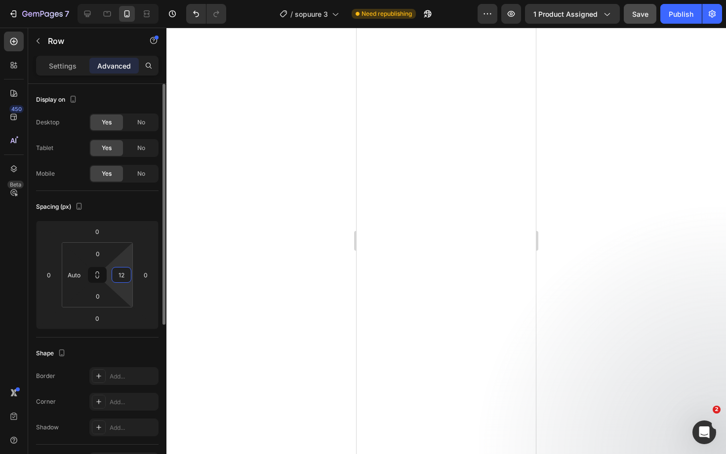
click at [122, 275] on input "12" at bounding box center [121, 275] width 15 height 15
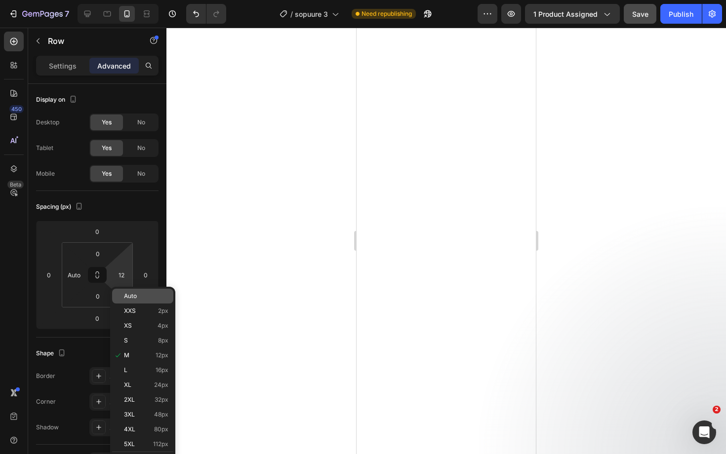
click at [133, 291] on div "Auto" at bounding box center [142, 296] width 61 height 15
type input "Auto"
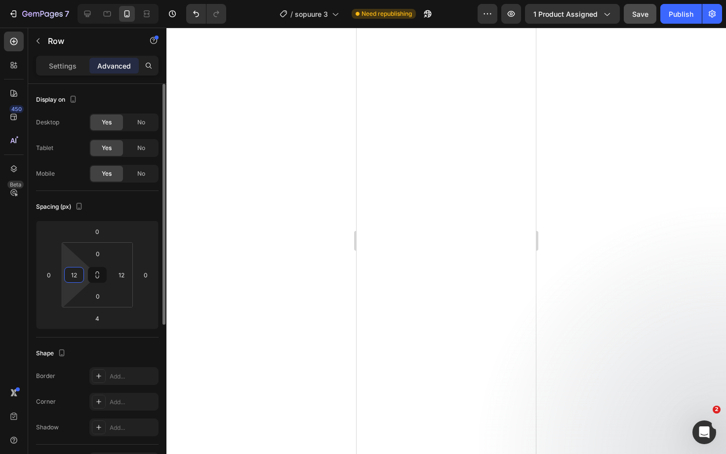
click at [79, 274] on input "12" at bounding box center [74, 275] width 15 height 15
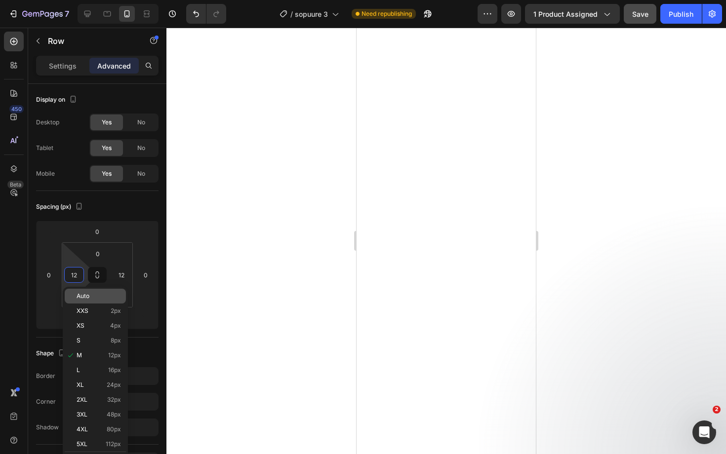
click at [93, 294] on p "Auto" at bounding box center [99, 296] width 44 height 7
type input "Auto"
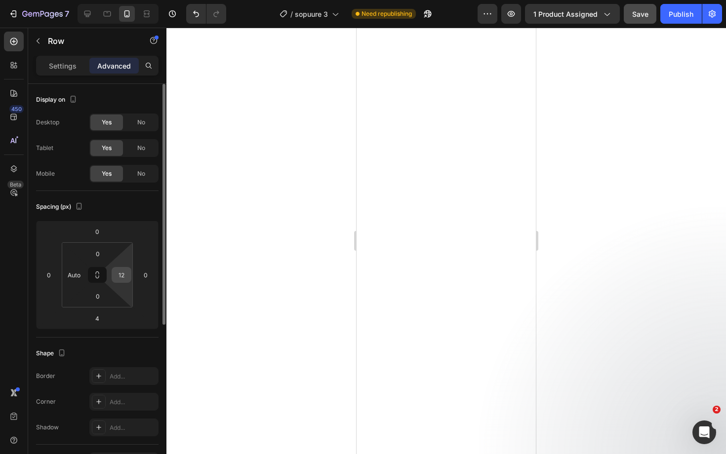
click at [120, 275] on input "12" at bounding box center [121, 275] width 15 height 15
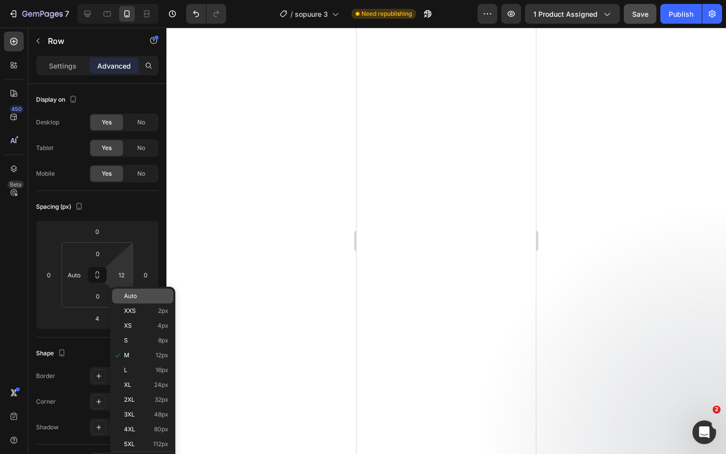
click at [129, 292] on div "Auto" at bounding box center [142, 296] width 61 height 15
type input "Auto"
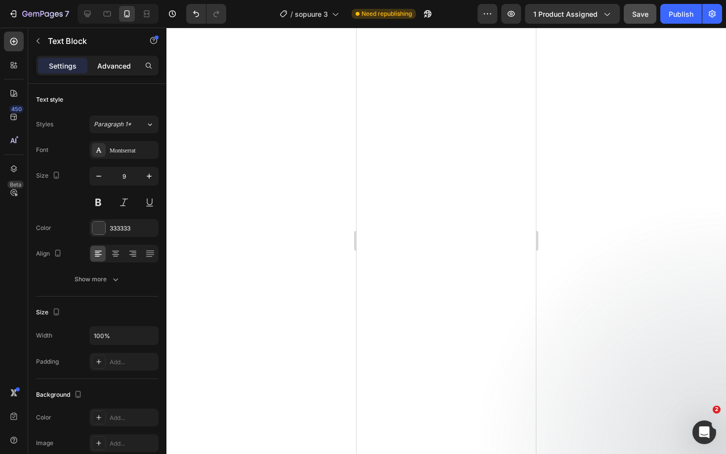
click at [121, 64] on p "Advanced" at bounding box center [114, 66] width 34 height 10
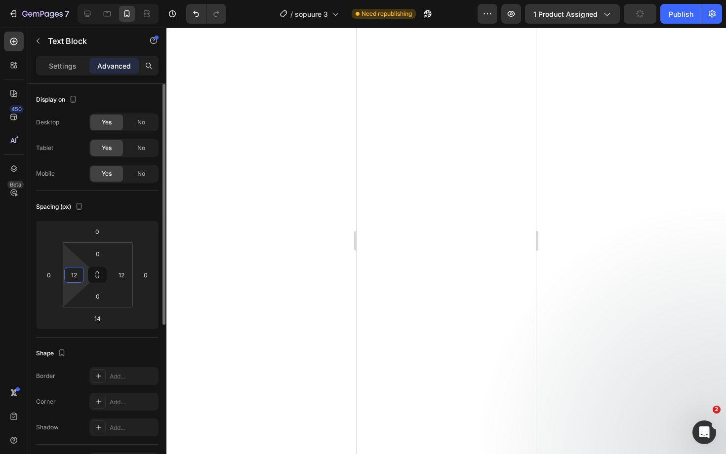
click at [76, 274] on input "12" at bounding box center [74, 275] width 15 height 15
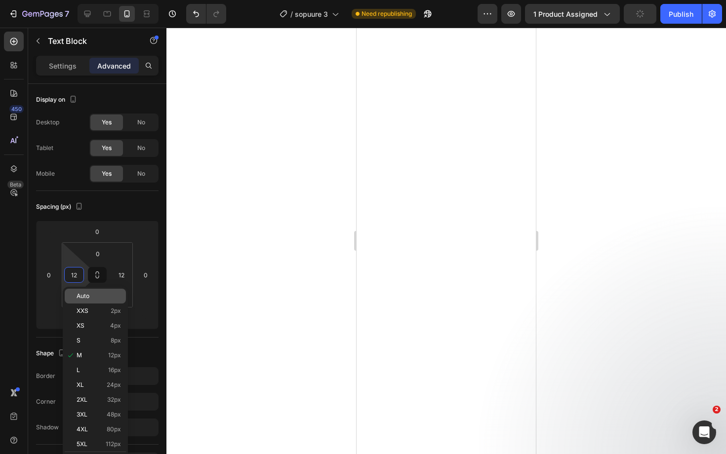
click at [100, 300] on div "Auto" at bounding box center [95, 296] width 61 height 15
type input "Auto"
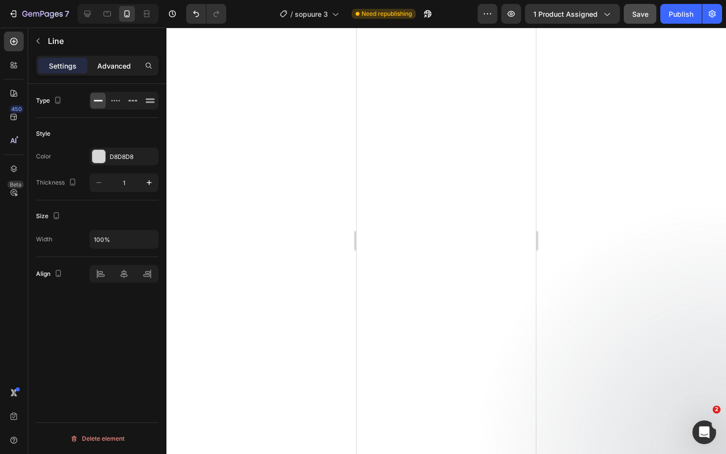
click at [113, 68] on p "Advanced" at bounding box center [114, 66] width 34 height 10
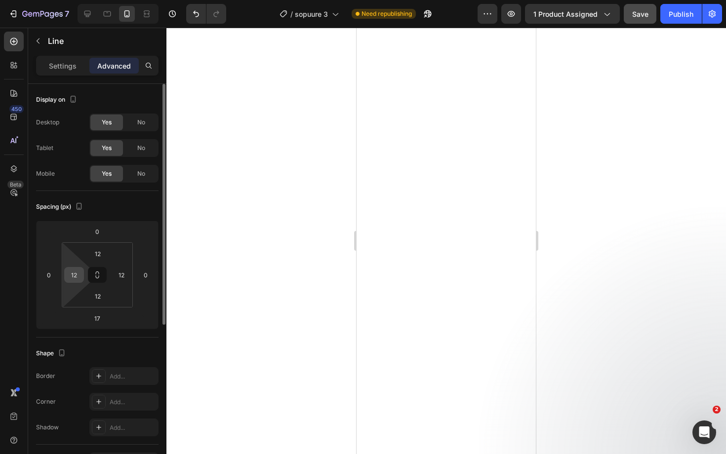
click at [74, 270] on input "12" at bounding box center [74, 275] width 15 height 15
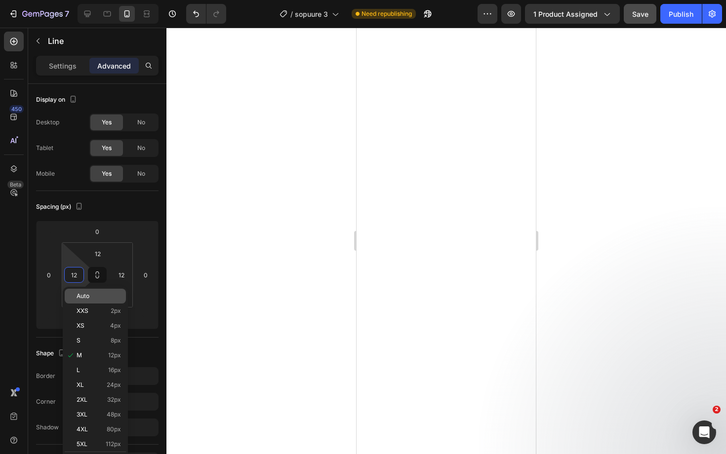
click at [86, 296] on span "Auto" at bounding box center [83, 296] width 13 height 7
type input "Auto"
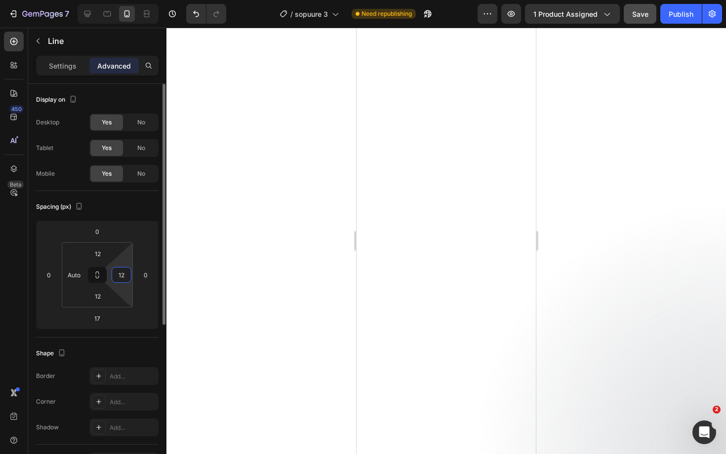
click at [122, 273] on input "12" at bounding box center [121, 275] width 15 height 15
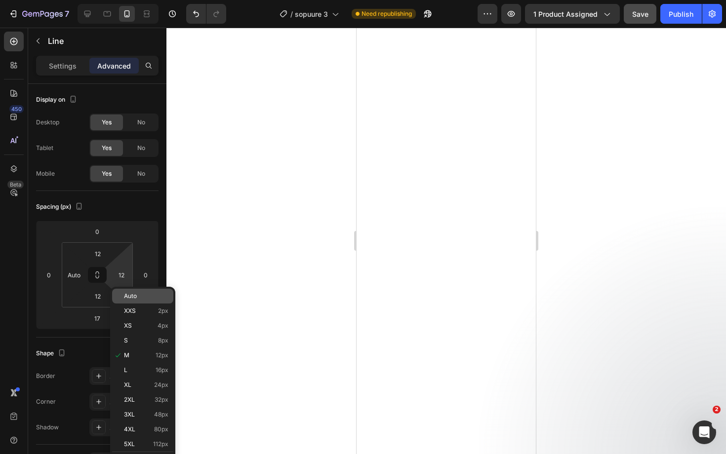
click at [131, 292] on div "Auto" at bounding box center [142, 296] width 61 height 15
type input "Auto"
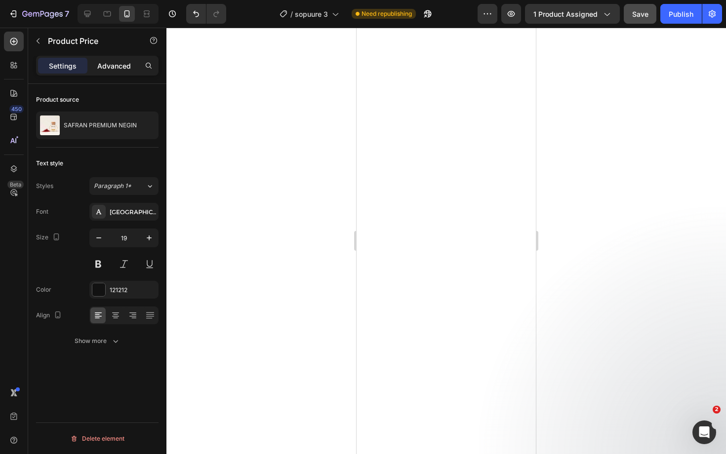
click at [116, 67] on p "Advanced" at bounding box center [114, 66] width 34 height 10
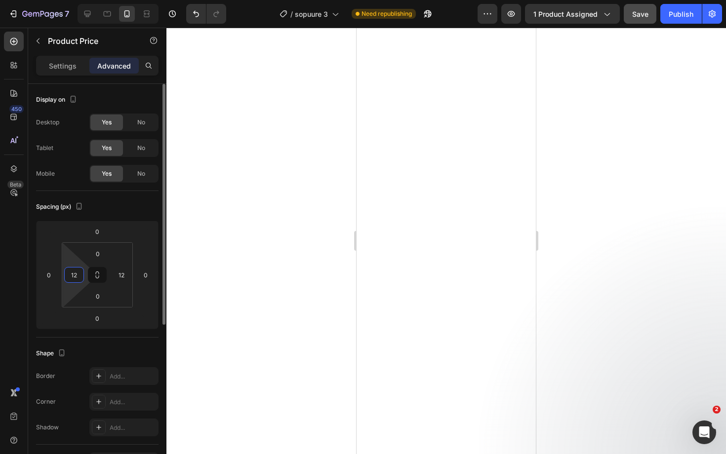
click at [74, 278] on input "12" at bounding box center [74, 275] width 15 height 15
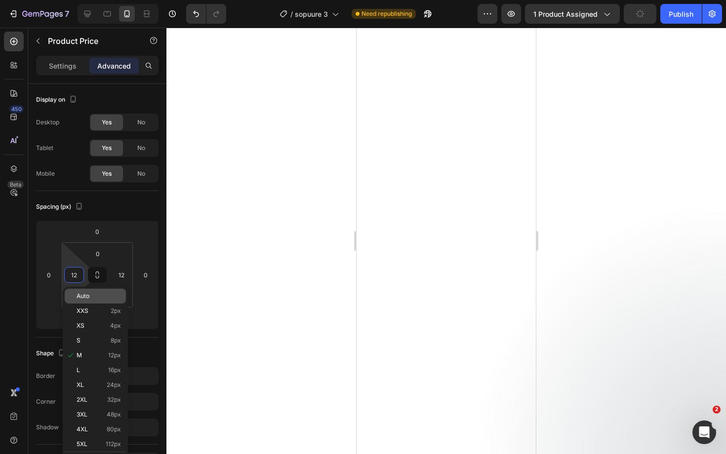
click at [101, 297] on p "Auto" at bounding box center [99, 296] width 44 height 7
type input "Auto"
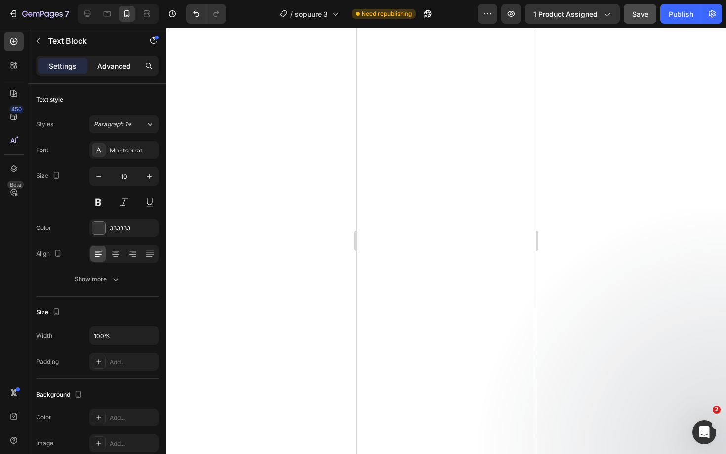
click at [119, 67] on p "Advanced" at bounding box center [114, 66] width 34 height 10
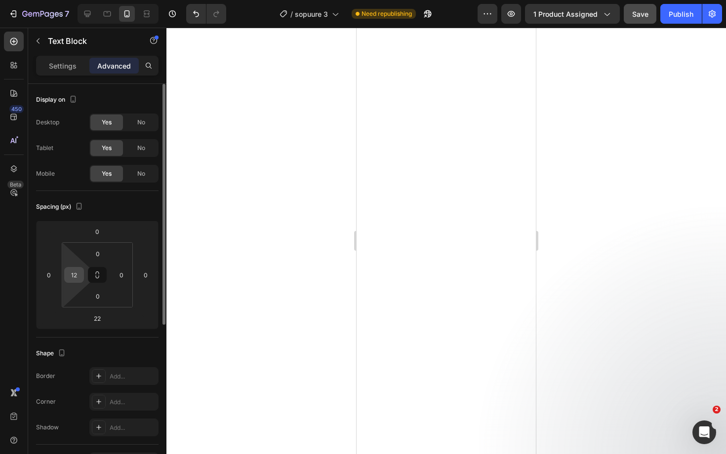
click at [72, 279] on input "12" at bounding box center [74, 275] width 15 height 15
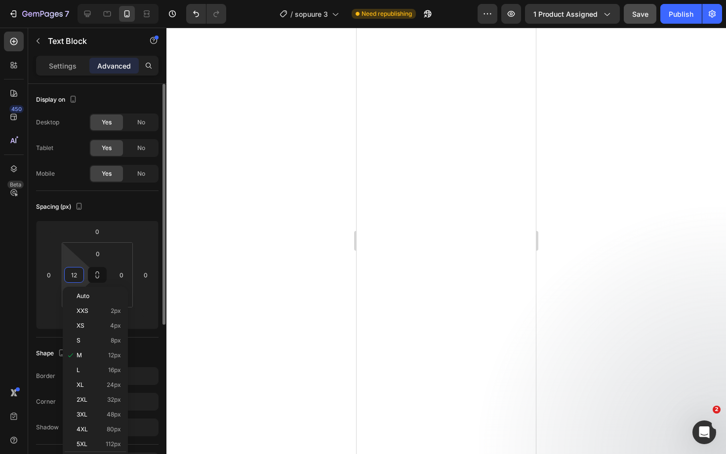
click at [72, 279] on input "12" at bounding box center [74, 275] width 15 height 15
click at [86, 301] on div "Auto" at bounding box center [95, 296] width 61 height 15
type input "Auto"
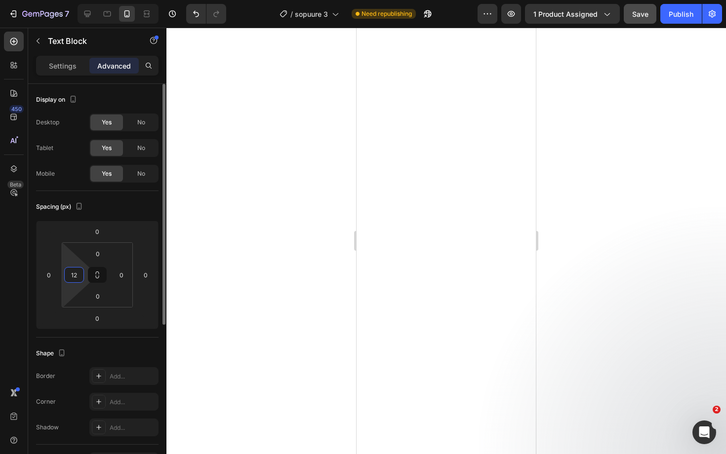
click at [76, 275] on input "12" at bounding box center [74, 275] width 15 height 15
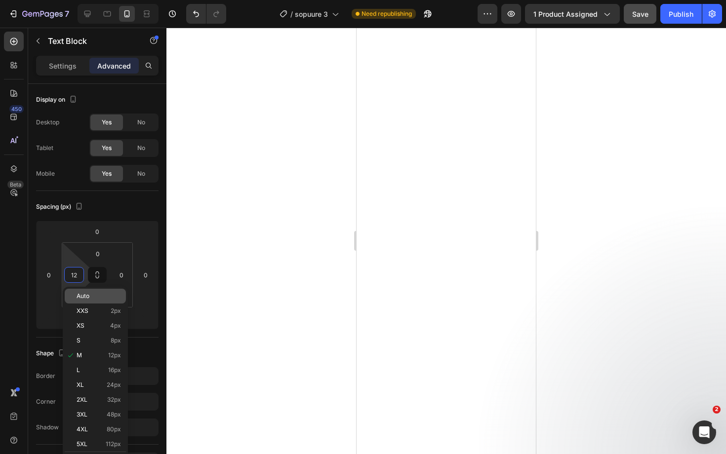
click at [106, 301] on div "Auto" at bounding box center [95, 296] width 61 height 15
type input "Auto"
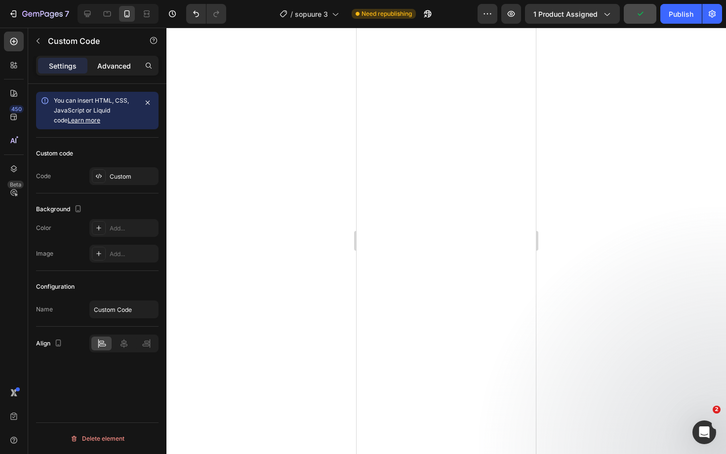
click at [118, 68] on p "Advanced" at bounding box center [114, 66] width 34 height 10
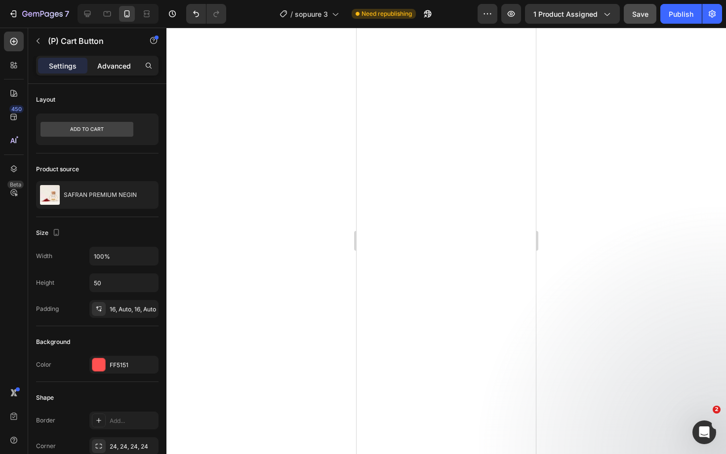
click at [123, 67] on p "Advanced" at bounding box center [114, 66] width 34 height 10
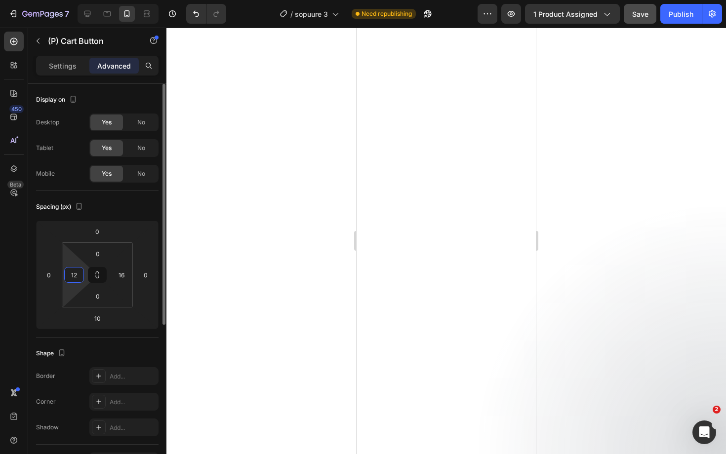
click at [70, 274] on input "12" at bounding box center [74, 275] width 15 height 15
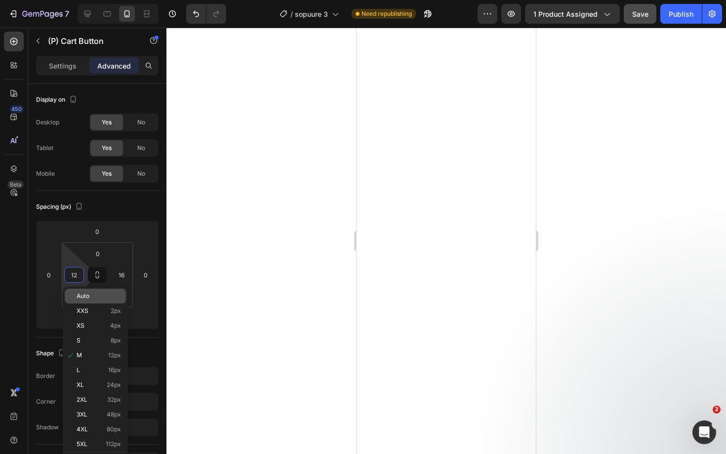
click at [93, 298] on p "Auto" at bounding box center [99, 296] width 44 height 7
type input "Auto"
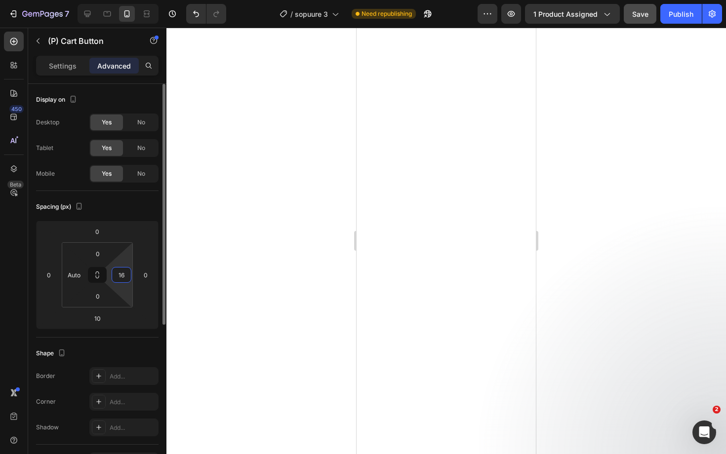
click at [120, 275] on input "16" at bounding box center [121, 275] width 15 height 15
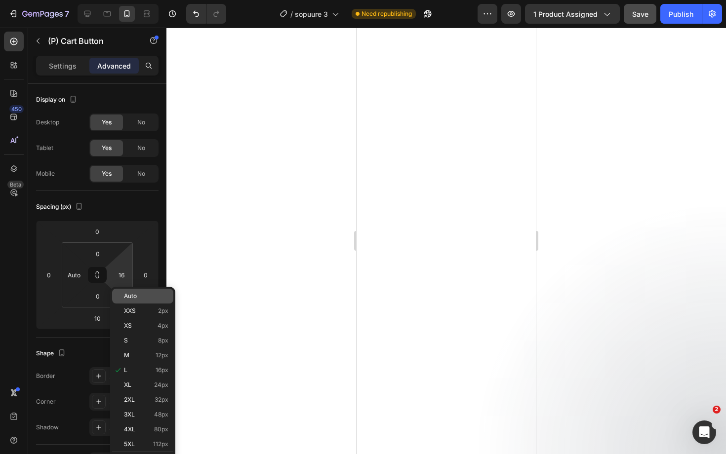
click at [136, 296] on span "Auto" at bounding box center [130, 296] width 13 height 7
type input "Auto"
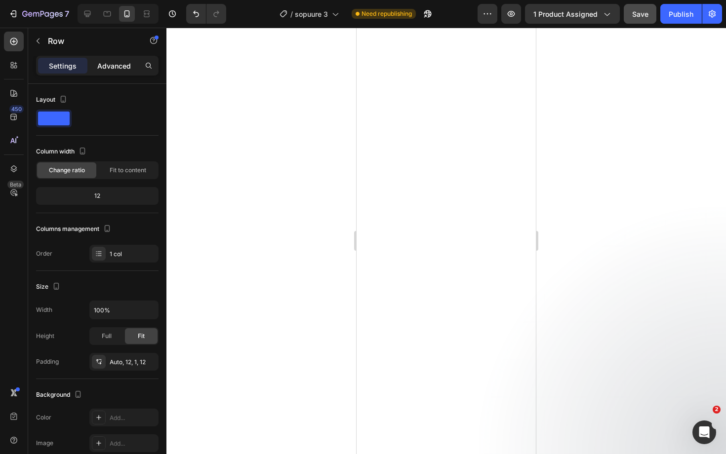
click at [126, 69] on p "Advanced" at bounding box center [114, 66] width 34 height 10
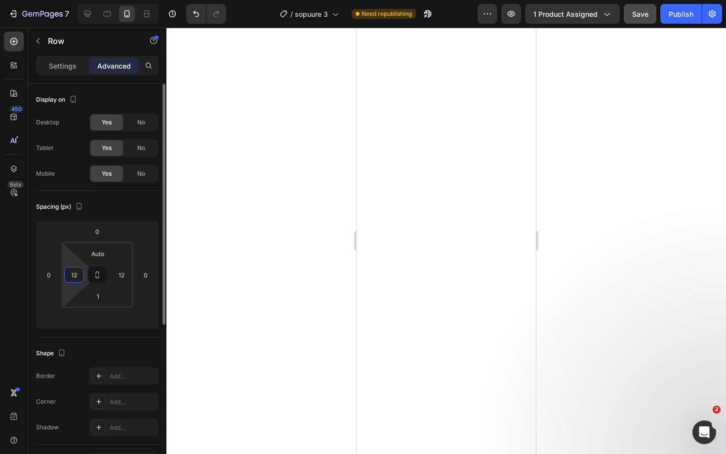
click at [80, 274] on input "12" at bounding box center [74, 275] width 15 height 15
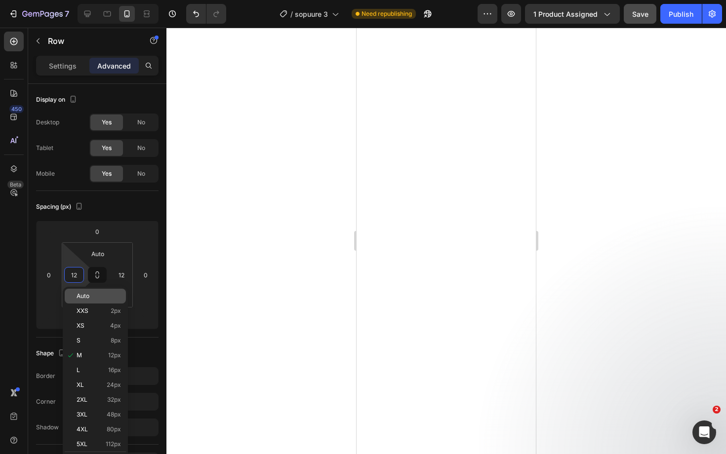
click at [91, 297] on p "Auto" at bounding box center [99, 296] width 44 height 7
type input "Auto"
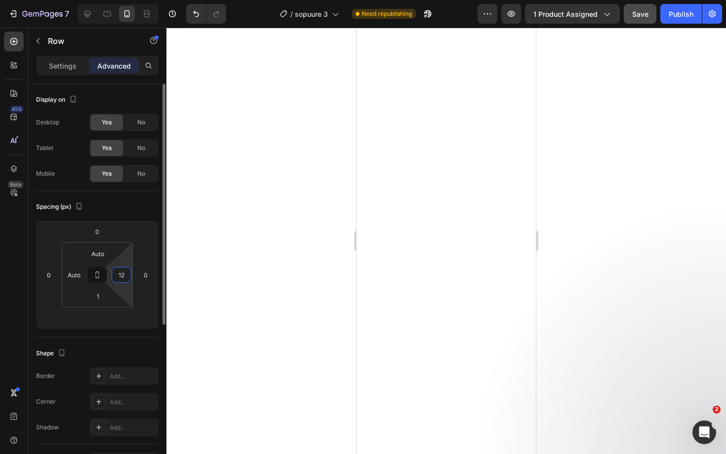
click at [125, 278] on input "12" at bounding box center [121, 275] width 15 height 15
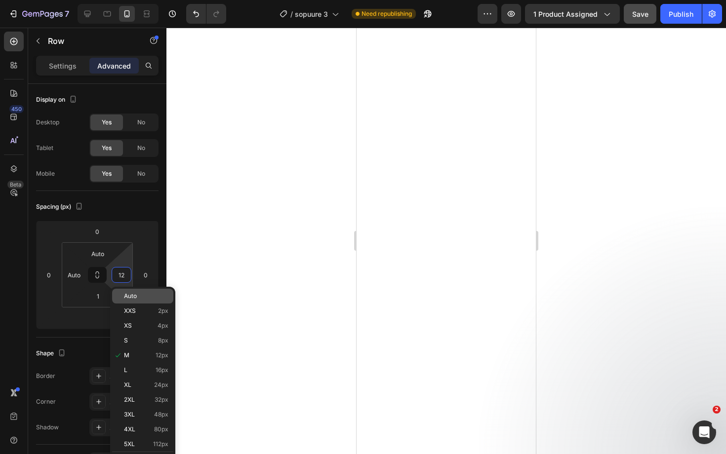
click at [134, 296] on span "Auto" at bounding box center [130, 296] width 13 height 7
type input "Auto"
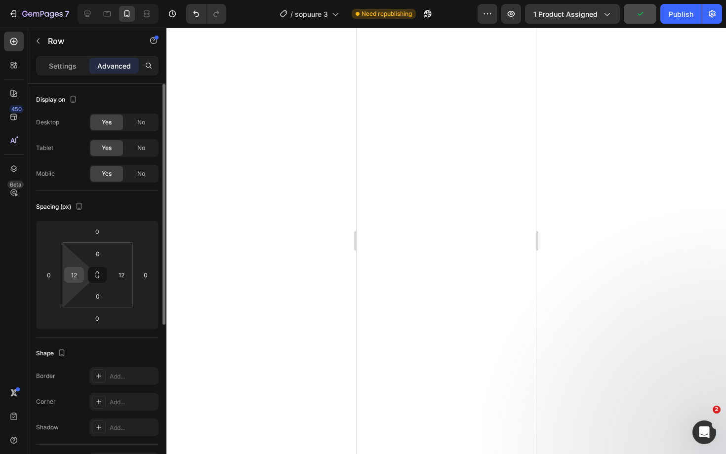
click at [77, 279] on input "12" at bounding box center [74, 275] width 15 height 15
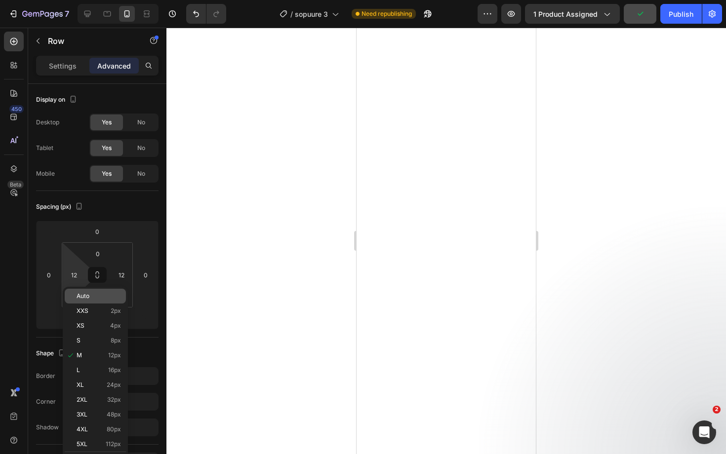
click at [89, 298] on span "Auto" at bounding box center [83, 296] width 13 height 7
type input "Auto"
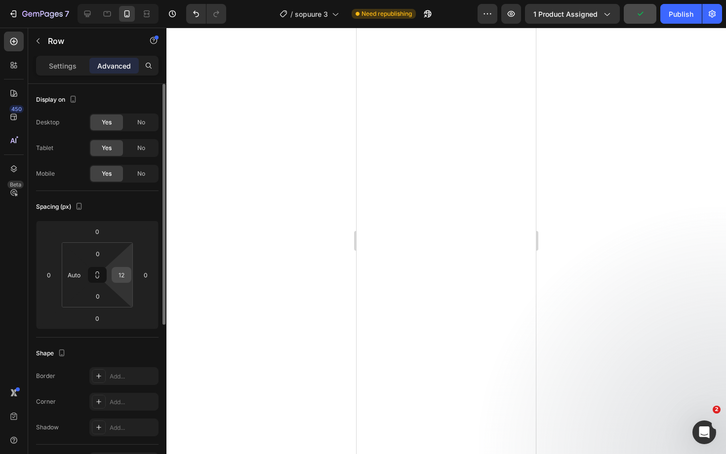
click at [120, 279] on input "12" at bounding box center [121, 275] width 15 height 15
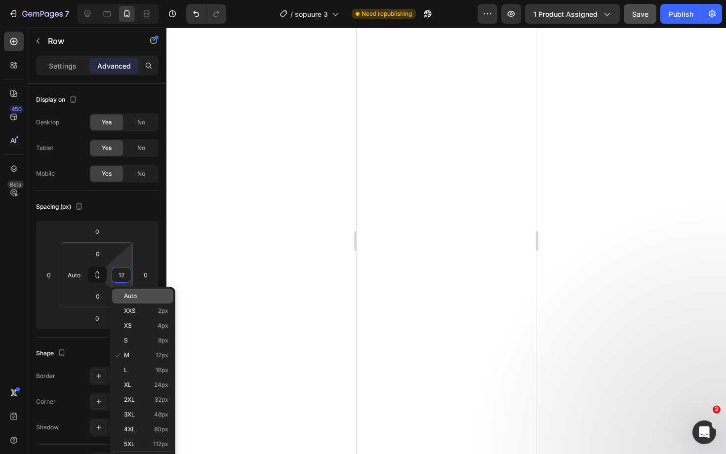
click at [127, 297] on span "Auto" at bounding box center [130, 296] width 13 height 7
type input "Auto"
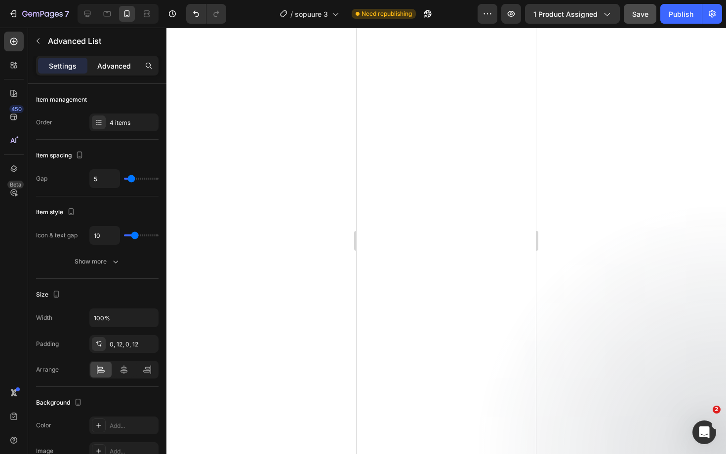
click at [123, 68] on p "Advanced" at bounding box center [114, 66] width 34 height 10
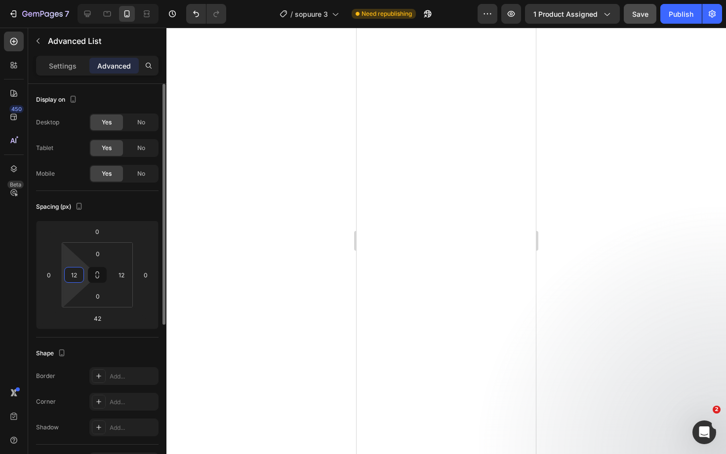
click at [75, 273] on input "12" at bounding box center [74, 275] width 15 height 15
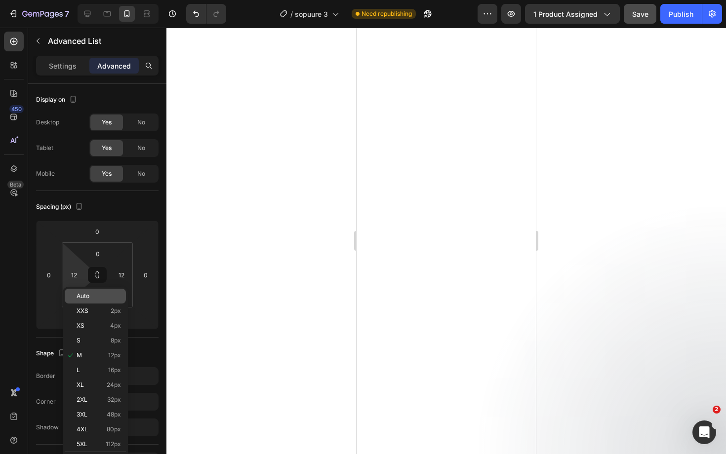
click at [101, 294] on p "Auto" at bounding box center [99, 296] width 44 height 7
type input "Auto"
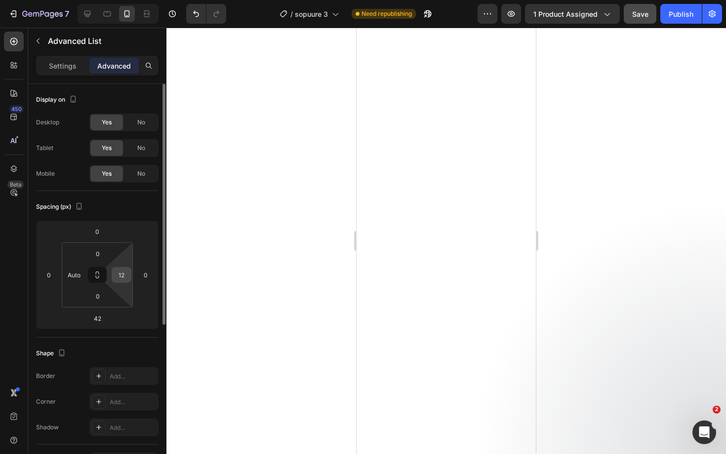
click at [125, 278] on input "12" at bounding box center [121, 275] width 15 height 15
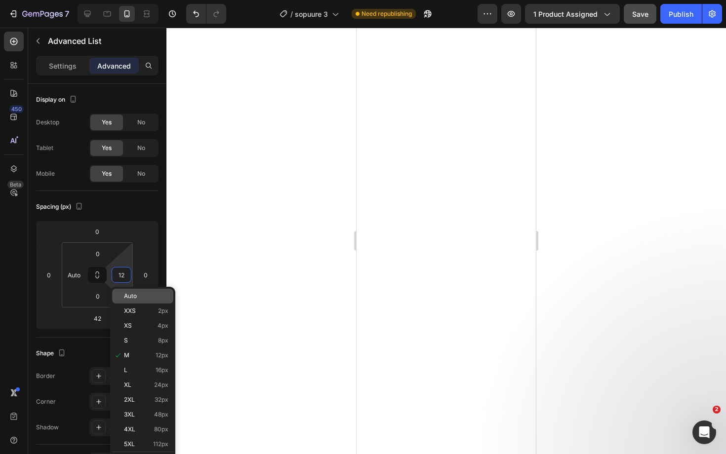
click at [138, 297] on p "Auto" at bounding box center [146, 296] width 44 height 7
type input "Auto"
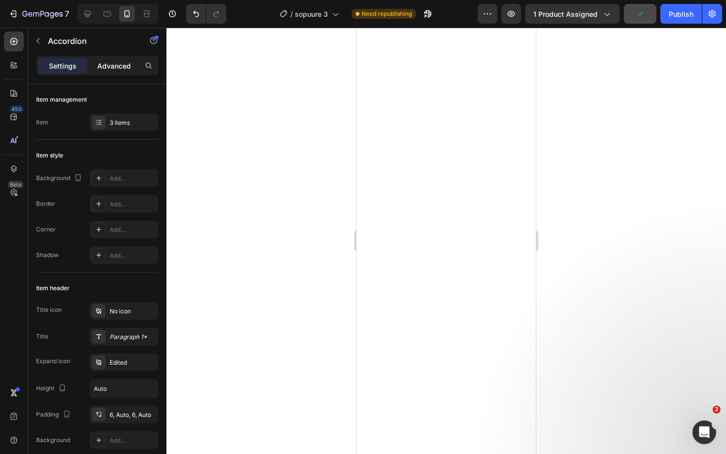
click at [119, 67] on p "Advanced" at bounding box center [114, 66] width 34 height 10
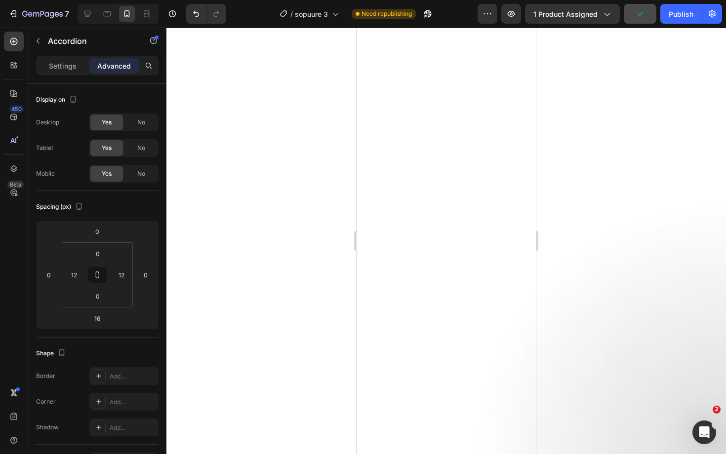
type input "100%"
type input "100"
click at [74, 275] on input "12" at bounding box center [74, 275] width 15 height 15
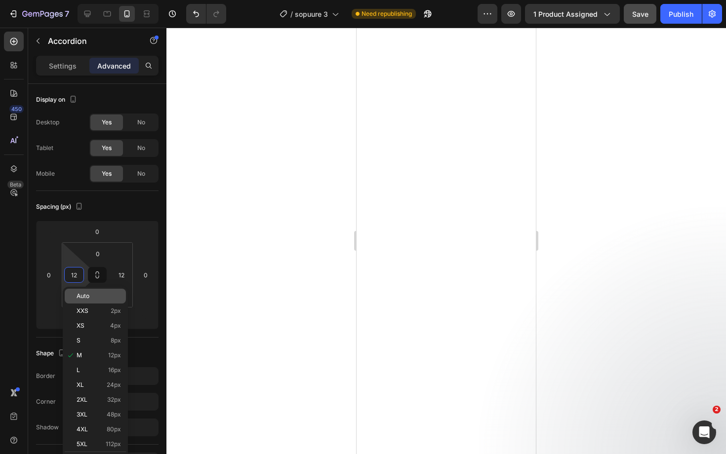
click at [89, 295] on span "Auto" at bounding box center [83, 296] width 13 height 7
type input "Auto"
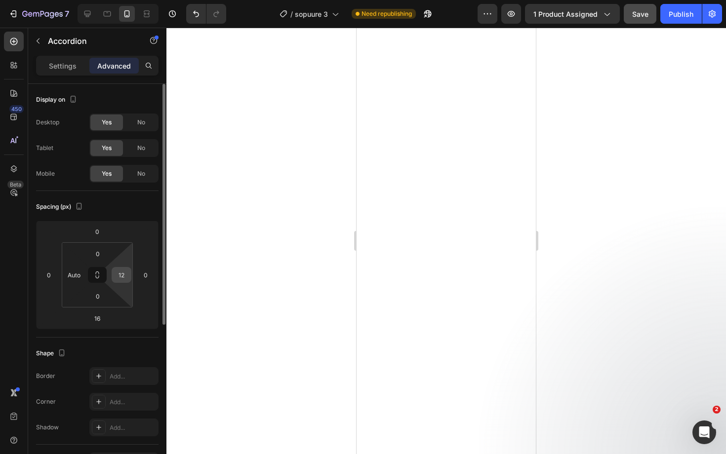
click at [119, 279] on input "12" at bounding box center [121, 275] width 15 height 15
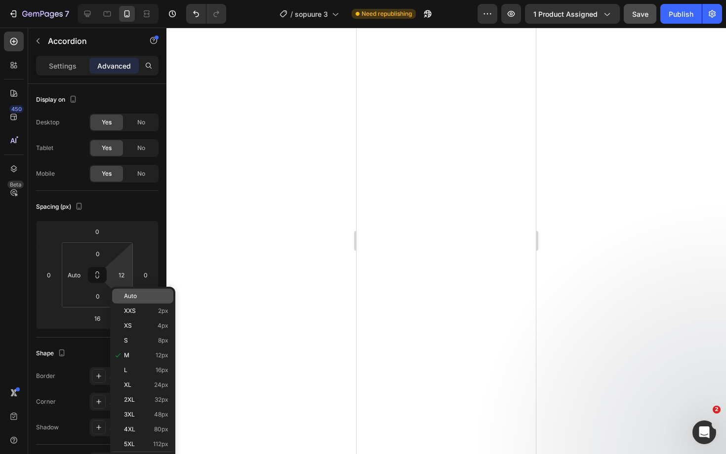
click at [138, 299] on p "Auto" at bounding box center [146, 296] width 44 height 7
type input "Auto"
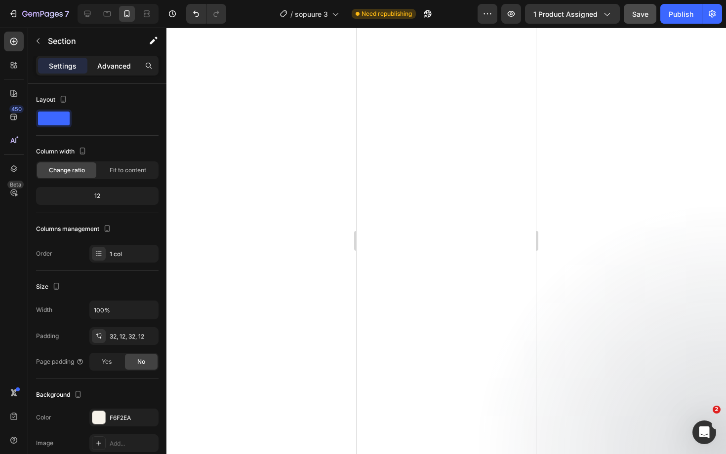
click at [116, 68] on p "Advanced" at bounding box center [114, 66] width 34 height 10
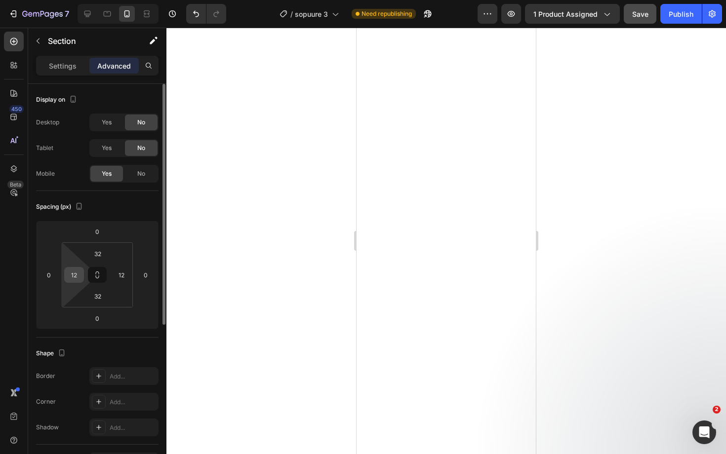
click at [73, 277] on input "12" at bounding box center [74, 275] width 15 height 15
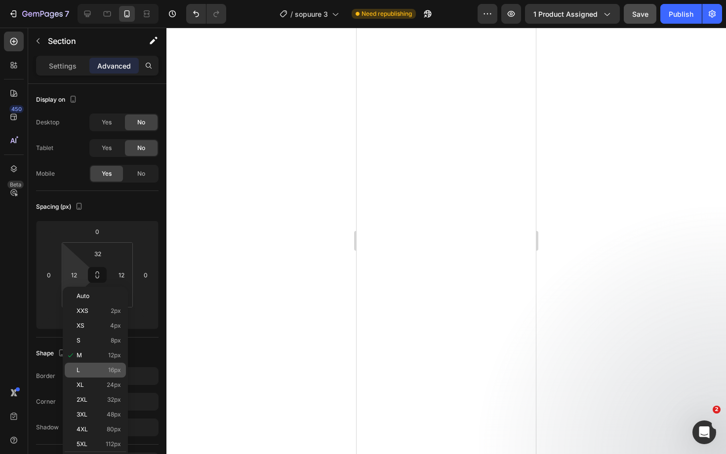
click at [95, 370] on p "L 16px" at bounding box center [99, 370] width 44 height 7
type input "16"
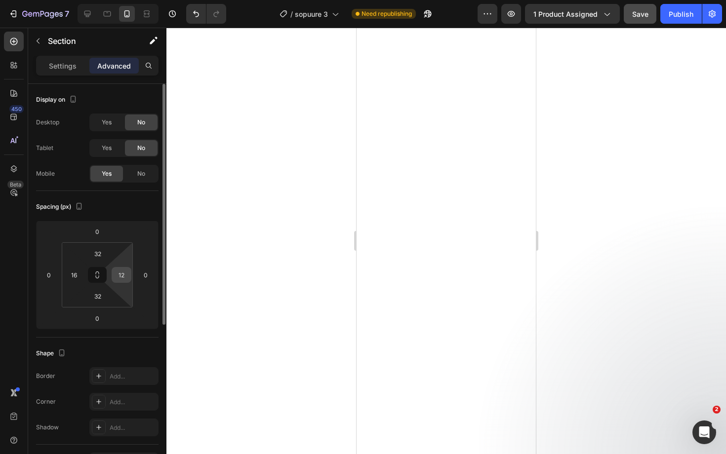
click at [121, 277] on input "12" at bounding box center [121, 275] width 15 height 15
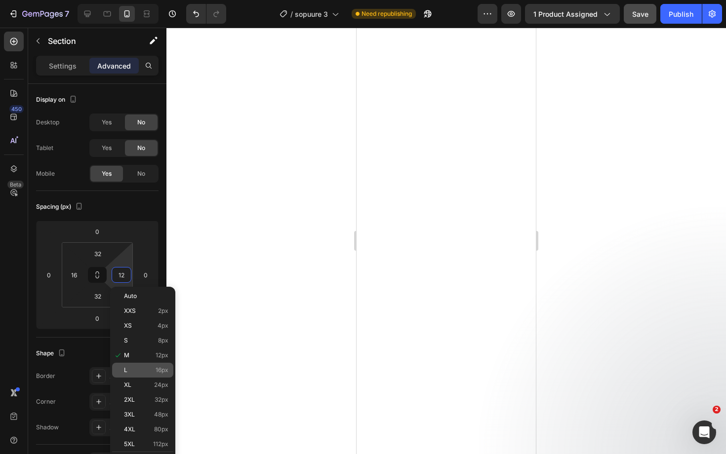
click at [139, 370] on p "L 16px" at bounding box center [146, 370] width 44 height 7
type input "16"
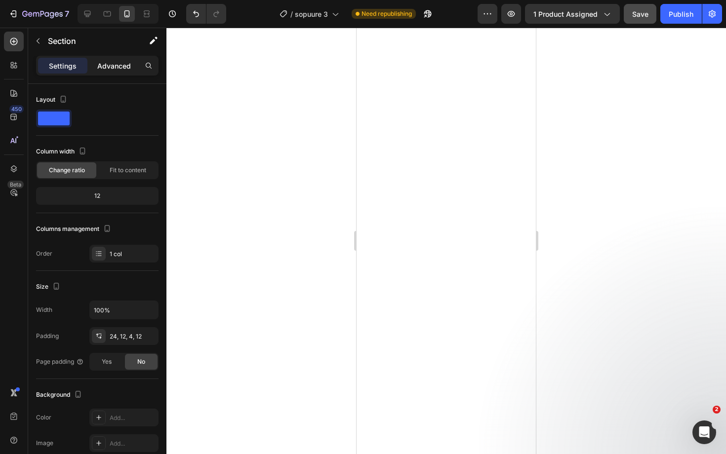
click at [115, 60] on div "Advanced" at bounding box center [113, 66] width 49 height 16
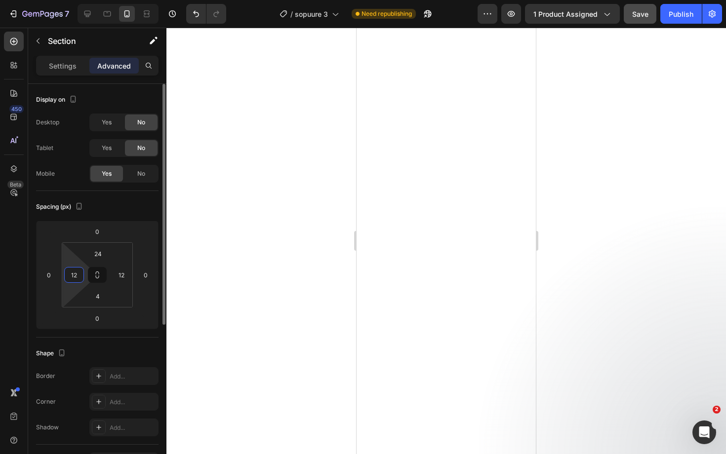
click at [75, 277] on input "12" at bounding box center [74, 275] width 15 height 15
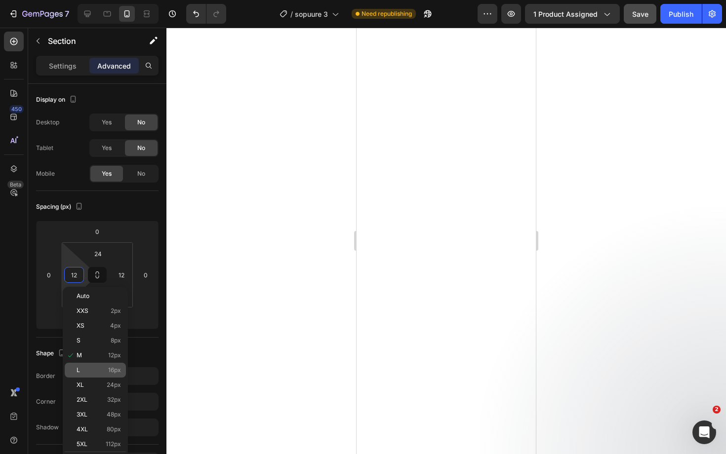
click at [100, 364] on div "L 16px" at bounding box center [95, 370] width 61 height 15
type input "16"
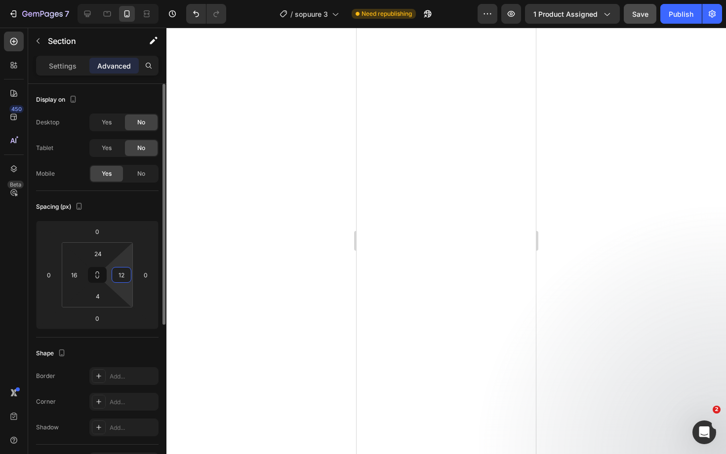
click at [124, 277] on input "12" at bounding box center [121, 275] width 15 height 15
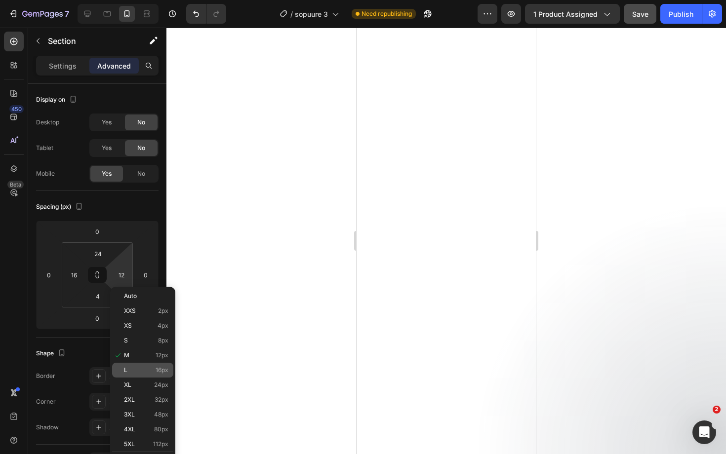
click at [143, 372] on p "L 16px" at bounding box center [146, 370] width 44 height 7
type input "16"
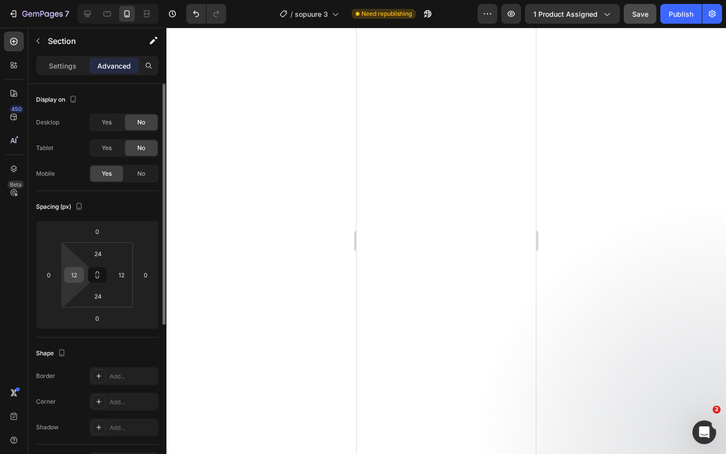
click at [73, 276] on input "12" at bounding box center [74, 275] width 15 height 15
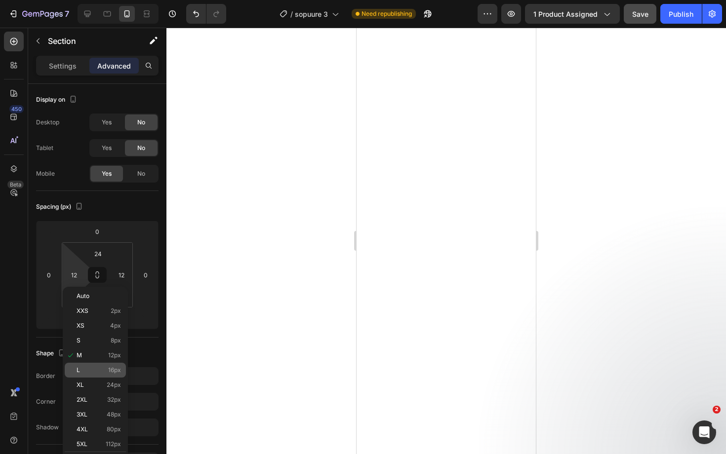
click at [86, 372] on p "L 16px" at bounding box center [99, 370] width 44 height 7
type input "16"
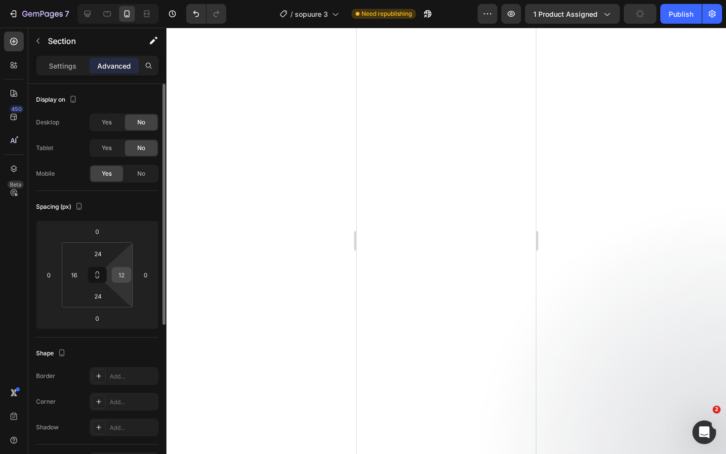
click at [121, 276] on input "12" at bounding box center [121, 275] width 15 height 15
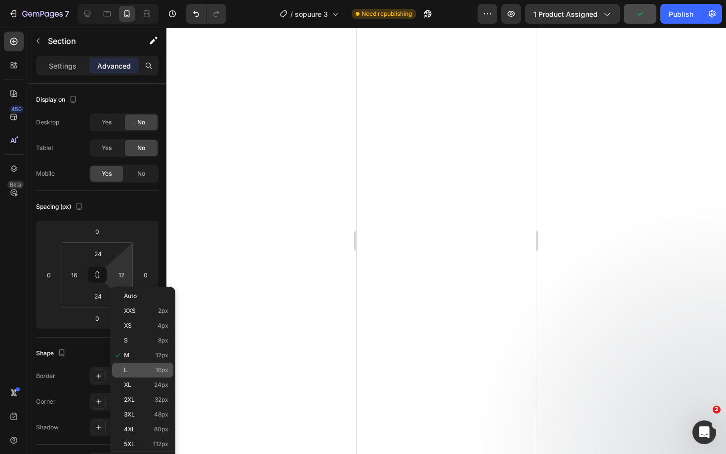
click at [140, 367] on p "L 16px" at bounding box center [146, 370] width 44 height 7
type input "16"
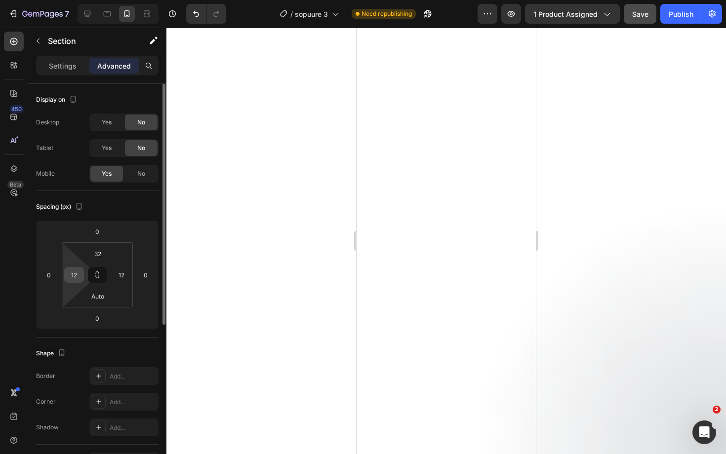
click at [73, 276] on input "12" at bounding box center [74, 275] width 15 height 15
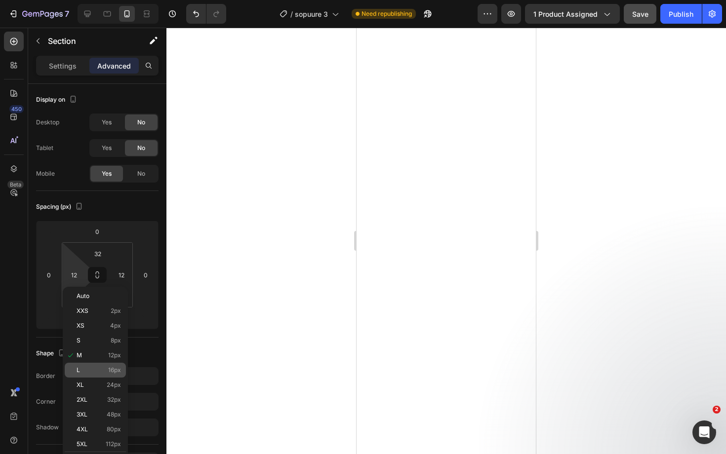
click at [93, 371] on p "L 16px" at bounding box center [99, 370] width 44 height 7
type input "16"
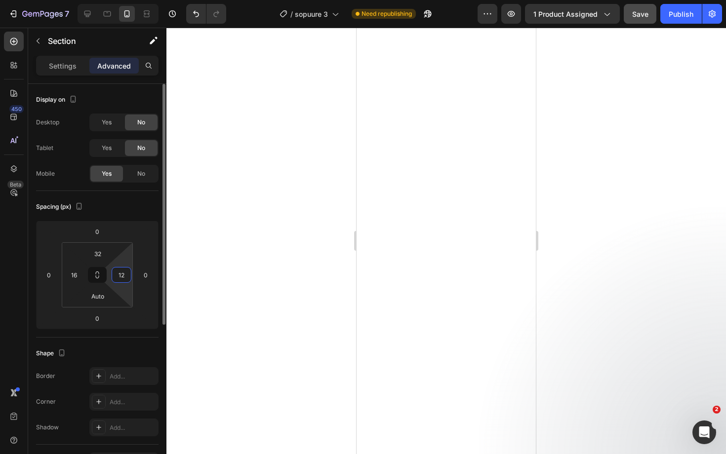
click at [122, 276] on input "12" at bounding box center [121, 275] width 15 height 15
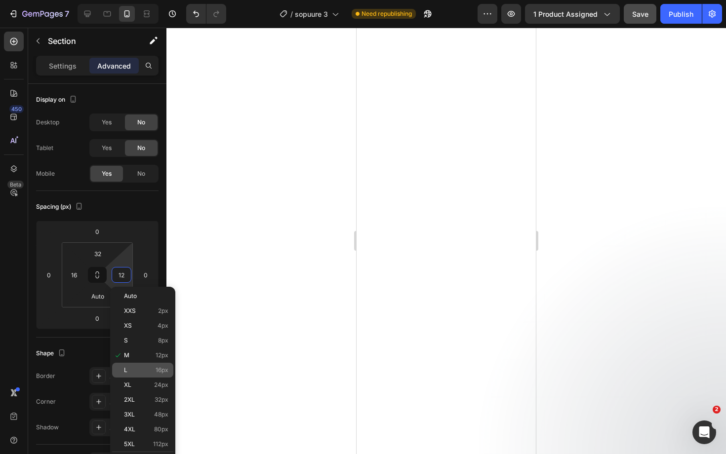
click at [144, 370] on p "L 16px" at bounding box center [146, 370] width 44 height 7
type input "16"
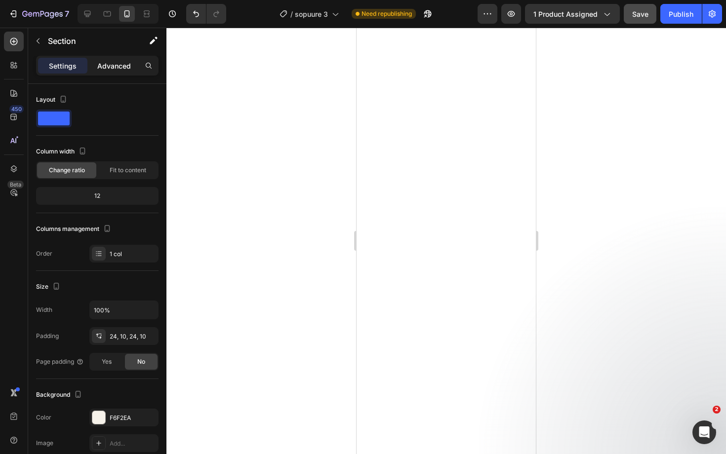
click at [111, 63] on p "Advanced" at bounding box center [114, 66] width 34 height 10
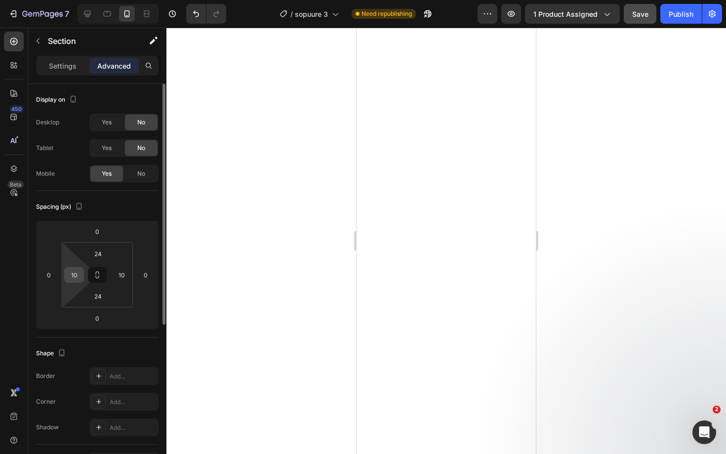
click at [72, 274] on input "10" at bounding box center [74, 275] width 15 height 15
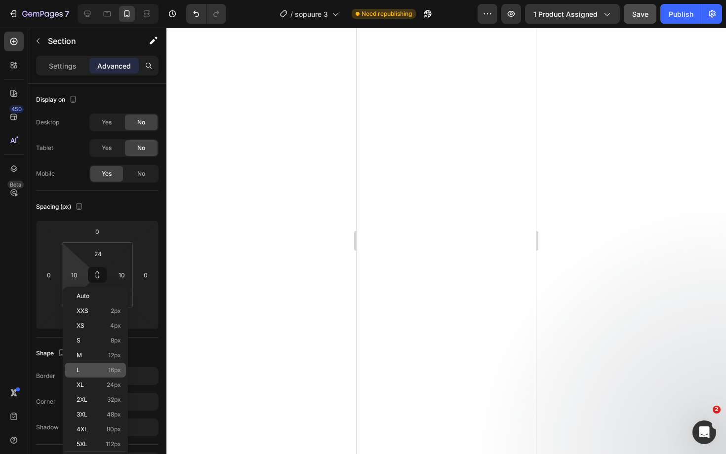
click at [105, 367] on p "L 16px" at bounding box center [99, 370] width 44 height 7
type input "16"
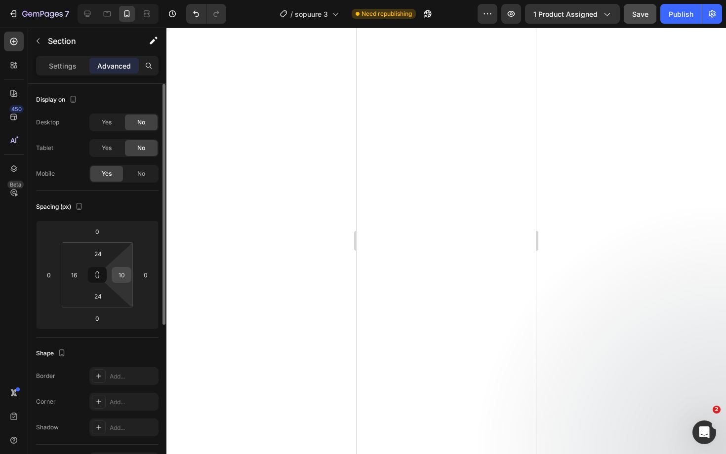
click at [124, 277] on input "10" at bounding box center [121, 275] width 15 height 15
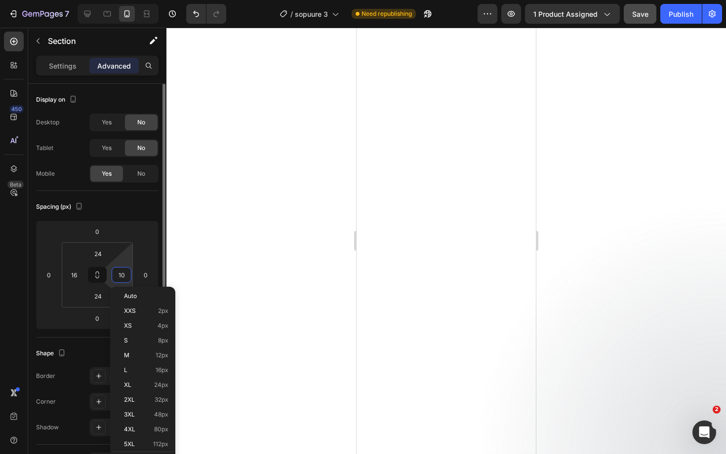
click at [124, 277] on input "10" at bounding box center [121, 275] width 15 height 15
click at [148, 370] on p "L 16px" at bounding box center [146, 370] width 44 height 7
type input "16"
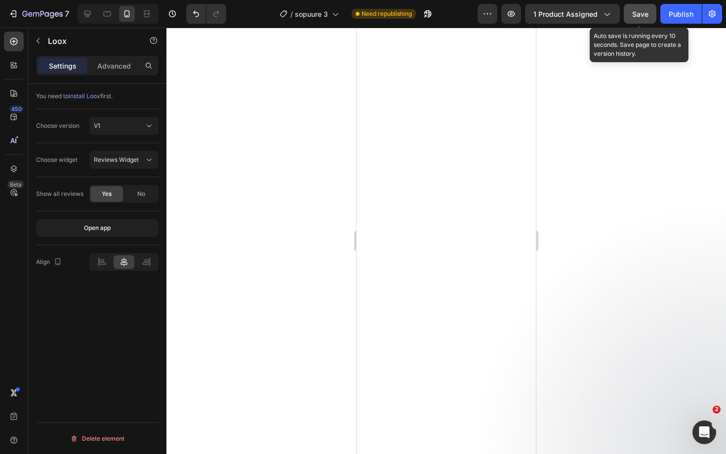
click at [643, 19] on button "Save" at bounding box center [640, 14] width 33 height 20
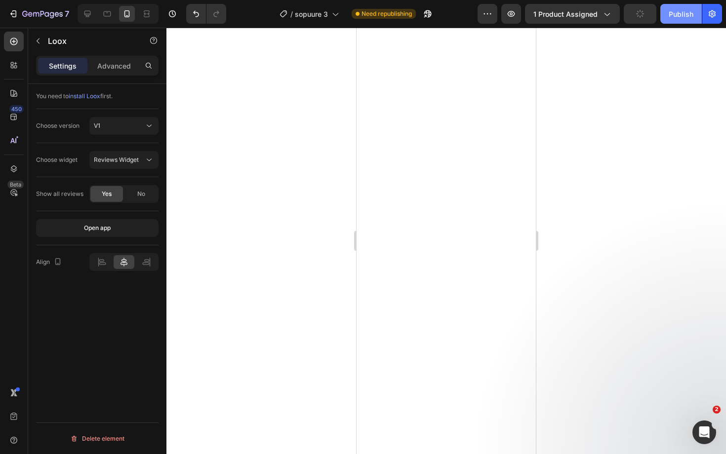
click at [692, 17] on div "Publish" at bounding box center [680, 14] width 25 height 10
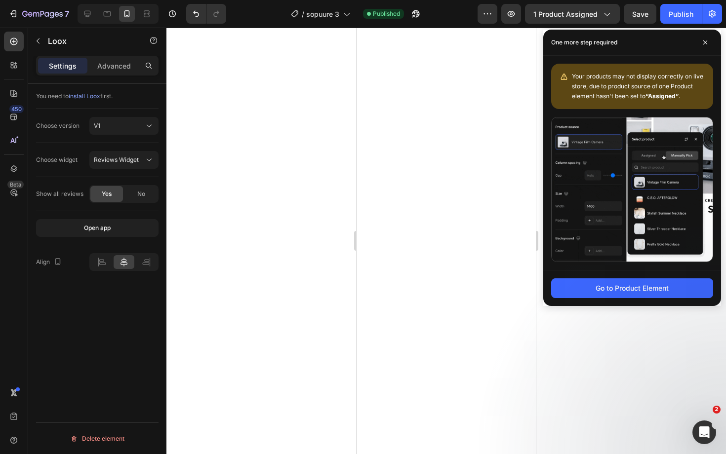
click at [259, 201] on div at bounding box center [445, 241] width 559 height 427
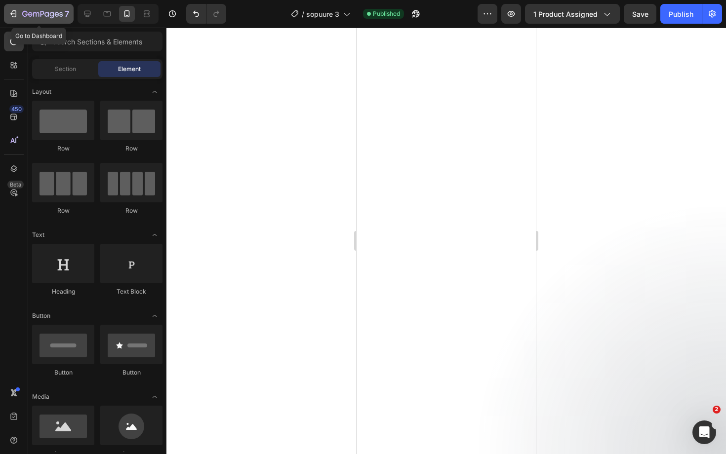
click at [39, 17] on icon "button" at bounding box center [42, 14] width 40 height 8
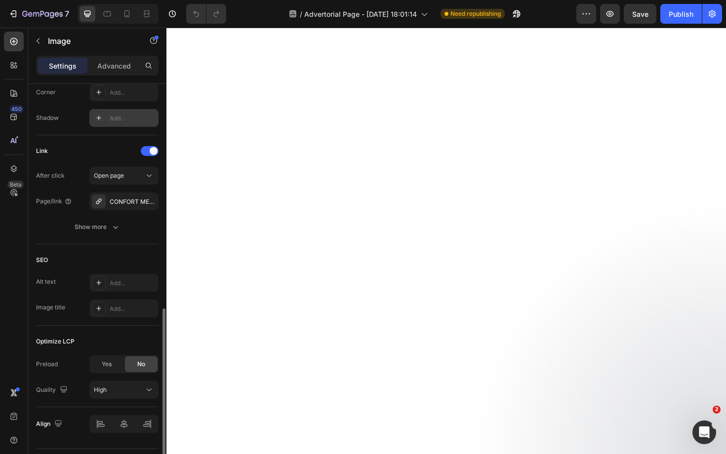
scroll to position [424, 0]
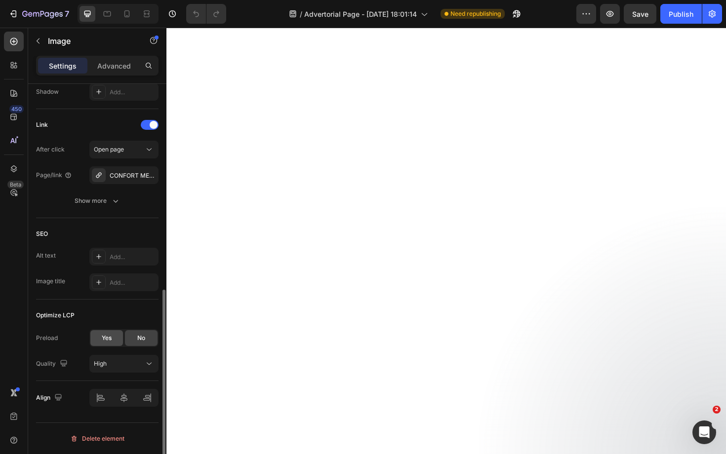
click at [108, 340] on span "Yes" at bounding box center [107, 338] width 10 height 9
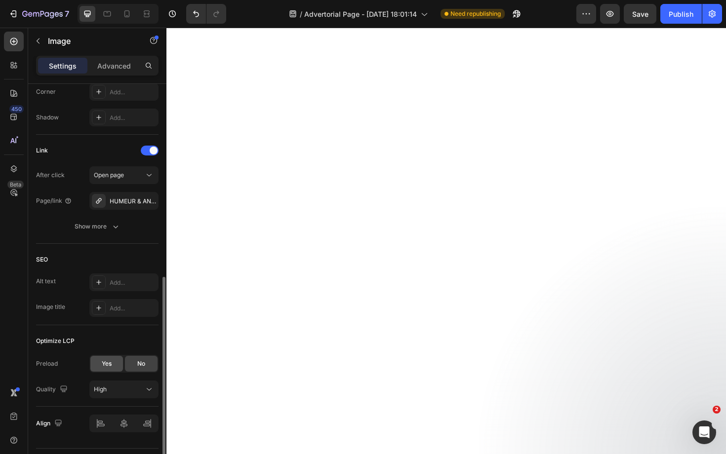
click at [108, 363] on span "Yes" at bounding box center [107, 363] width 10 height 9
click at [107, 364] on span "Yes" at bounding box center [107, 363] width 10 height 9
click at [110, 354] on div "Optimize LCP Preload Yes No Quality High" at bounding box center [97, 365] width 122 height 81
click at [141, 367] on span "No" at bounding box center [141, 363] width 8 height 9
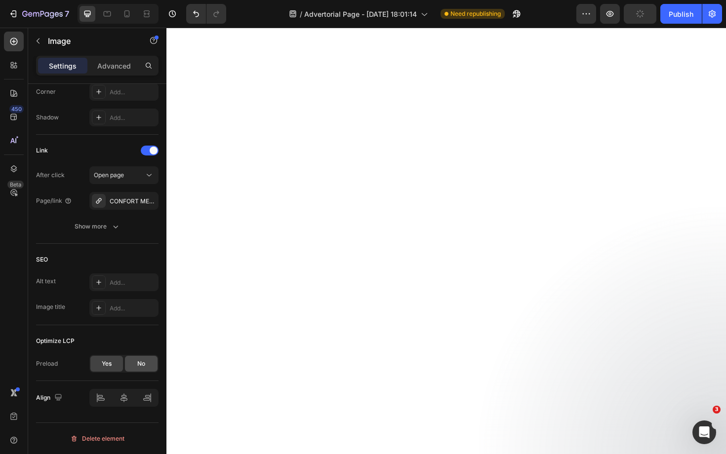
click at [146, 363] on div "No" at bounding box center [141, 364] width 33 height 16
click at [137, 359] on div "No" at bounding box center [141, 364] width 33 height 16
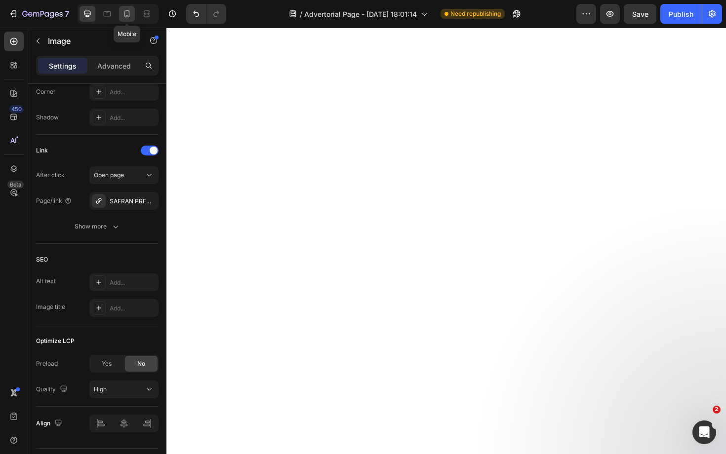
click at [127, 13] on icon at bounding box center [127, 14] width 10 height 10
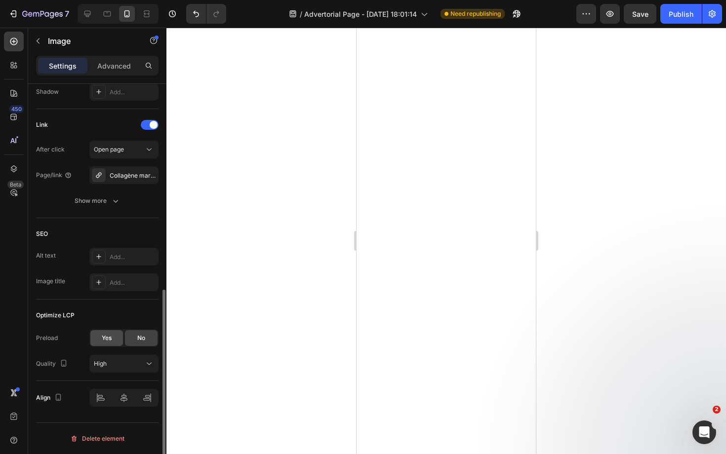
click at [106, 335] on span "Yes" at bounding box center [107, 338] width 10 height 9
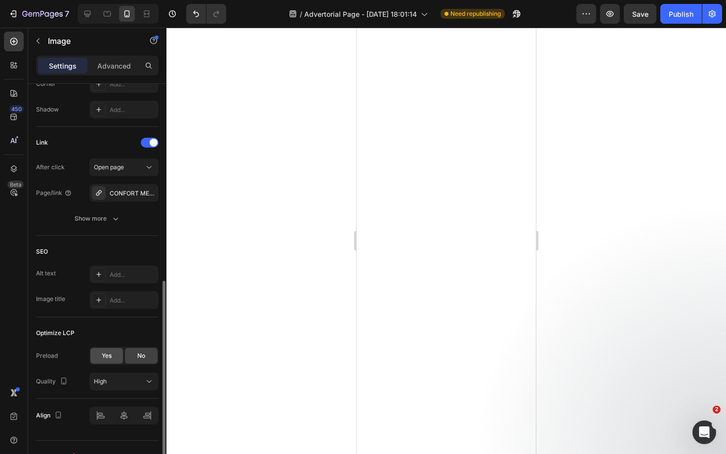
click at [111, 354] on span "Yes" at bounding box center [107, 356] width 10 height 9
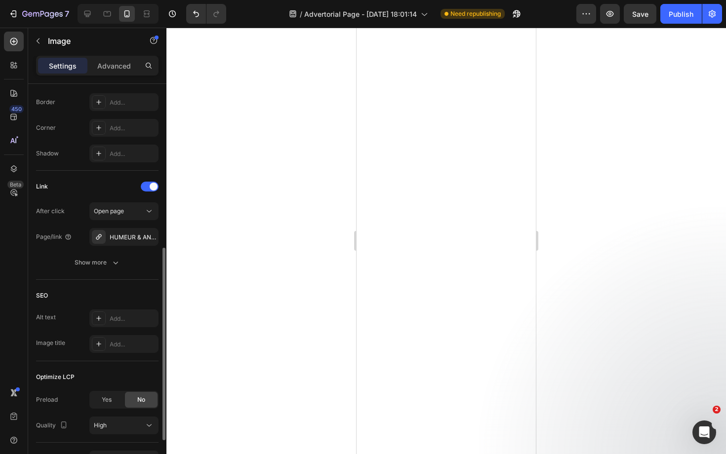
scroll to position [375, 0]
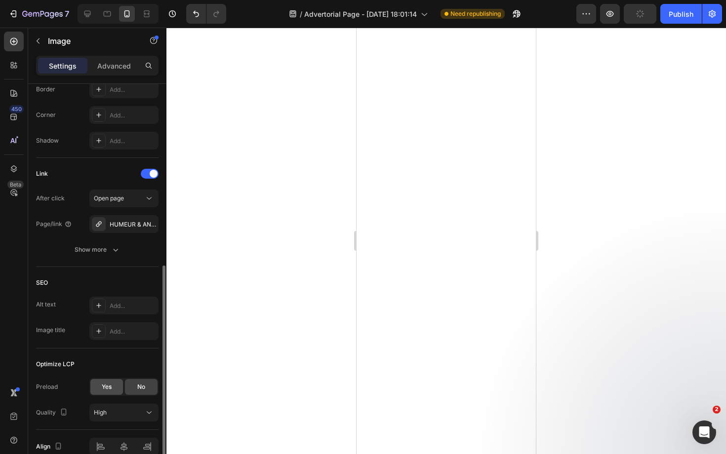
click at [112, 388] on span "Yes" at bounding box center [107, 387] width 10 height 9
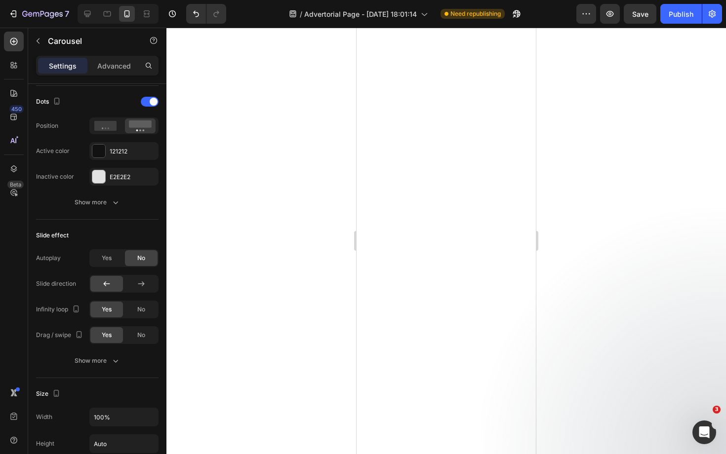
scroll to position [0, 0]
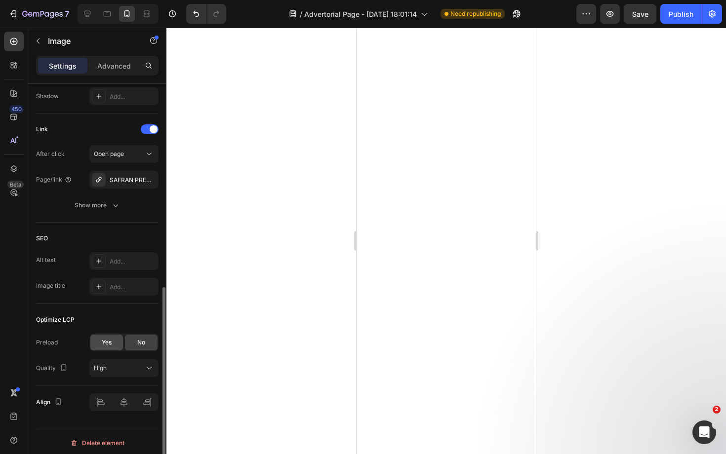
click at [107, 344] on span "Yes" at bounding box center [107, 342] width 10 height 9
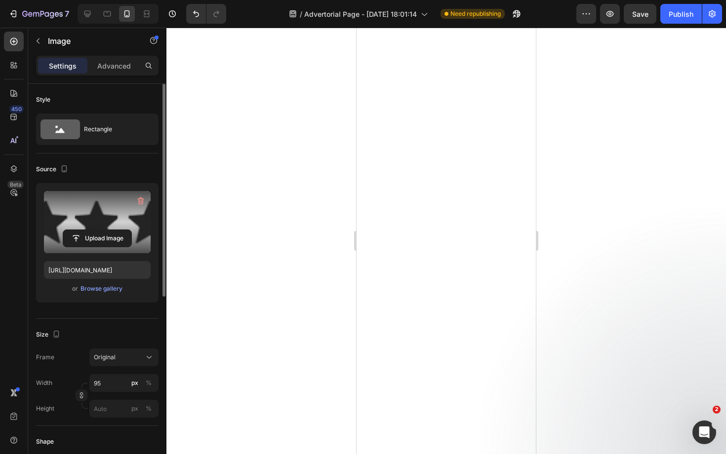
click at [91, 249] on label at bounding box center [97, 222] width 107 height 62
click at [91, 247] on input "file" at bounding box center [97, 238] width 68 height 17
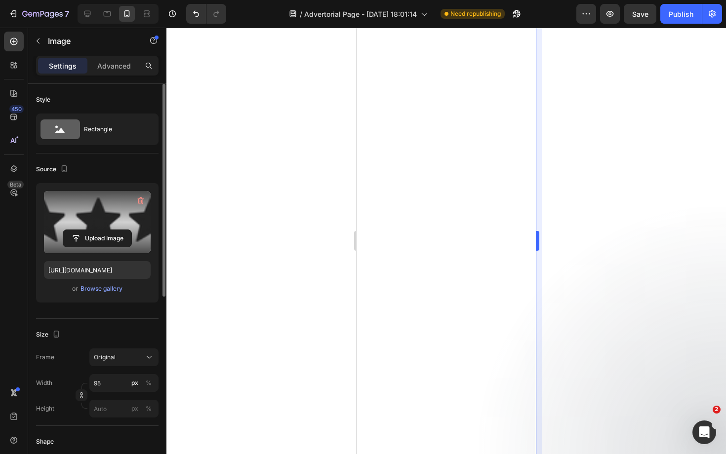
type input "[URL][DOMAIN_NAME]"
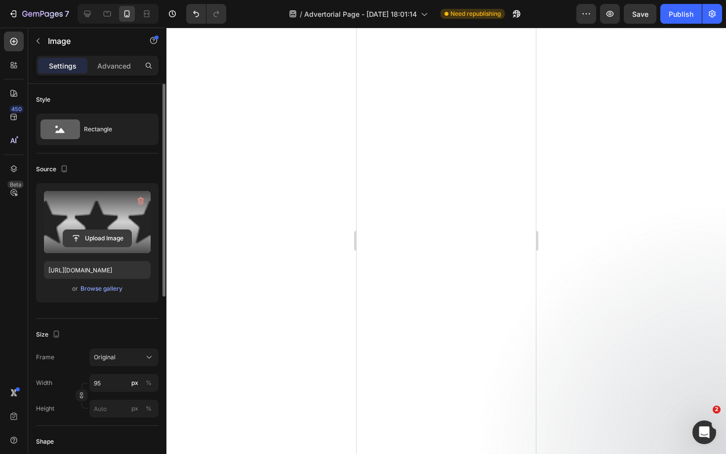
click at [111, 239] on input "file" at bounding box center [97, 238] width 68 height 17
type input "[URL][DOMAIN_NAME]"
click at [108, 240] on input "file" at bounding box center [97, 238] width 68 height 17
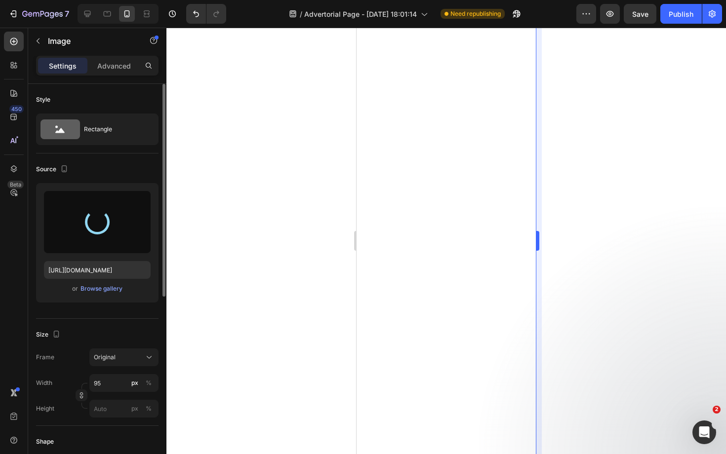
type input "[URL][DOMAIN_NAME]"
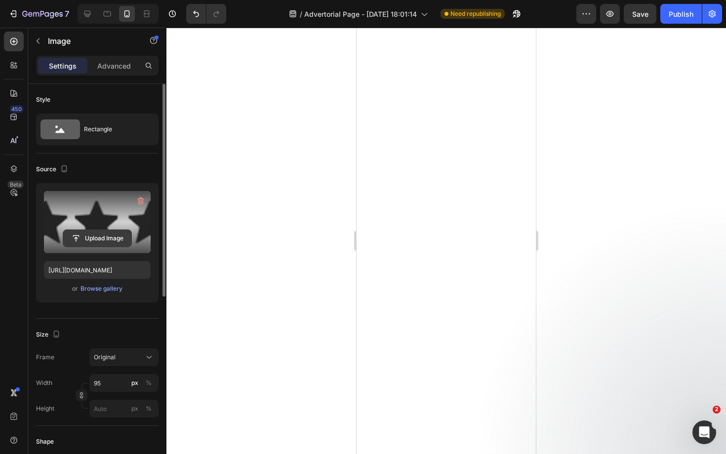
click at [111, 235] on input "file" at bounding box center [97, 238] width 68 height 17
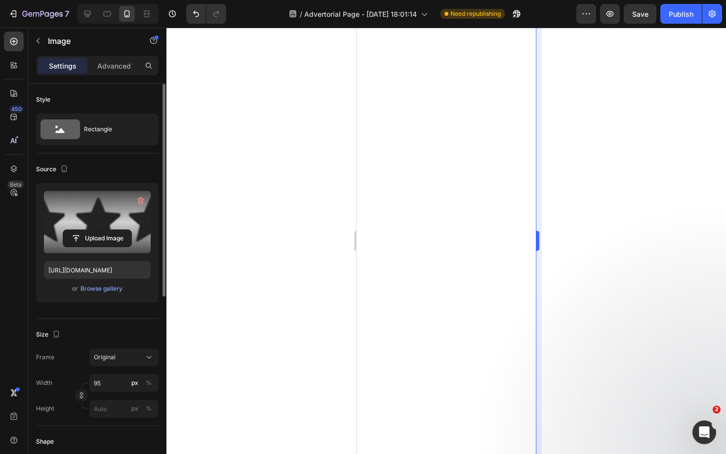
type input "[URL][DOMAIN_NAME]"
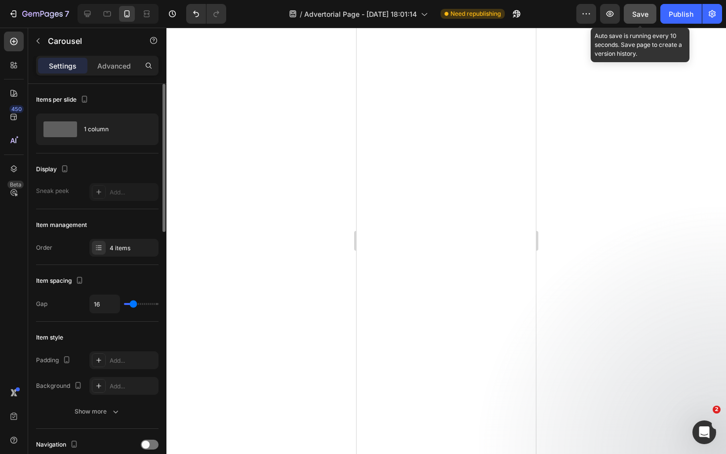
click at [644, 17] on span "Save" at bounding box center [640, 14] width 16 height 8
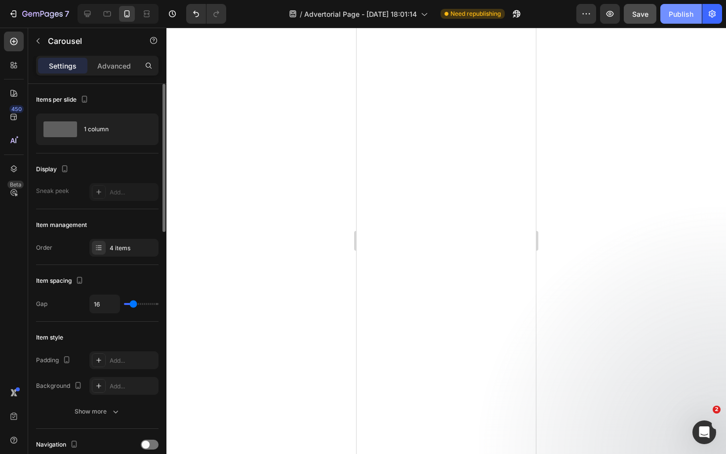
click at [679, 14] on div "Publish" at bounding box center [680, 14] width 25 height 10
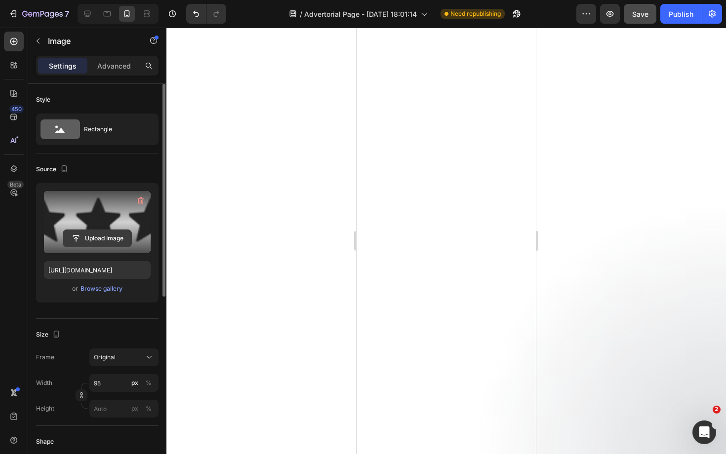
click at [109, 231] on input "file" at bounding box center [97, 238] width 68 height 17
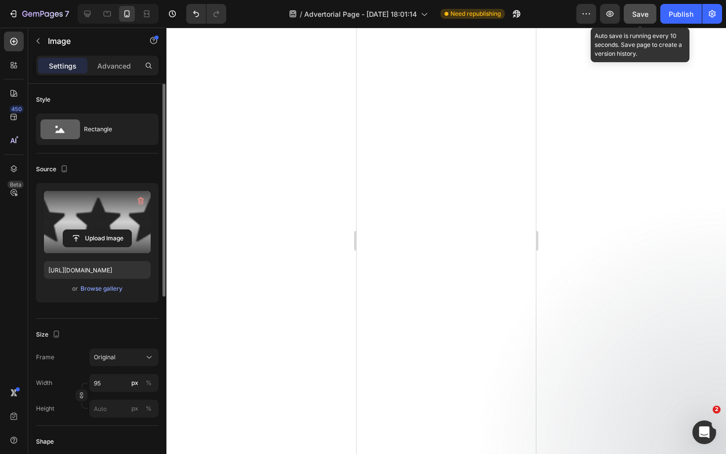
click at [642, 13] on span "Save" at bounding box center [640, 14] width 16 height 8
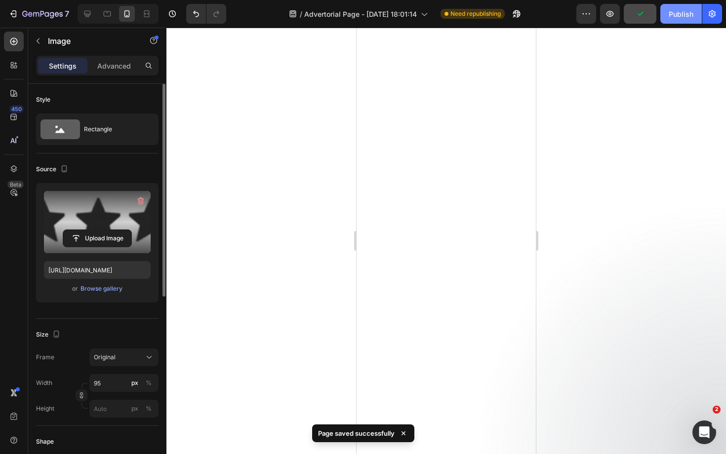
click at [674, 12] on div "Publish" at bounding box center [680, 14] width 25 height 10
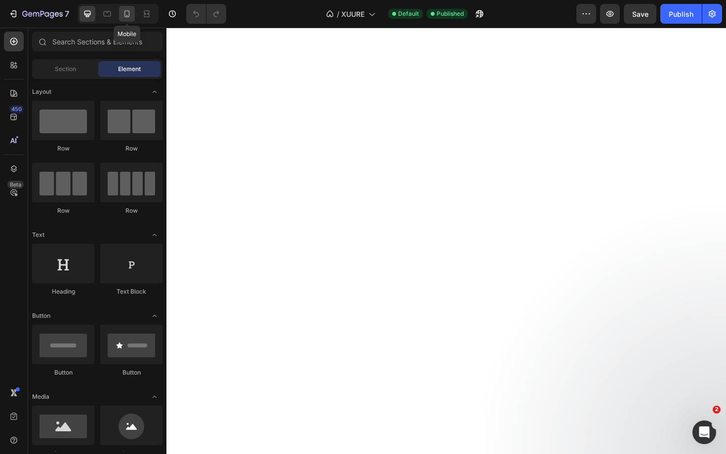
click at [131, 16] on icon at bounding box center [127, 14] width 10 height 10
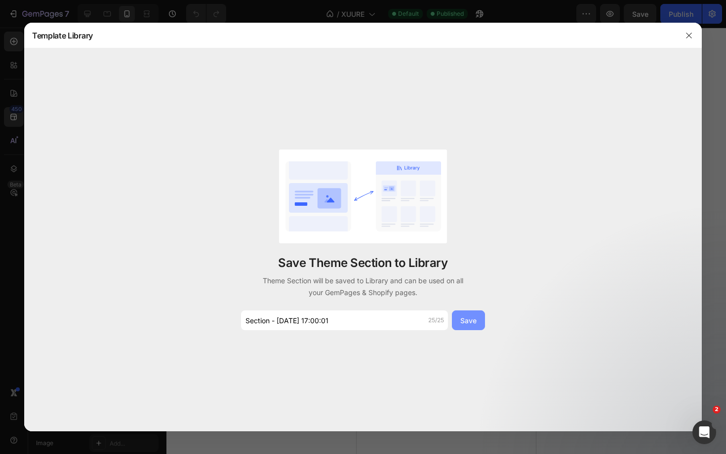
click at [464, 315] on button "Save" at bounding box center [468, 321] width 33 height 20
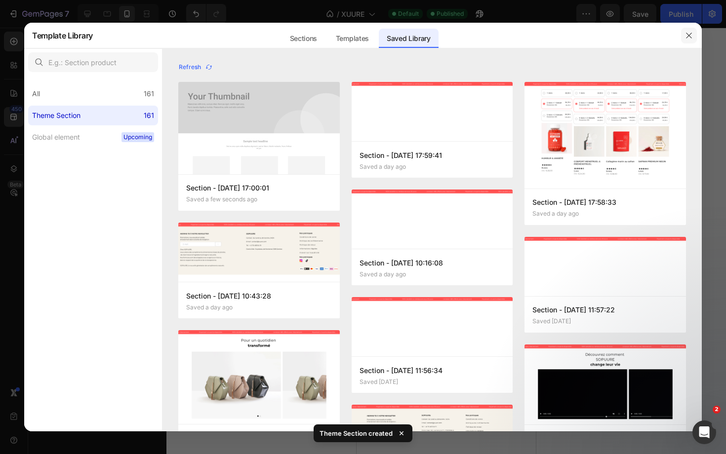
click at [686, 35] on icon "button" at bounding box center [689, 36] width 8 height 8
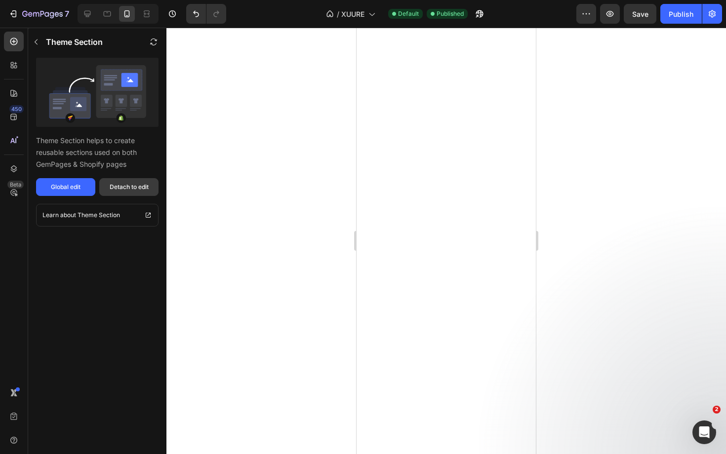
click at [130, 183] on div "Detach to edit" at bounding box center [129, 187] width 39 height 9
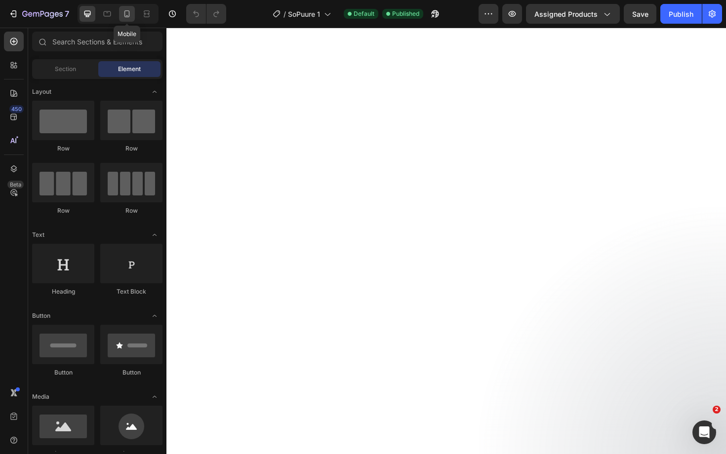
click at [128, 13] on icon at bounding box center [127, 14] width 10 height 10
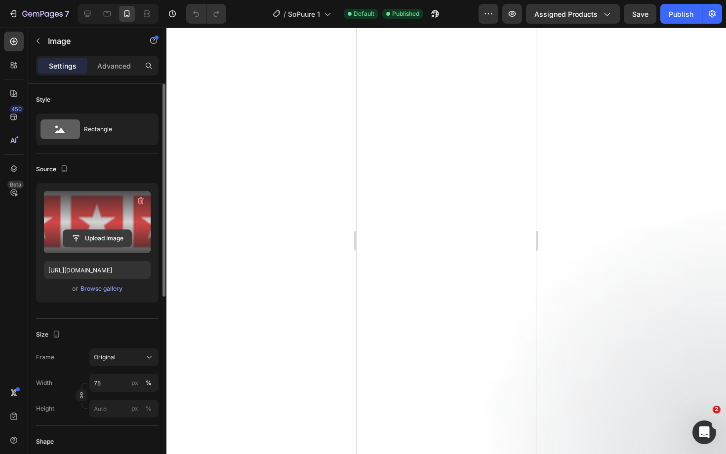
click at [100, 236] on input "file" at bounding box center [97, 238] width 68 height 17
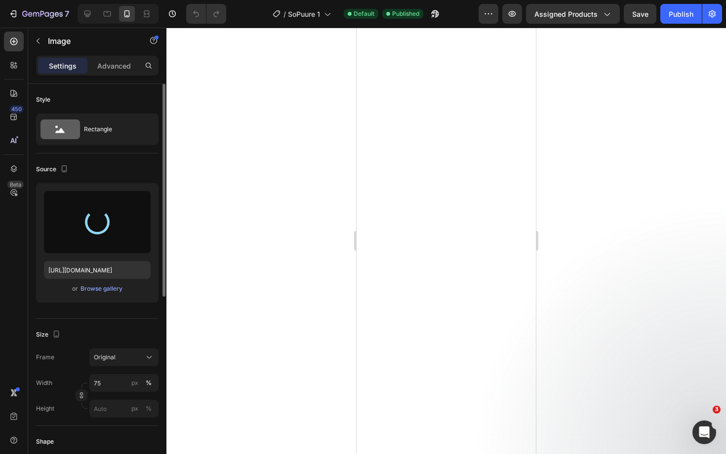
type input "[URL][DOMAIN_NAME]"
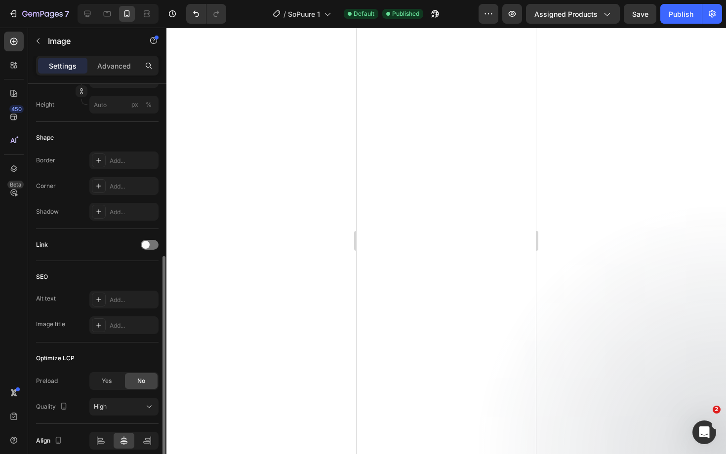
scroll to position [347, 0]
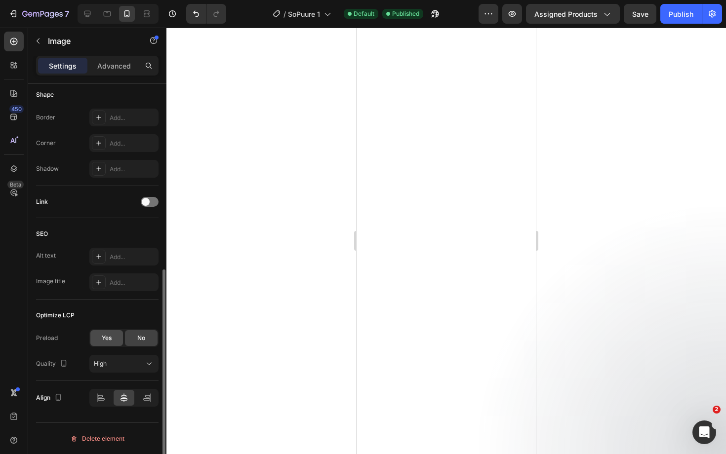
click at [112, 341] on div "Yes" at bounding box center [106, 338] width 33 height 16
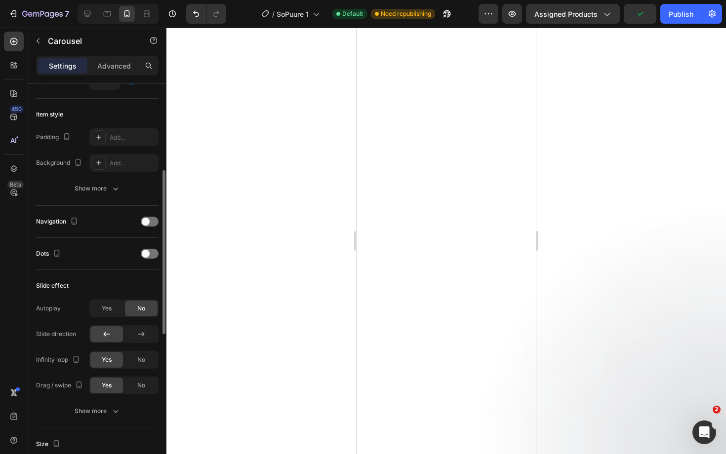
scroll to position [229, 0]
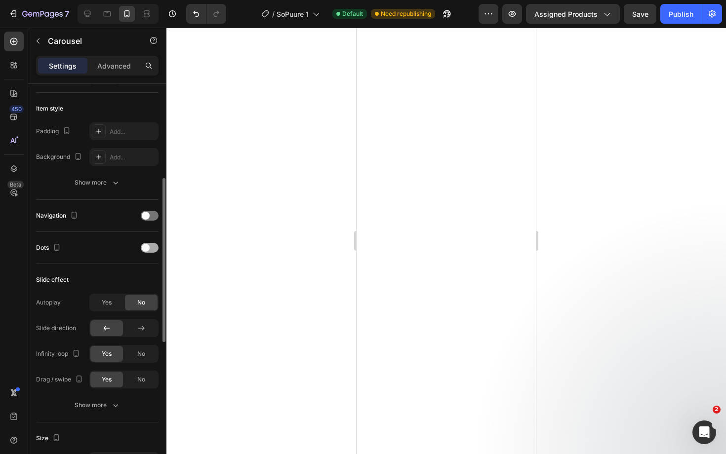
click at [156, 243] on div at bounding box center [150, 248] width 18 height 10
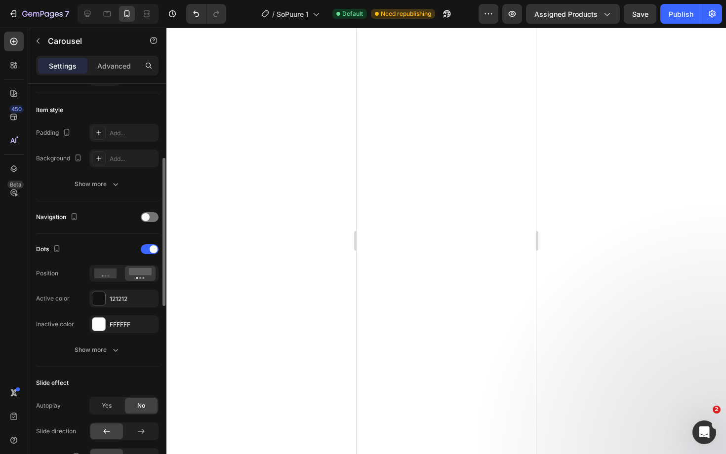
scroll to position [231, 0]
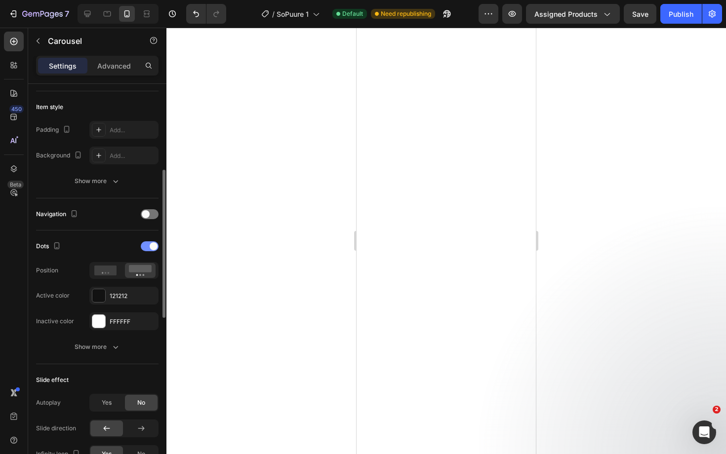
click at [148, 244] on div at bounding box center [150, 246] width 18 height 10
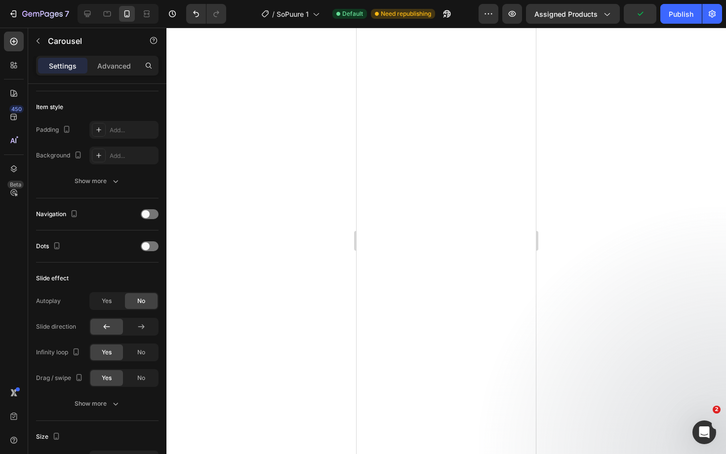
scroll to position [0, 0]
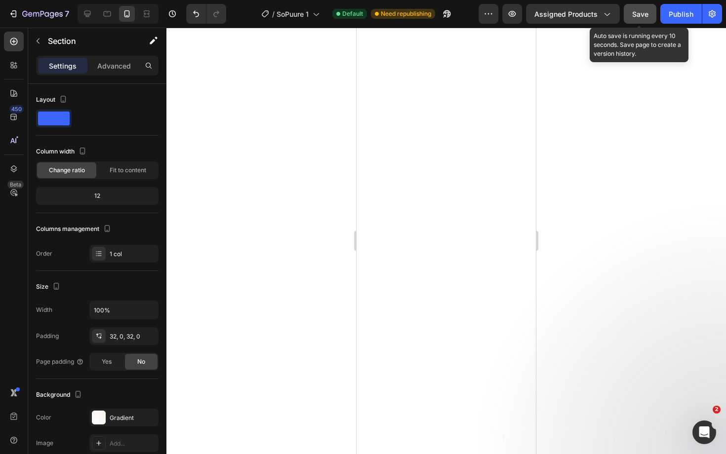
click at [643, 23] on button "Save" at bounding box center [640, 14] width 33 height 20
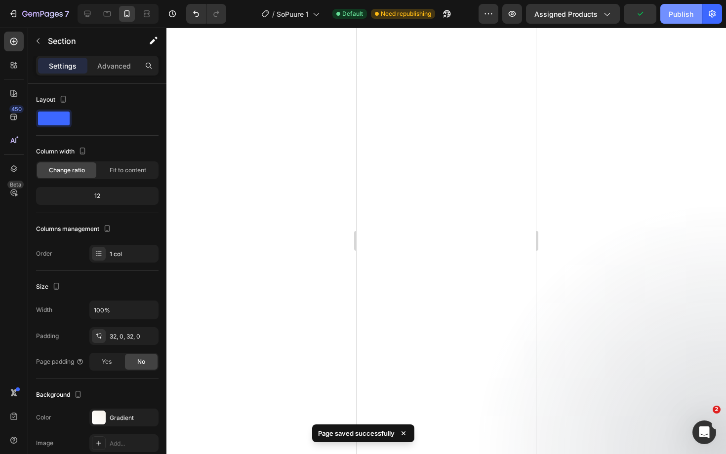
click at [671, 17] on div "Publish" at bounding box center [680, 14] width 25 height 10
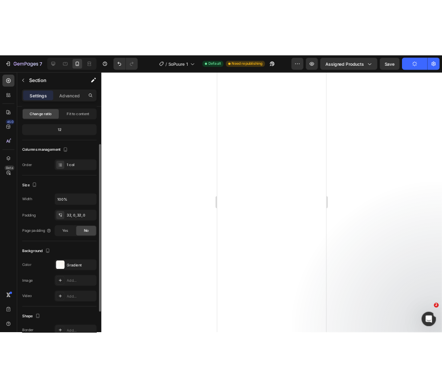
scroll to position [80, 0]
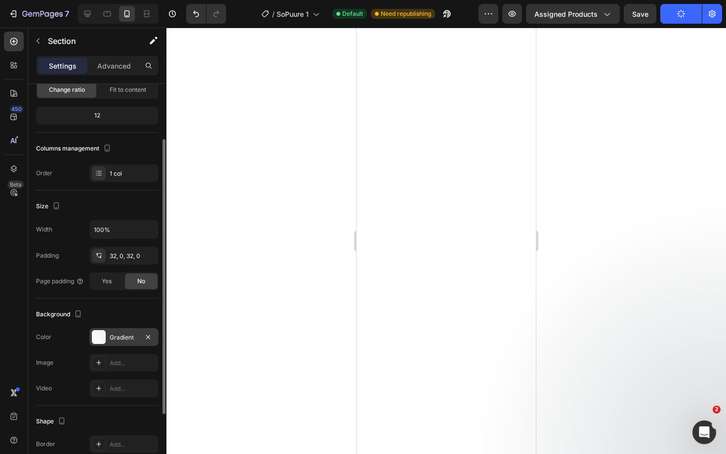
click at [124, 334] on div "Gradient" at bounding box center [124, 337] width 29 height 9
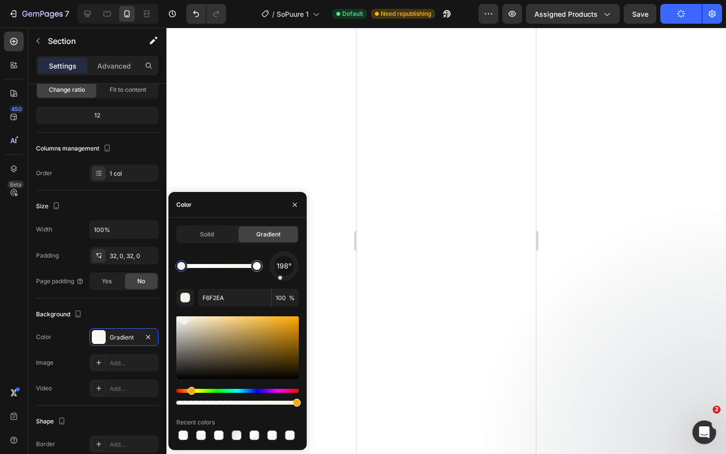
drag, startPoint x: 274, startPoint y: 274, endPoint x: 279, endPoint y: 280, distance: 8.7
click at [279, 280] on div "198°" at bounding box center [284, 266] width 30 height 30
drag, startPoint x: 183, startPoint y: 267, endPoint x: 197, endPoint y: 267, distance: 14.3
click at [197, 267] on div at bounding box center [193, 266] width 8 height 8
drag, startPoint x: 197, startPoint y: 267, endPoint x: 227, endPoint y: 267, distance: 29.6
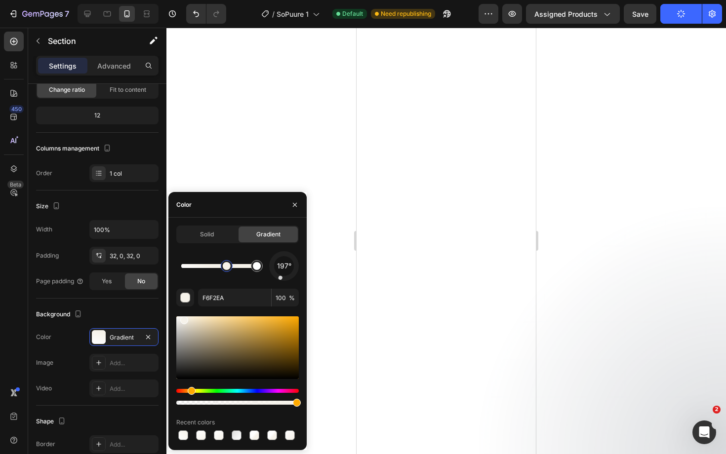
click at [227, 267] on div at bounding box center [227, 266] width 8 height 8
drag, startPoint x: 228, startPoint y: 267, endPoint x: 241, endPoint y: 267, distance: 13.8
click at [241, 267] on div at bounding box center [240, 266] width 8 height 8
drag, startPoint x: 241, startPoint y: 267, endPoint x: 227, endPoint y: 268, distance: 14.8
click at [229, 268] on div at bounding box center [233, 266] width 8 height 8
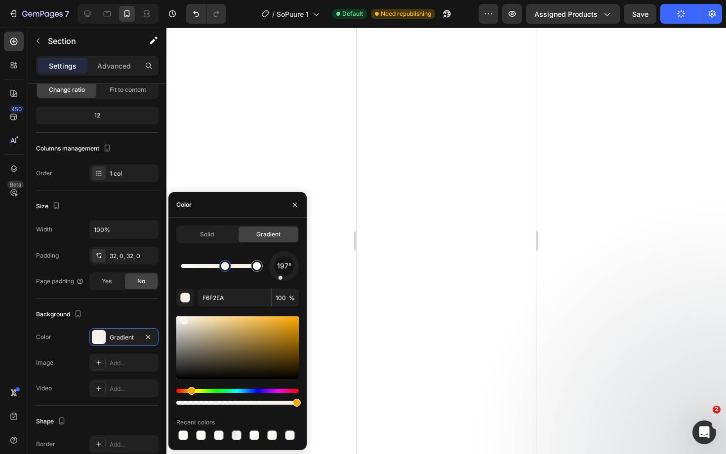
drag, startPoint x: 227, startPoint y: 268, endPoint x: 221, endPoint y: 268, distance: 5.4
click at [221, 268] on div at bounding box center [225, 266] width 8 height 8
click at [225, 268] on div at bounding box center [222, 266] width 8 height 8
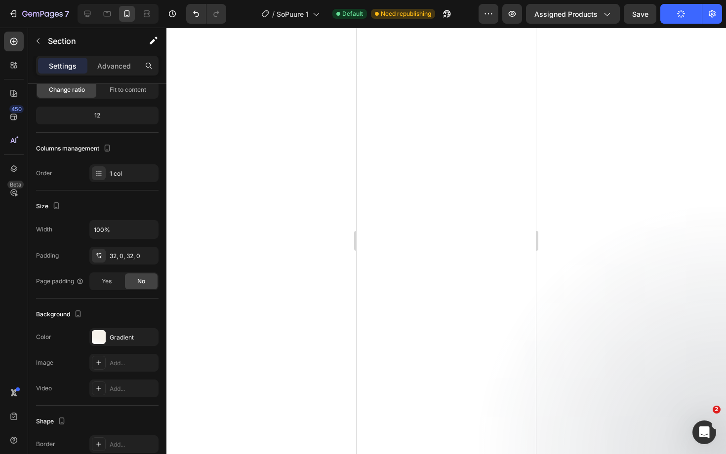
click at [611, 282] on div at bounding box center [445, 241] width 559 height 427
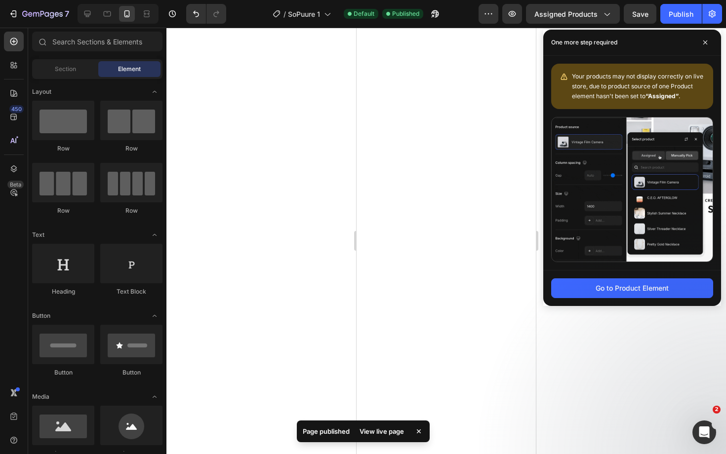
click at [306, 264] on div at bounding box center [445, 241] width 559 height 427
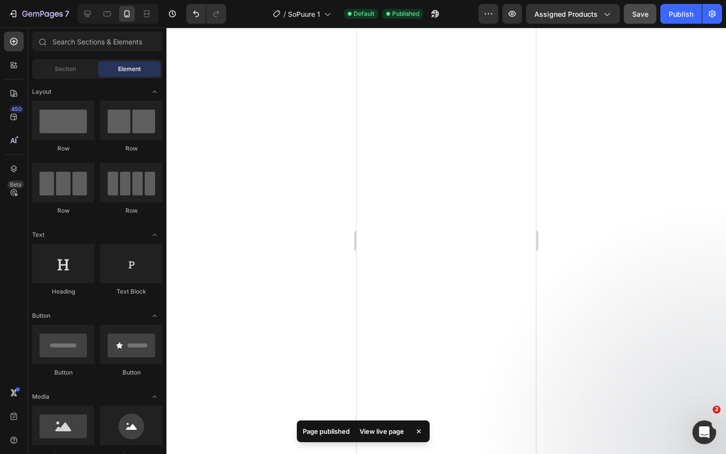
click at [645, 15] on span "Save" at bounding box center [640, 14] width 16 height 8
click at [664, 14] on button "Publish" at bounding box center [680, 14] width 41 height 20
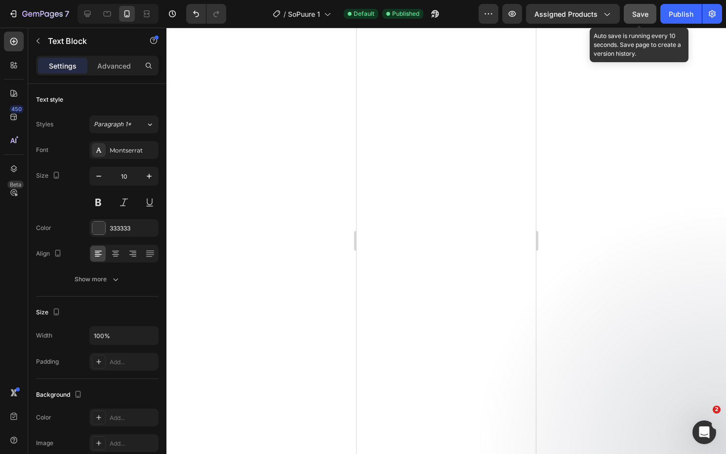
click at [643, 15] on span "Save" at bounding box center [640, 14] width 16 height 8
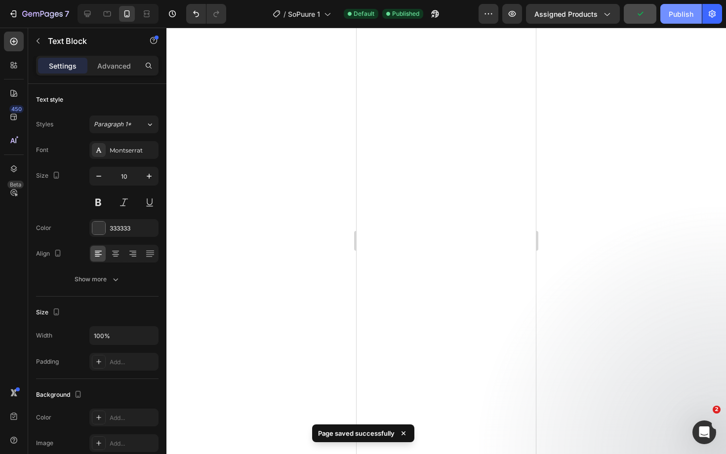
click at [676, 11] on div "Publish" at bounding box center [680, 14] width 25 height 10
